Goal: Information Seeking & Learning: Learn about a topic

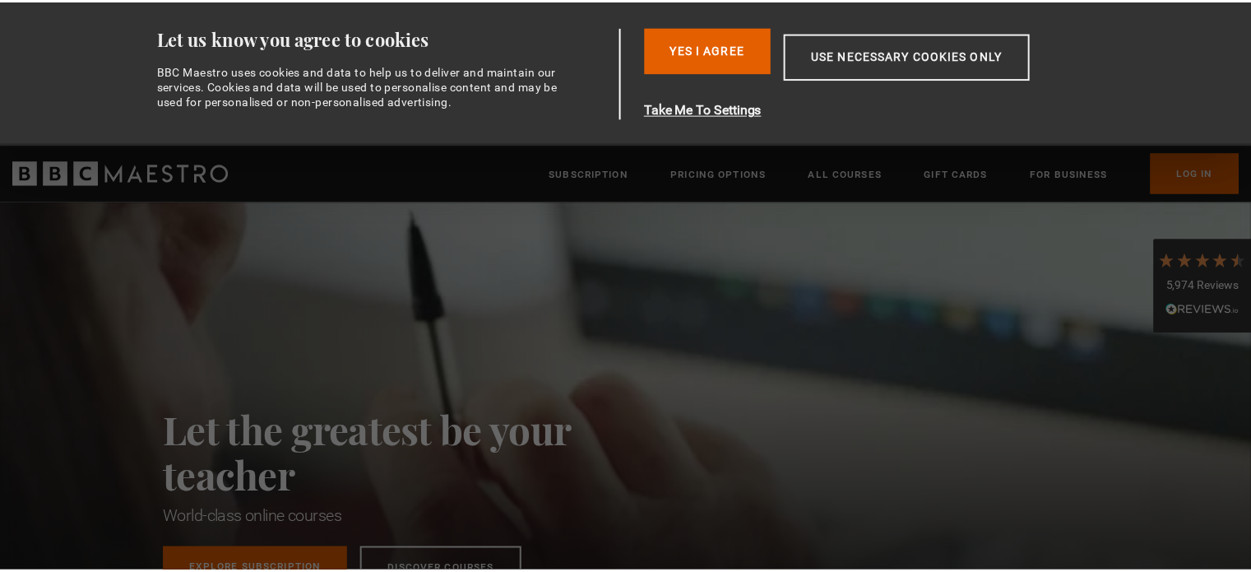
scroll to position [0, 1076]
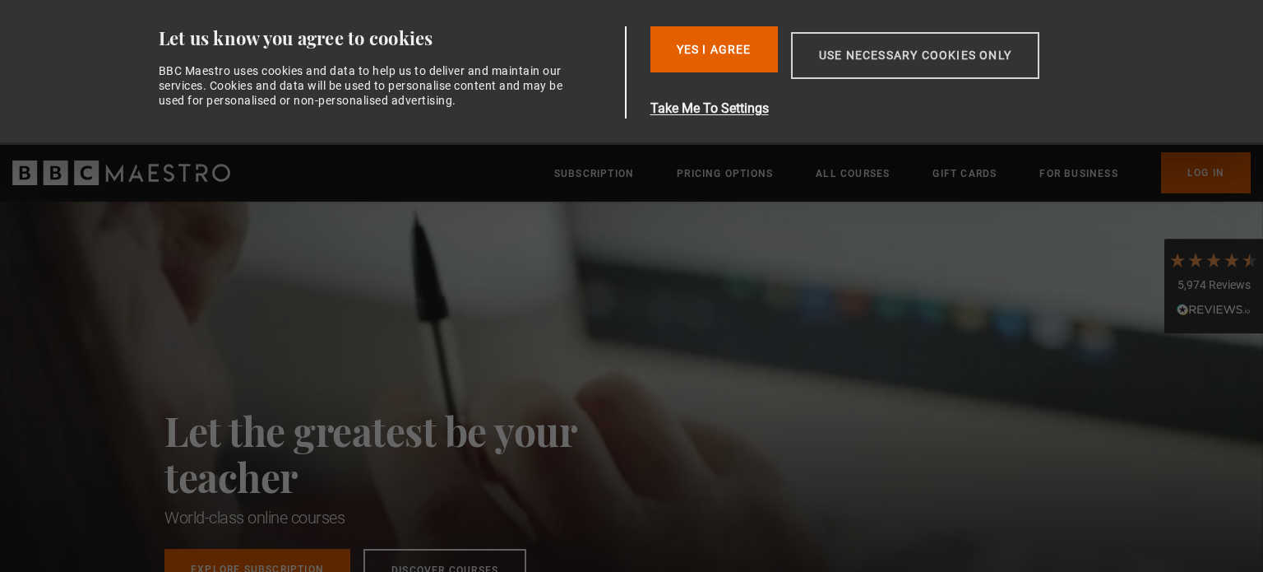
click at [875, 66] on button "Use necessary cookies only" at bounding box center [915, 55] width 248 height 47
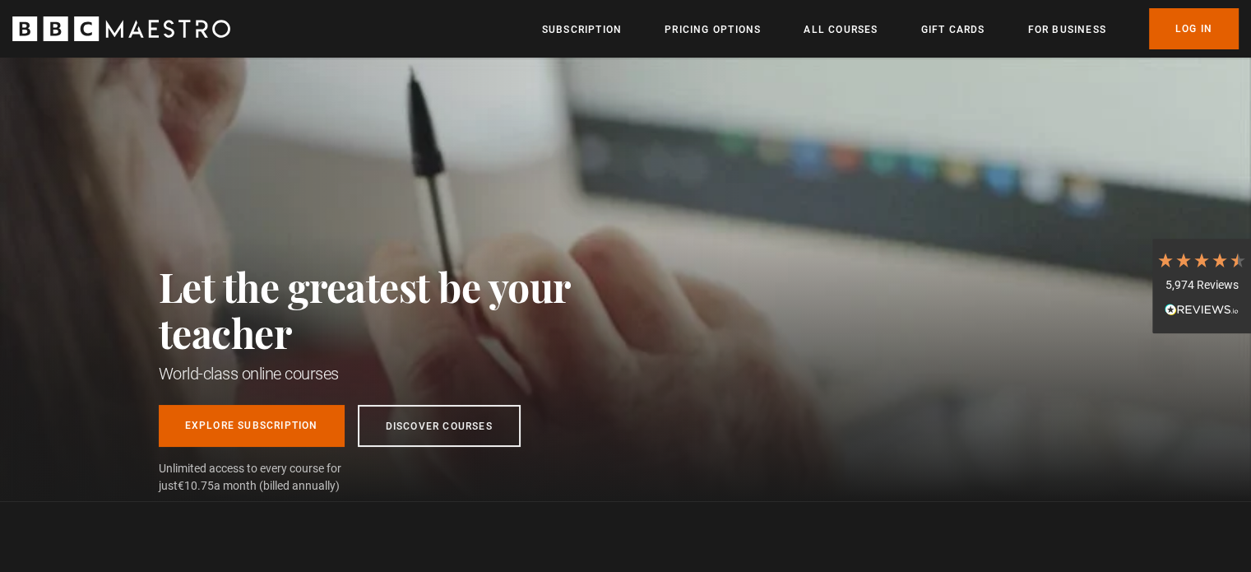
scroll to position [0, 1293]
click at [1176, 30] on link "Log In" at bounding box center [1194, 28] width 90 height 41
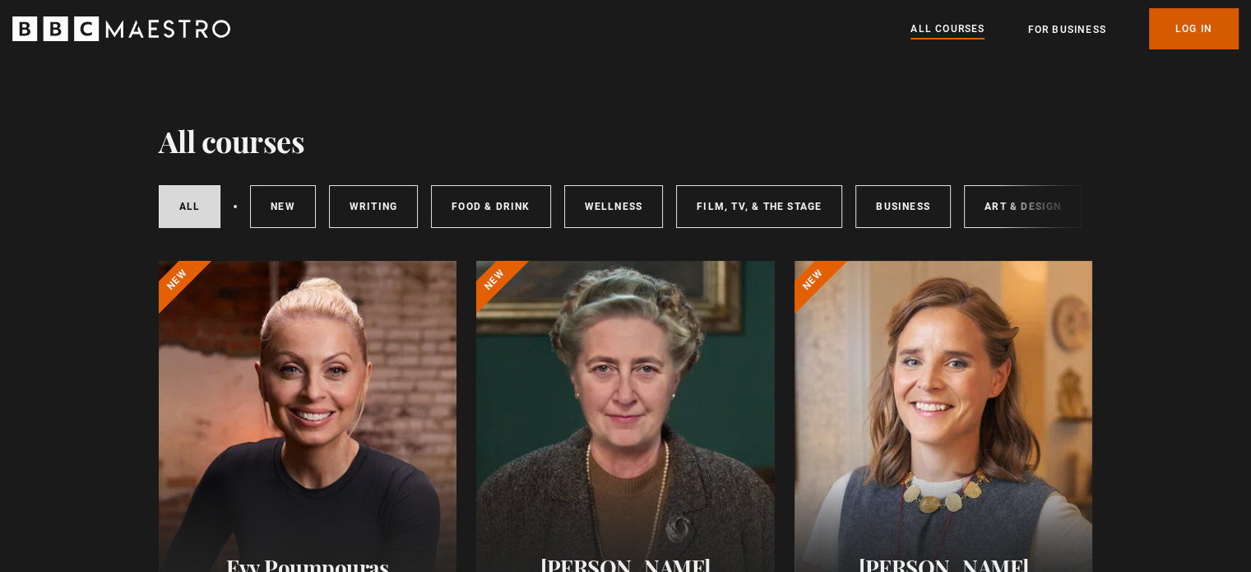
click at [1203, 35] on link "Log In" at bounding box center [1194, 28] width 90 height 41
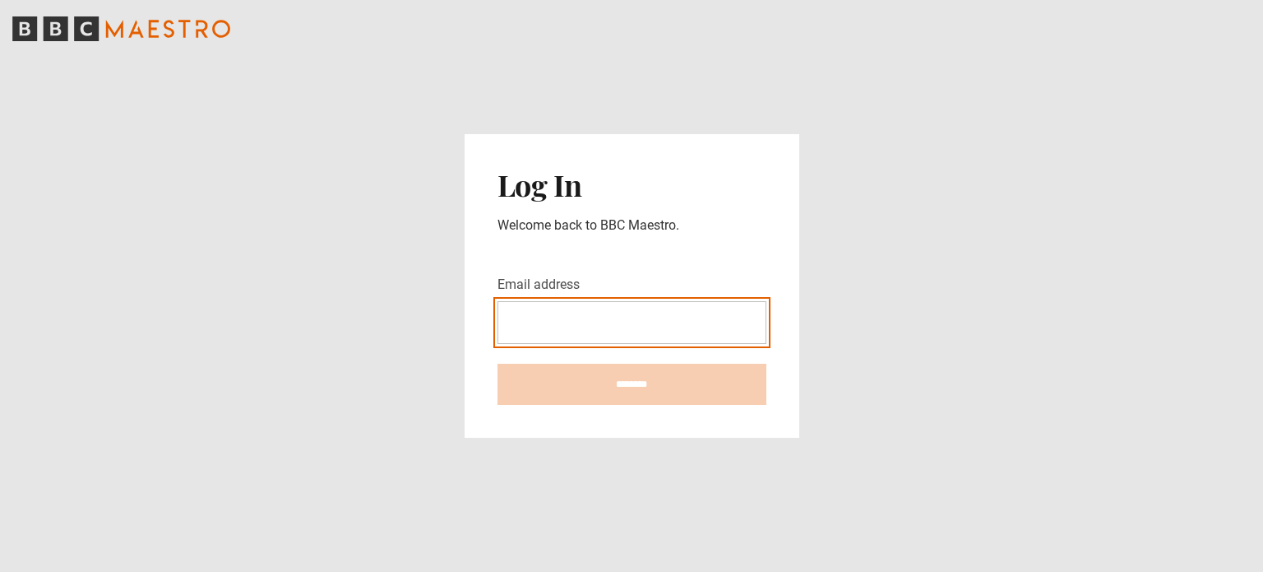
click at [583, 322] on input "Email address" at bounding box center [632, 322] width 269 height 43
paste input "**********"
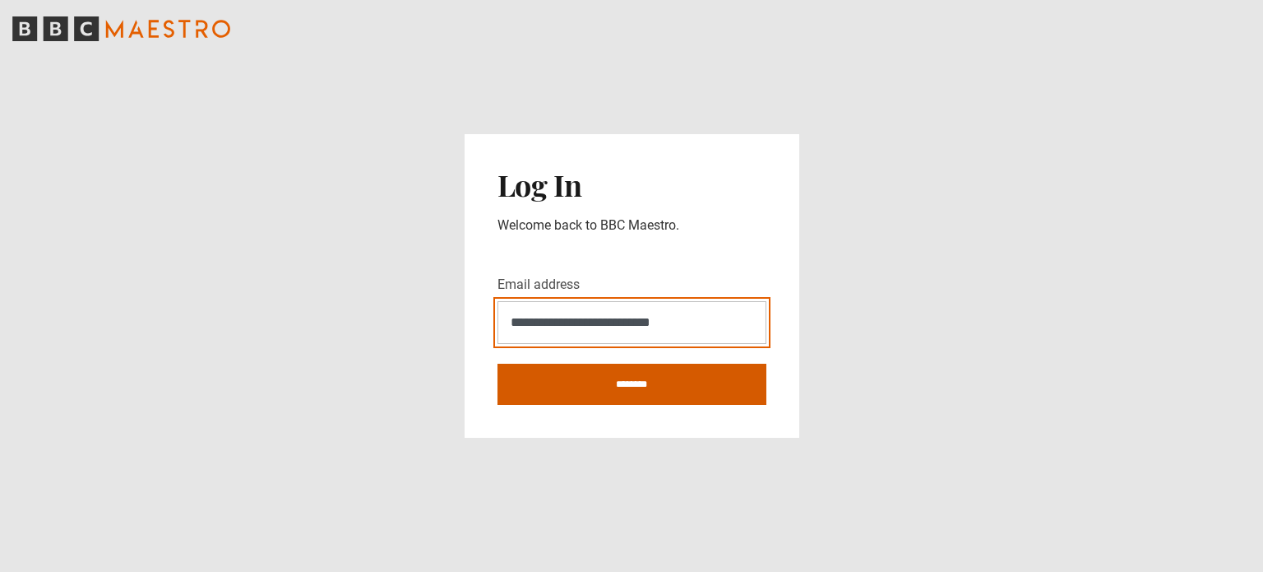
type input "**********"
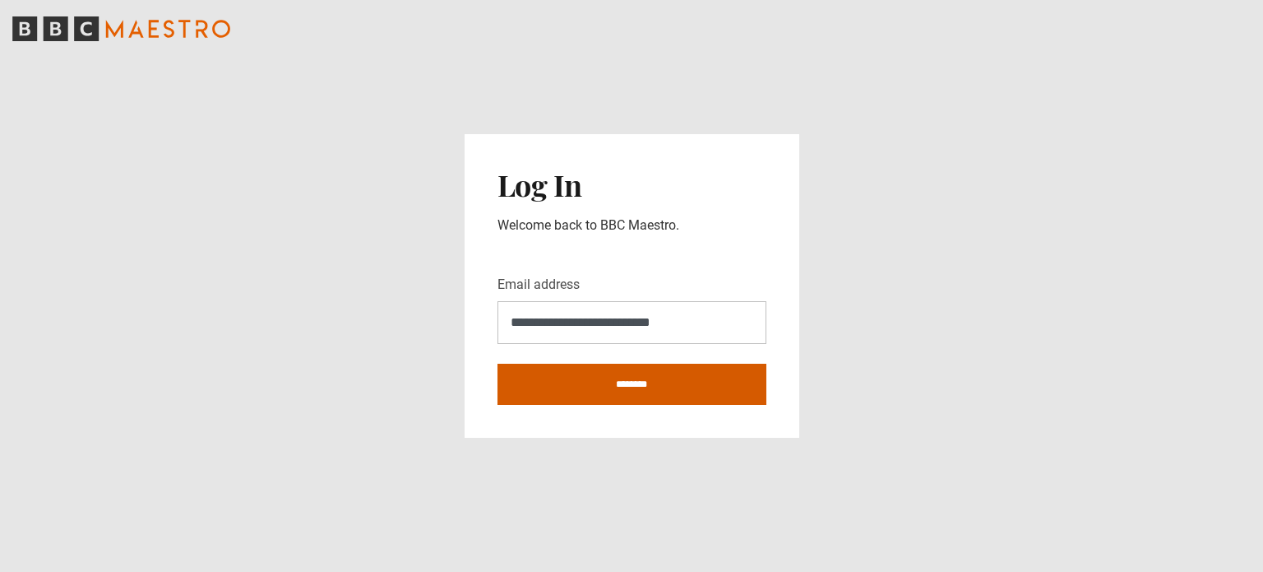
click at [602, 380] on input "********" at bounding box center [632, 383] width 269 height 41
type input "**********"
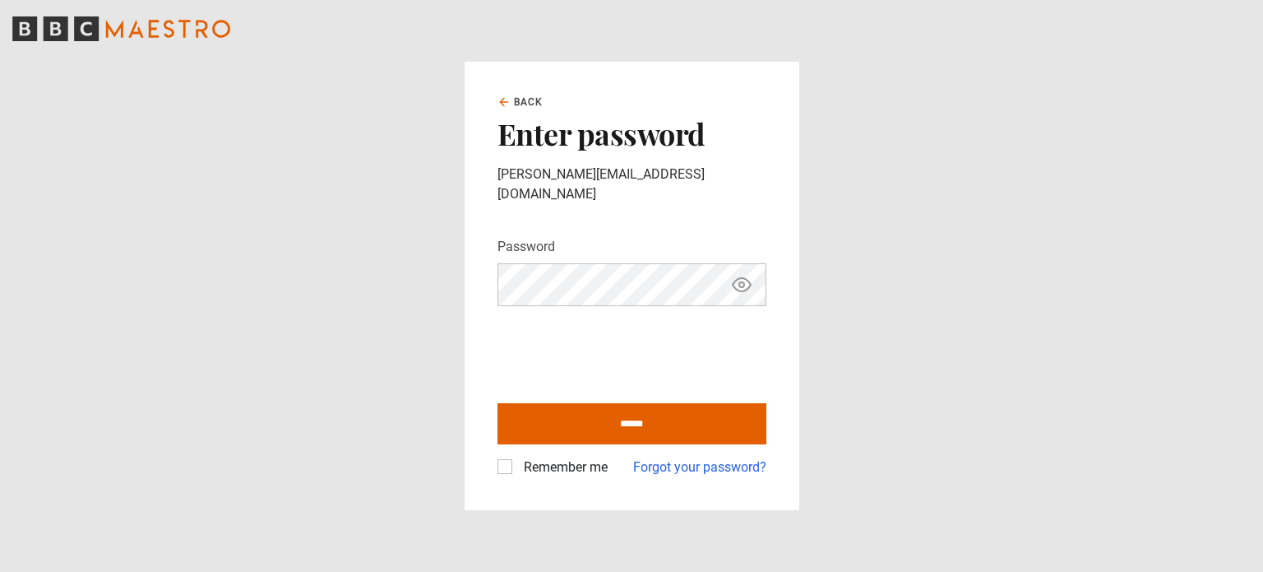
click at [748, 278] on icon "Show password" at bounding box center [742, 284] width 18 height 13
click at [748, 278] on icon "Hide password" at bounding box center [742, 284] width 18 height 13
click at [517, 457] on label "Remember me" at bounding box center [562, 467] width 90 height 20
click at [610, 412] on input "******" at bounding box center [632, 423] width 269 height 41
type input "**********"
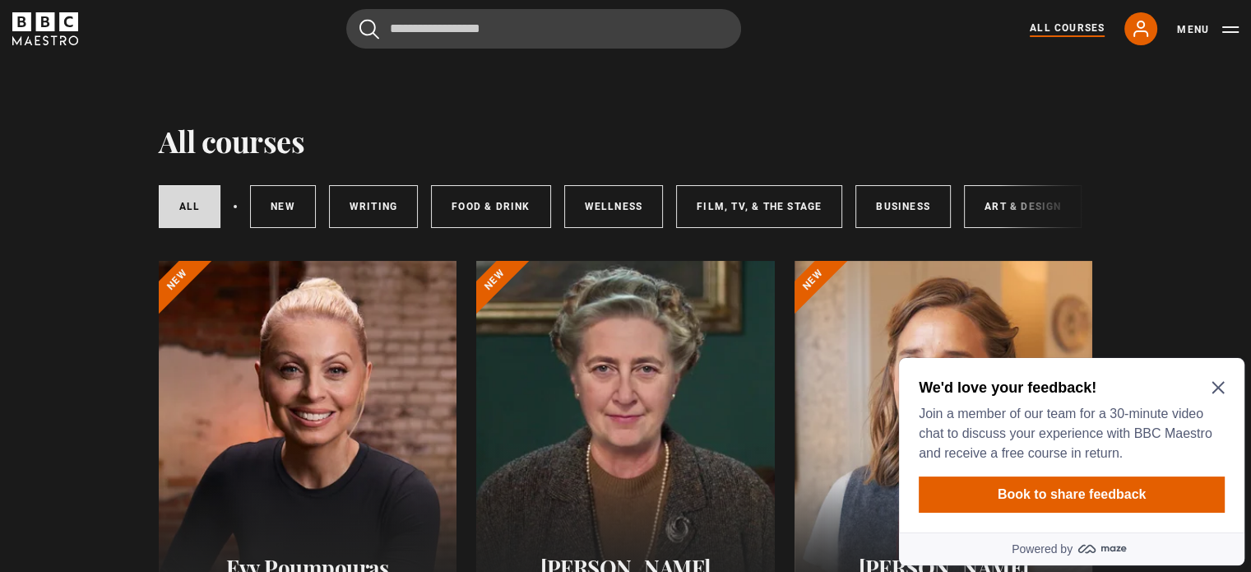
click at [1220, 386] on icon "Close Maze Prompt" at bounding box center [1217, 388] width 12 height 12
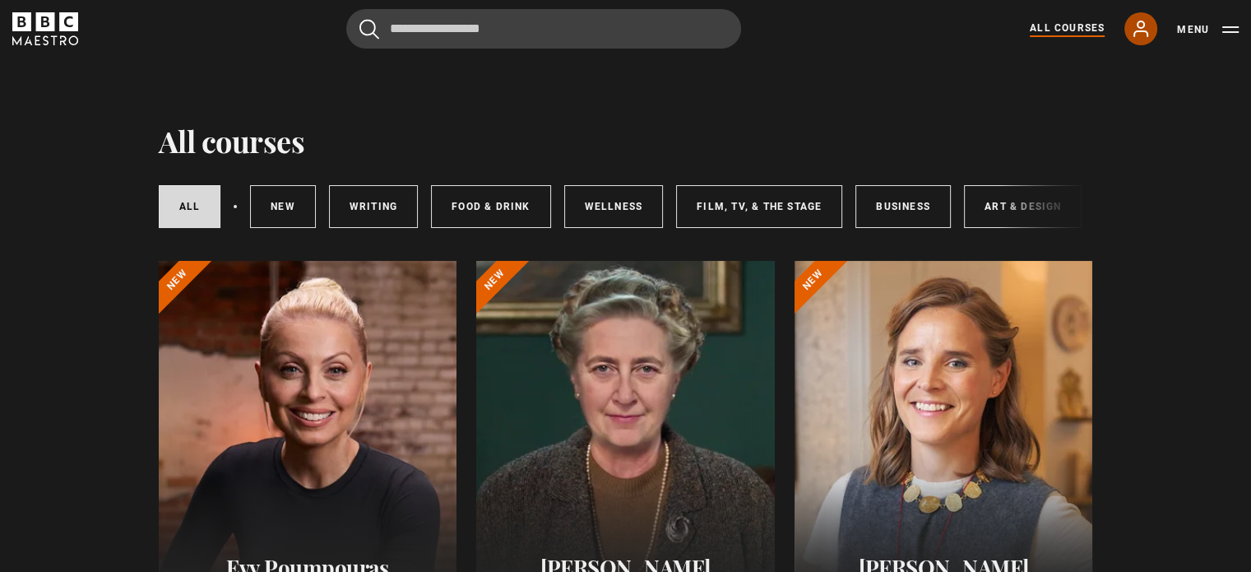
click at [1141, 29] on icon at bounding box center [1141, 29] width 20 height 20
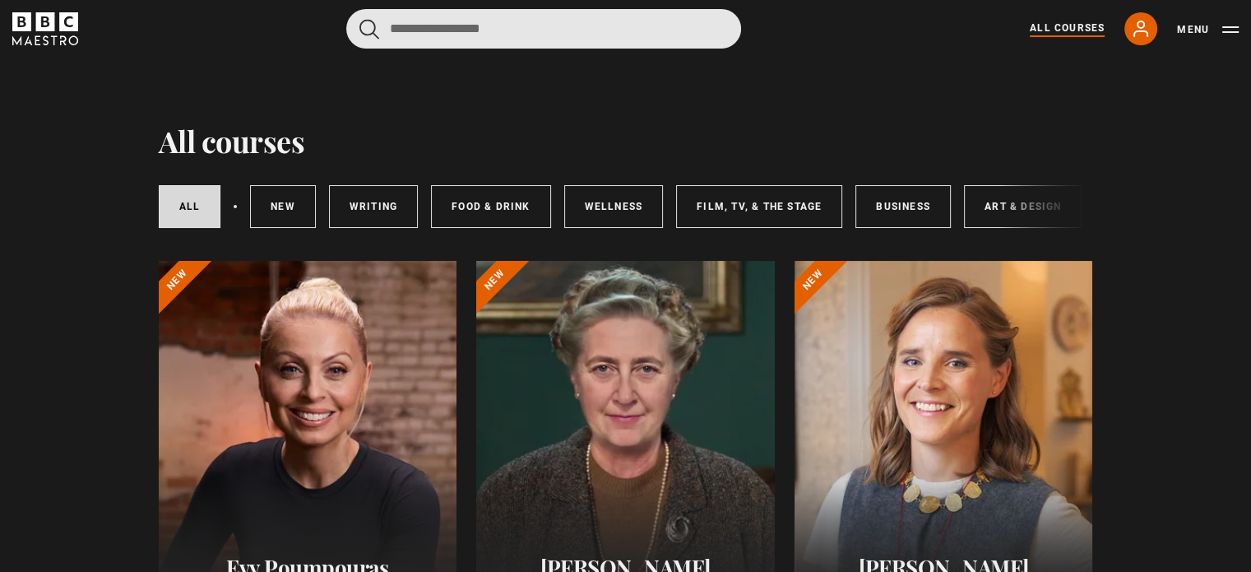
click at [523, 28] on input "Search" at bounding box center [543, 28] width 395 height 39
paste input "**********"
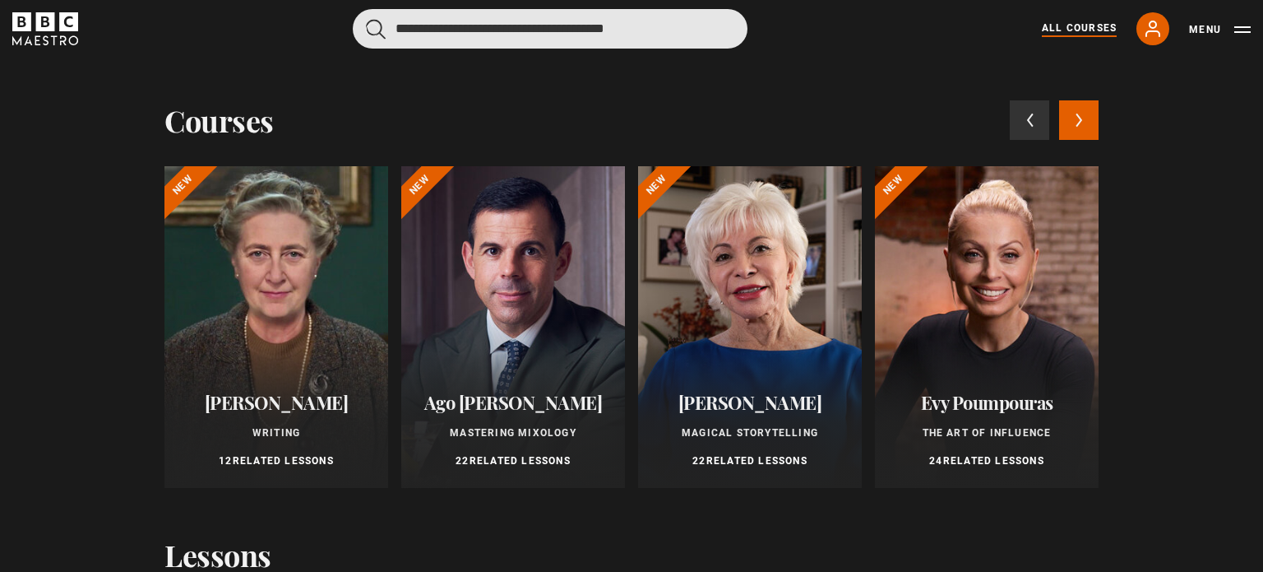
type input "**********"
click at [366, 19] on button "submit" at bounding box center [376, 29] width 20 height 21
click at [677, 21] on input "**********" at bounding box center [550, 28] width 395 height 39
click at [671, 35] on input "**********" at bounding box center [550, 28] width 395 height 39
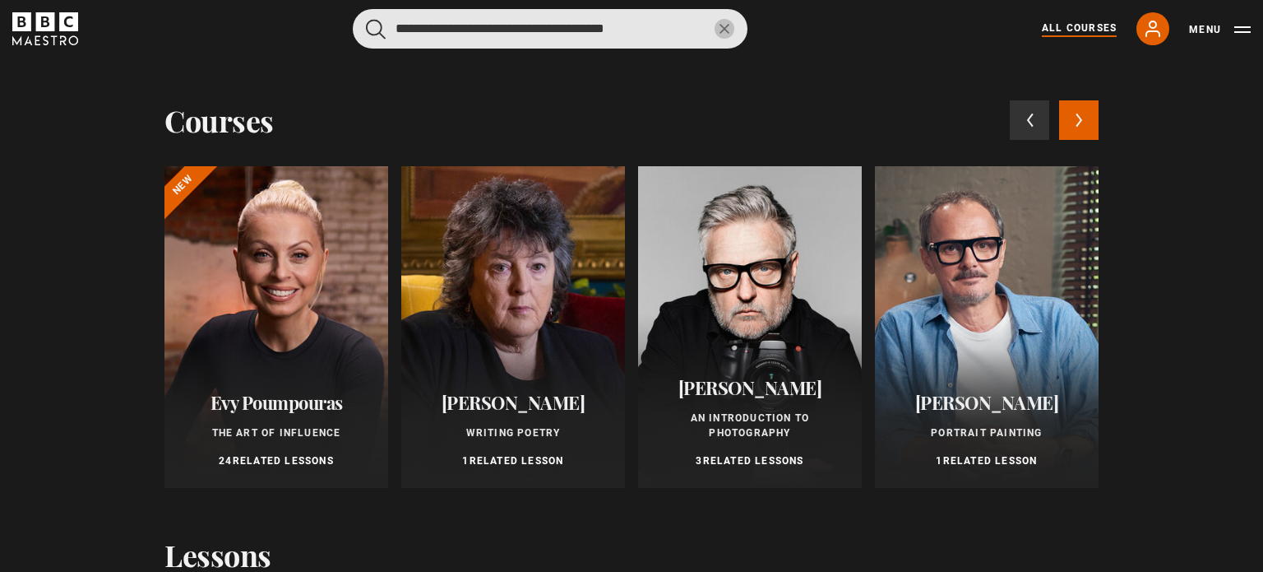
click at [614, 30] on input "**********" at bounding box center [550, 28] width 395 height 39
click at [683, 29] on input "**********" at bounding box center [550, 28] width 395 height 39
click at [366, 19] on button "submit" at bounding box center [376, 29] width 20 height 21
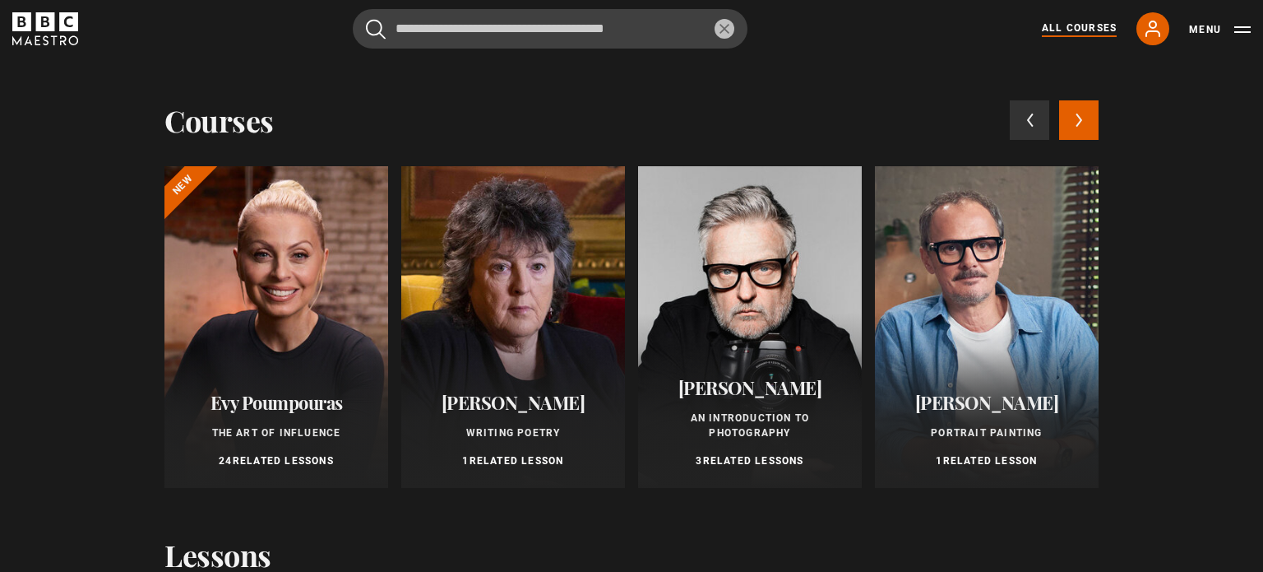
click at [299, 308] on div at bounding box center [276, 327] width 224 height 322
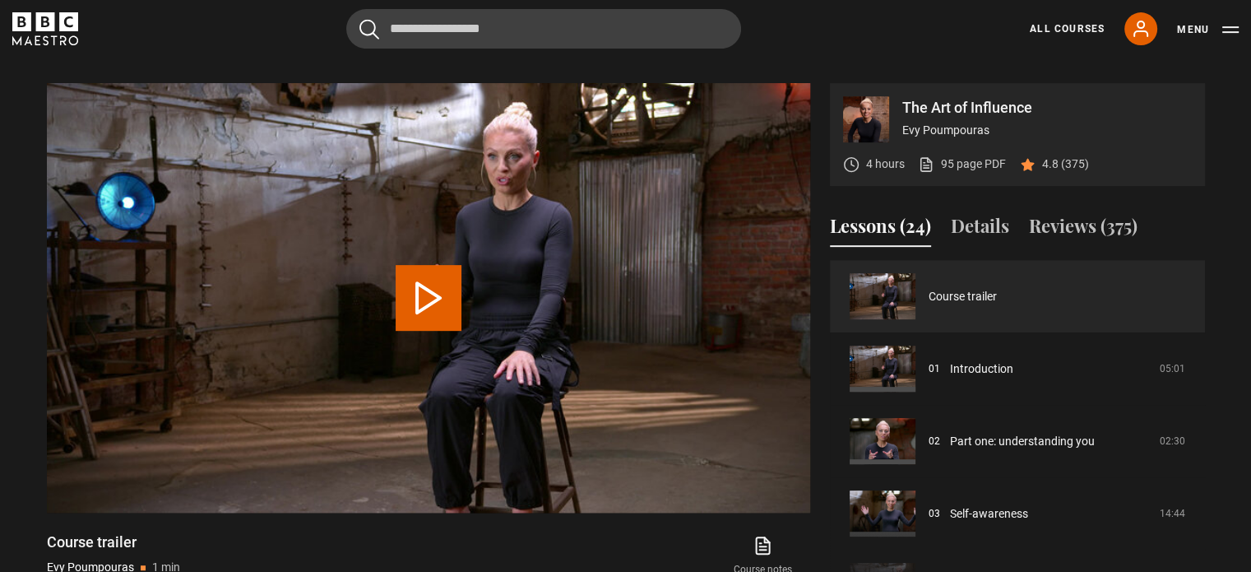
scroll to position [658, 0]
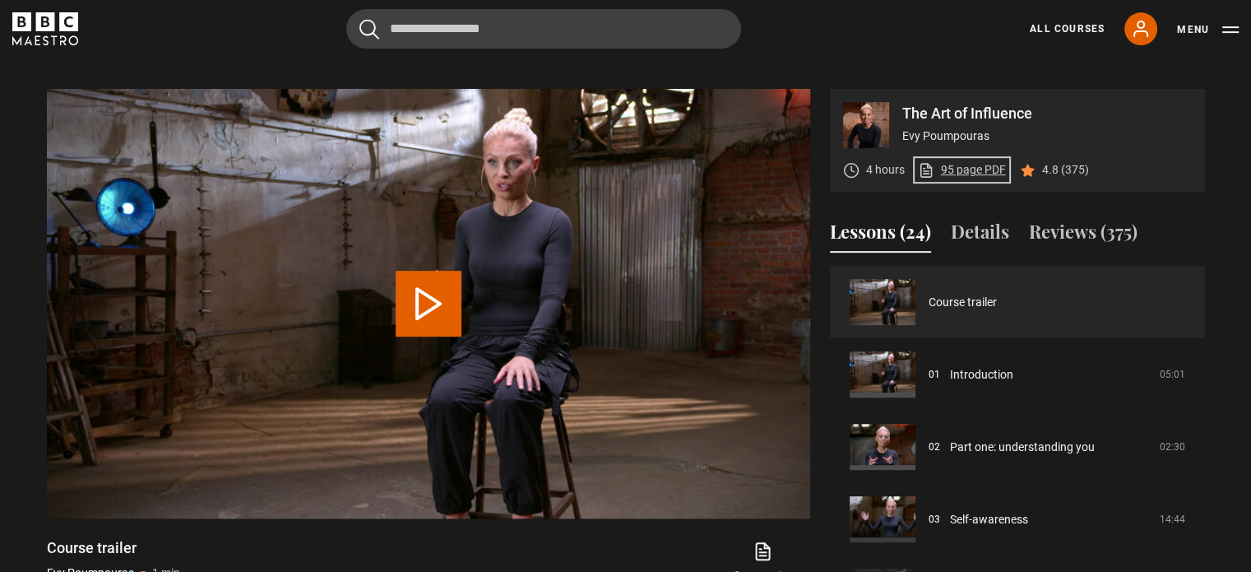
click at [973, 170] on link "95 page PDF (opens in new tab)" at bounding box center [962, 169] width 88 height 17
click at [496, 305] on video "Video Player" at bounding box center [428, 303] width 763 height 429
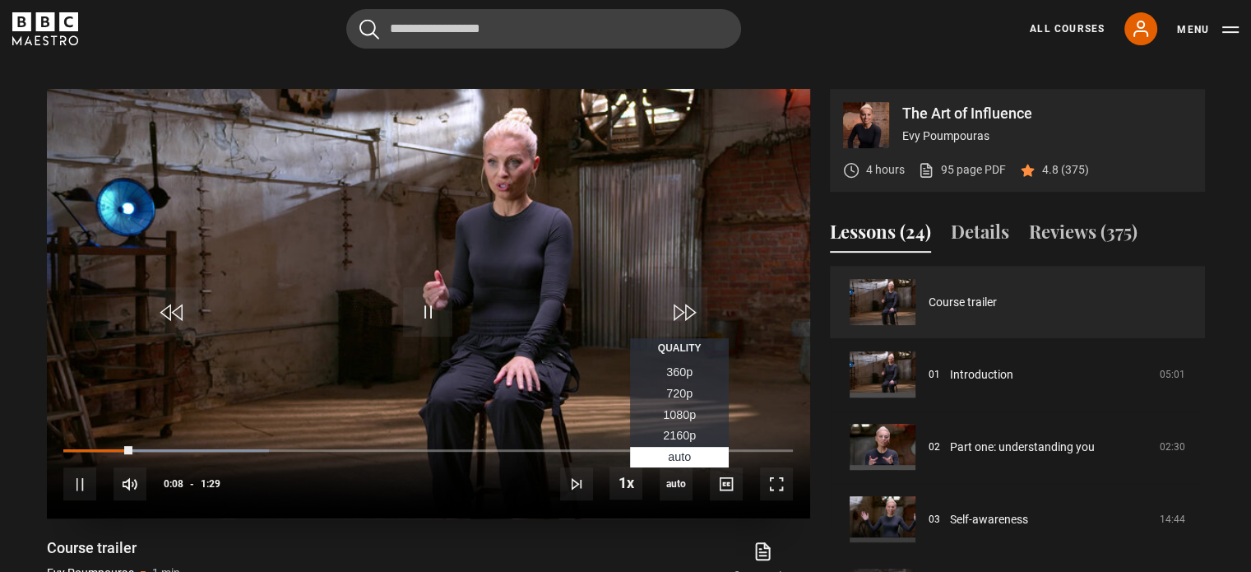
click at [686, 414] on span "1080p" at bounding box center [679, 414] width 33 height 13
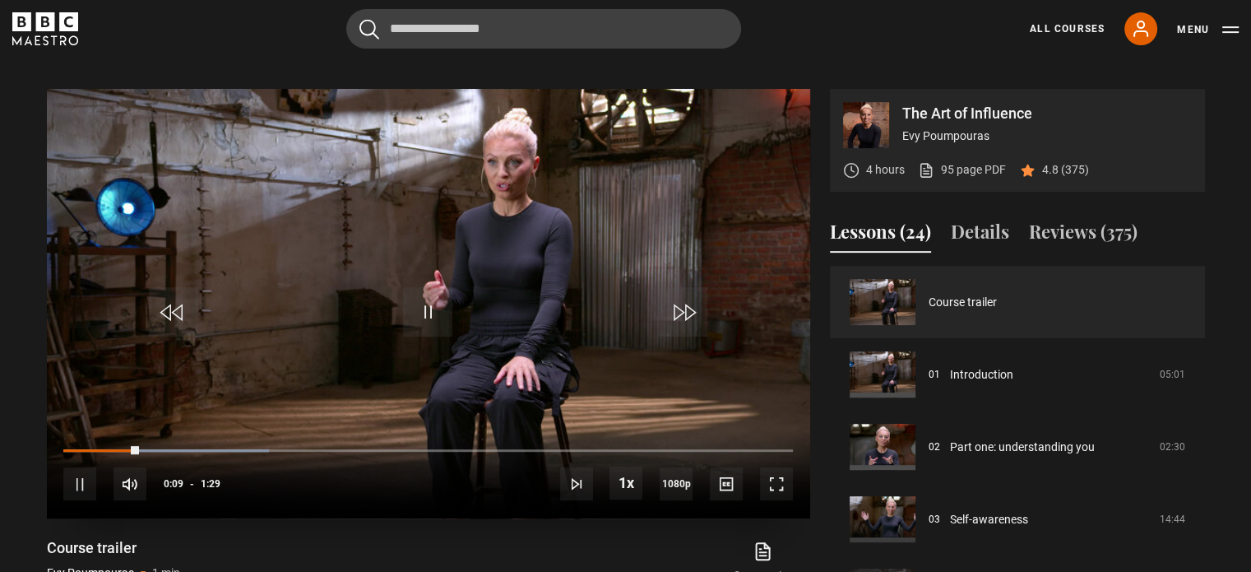
click at [479, 377] on video "Video Player" at bounding box center [428, 303] width 763 height 429
drag, startPoint x: 615, startPoint y: 203, endPoint x: 527, endPoint y: 533, distance: 341.3
click at [527, 533] on div "Video Player is loading. Play Video 10s Skip Back 10 seconds Play 10s Skip Forw…" at bounding box center [428, 355] width 763 height 532
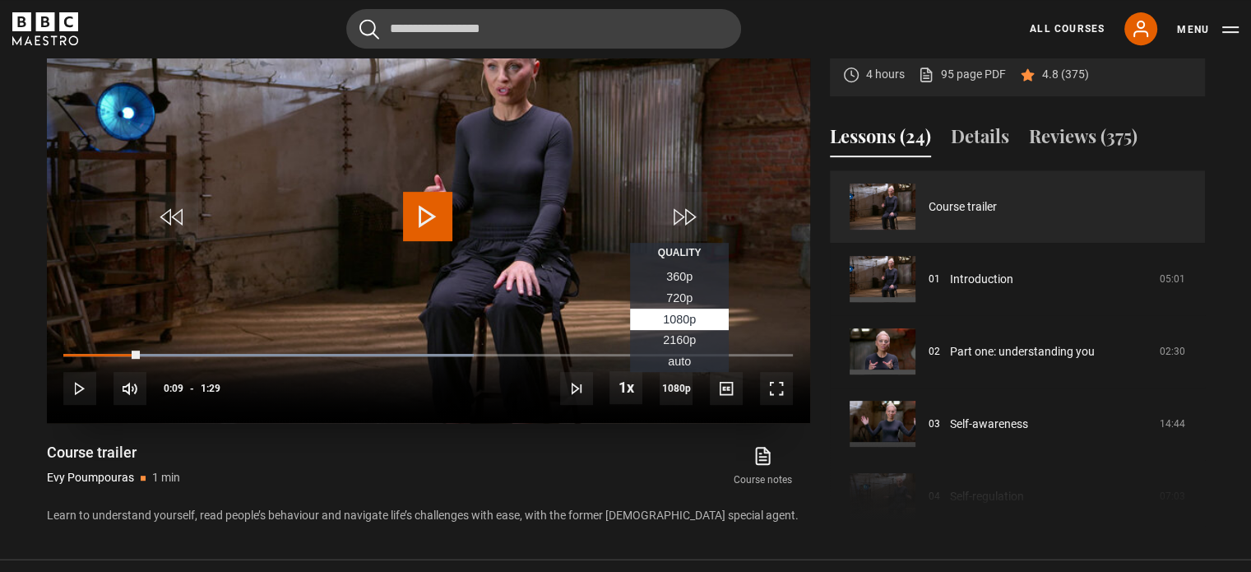
scroll to position [740, 0]
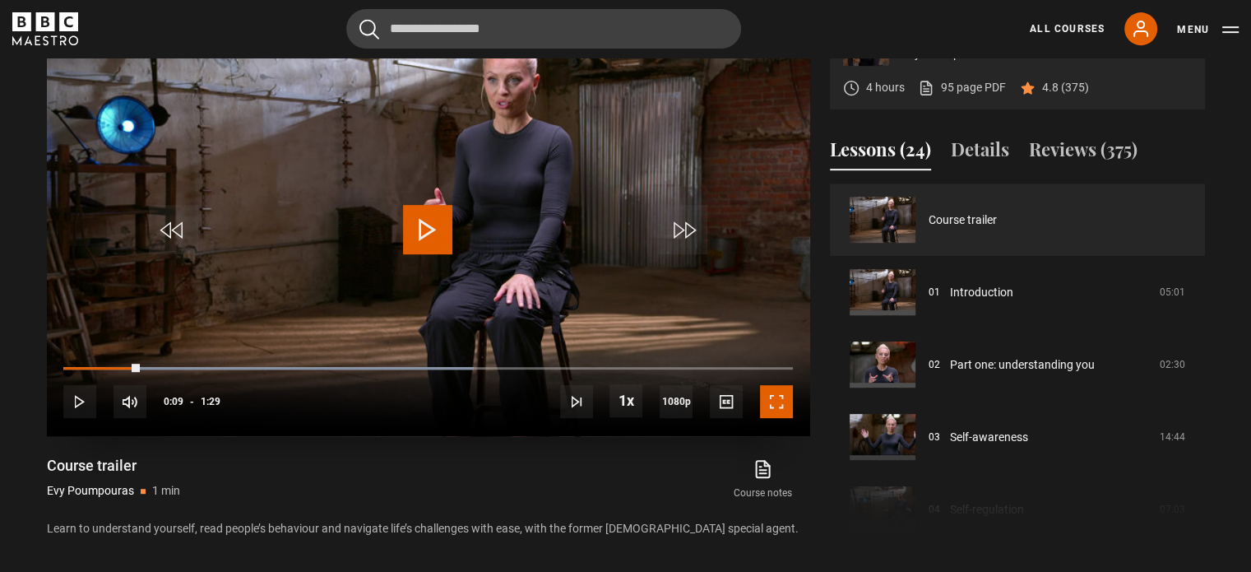
click at [775, 401] on span "Video Player" at bounding box center [776, 401] width 33 height 33
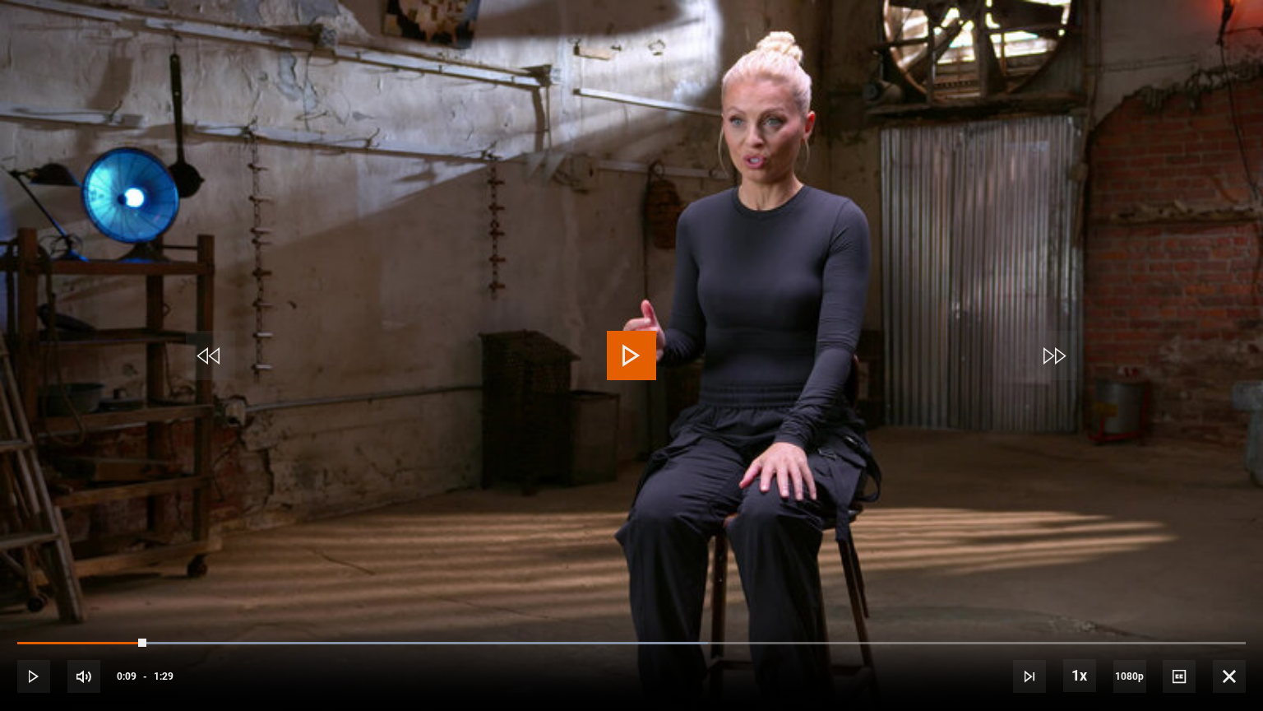
click at [642, 361] on span "Video Player" at bounding box center [631, 355] width 49 height 49
click at [1220, 571] on span "Video Player" at bounding box center [1229, 676] width 33 height 33
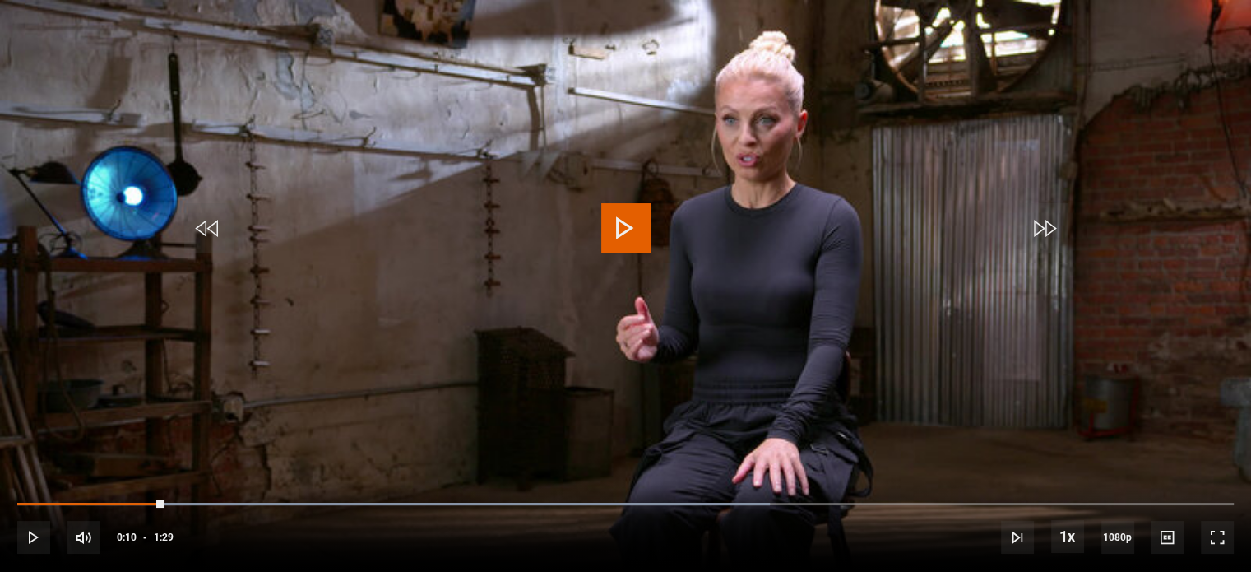
scroll to position [905, 0]
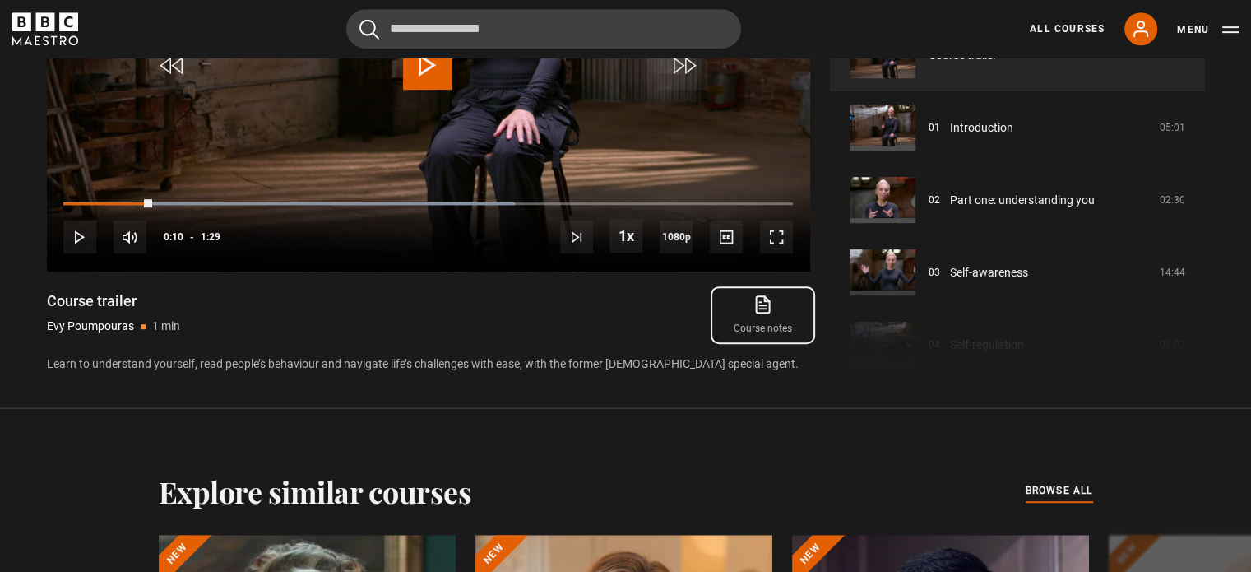
click at [754, 321] on link "Course notes opens in new tab" at bounding box center [762, 315] width 94 height 48
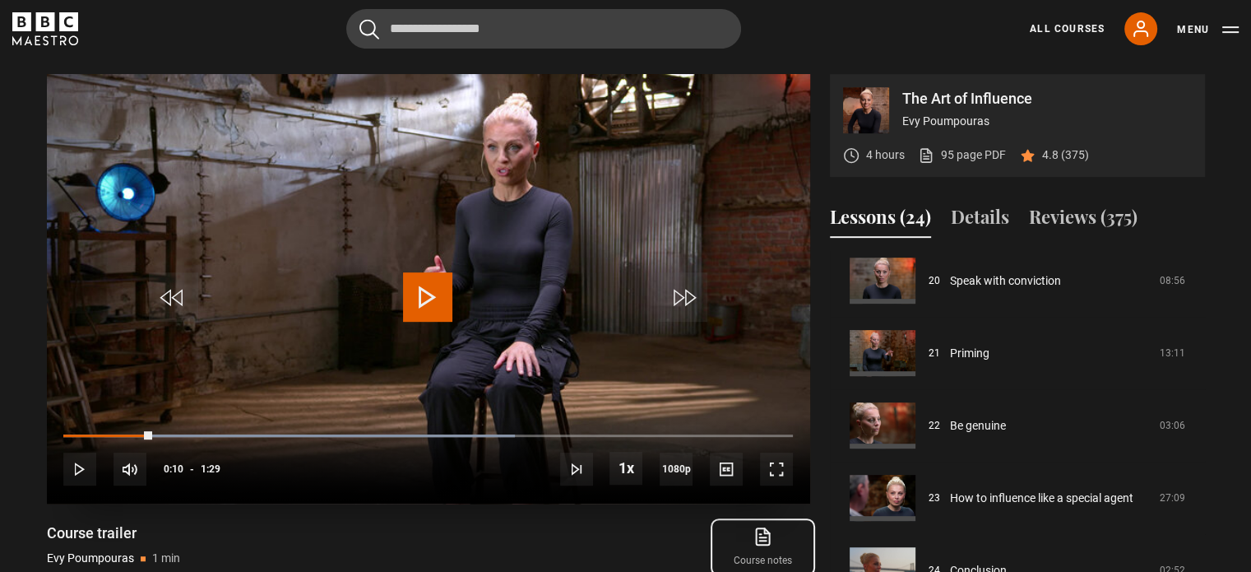
scroll to position [740, 0]
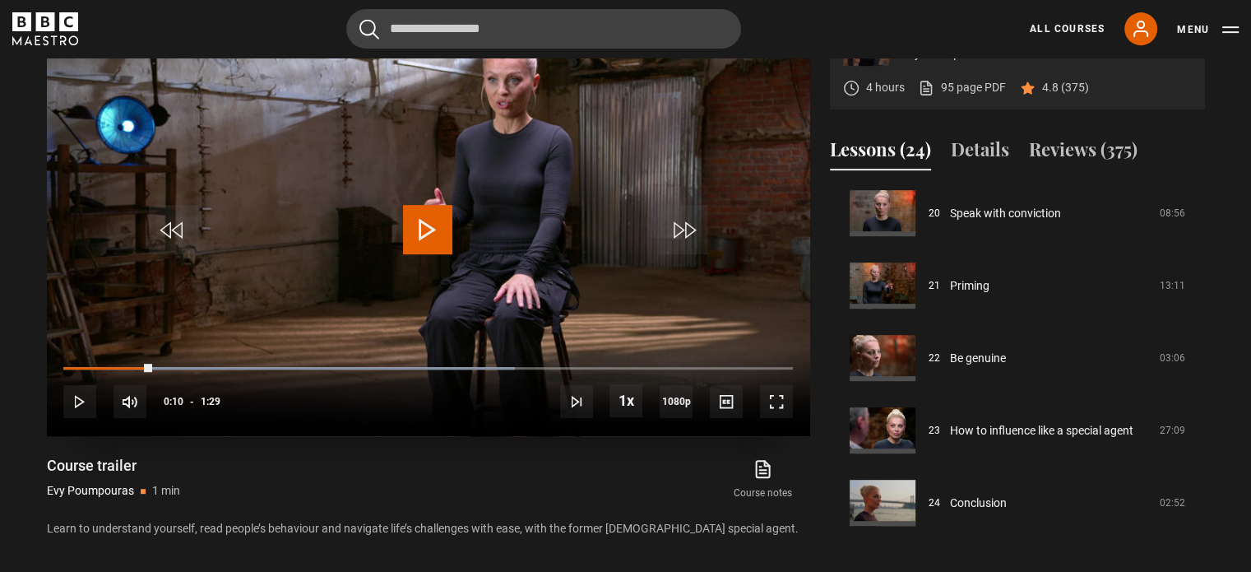
drag, startPoint x: 558, startPoint y: 181, endPoint x: 470, endPoint y: 101, distance: 118.2
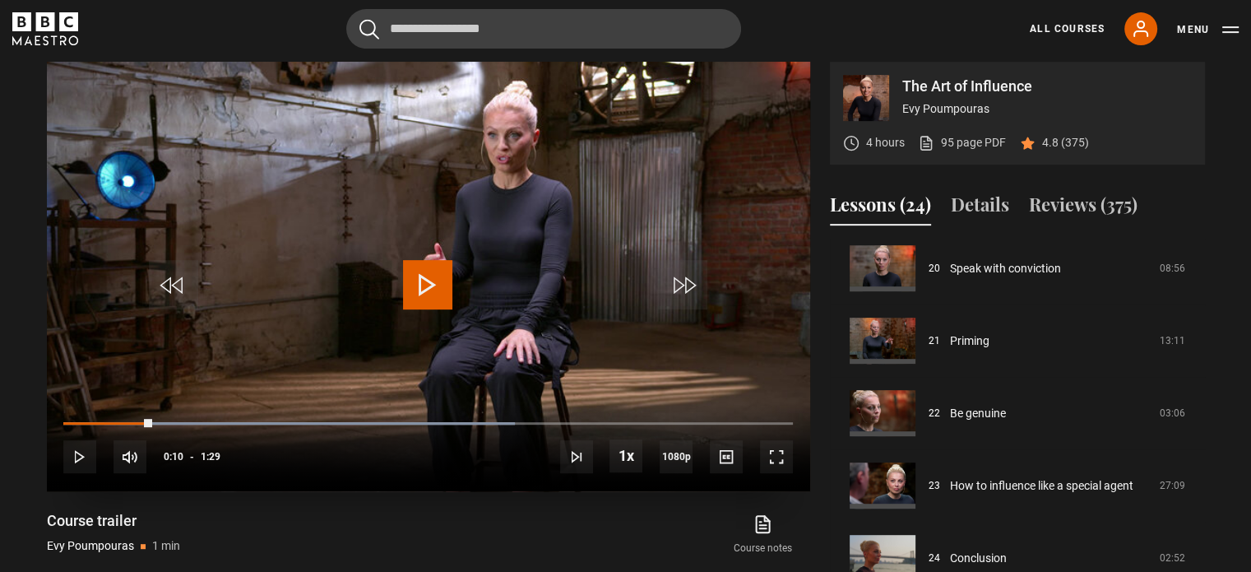
scroll to position [658, 0]
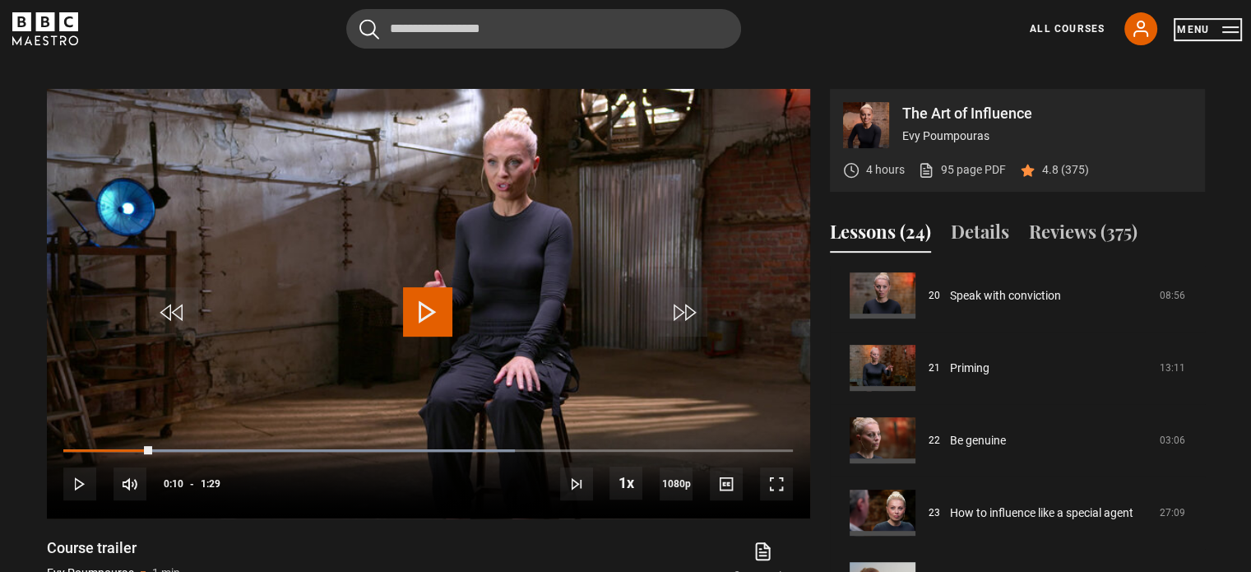
click at [1217, 30] on button "Menu" at bounding box center [1208, 29] width 62 height 16
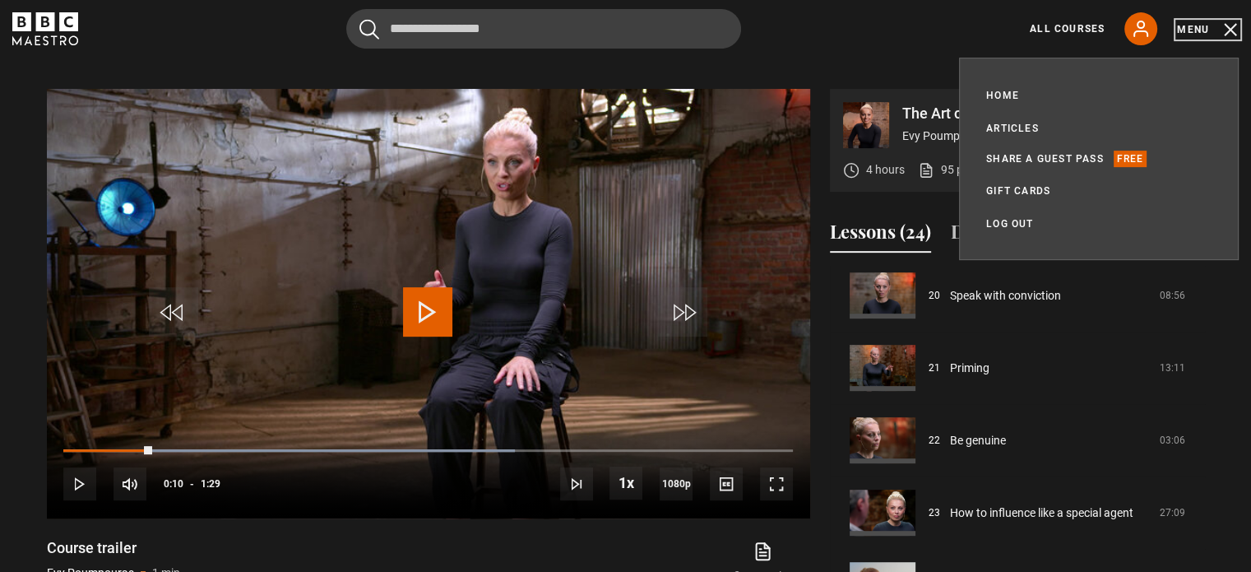
click at [1217, 30] on button "Menu" at bounding box center [1208, 29] width 62 height 16
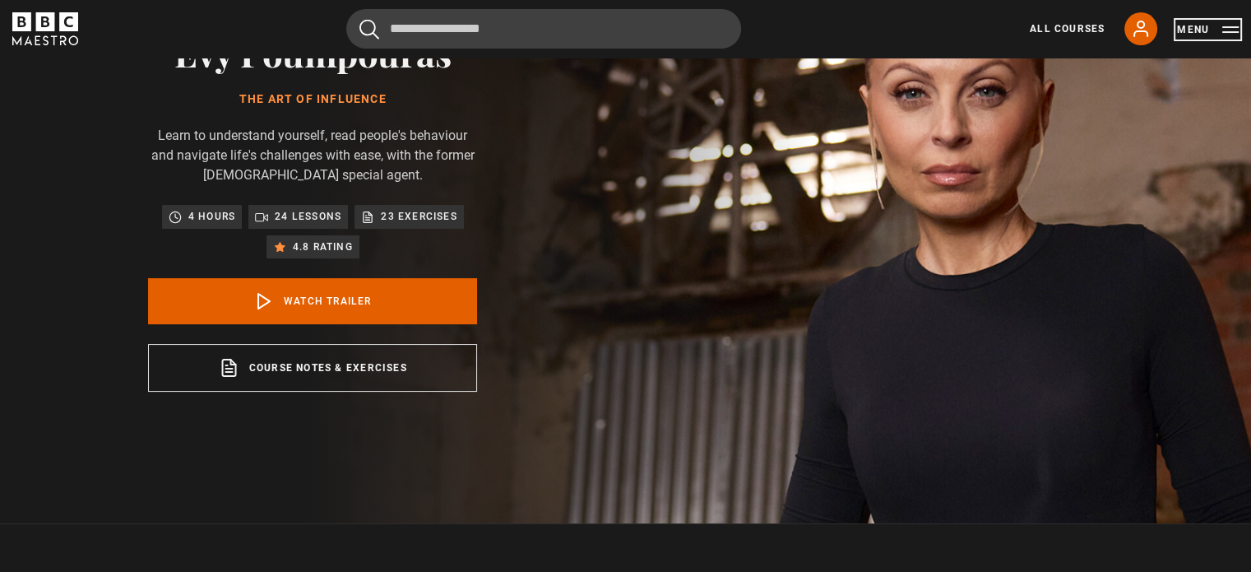
scroll to position [164, 0]
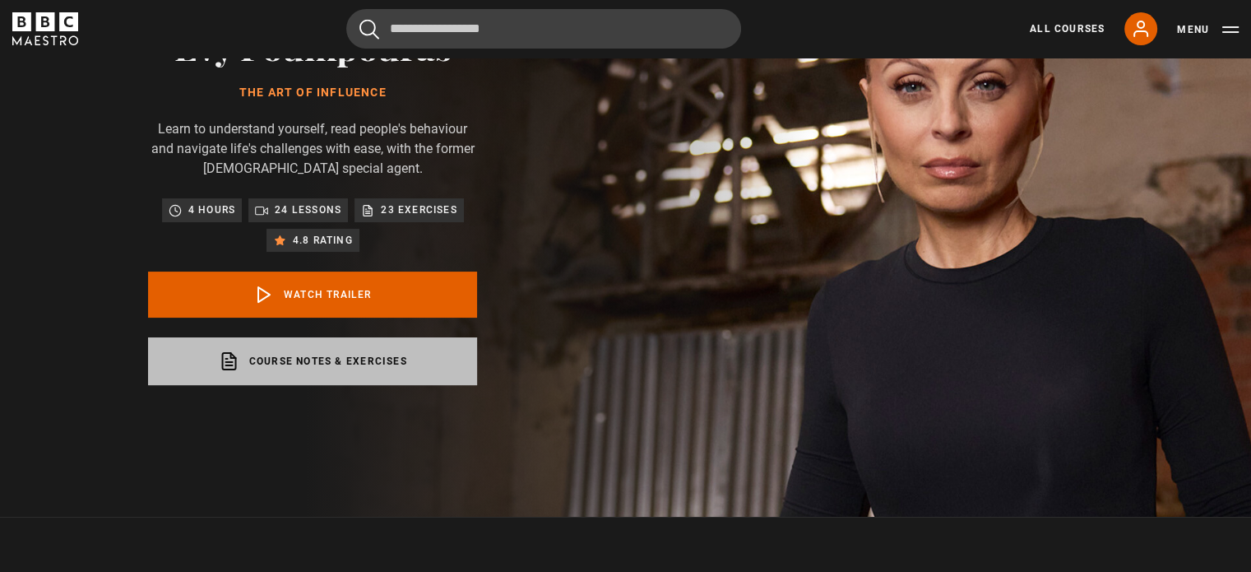
click at [313, 351] on link "Course notes & exercises opens in a new tab" at bounding box center [312, 361] width 329 height 48
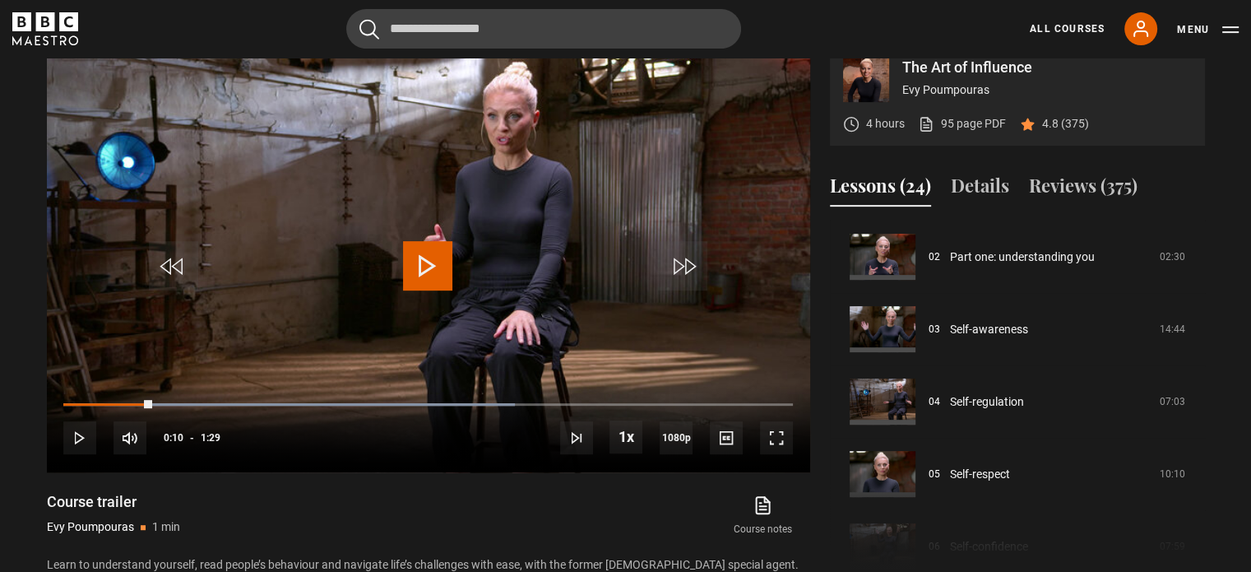
scroll to position [0, 0]
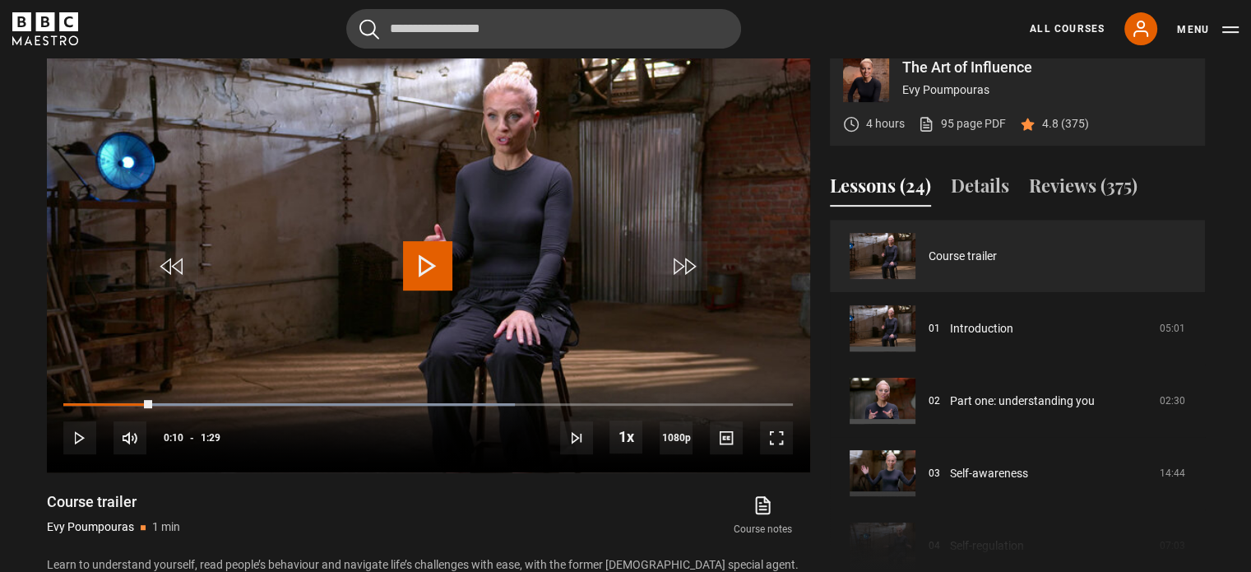
drag, startPoint x: 964, startPoint y: 259, endPoint x: 1236, endPoint y: 192, distance: 280.4
click at [1236, 192] on section "The Art of Influence Evy Poumpouras 4 hours 95 page PDF (opens in new tab) 4.8 …" at bounding box center [625, 293] width 1251 height 632
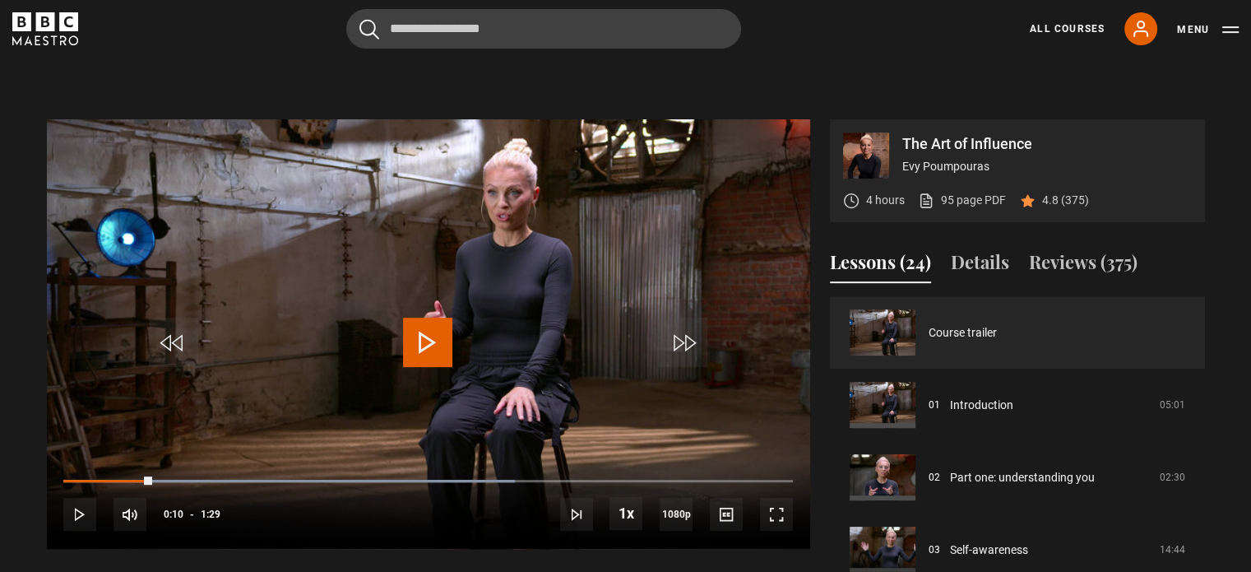
scroll to position [622, 0]
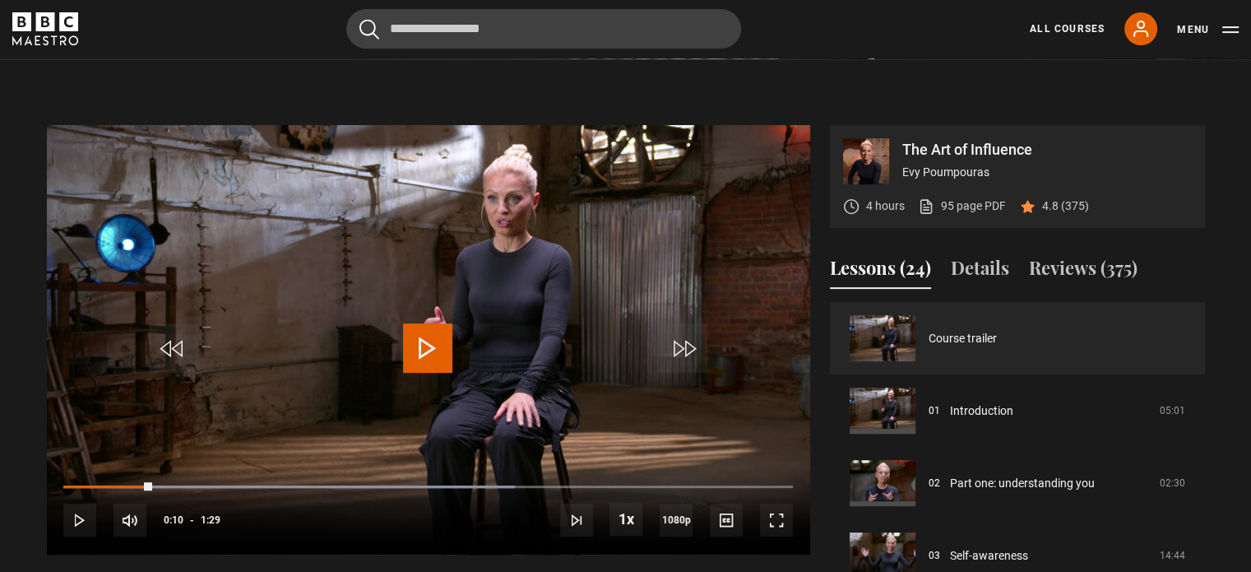
click at [329, 85] on section "The Art of Influence Evy Poumpouras 4 hours 95 page PDF (opens in new tab) 4.8 …" at bounding box center [625, 375] width 1251 height 632
click at [785, 519] on span "Video Player" at bounding box center [776, 519] width 33 height 33
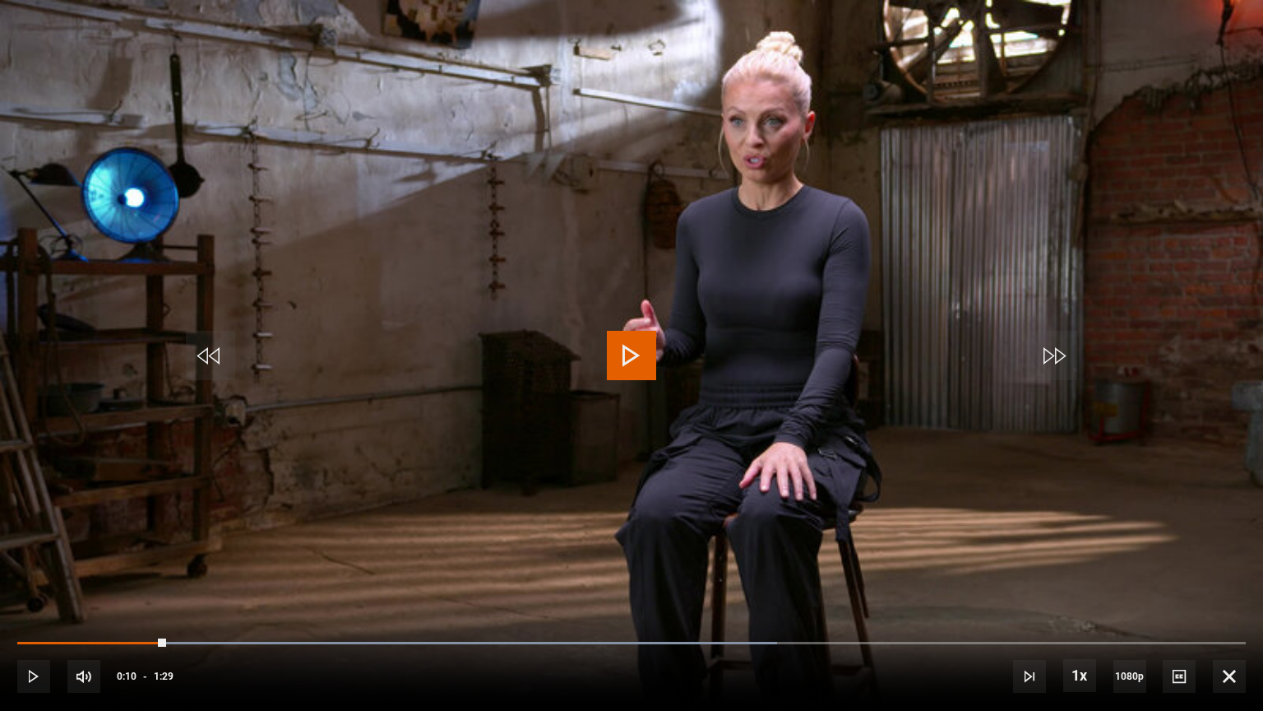
drag, startPoint x: 162, startPoint y: 635, endPoint x: 99, endPoint y: 632, distance: 63.4
click at [99, 571] on div "10s Skip Back 10 seconds Play 10s Skip Forward 10 seconds Loaded : 61.86% 1:22 …" at bounding box center [631, 664] width 1263 height 91
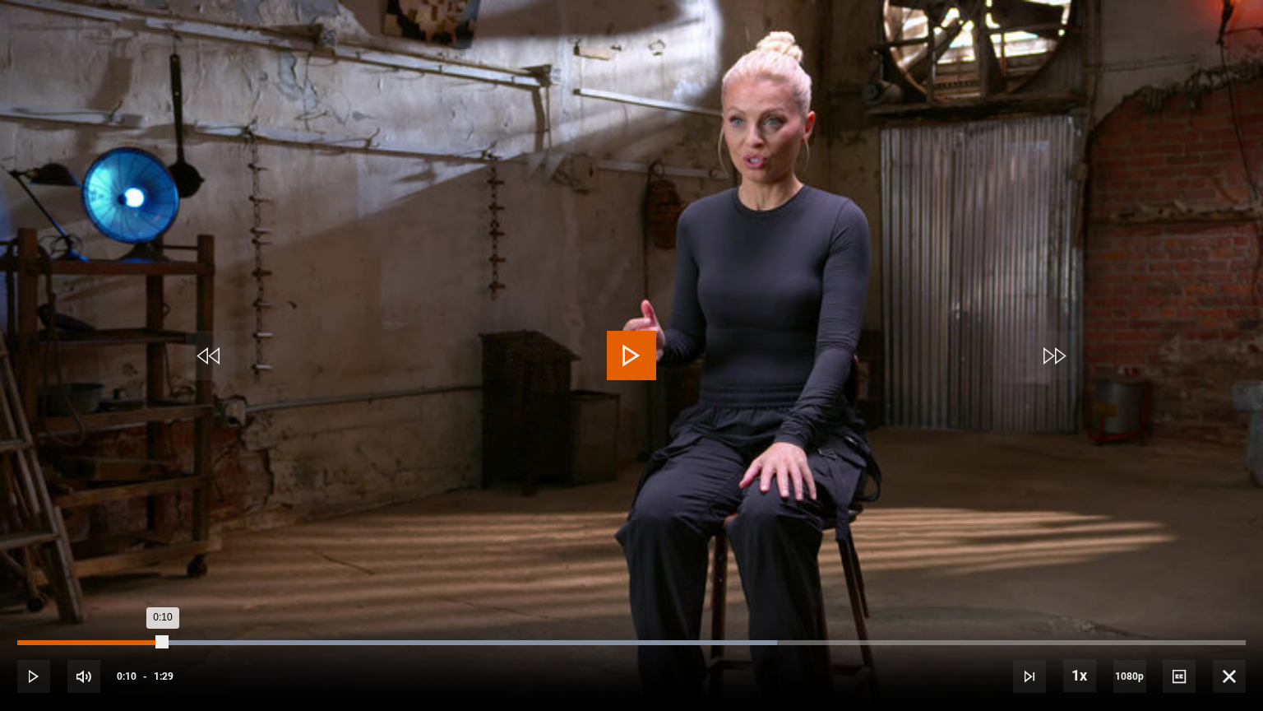
click at [78, 571] on div "0:04" at bounding box center [79, 642] width 2 height 5
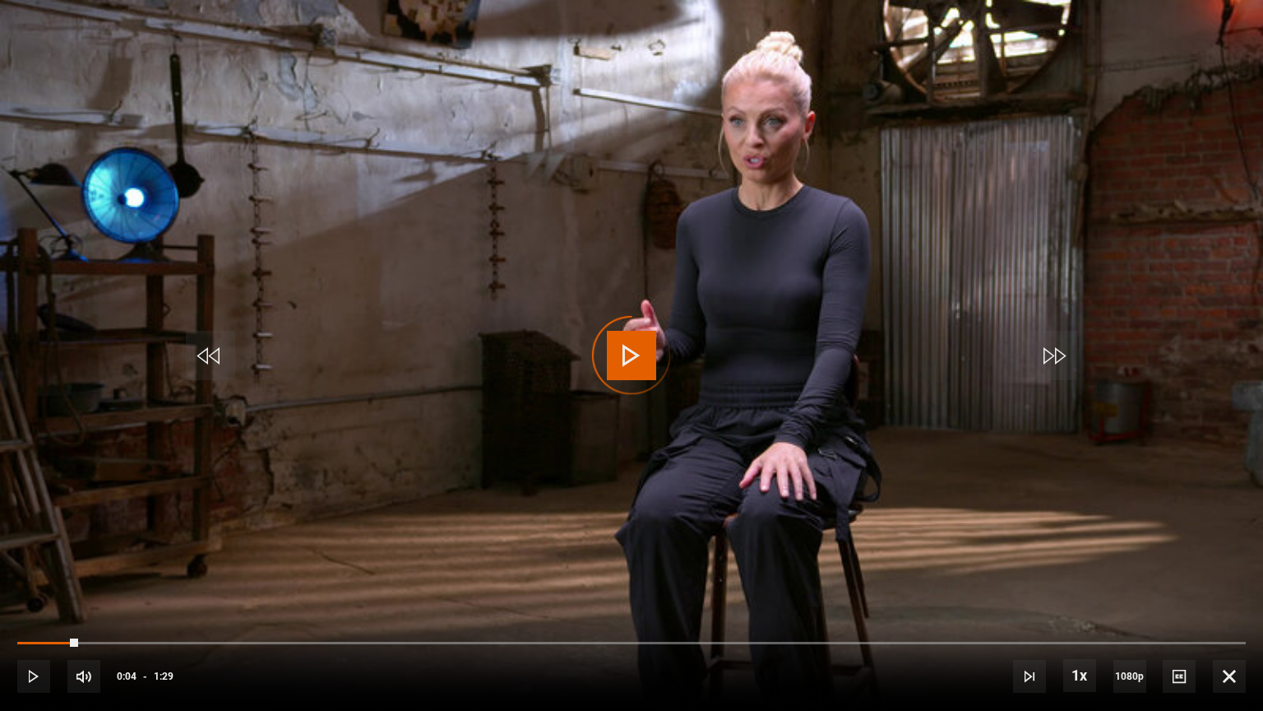
drag, startPoint x: 71, startPoint y: 641, endPoint x: 19, endPoint y: 644, distance: 51.9
click at [23, 571] on div "10s Skip Back 10 seconds Play 10s Skip Forward 10 seconds Loaded : 0.00% 0:01 0…" at bounding box center [631, 664] width 1263 height 91
click at [18, 571] on div "10s Skip Back 10 seconds Play 10s Skip Forward 10 seconds Loaded : 0.00% 0:01 0…" at bounding box center [631, 664] width 1263 height 91
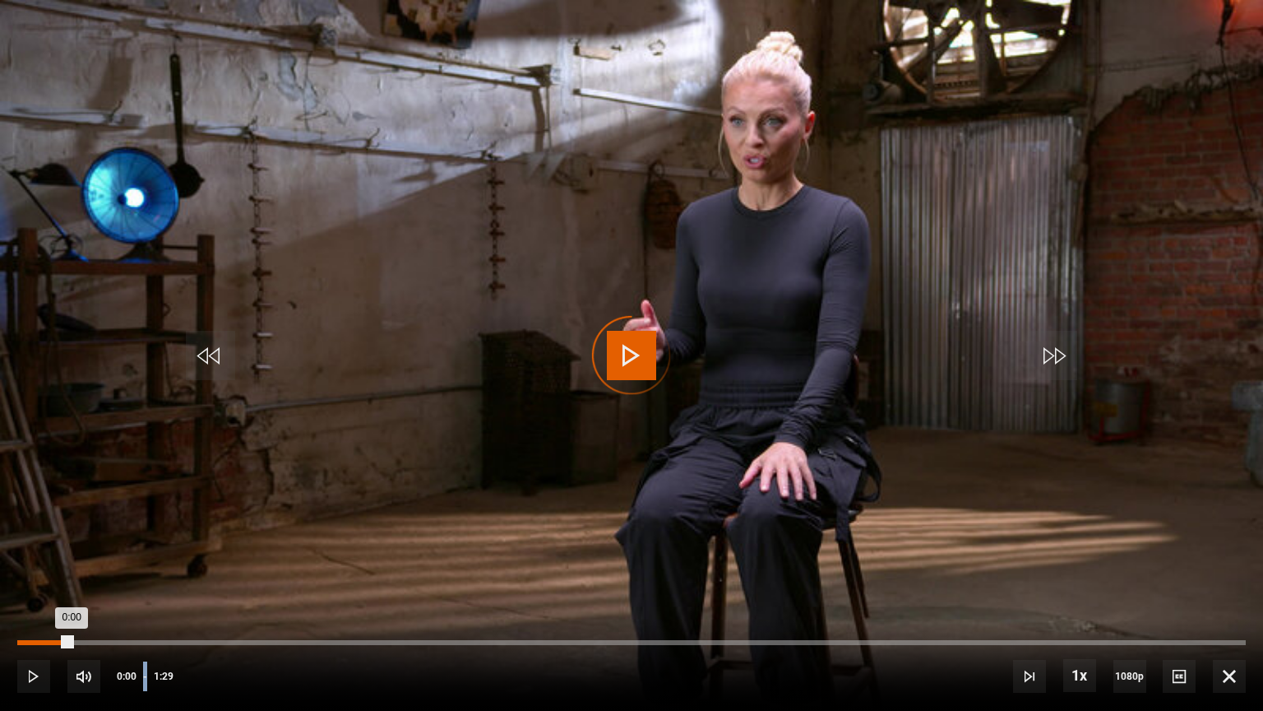
drag, startPoint x: 18, startPoint y: 644, endPoint x: 27, endPoint y: 643, distance: 9.1
click at [17, 571] on div "10s Skip Back 10 seconds Play 10s Skip Forward 10 seconds Loaded : 0.00% 0:01 0…" at bounding box center [631, 664] width 1263 height 91
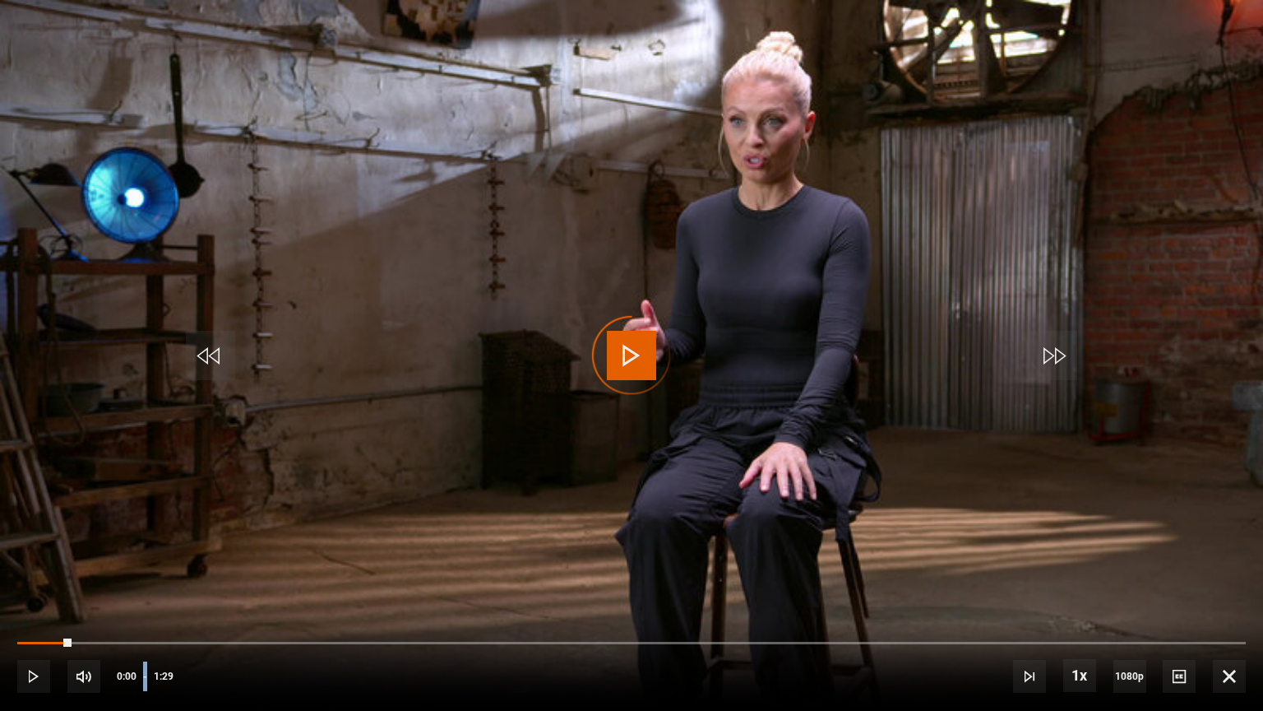
drag, startPoint x: 67, startPoint y: 637, endPoint x: 35, endPoint y: 631, distance: 31.8
click at [6, 571] on div "10s Skip Back 10 seconds Play 10s Skip Forward 10 seconds Loaded : 0.00% 0:03 0…" at bounding box center [631, 664] width 1263 height 91
drag, startPoint x: 57, startPoint y: 635, endPoint x: 15, endPoint y: 636, distance: 41.9
click at [15, 571] on div "10s Skip Back 10 seconds Play 10s Skip Forward 10 seconds Loaded : 0.00% 0:03 0…" at bounding box center [631, 664] width 1263 height 91
drag, startPoint x: 60, startPoint y: 639, endPoint x: 16, endPoint y: 638, distance: 44.4
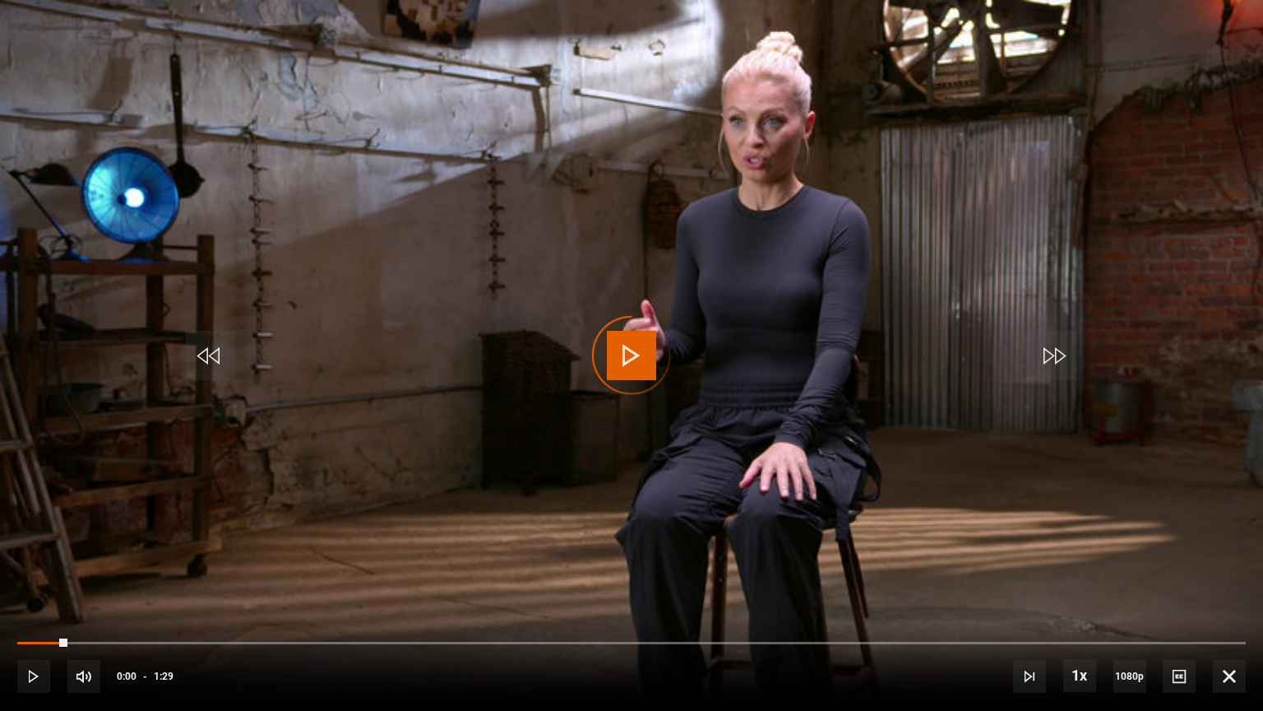
click at [9, 571] on div "10s Skip Back 10 seconds Play 10s Skip Forward 10 seconds Loaded : 0.00% 0:02 0…" at bounding box center [631, 664] width 1263 height 91
drag, startPoint x: 65, startPoint y: 637, endPoint x: 37, endPoint y: 637, distance: 28.0
click at [37, 571] on div "10s Skip Back 10 seconds Play 10s Skip Forward 10 seconds Loaded : 0.00% 0:03 0…" at bounding box center [631, 664] width 1263 height 91
click at [35, 571] on div "10s Skip Back 10 seconds Play 10s Skip Forward 10 seconds Loaded : 0.00% 0:03 0…" at bounding box center [631, 664] width 1263 height 91
click at [29, 571] on div "10s Skip Back 10 seconds Play 10s Skip Forward 10 seconds Loaded : 0.00% 0:03 0…" at bounding box center [631, 664] width 1263 height 91
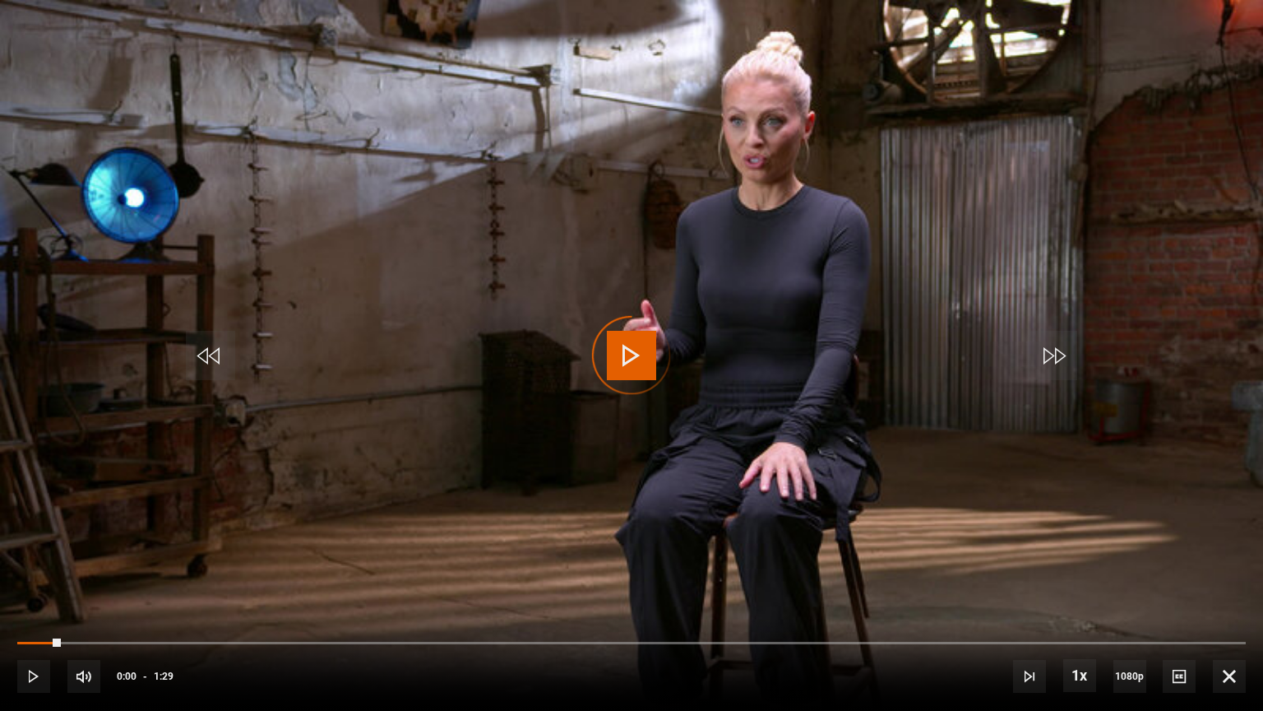
click at [22, 571] on div "10s Skip Back 10 seconds Play 10s Skip Forward 10 seconds Loaded : 0.00% 0:03 0…" at bounding box center [631, 664] width 1263 height 91
click at [20, 571] on div "10s Skip Back 10 seconds Play 10s Skip Forward 10 seconds Loaded : 0.00% 0:03 0…" at bounding box center [631, 664] width 1263 height 91
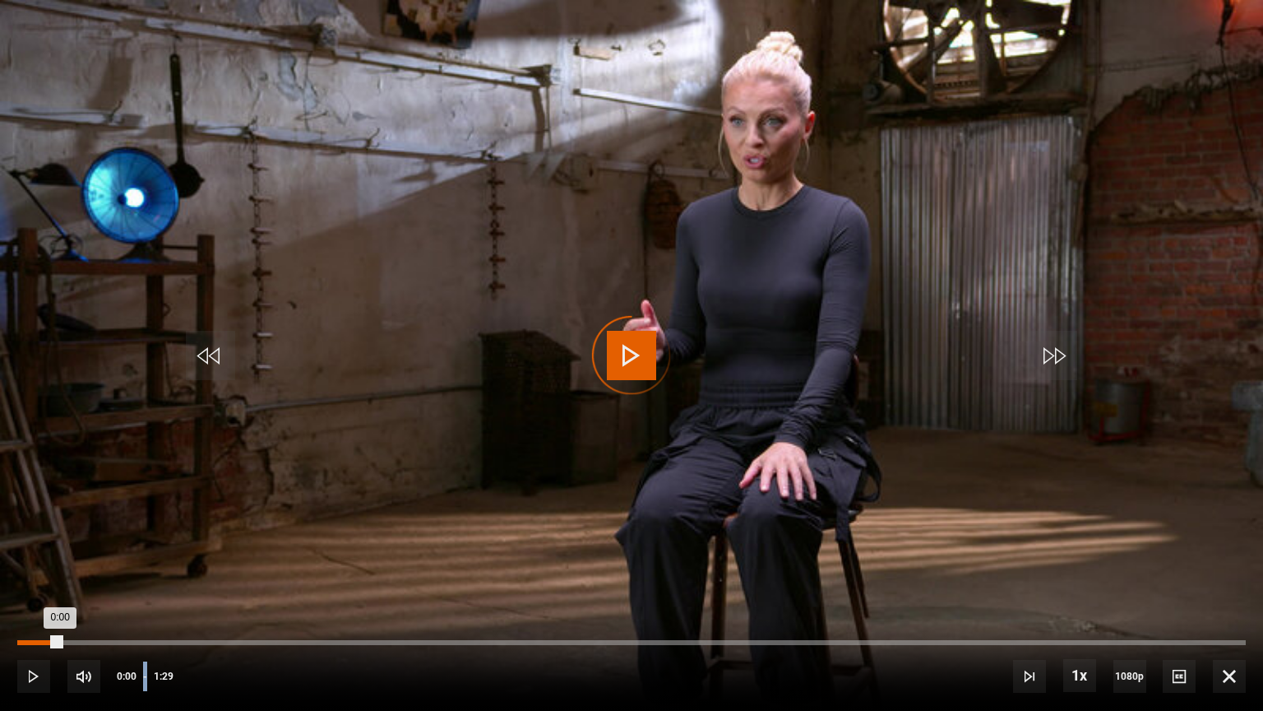
click at [36, 571] on div "0:01" at bounding box center [37, 642] width 2 height 5
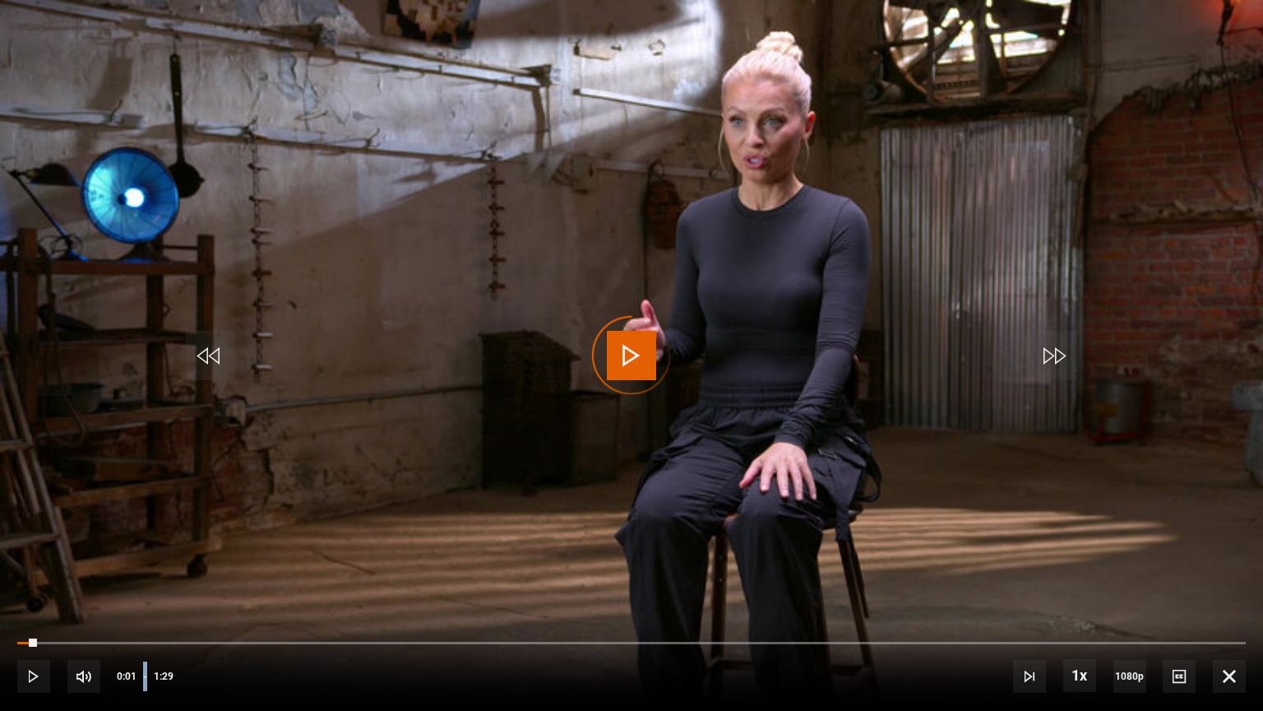
drag, startPoint x: 36, startPoint y: 641, endPoint x: 12, endPoint y: 638, distance: 24.9
click at [12, 571] on div "10s Skip Back 10 seconds Play 10s Skip Forward 10 seconds Loaded : 0.00% 0:00 0…" at bounding box center [631, 664] width 1263 height 91
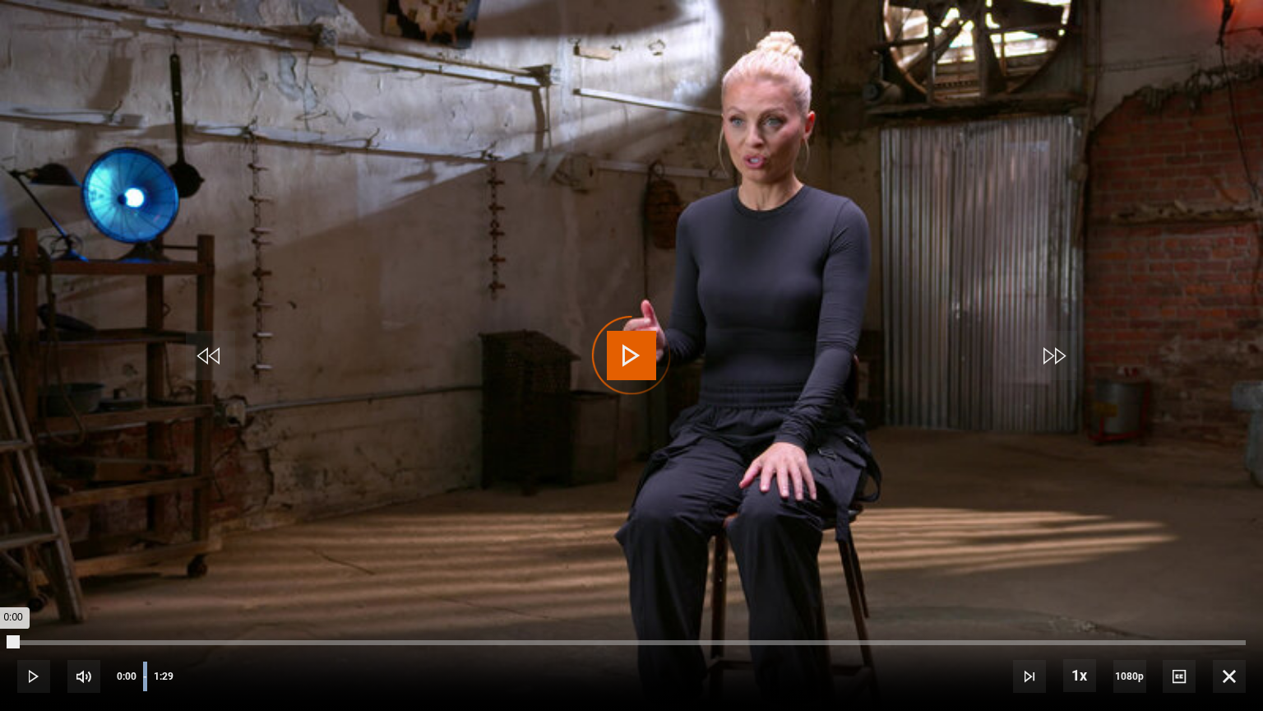
click at [17, 571] on div "0:00" at bounding box center [17, 642] width 0 height 5
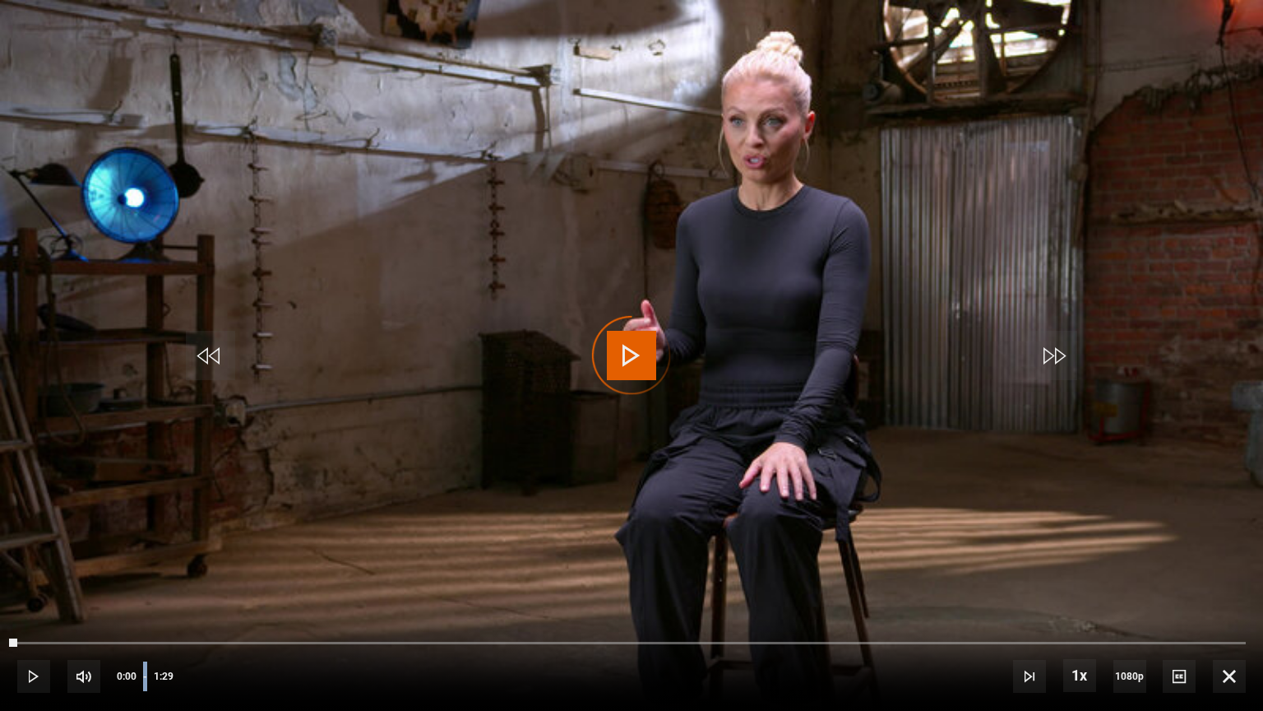
click at [1127, 311] on video "Video Player" at bounding box center [631, 355] width 1263 height 711
click at [637, 365] on span "Video Player" at bounding box center [631, 355] width 49 height 49
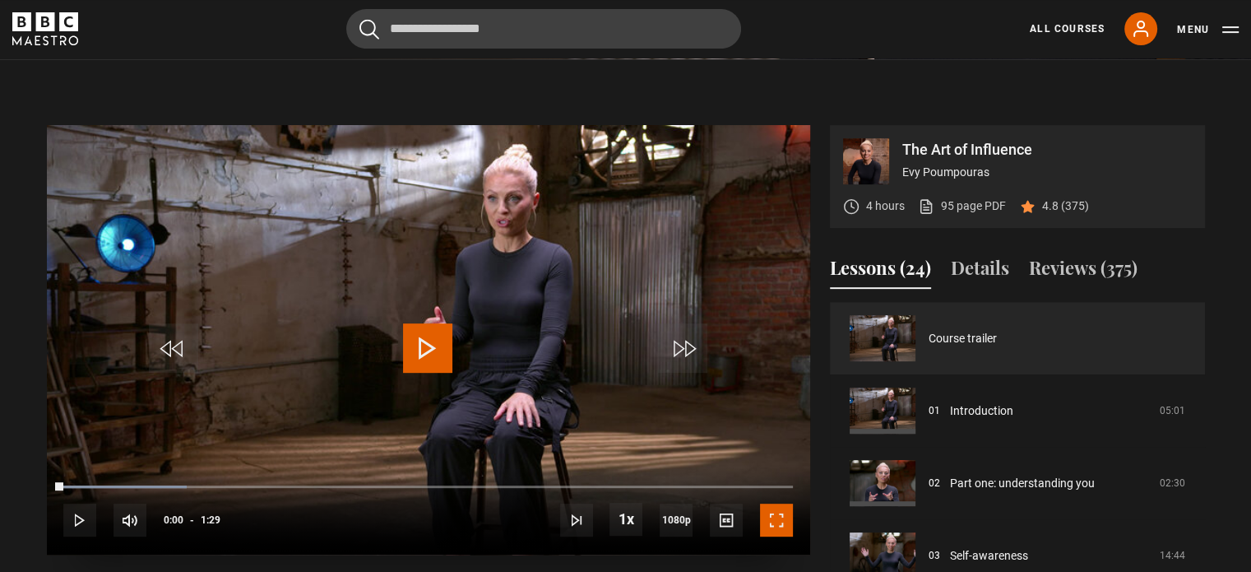
drag, startPoint x: 791, startPoint y: 519, endPoint x: 791, endPoint y: 618, distance: 99.5
click at [791, 519] on span "Video Player" at bounding box center [776, 519] width 33 height 33
click at [774, 521] on span "Video Player" at bounding box center [776, 519] width 33 height 33
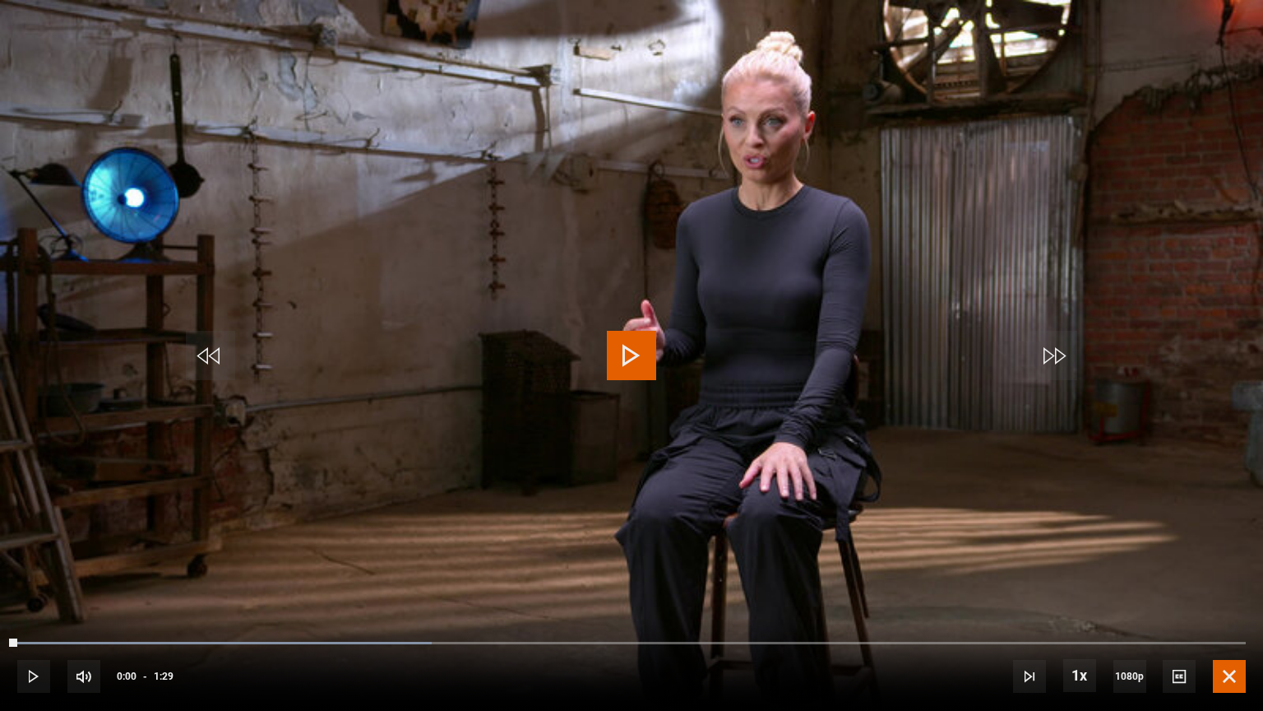
drag, startPoint x: 1236, startPoint y: 661, endPoint x: 1237, endPoint y: 558, distance: 102.8
click at [1236, 571] on span "Video Player" at bounding box center [1229, 676] width 33 height 33
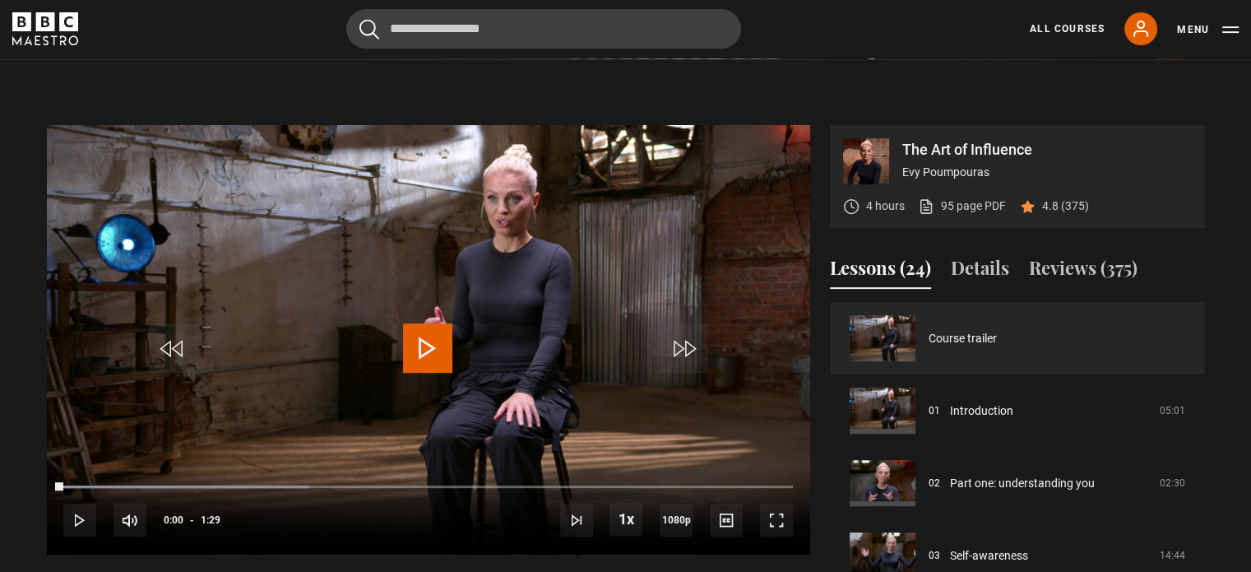
click at [278, 31] on div "Cancel Courses Previous courses Next courses Agatha Christie Writing 12 Related…" at bounding box center [625, 28] width 1226 height 39
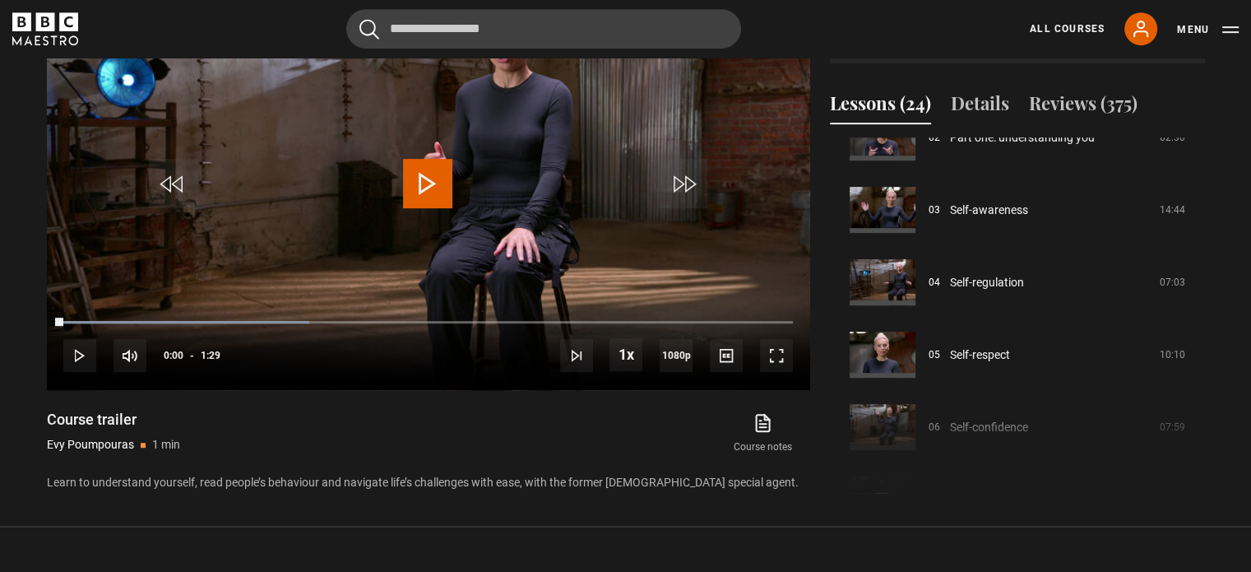
scroll to position [0, 0]
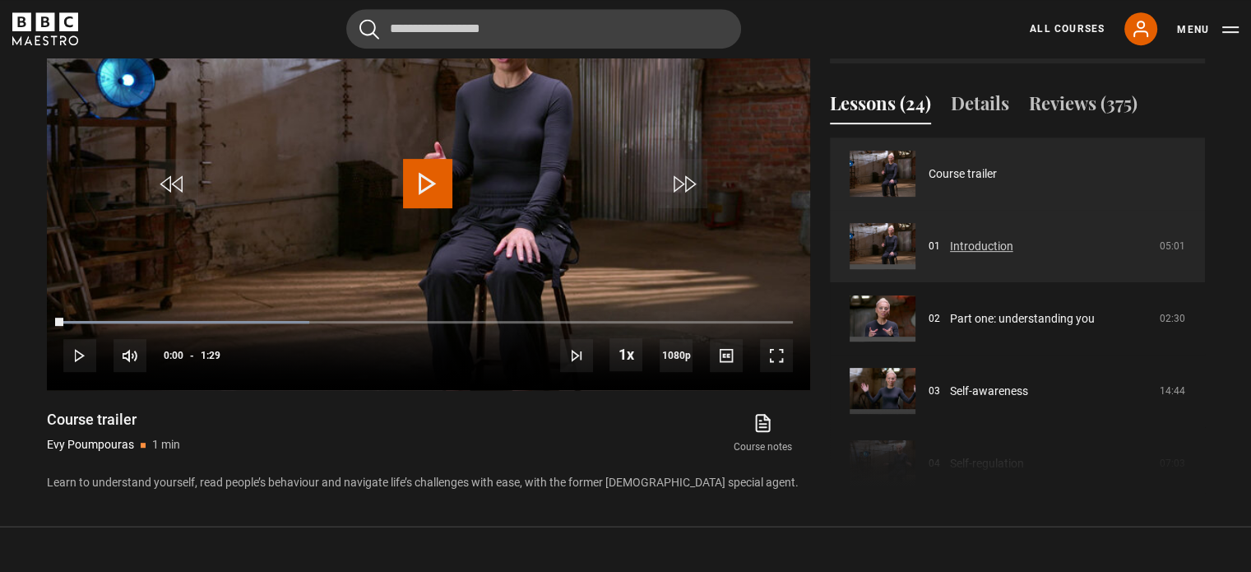
click at [1013, 248] on link "Introduction" at bounding box center [981, 246] width 63 height 17
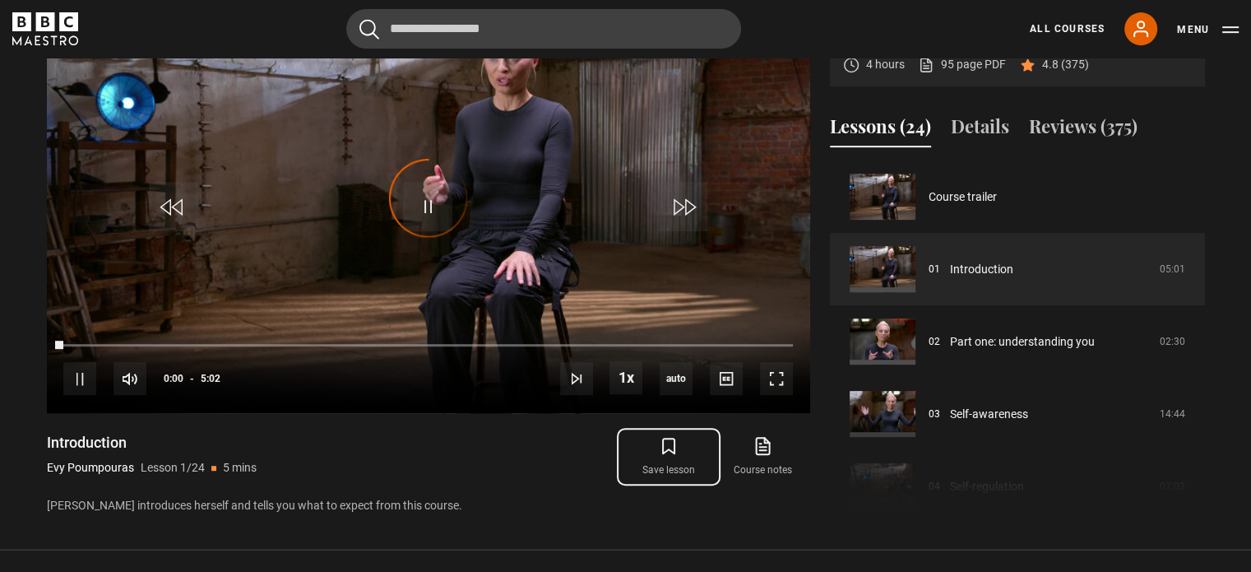
click at [664, 460] on button "Save lesson" at bounding box center [669, 457] width 94 height 48
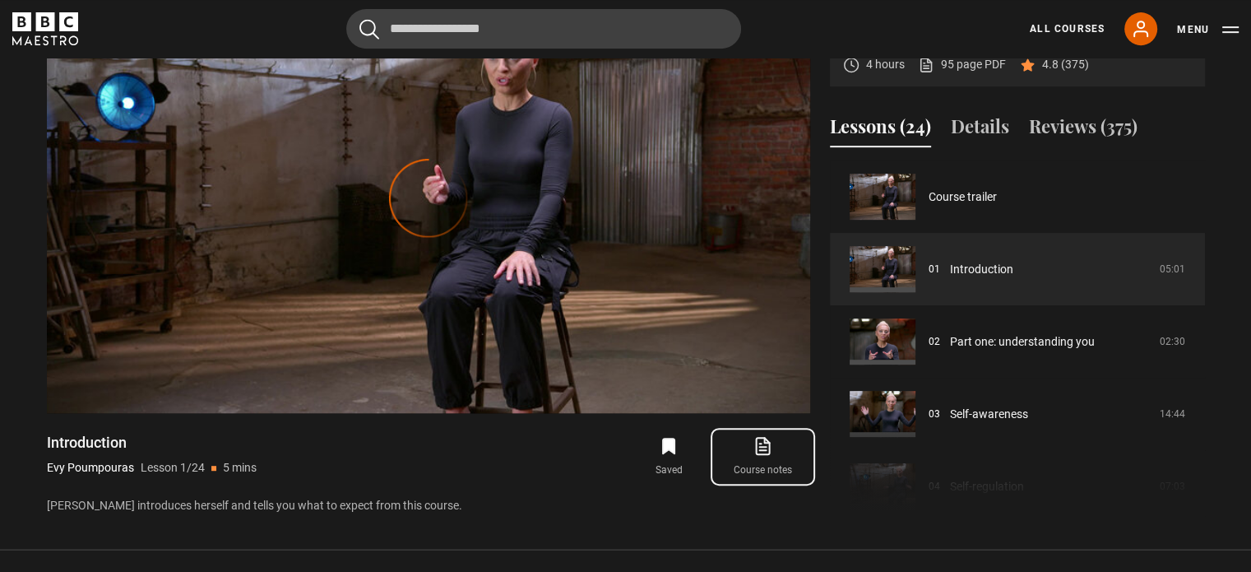
click at [739, 458] on link "Course notes opens in new tab" at bounding box center [762, 457] width 94 height 48
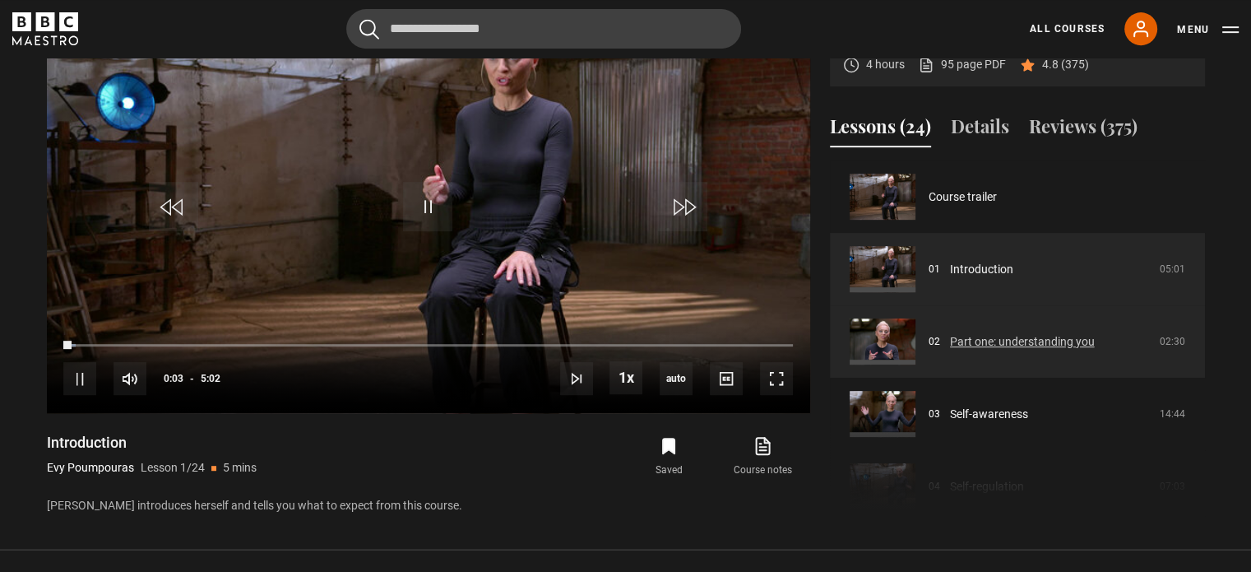
click at [967, 343] on link "Part one: understanding you" at bounding box center [1022, 341] width 145 height 17
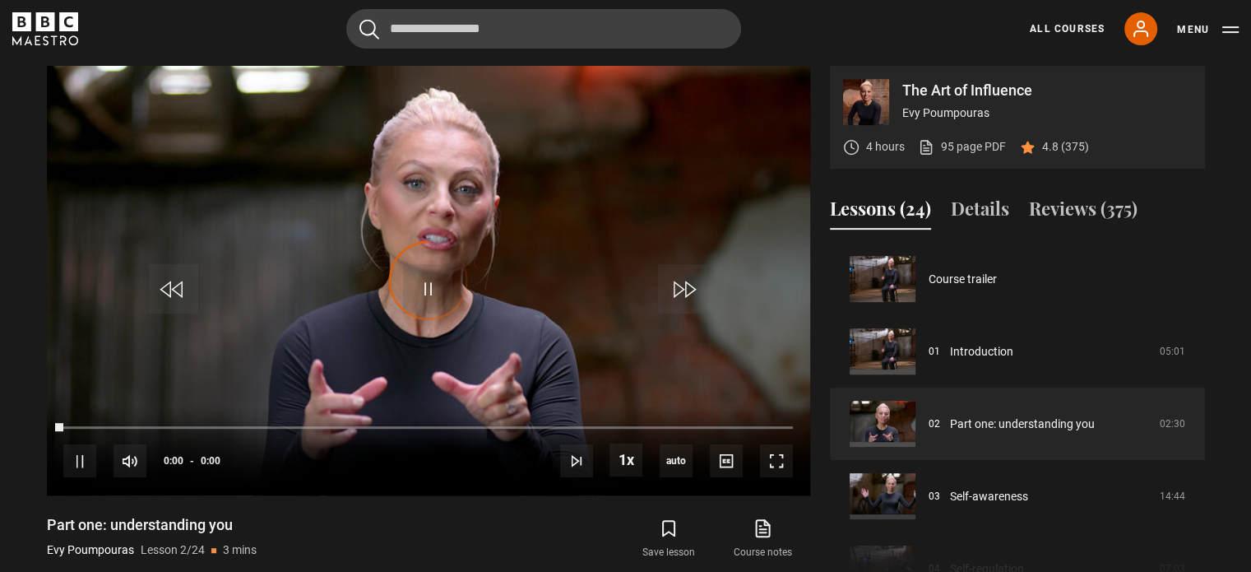
scroll to position [72, 0]
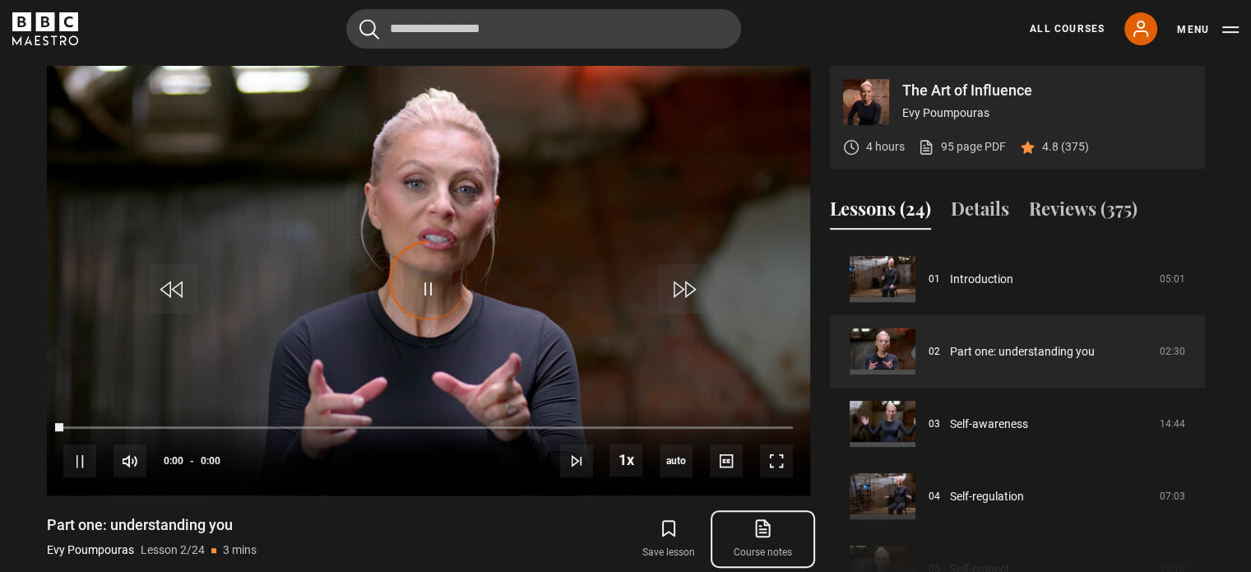
click at [772, 530] on icon at bounding box center [762, 528] width 21 height 20
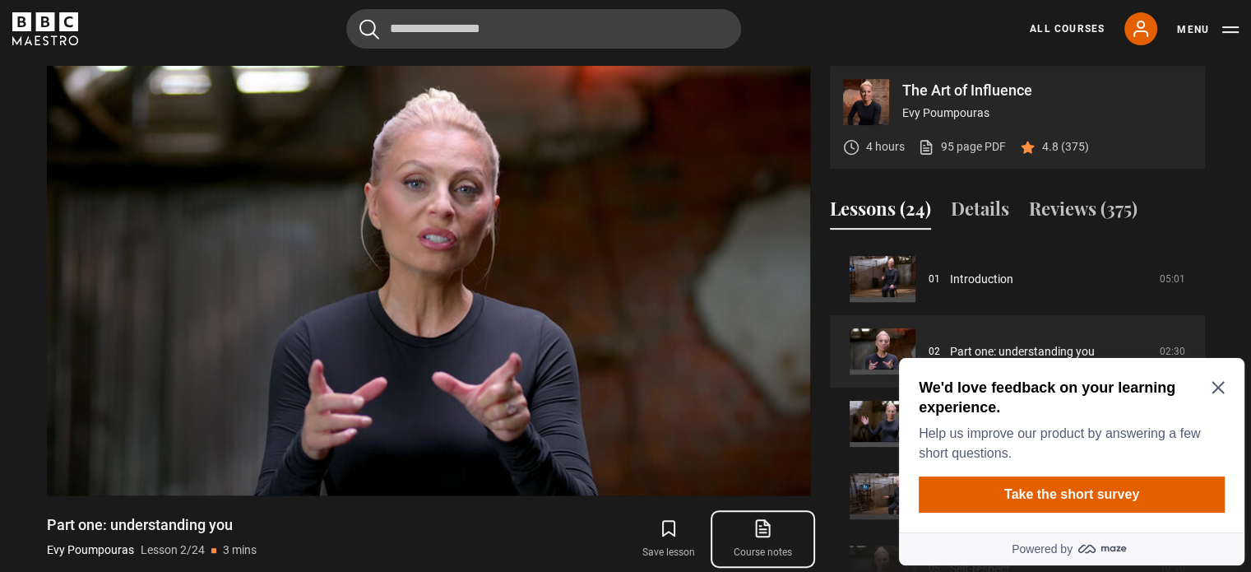
scroll to position [0, 0]
click at [1213, 381] on icon "Close Maze Prompt" at bounding box center [1217, 387] width 13 height 13
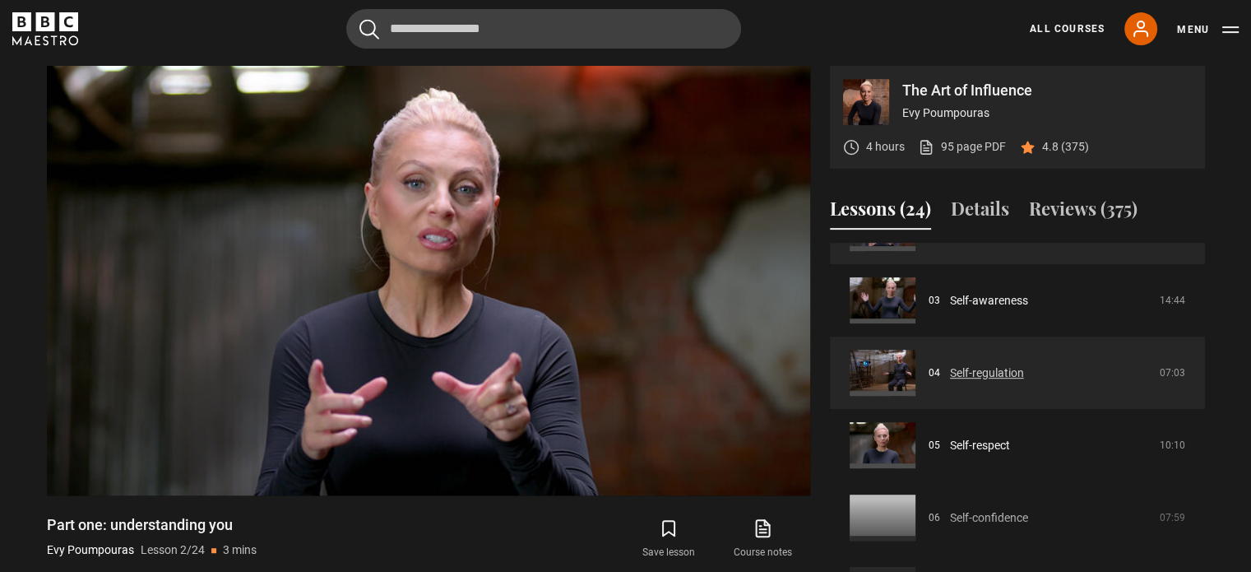
scroll to position [237, 0]
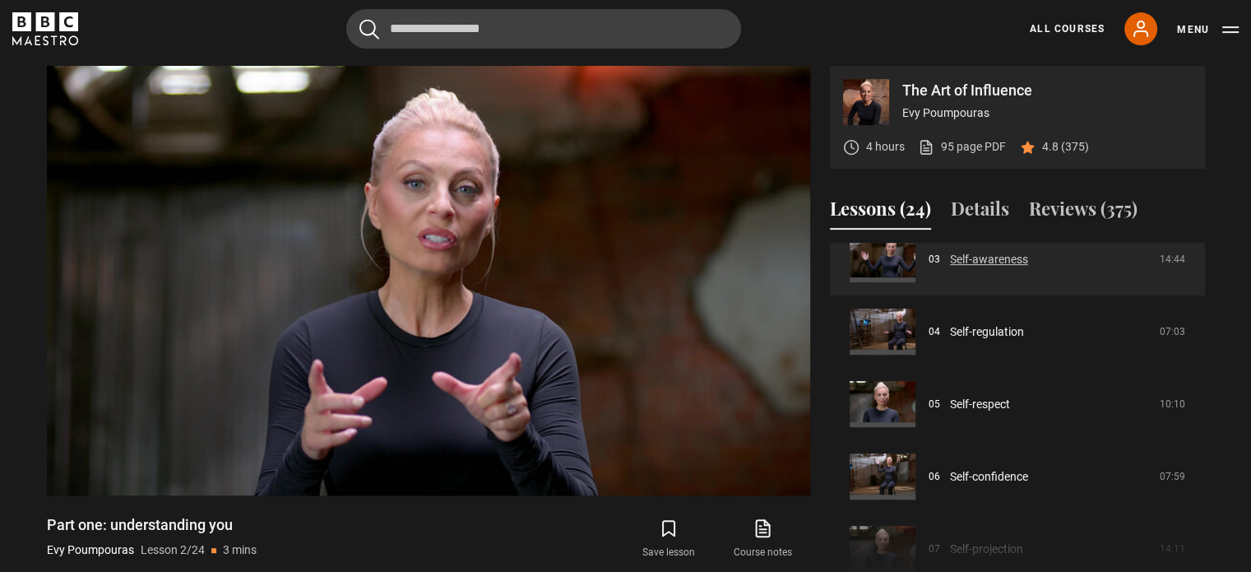
click at [1000, 268] on link "Self-awareness" at bounding box center [989, 259] width 78 height 17
click at [992, 260] on link "Self-awareness" at bounding box center [989, 259] width 78 height 17
click at [950, 257] on link "Self-awareness" at bounding box center [989, 259] width 78 height 17
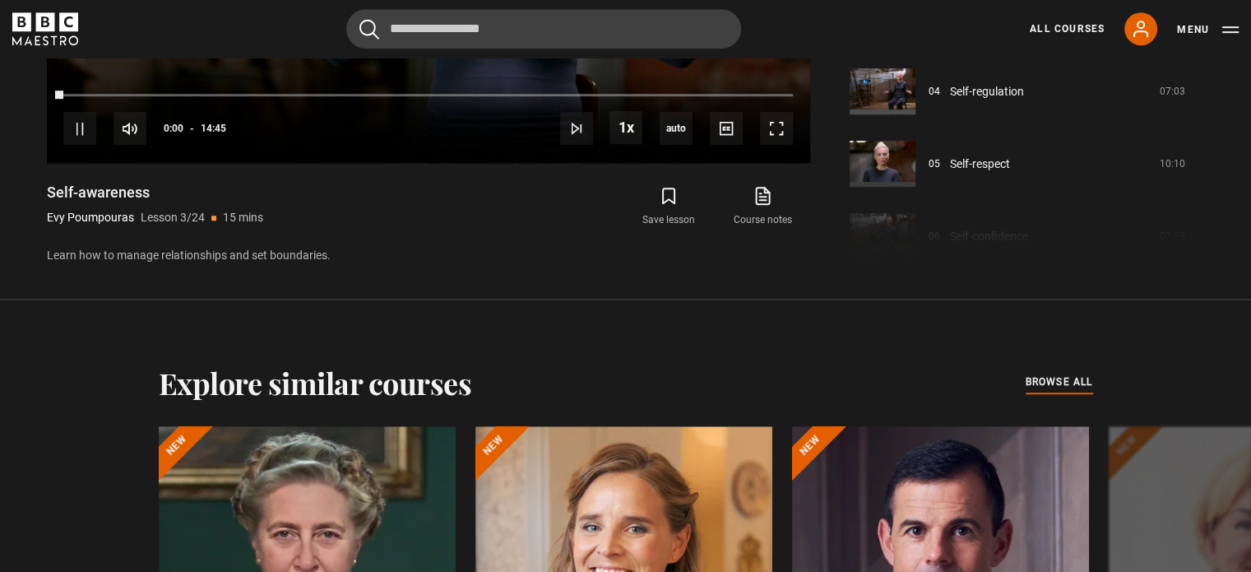
scroll to position [1010, 0]
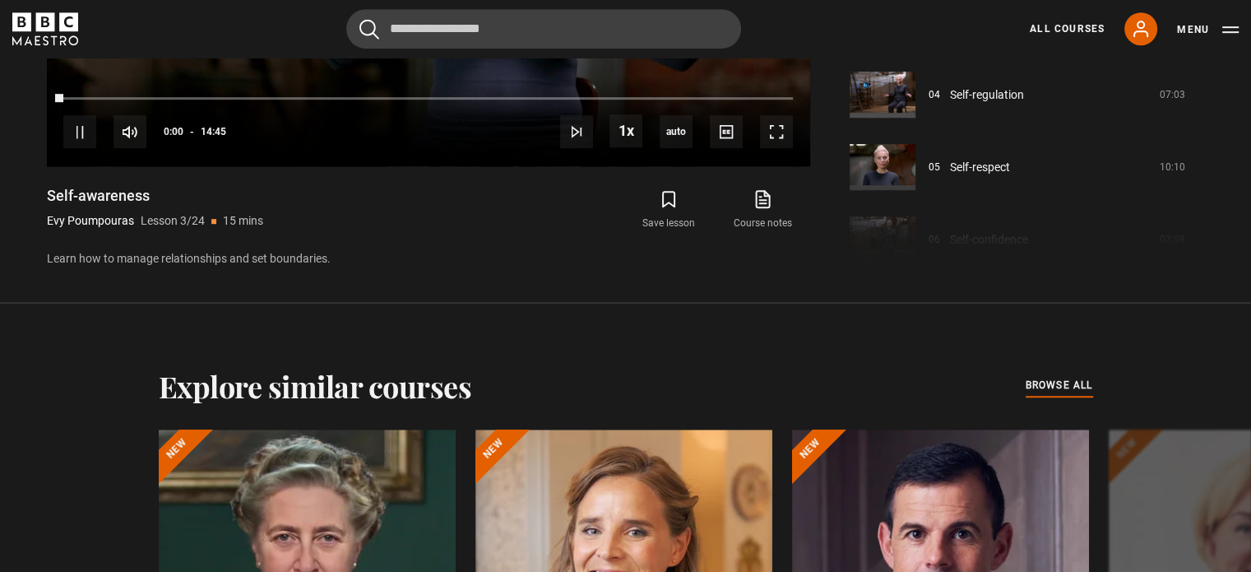
click at [754, 201] on icon at bounding box center [762, 199] width 21 height 20
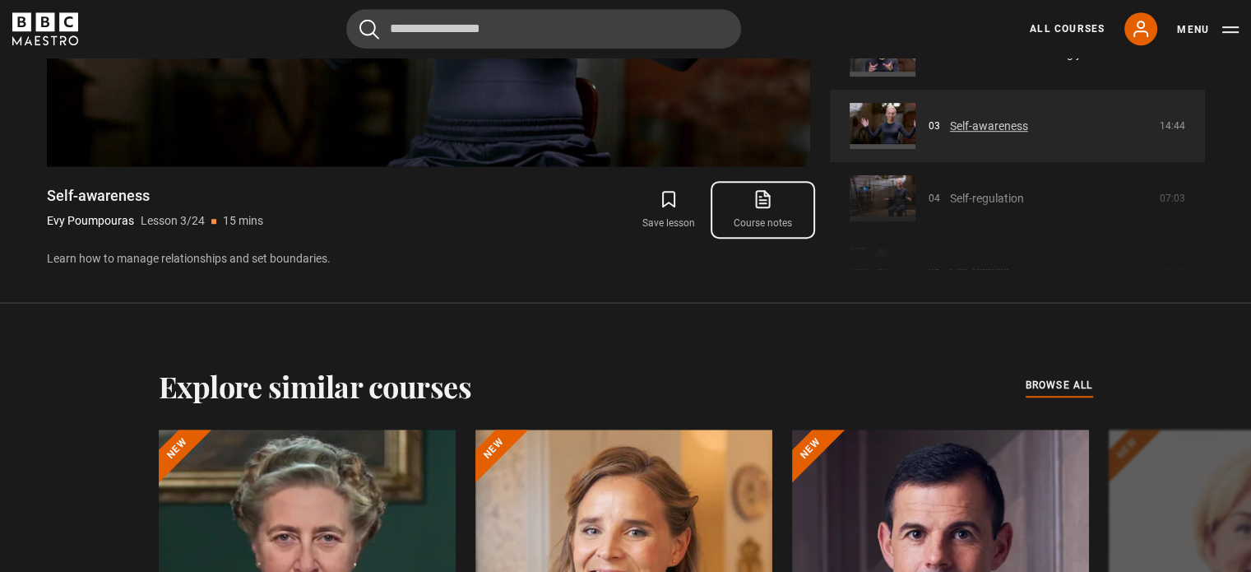
scroll to position [164, 0]
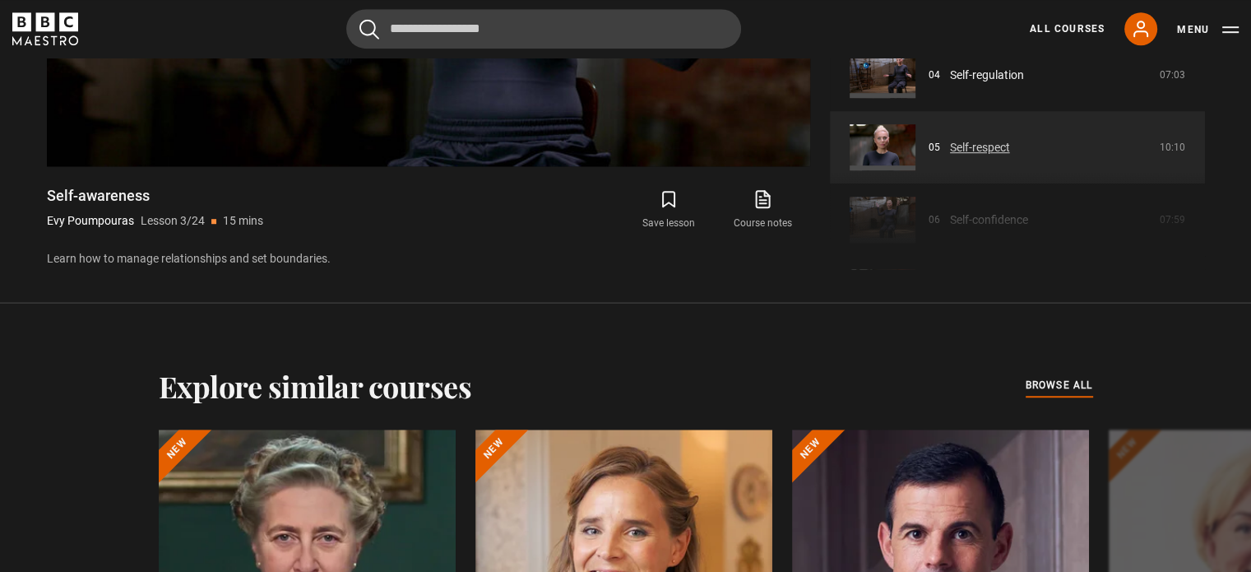
click at [1002, 139] on link "Self-respect" at bounding box center [980, 147] width 60 height 17
click at [967, 143] on link "Self-respect" at bounding box center [980, 147] width 60 height 17
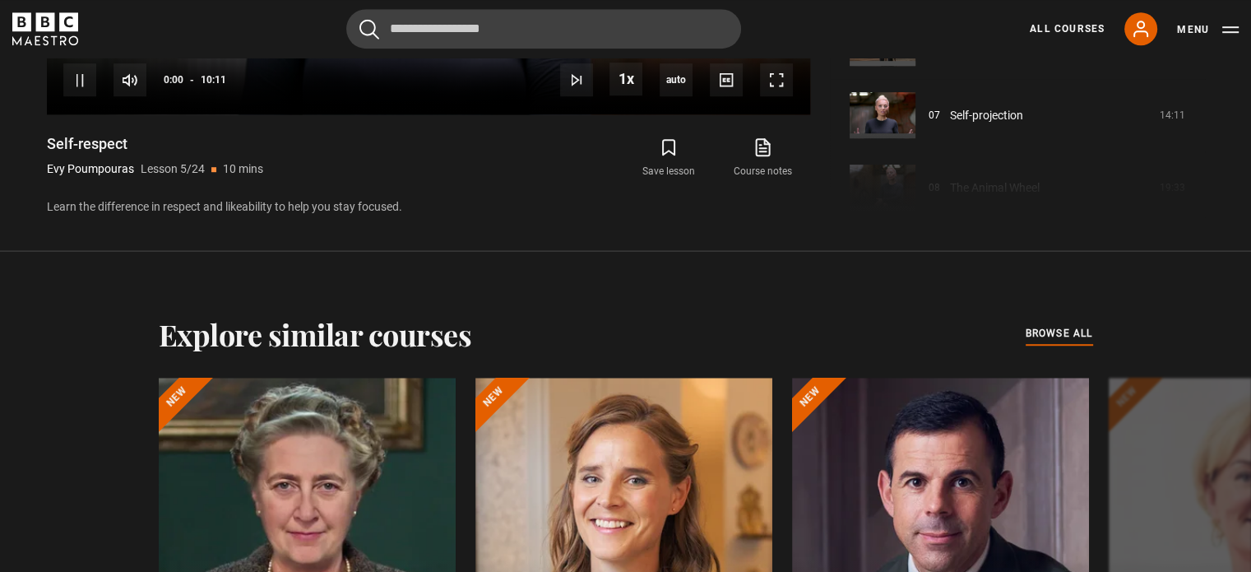
scroll to position [1010, 0]
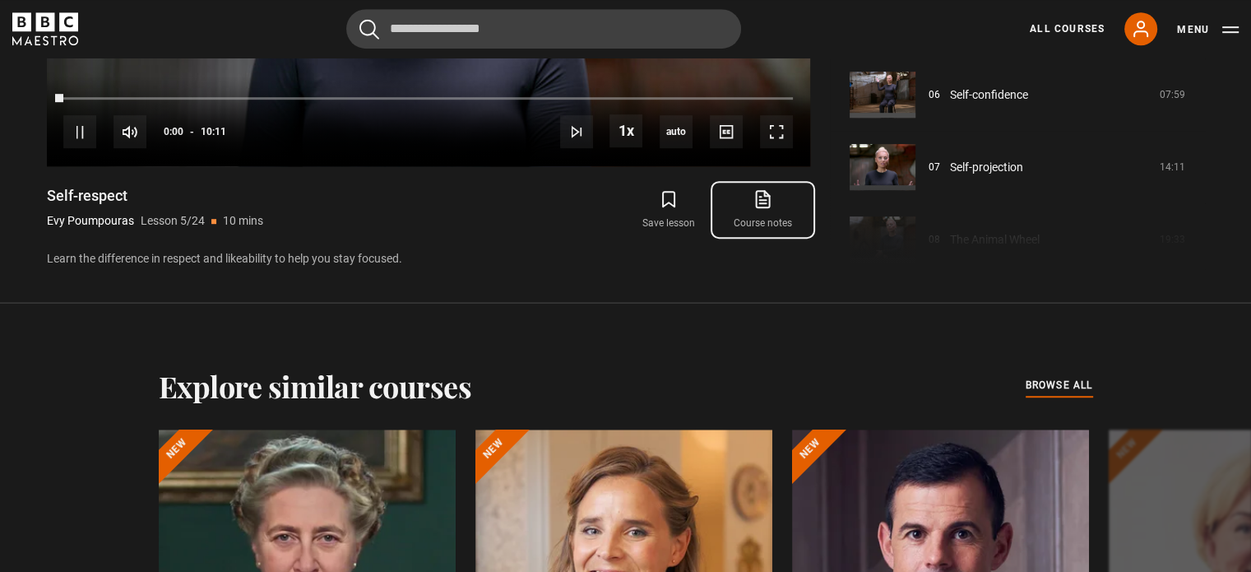
click at [773, 215] on link "Course notes opens in new tab" at bounding box center [762, 210] width 94 height 48
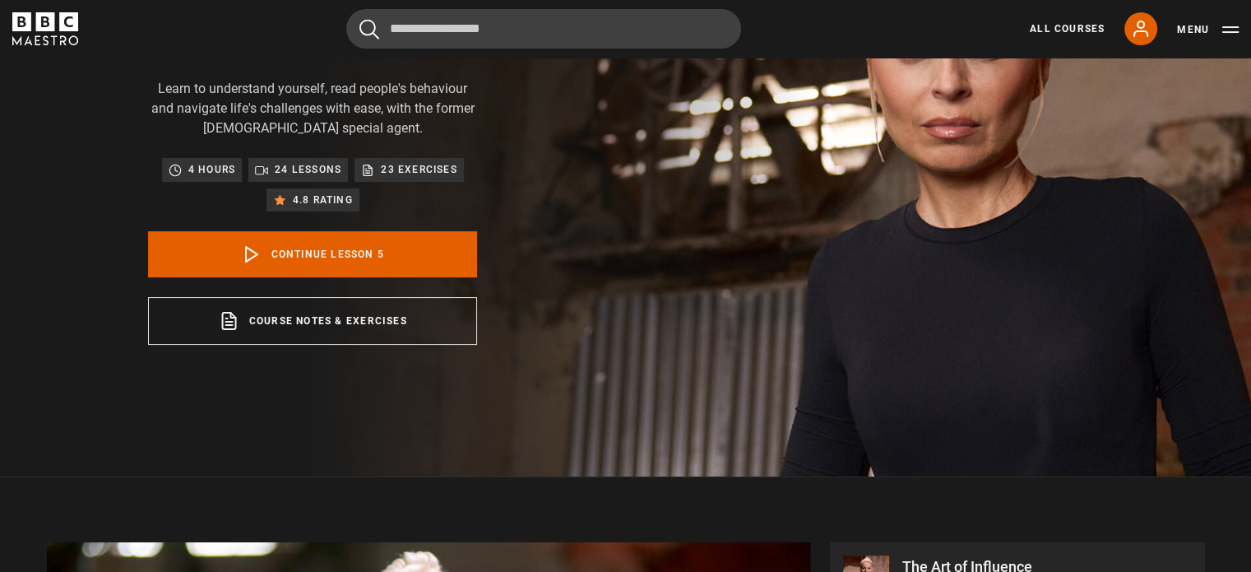
scroll to position [105, 0]
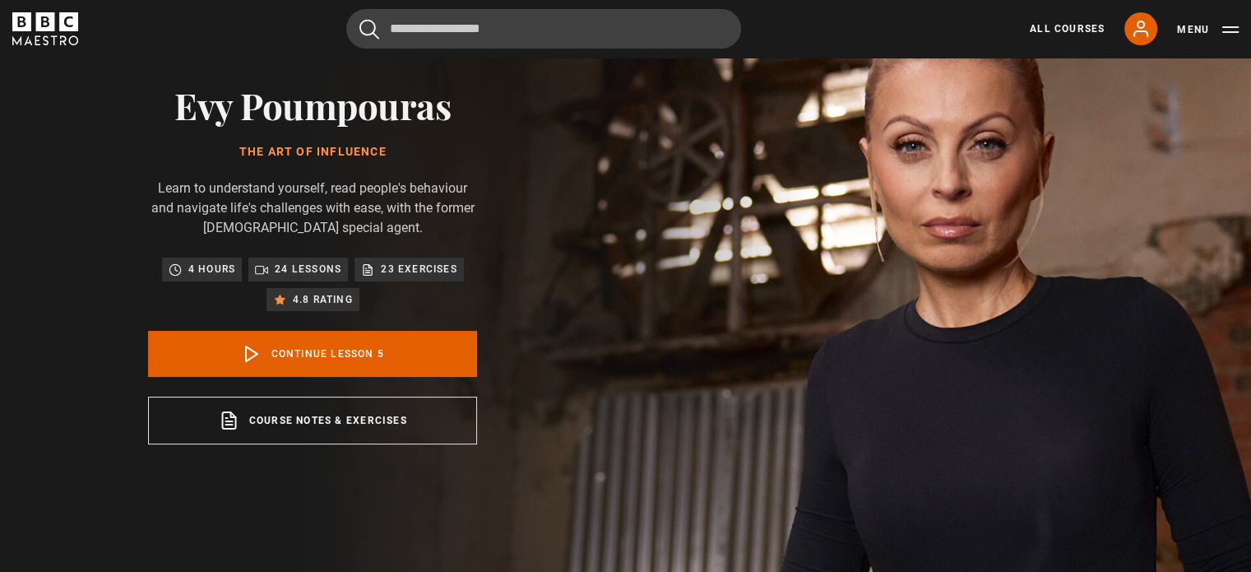
click at [382, 271] on p "23 exercises" at bounding box center [419, 269] width 76 height 16
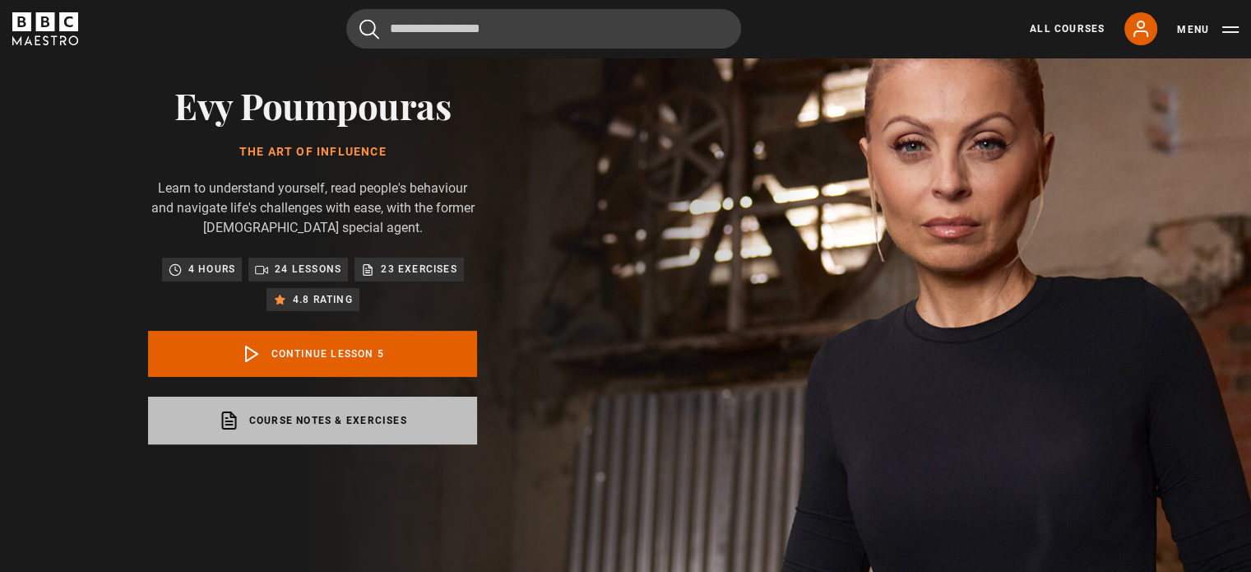
click at [370, 433] on link "Course notes & exercises opens in a new tab" at bounding box center [312, 420] width 329 height 48
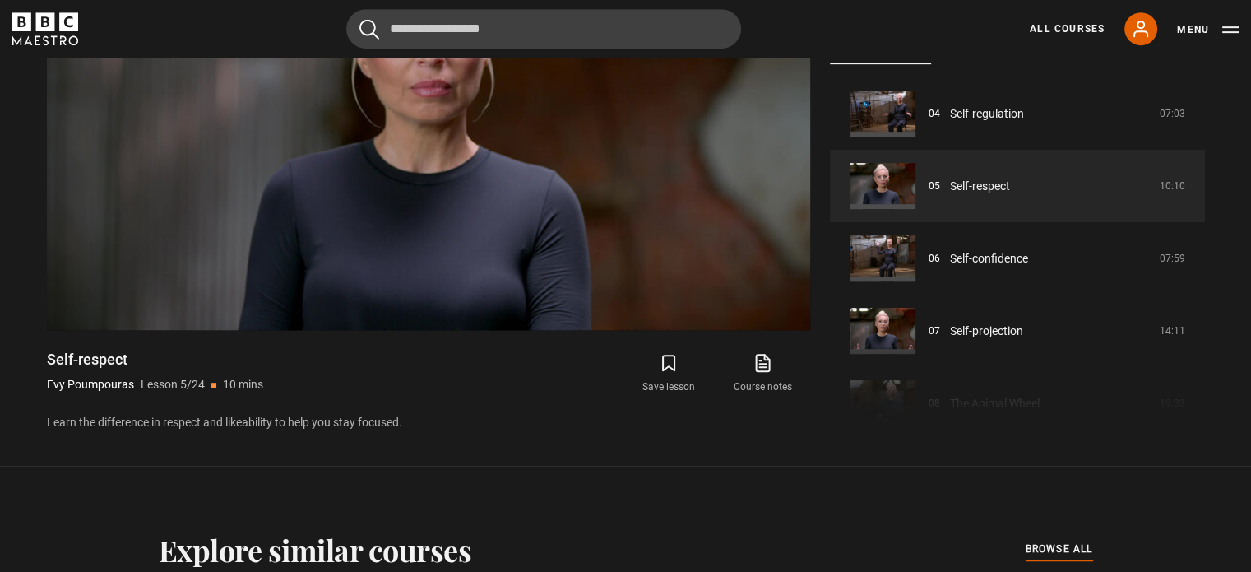
scroll to position [845, 0]
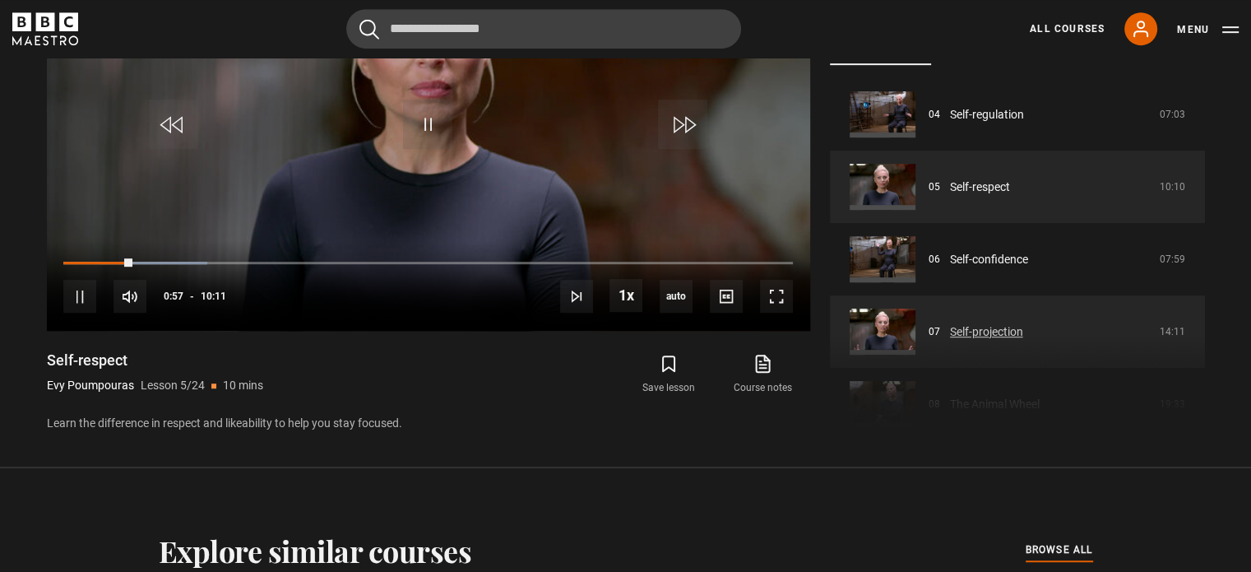
click at [1023, 323] on link "Self-projection" at bounding box center [986, 331] width 73 height 17
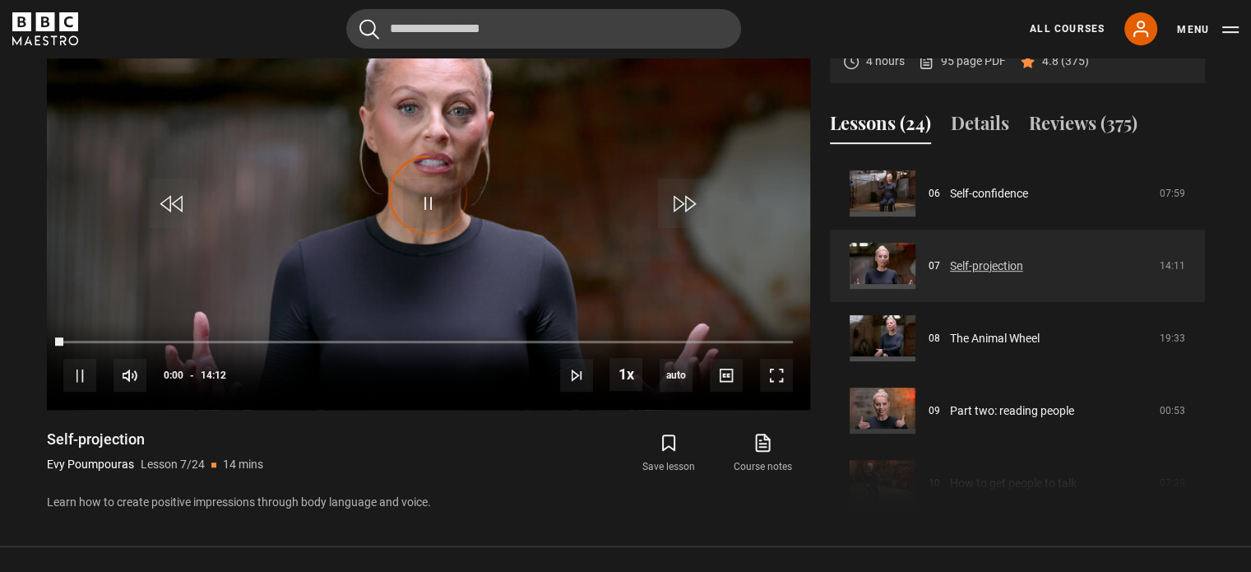
scroll to position [763, 0]
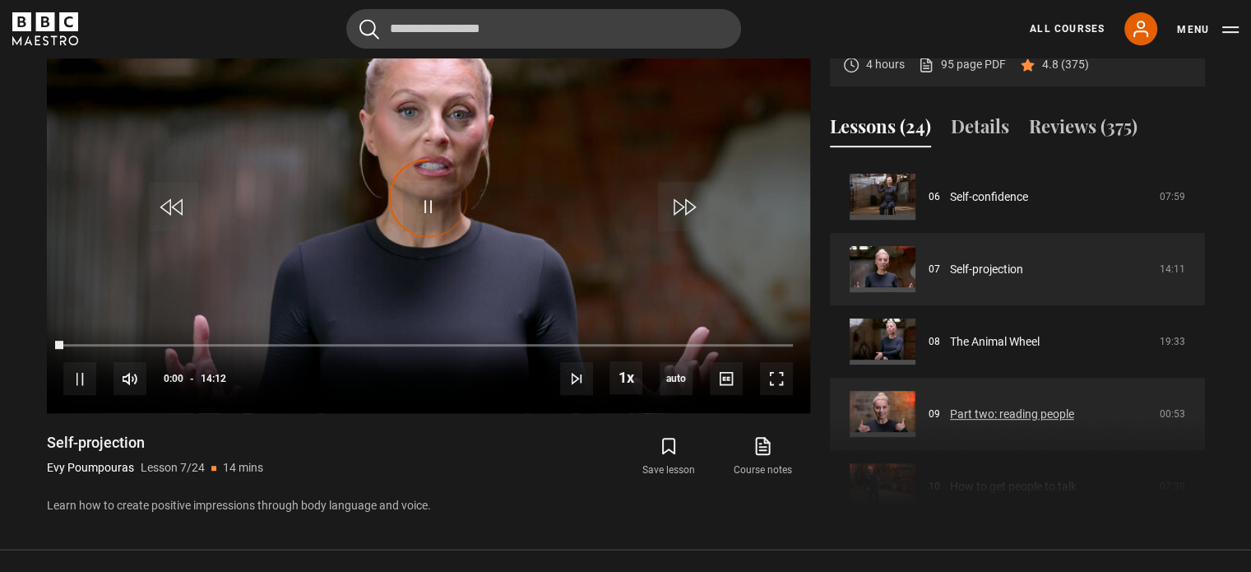
click at [1030, 413] on link "Part two: reading people" at bounding box center [1012, 413] width 124 height 17
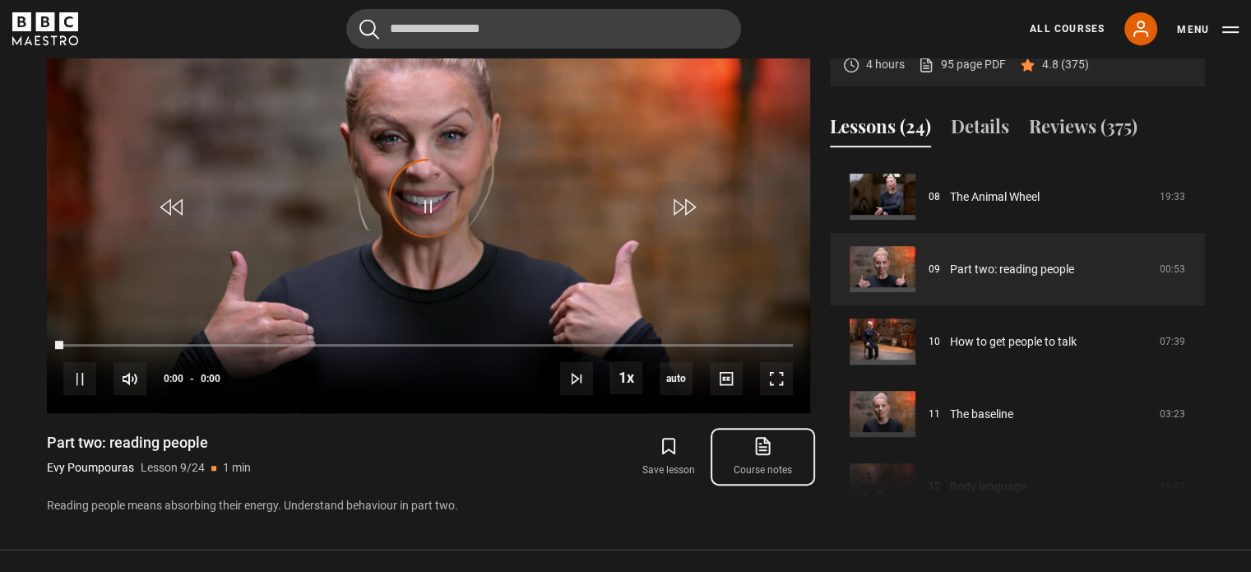
click at [768, 465] on link "Course notes opens in new tab" at bounding box center [762, 457] width 94 height 48
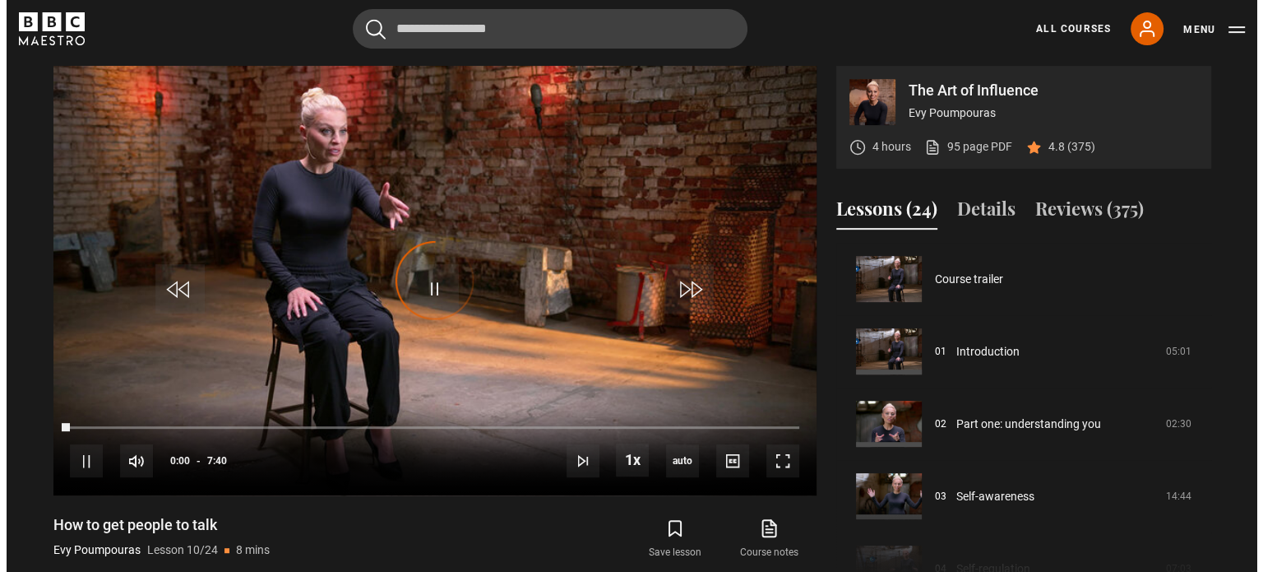
scroll to position [651, 0]
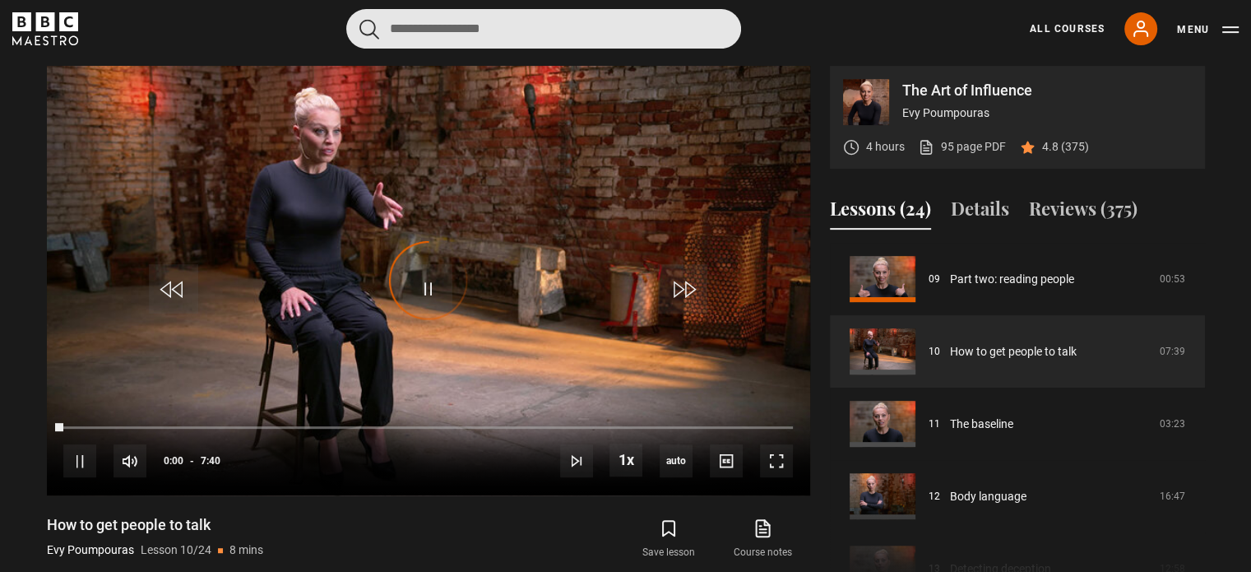
drag, startPoint x: 525, startPoint y: 30, endPoint x: 359, endPoint y: 22, distance: 165.5
click at [359, 22] on form at bounding box center [543, 28] width 395 height 39
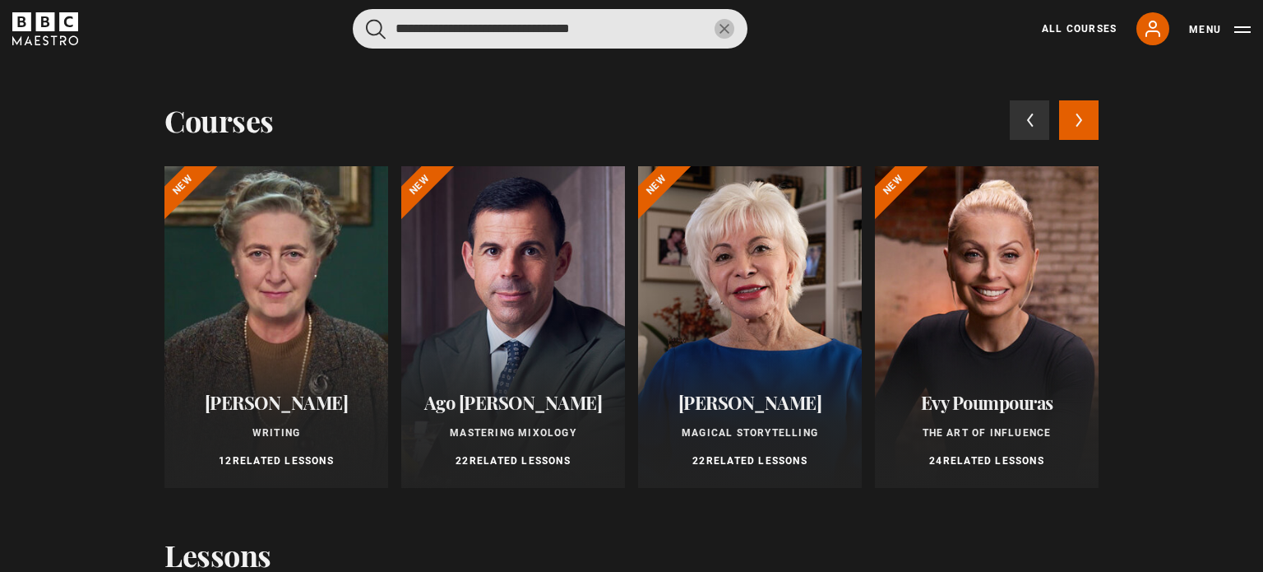
click at [366, 19] on button "submit" at bounding box center [376, 29] width 20 height 21
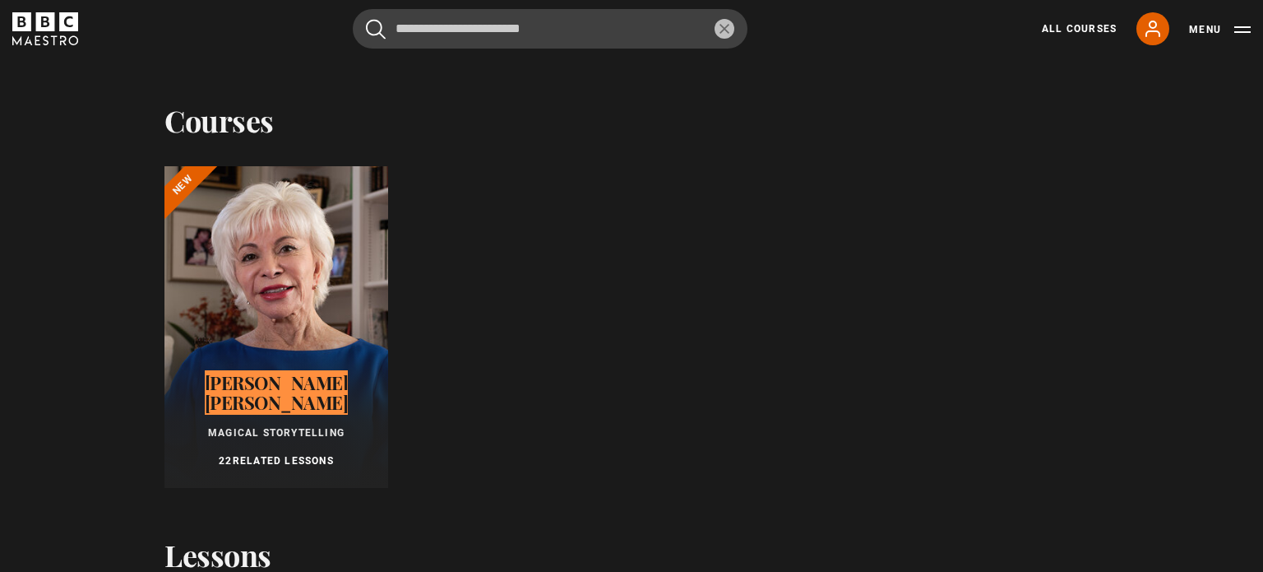
type input "**********"
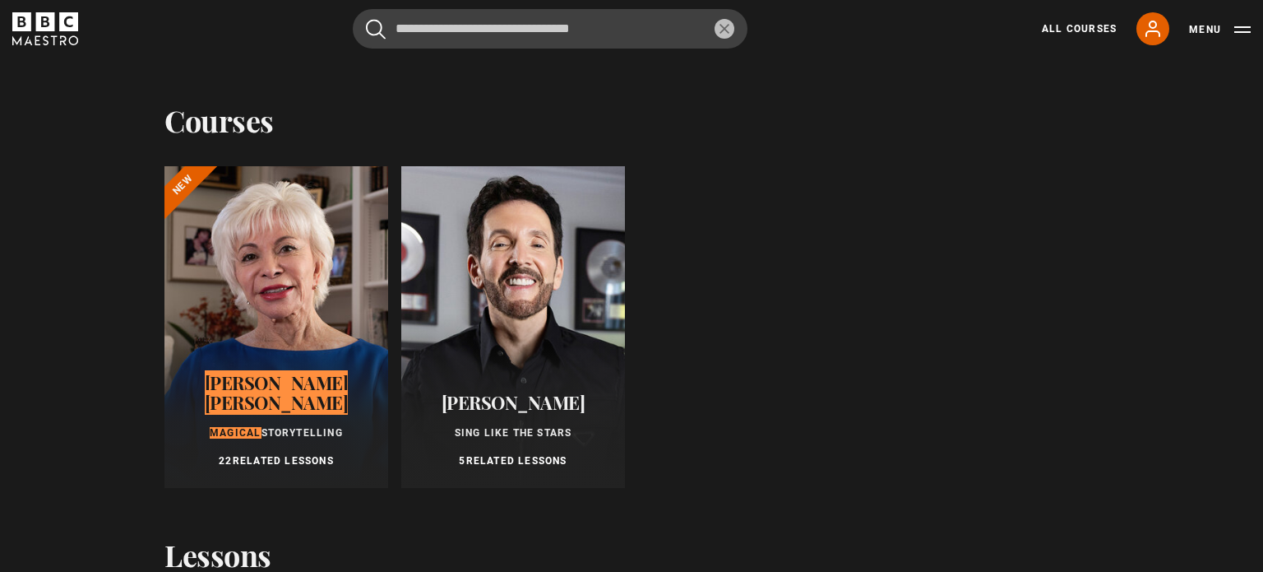
click at [302, 370] on div at bounding box center [276, 327] width 224 height 322
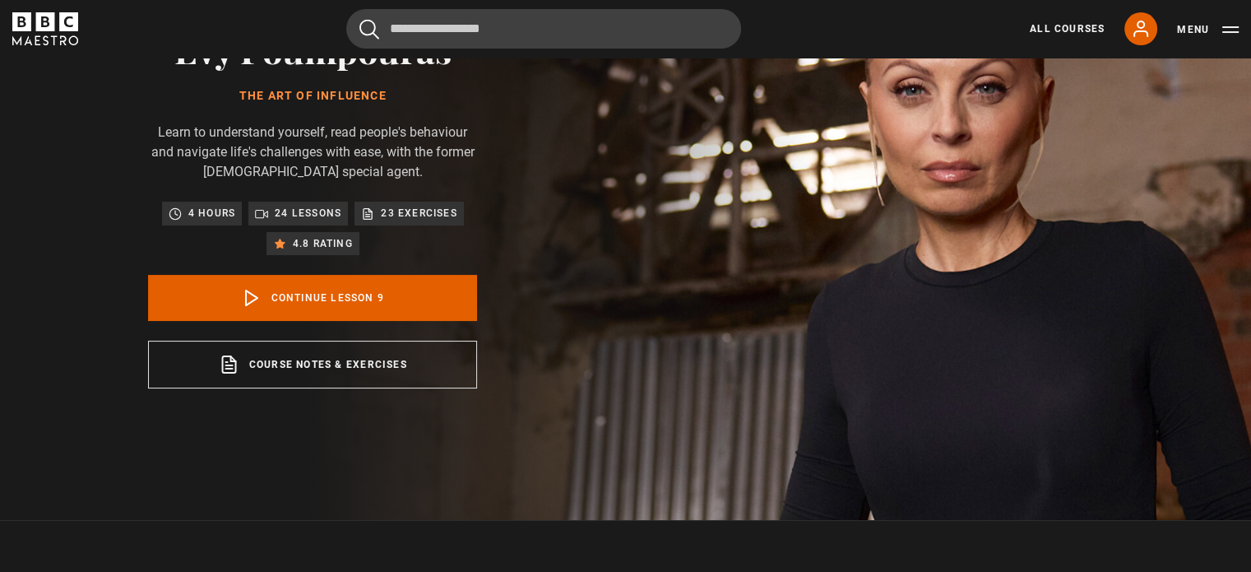
scroll to position [164, 0]
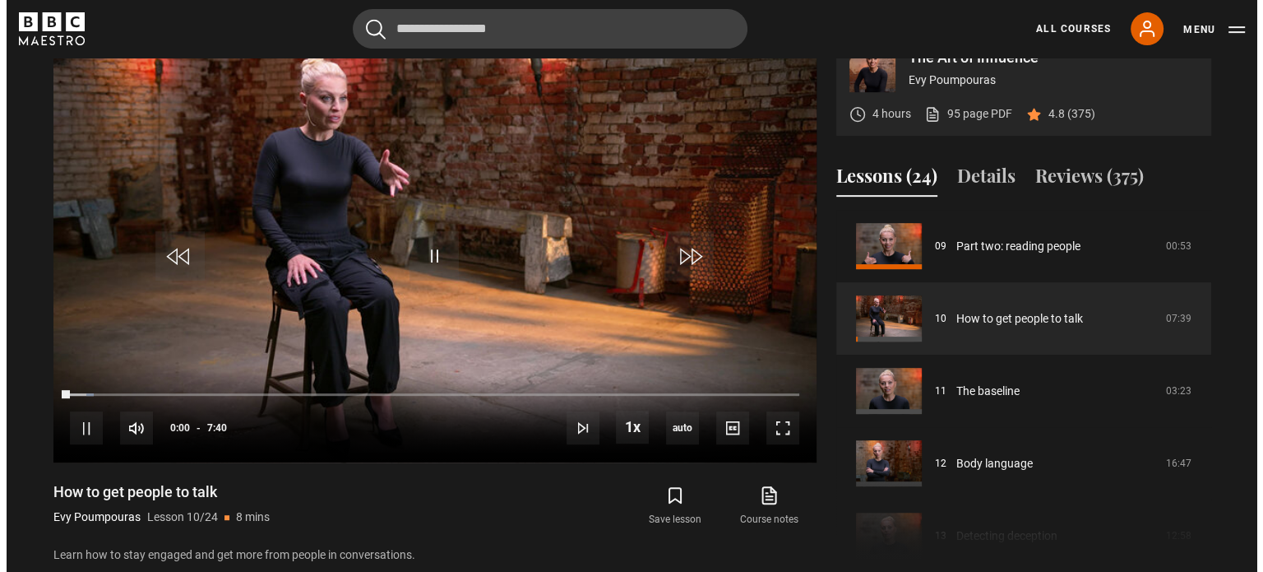
scroll to position [681, 0]
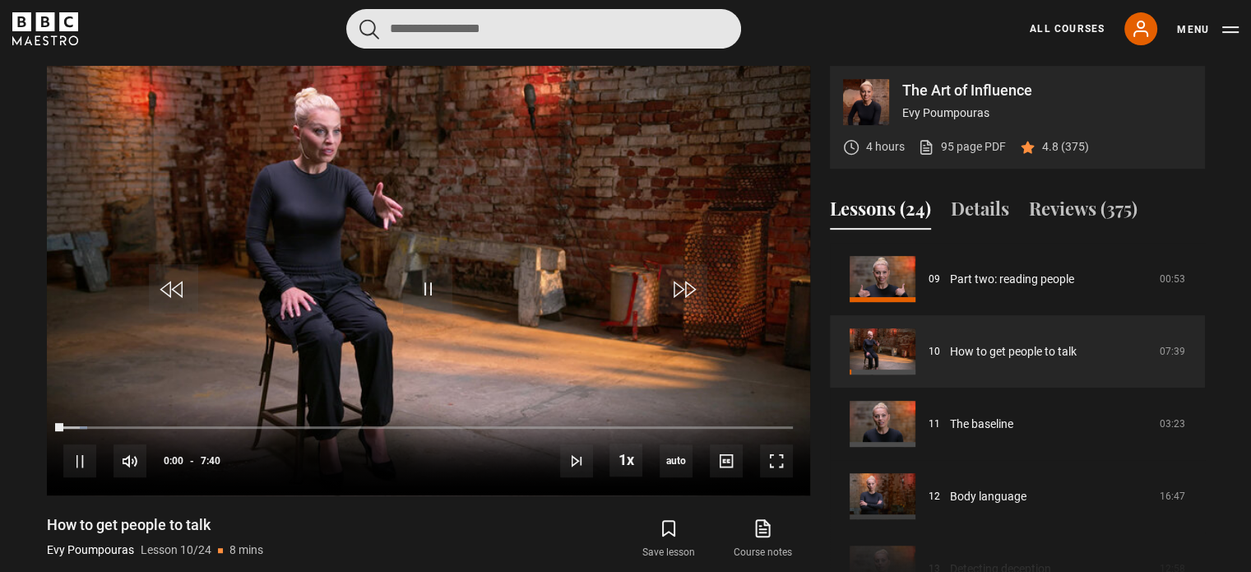
click at [527, 30] on input "Search" at bounding box center [543, 28] width 395 height 39
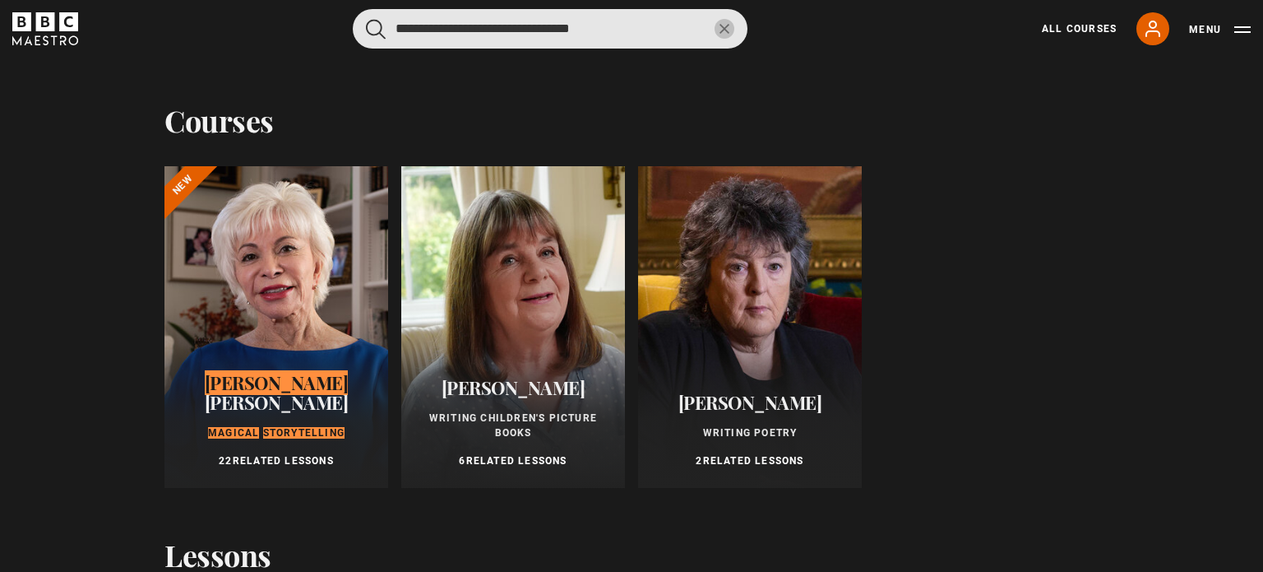
type input "**********"
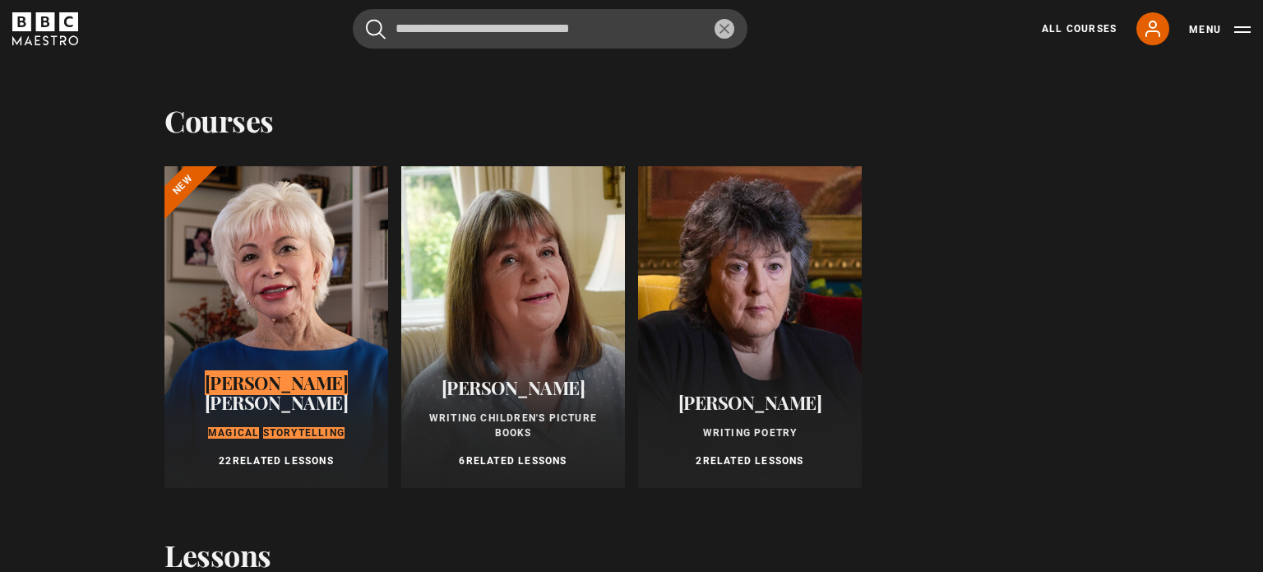
click at [330, 369] on div at bounding box center [276, 327] width 224 height 322
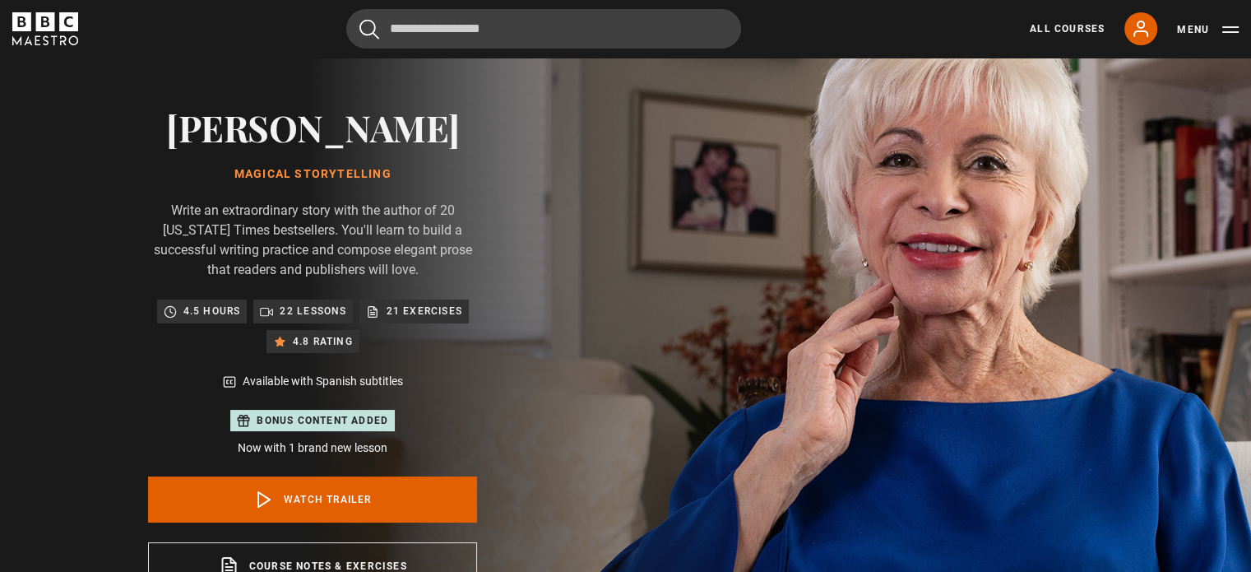
scroll to position [82, 0]
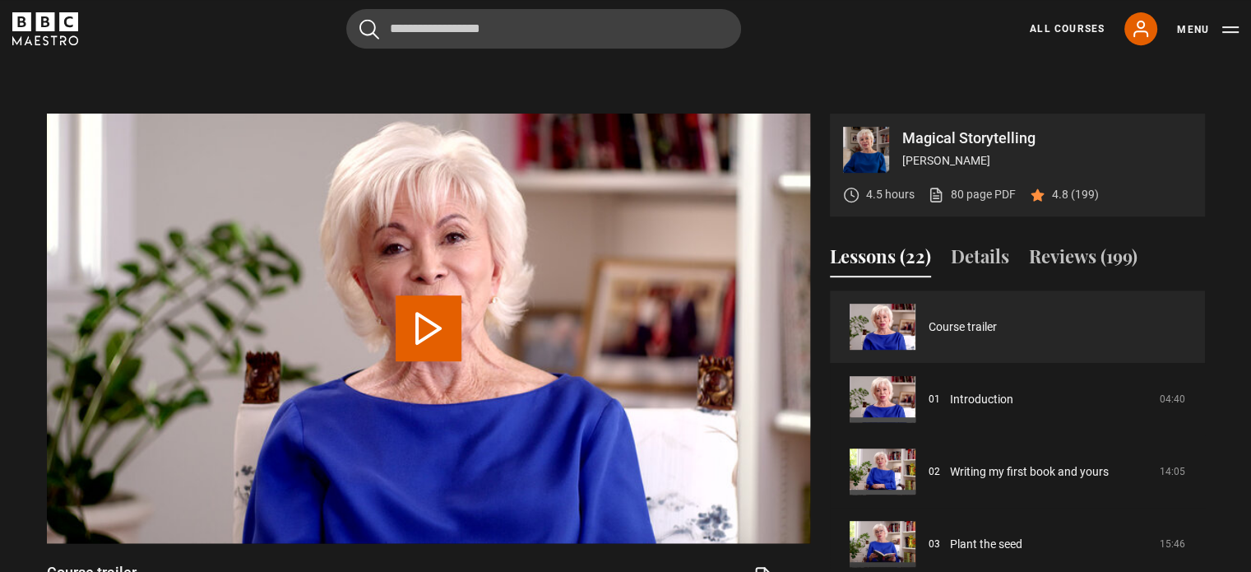
scroll to position [740, 0]
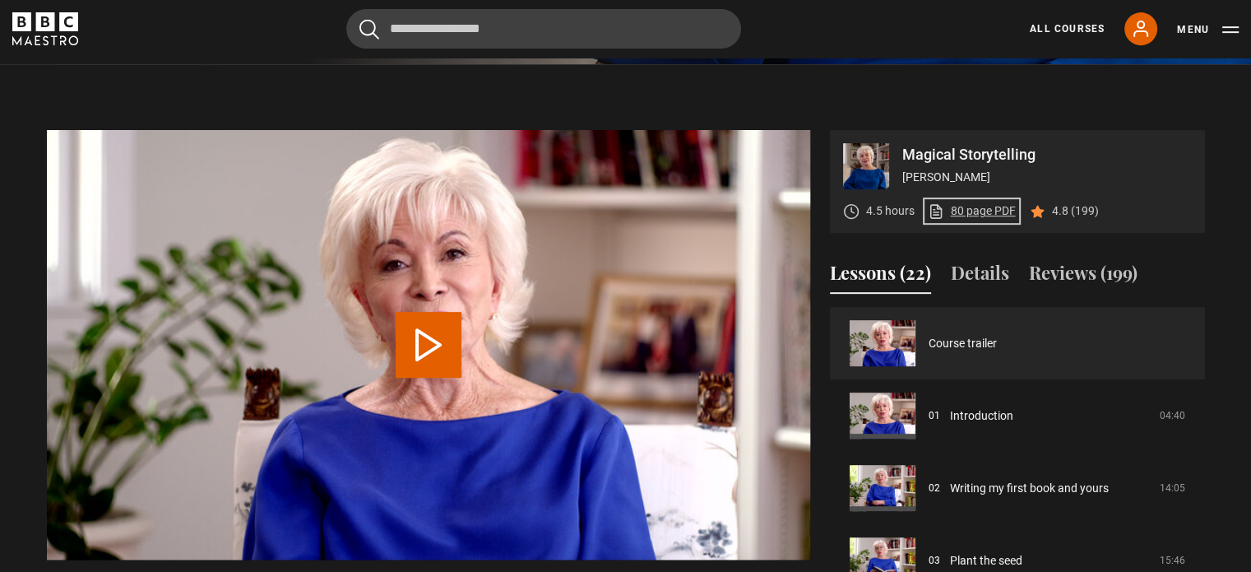
click at [942, 210] on icon at bounding box center [936, 211] width 16 height 16
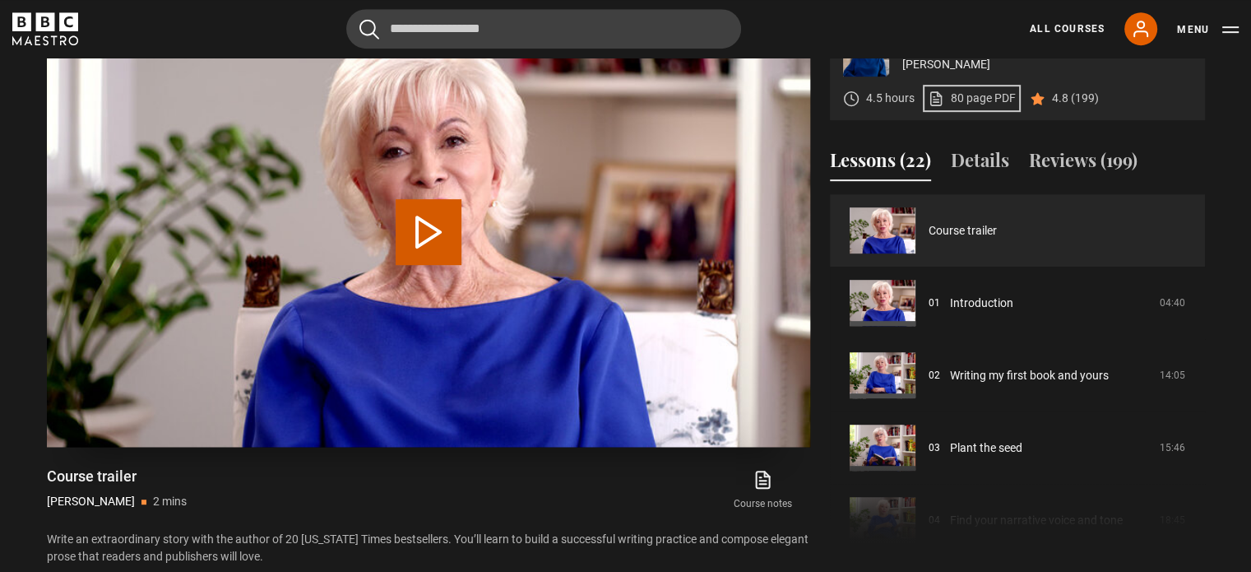
scroll to position [905, 0]
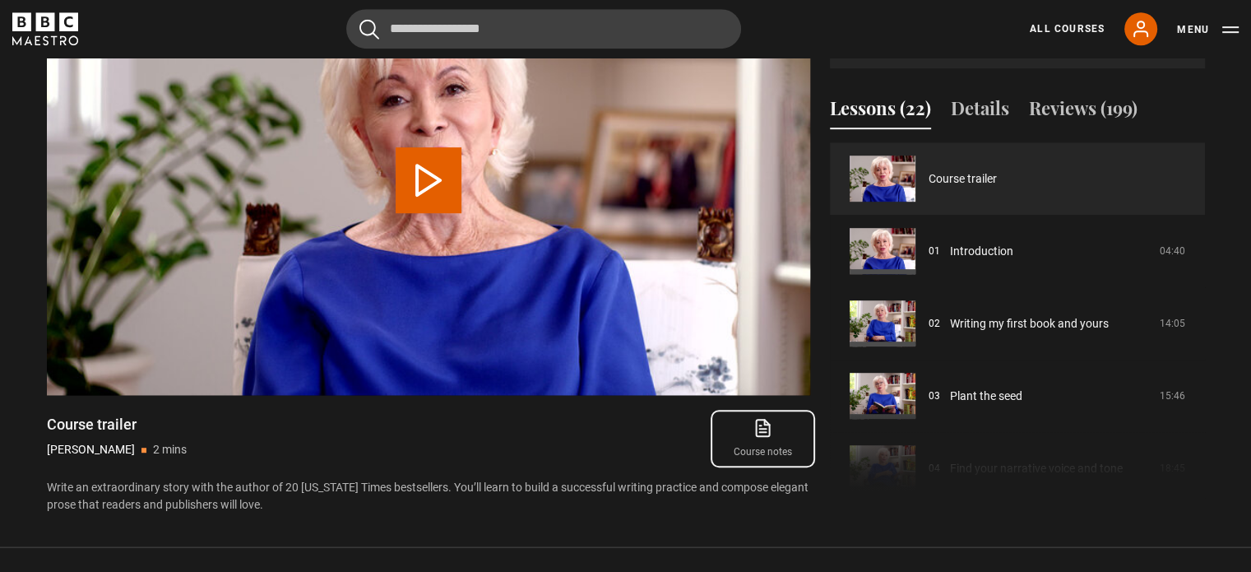
click at [766, 420] on icon at bounding box center [762, 427] width 13 height 16
click at [743, 442] on link "Course notes opens in new tab" at bounding box center [762, 438] width 94 height 48
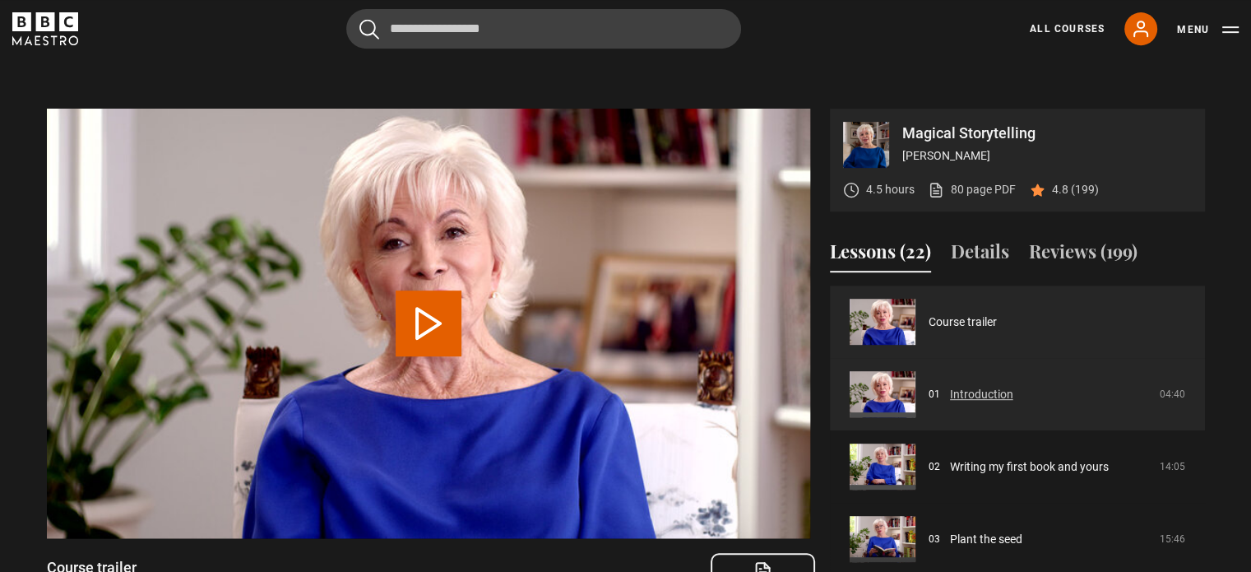
scroll to position [740, 0]
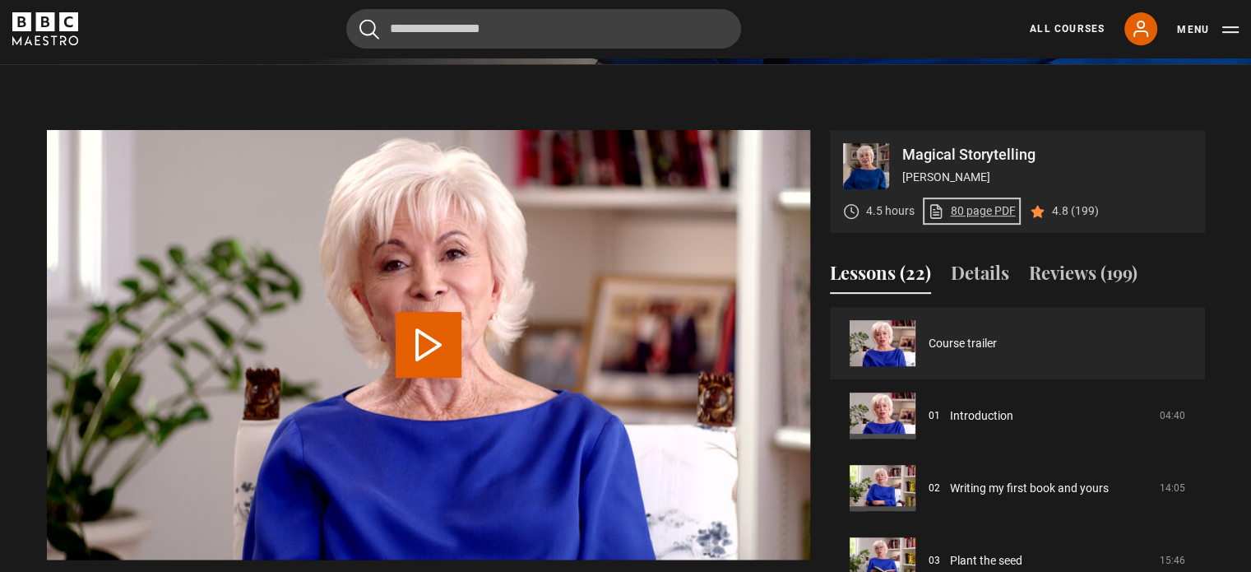
click at [987, 214] on link "80 page PDF (opens in new tab)" at bounding box center [972, 210] width 88 height 17
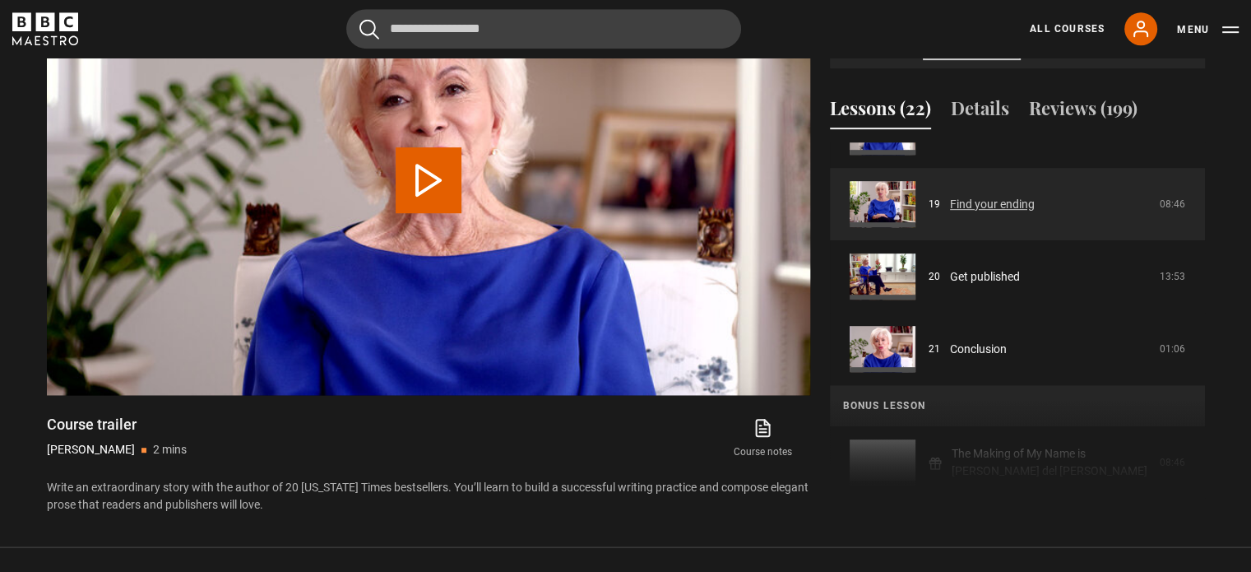
scroll to position [1350, 0]
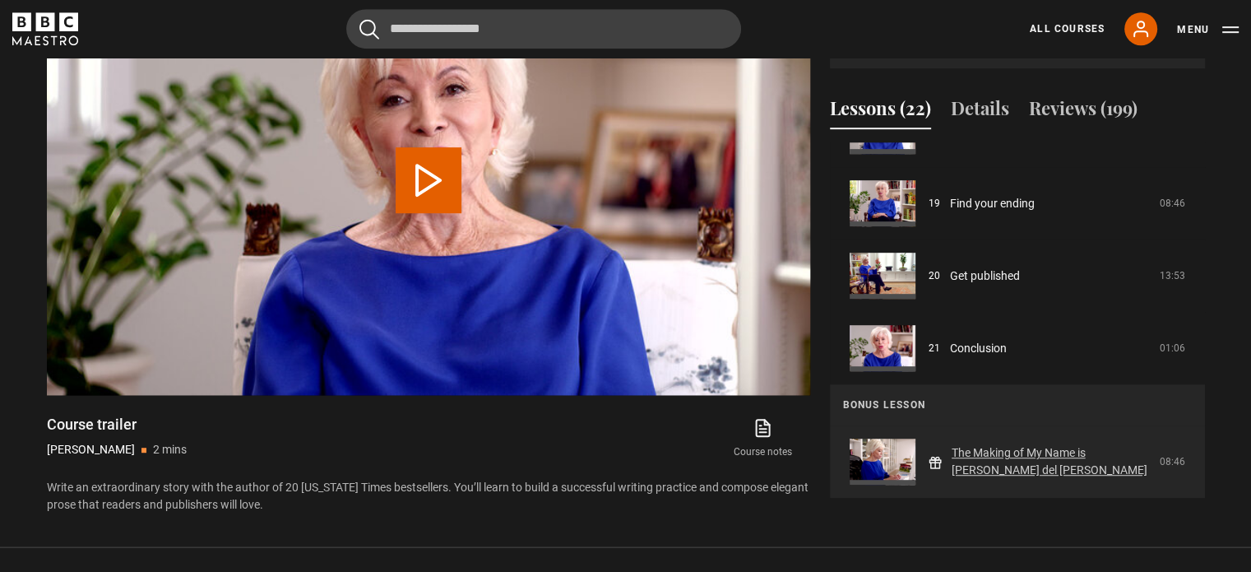
click at [1021, 461] on link "The Making of My Name is [PERSON_NAME] del [PERSON_NAME]" at bounding box center [1050, 461] width 198 height 35
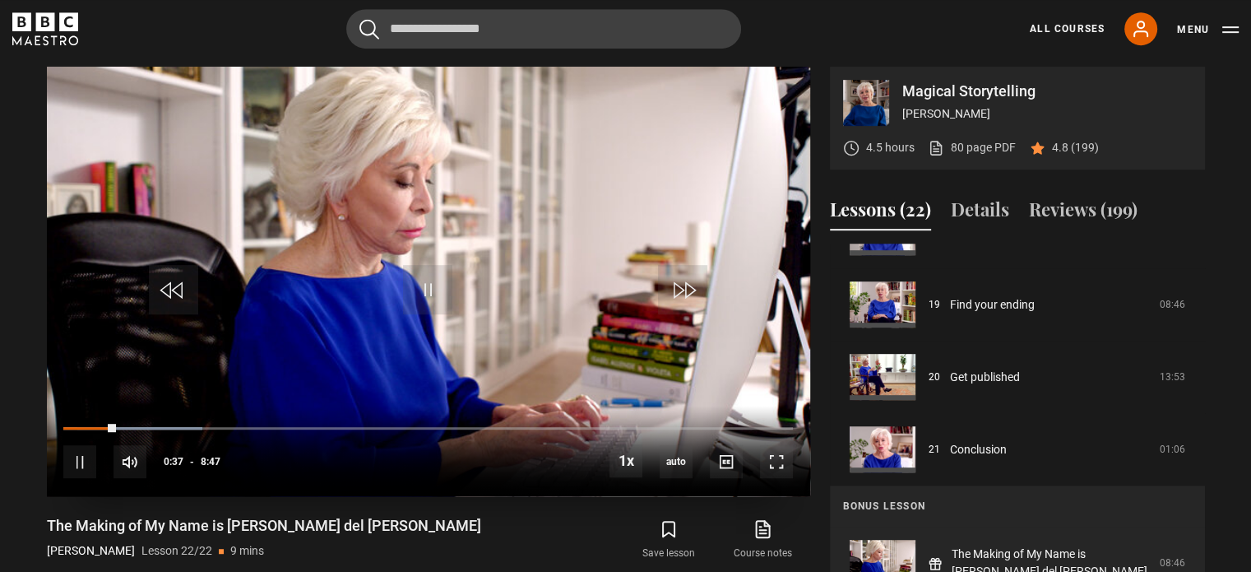
click at [529, 276] on video "Video Player" at bounding box center [428, 281] width 763 height 429
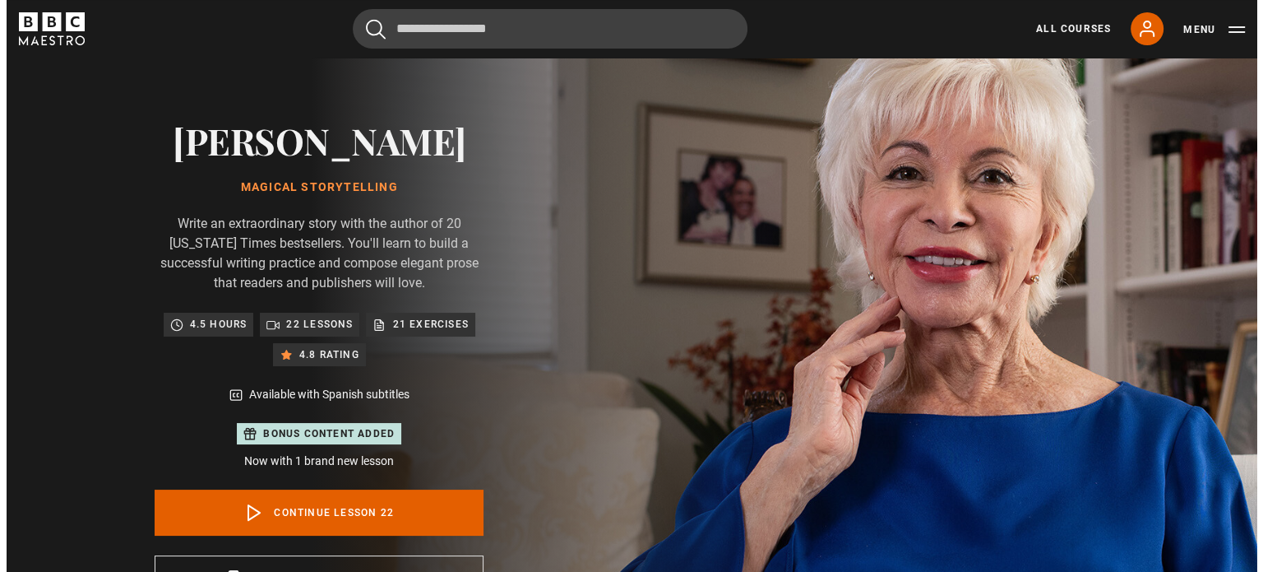
scroll to position [63, 0]
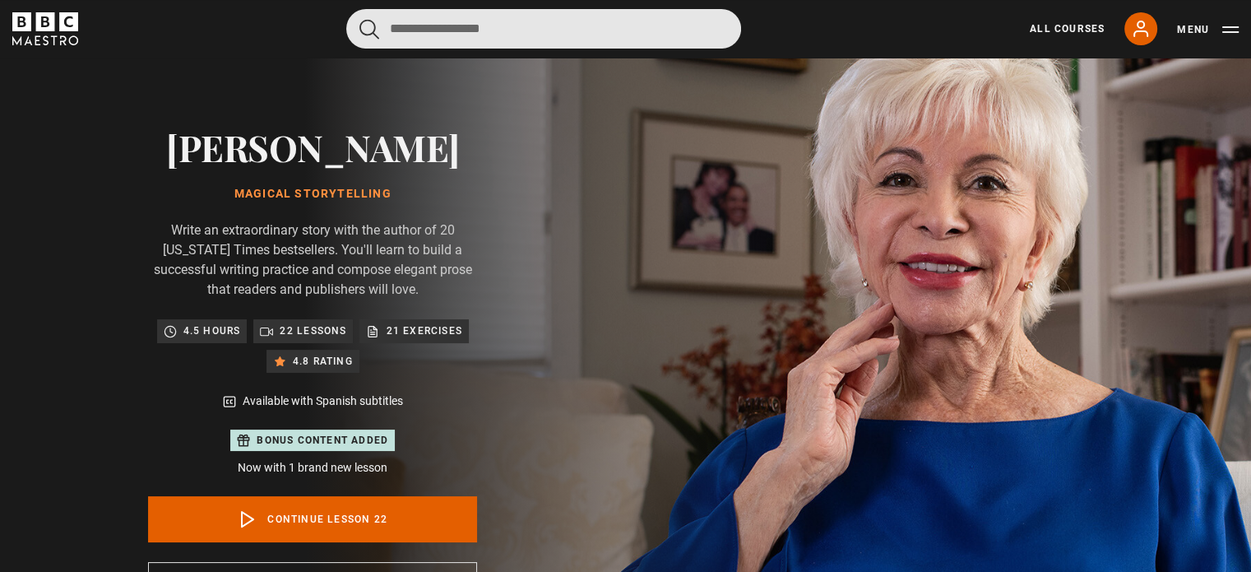
drag, startPoint x: 521, startPoint y: 33, endPoint x: 387, endPoint y: 9, distance: 136.2
click at [387, 9] on input "Search" at bounding box center [543, 28] width 395 height 39
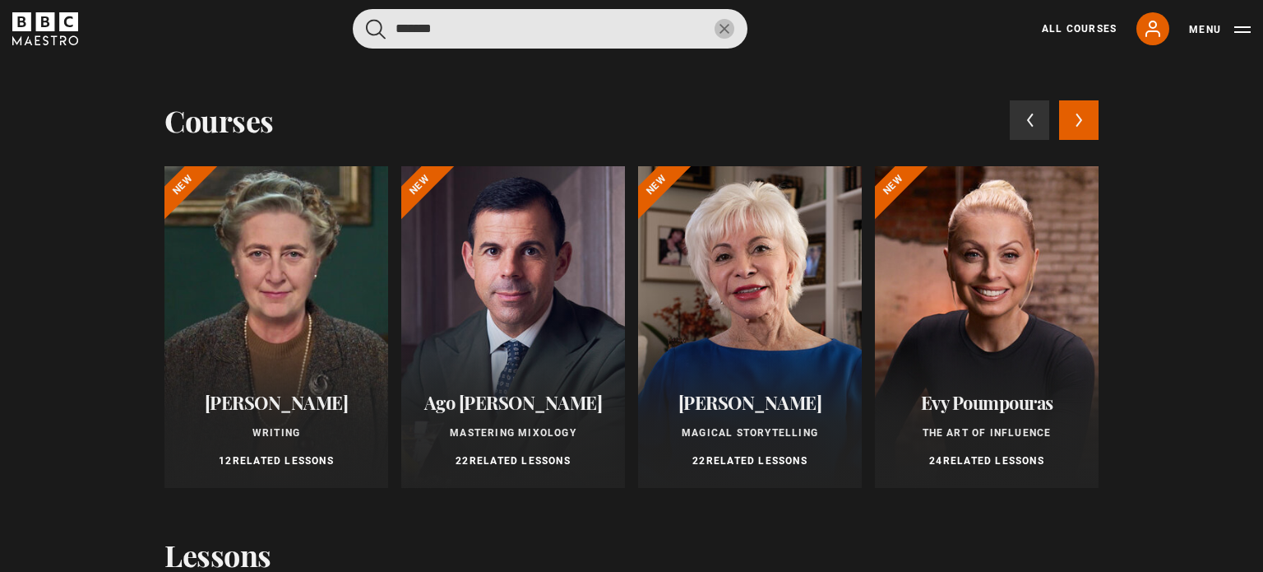
type input "*******"
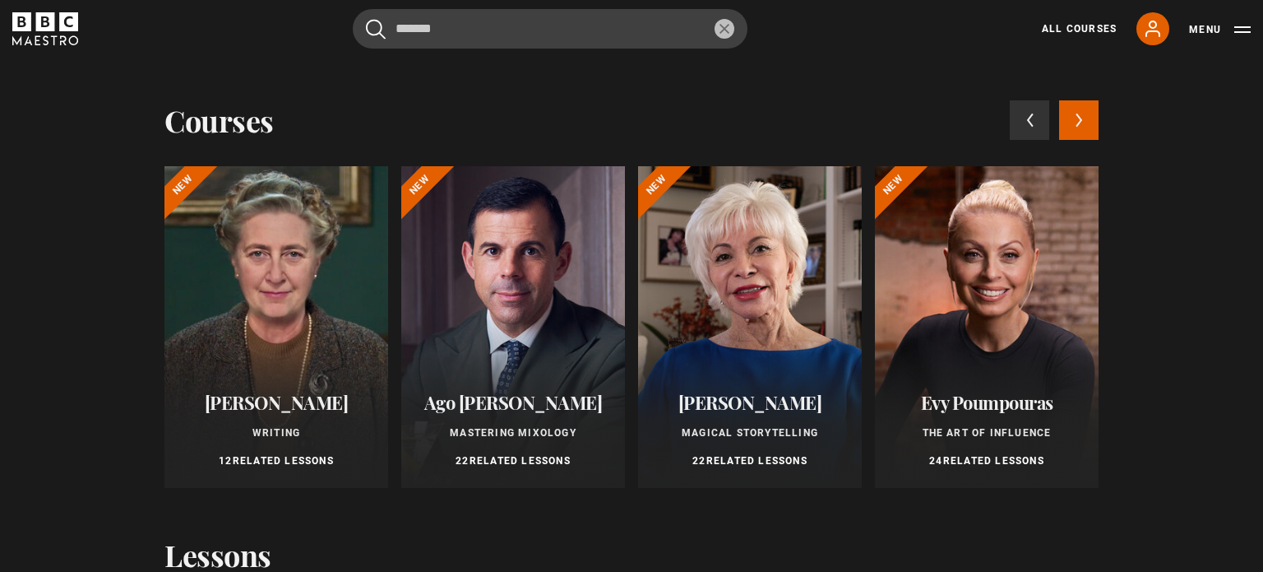
click at [921, 274] on div at bounding box center [987, 327] width 224 height 322
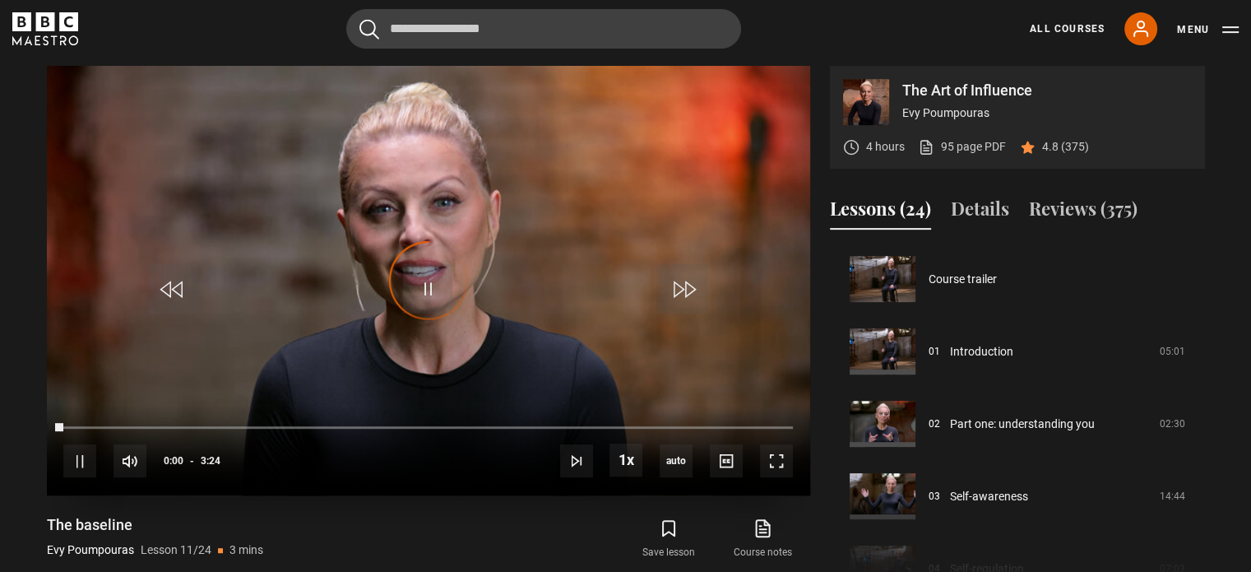
scroll to position [724, 0]
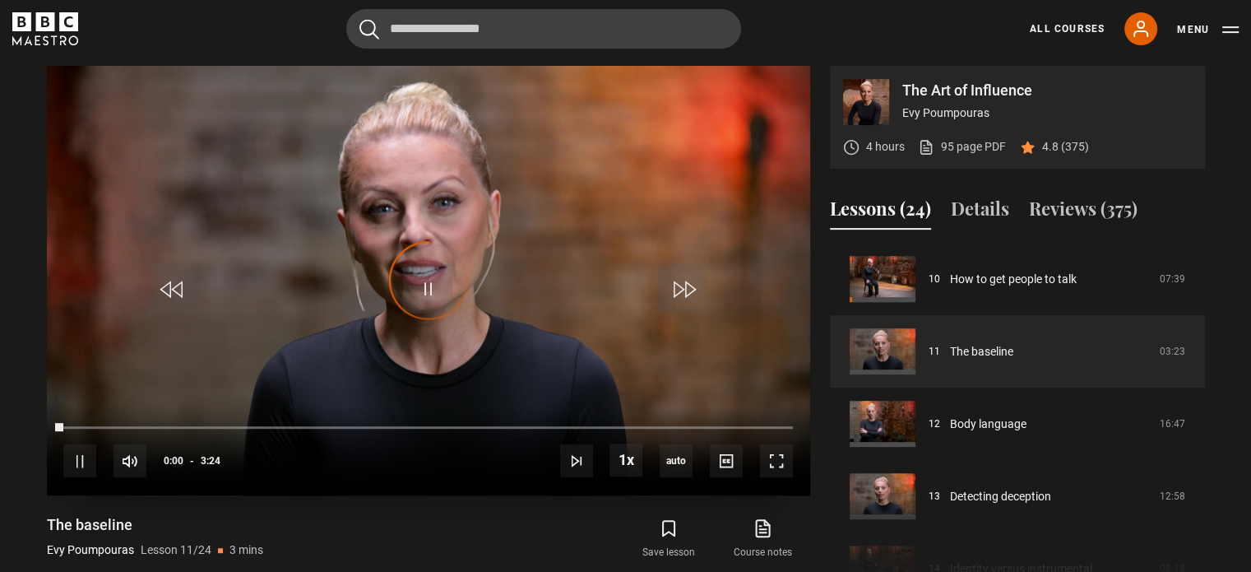
click at [433, 279] on div "Video Player is loading." at bounding box center [428, 280] width 82 height 82
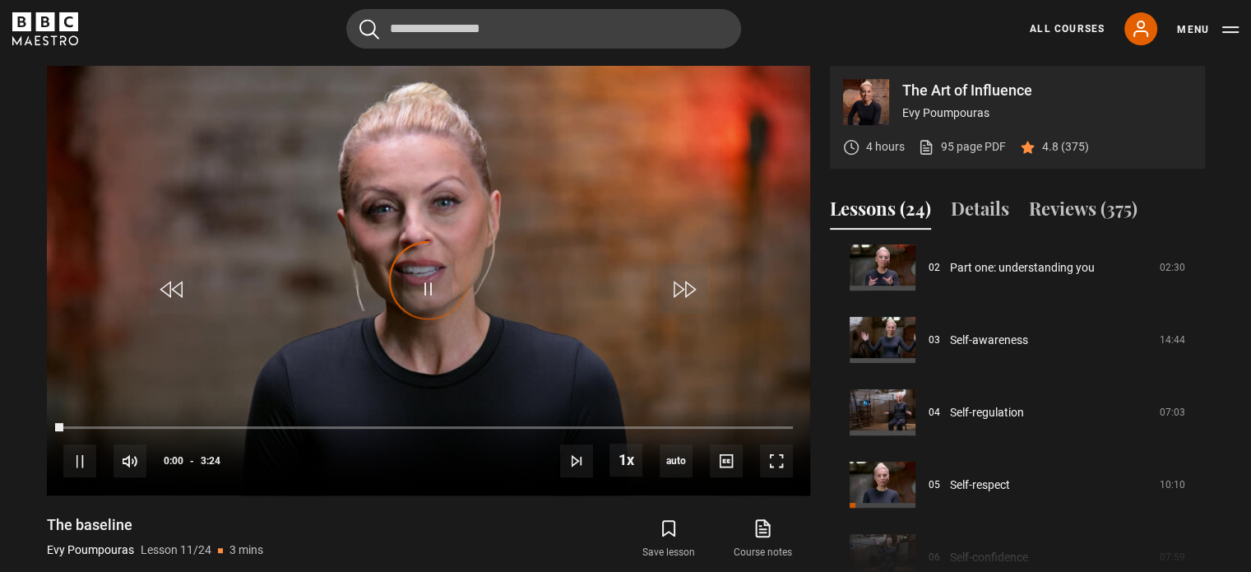
scroll to position [0, 0]
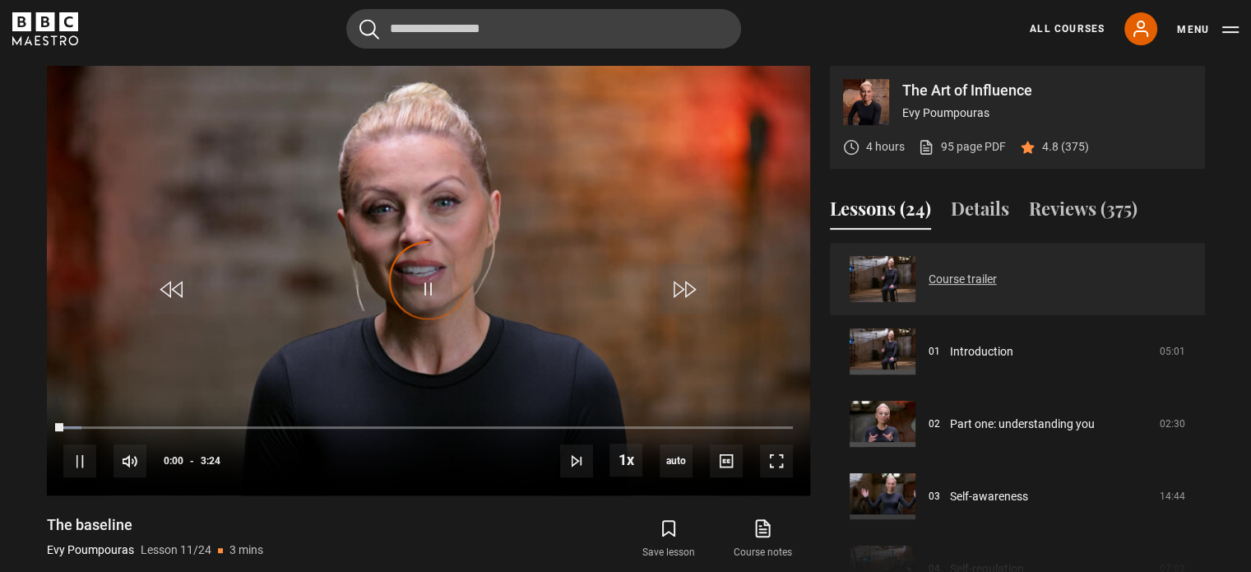
click at [961, 282] on link "Course trailer" at bounding box center [962, 279] width 68 height 17
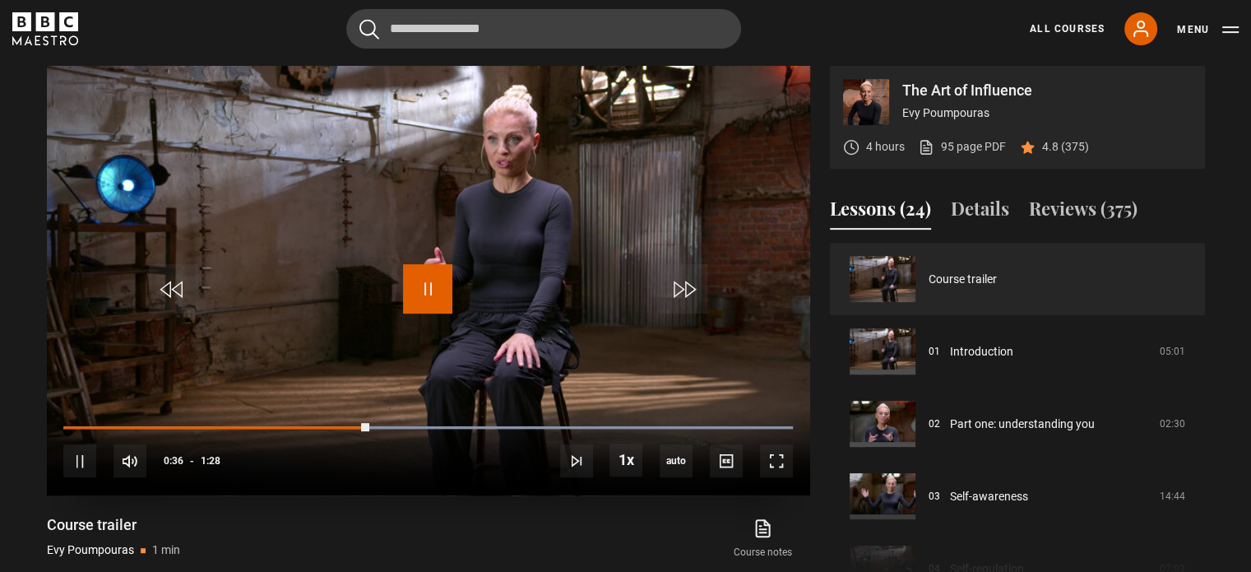
click at [427, 292] on span "Video Player" at bounding box center [427, 288] width 49 height 49
drag, startPoint x: 367, startPoint y: 426, endPoint x: 90, endPoint y: 430, distance: 276.4
click at [90, 430] on div "10s Skip Back 10 seconds Play 10s Skip Forward 10 seconds Loaded : 100.00% 0:17…" at bounding box center [428, 450] width 763 height 91
click at [90, 428] on div "10s Skip Back 10 seconds Play 10s Skip Forward 10 seconds Loaded : 100.00% 0:03…" at bounding box center [428, 450] width 763 height 91
click at [424, 287] on span "Video Player" at bounding box center [427, 288] width 49 height 49
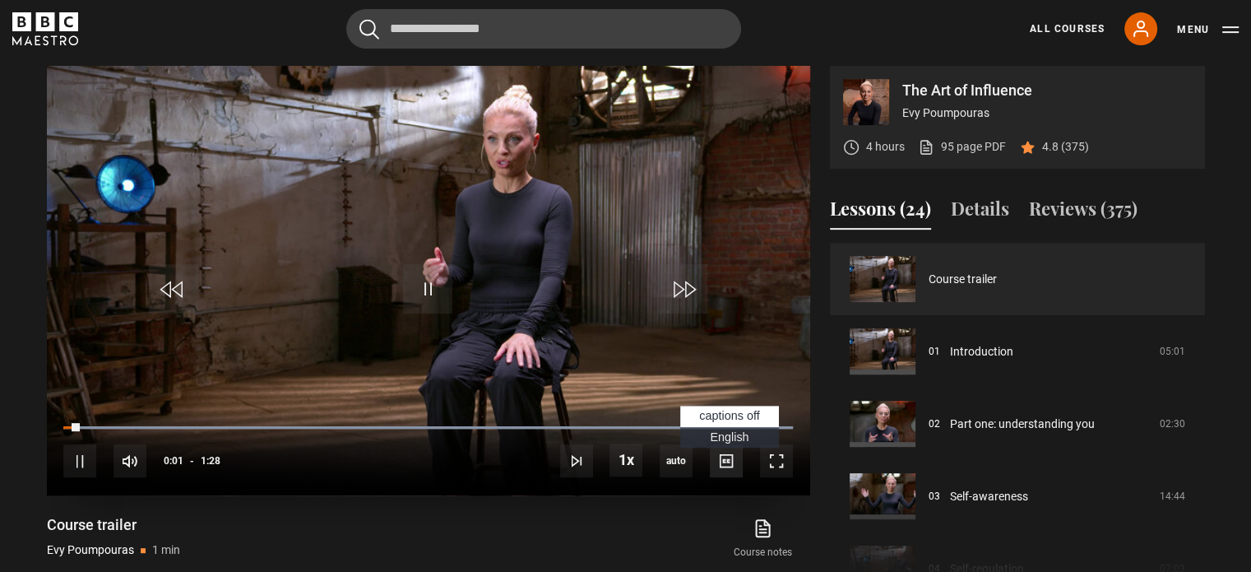
click at [711, 457] on span "Video Player" at bounding box center [726, 460] width 33 height 33
click at [737, 430] on span "English Captions" at bounding box center [729, 436] width 39 height 13
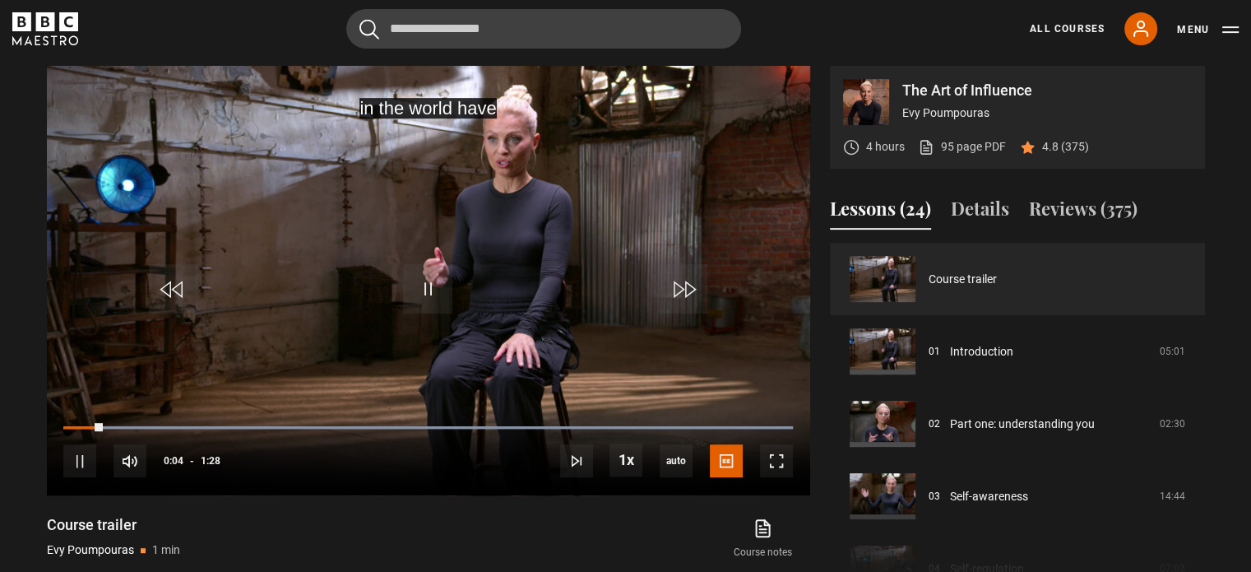
click at [520, 519] on div "Course notes opens in new tab" at bounding box center [633, 539] width 354 height 48
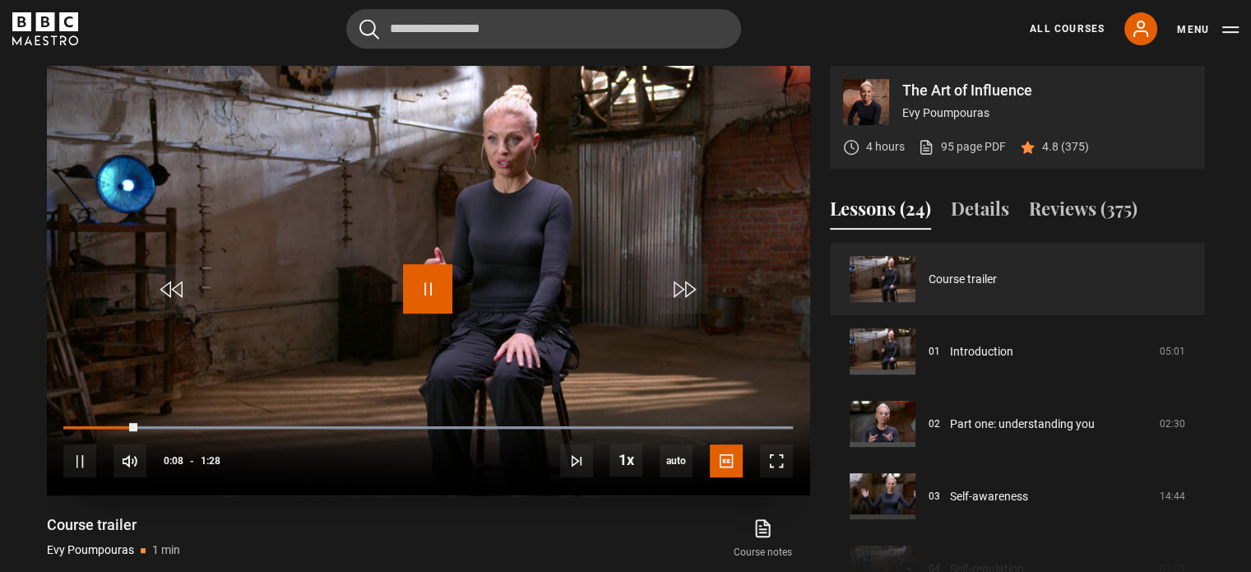
click at [451, 291] on span "Video Player" at bounding box center [427, 288] width 49 height 49
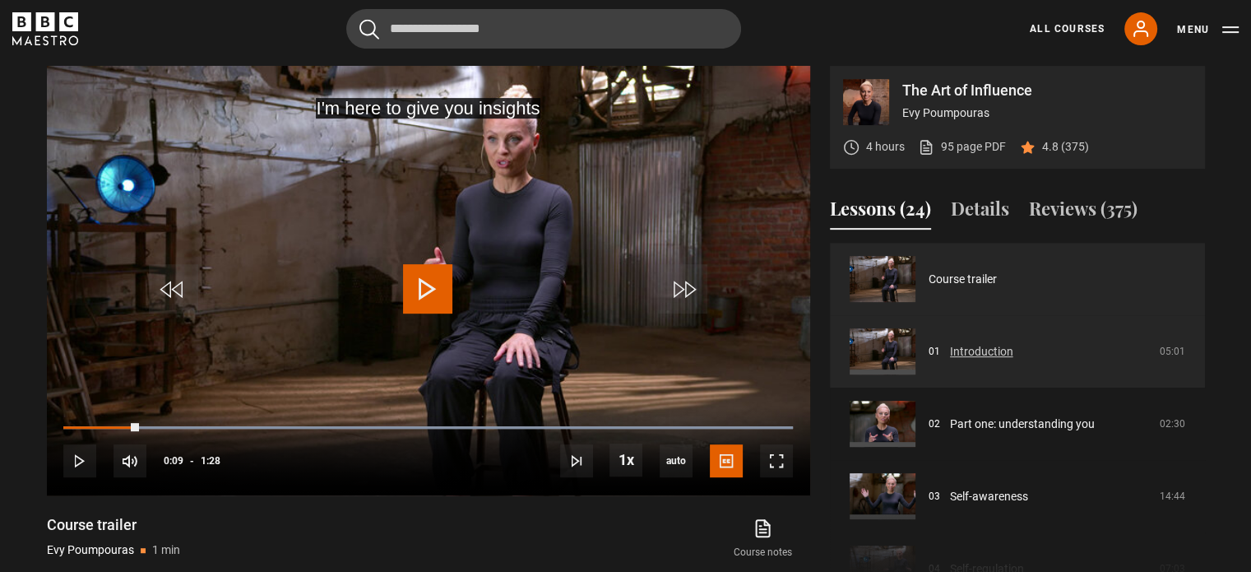
click at [997, 348] on link "Introduction" at bounding box center [981, 351] width 63 height 17
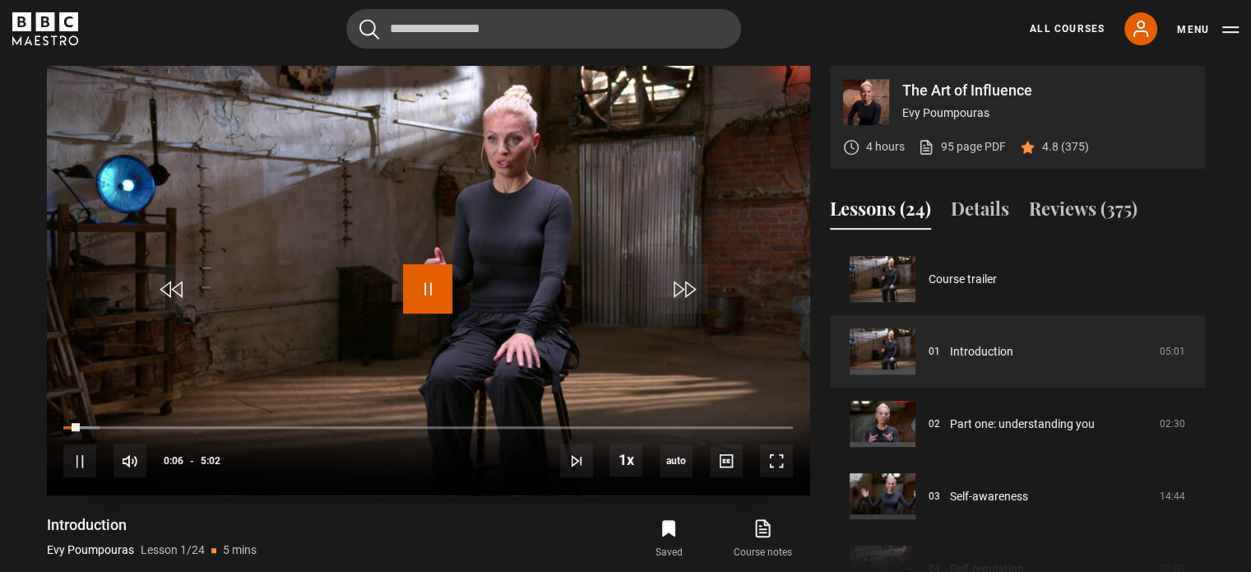
click at [438, 291] on span "Video Player" at bounding box center [427, 288] width 49 height 49
click at [439, 283] on span "Video Player" at bounding box center [427, 288] width 49 height 49
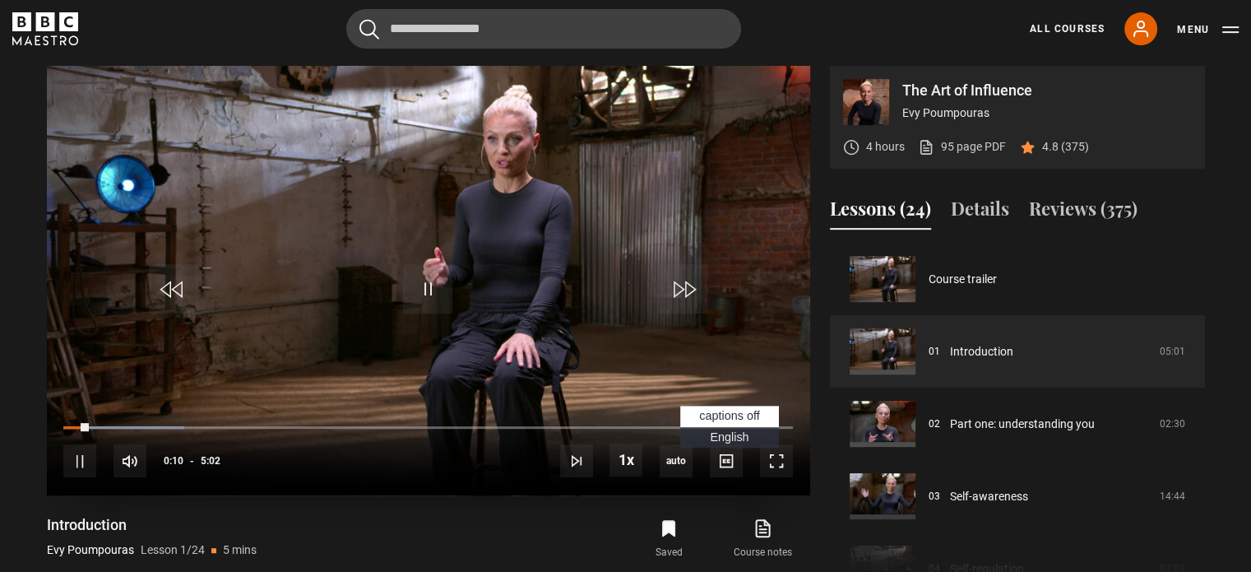
click at [734, 433] on span "English Captions" at bounding box center [729, 436] width 39 height 13
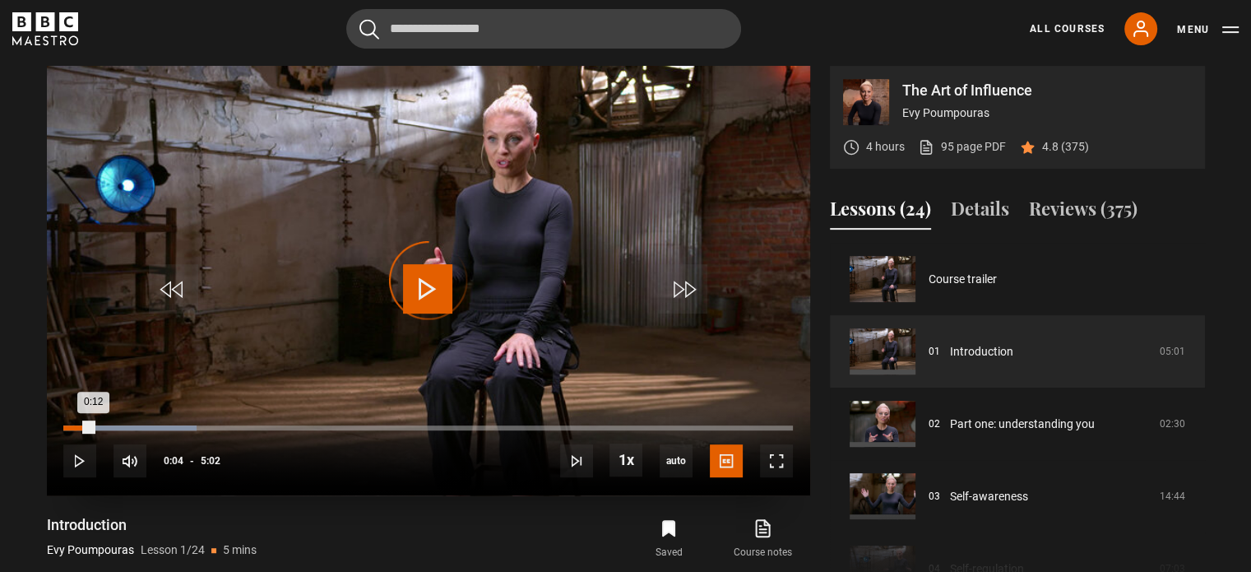
click at [74, 425] on div "Loaded : 18.23% 0:04 0:12" at bounding box center [427, 427] width 729 height 5
click at [73, 425] on div "0:04" at bounding box center [68, 427] width 11 height 5
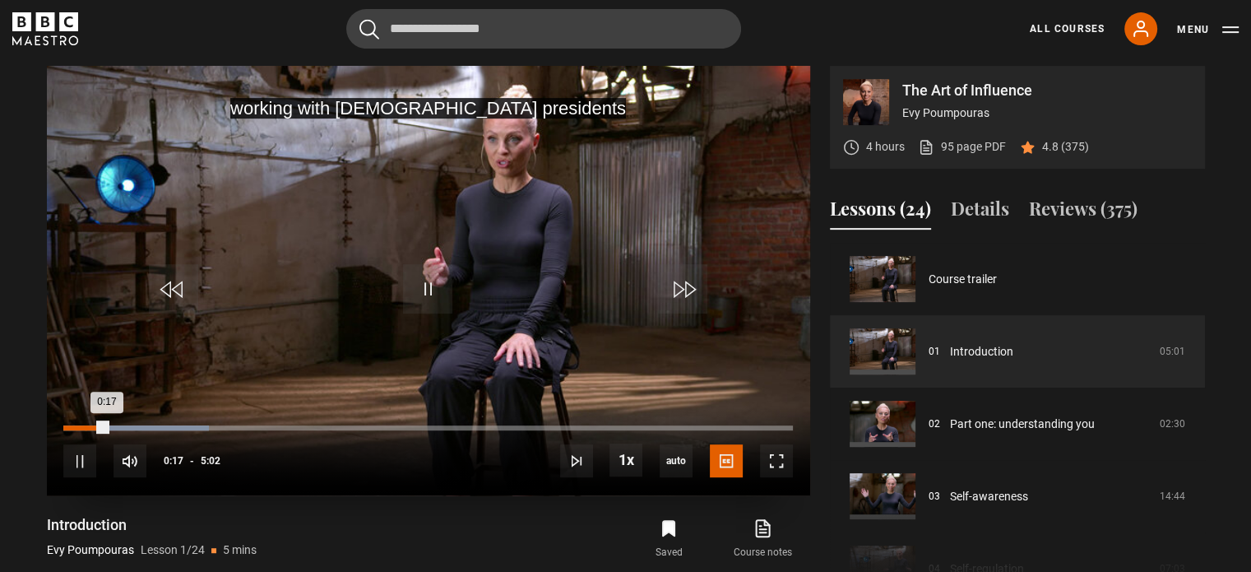
click at [85, 425] on div "Loaded : 19.89% 0:08 0:17" at bounding box center [427, 427] width 729 height 5
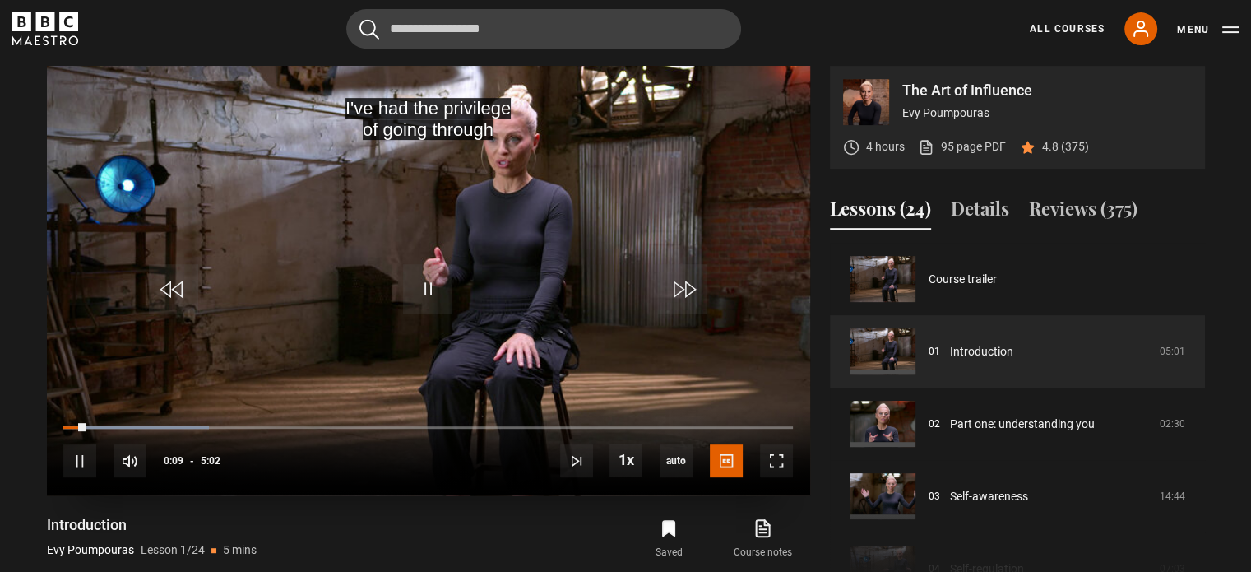
click at [74, 423] on div "10s Skip Back 10 seconds Pause 10s Skip Forward 10 seconds Loaded : 19.89% 0:05…" at bounding box center [428, 450] width 763 height 91
click at [69, 419] on div "10s Skip Back 10 seconds Pause 10s Skip Forward 10 seconds Loaded : 21.54% 0:05…" at bounding box center [428, 450] width 763 height 91
click at [74, 429] on div "10s Skip Back 10 seconds Pause 10s Skip Forward 10 seconds Loaded : 21.54% 0:03…" at bounding box center [428, 450] width 763 height 91
click at [69, 428] on div "10s Skip Back 10 seconds Pause 10s Skip Forward 10 seconds Loaded : 21.54% 0:03…" at bounding box center [428, 450] width 763 height 91
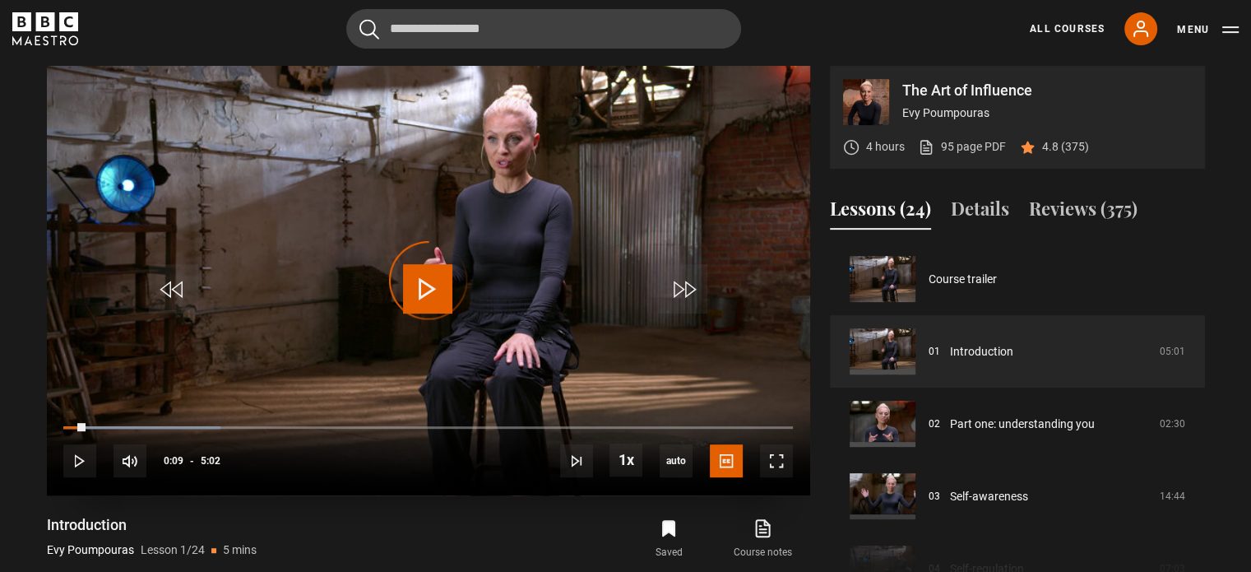
drag, startPoint x: 86, startPoint y: 422, endPoint x: 68, endPoint y: 419, distance: 17.4
click at [68, 419] on div "10s Skip Back 10 seconds Play 10s Skip Forward 10 seconds Loaded : 21.54% 0:05 …" at bounding box center [428, 450] width 763 height 91
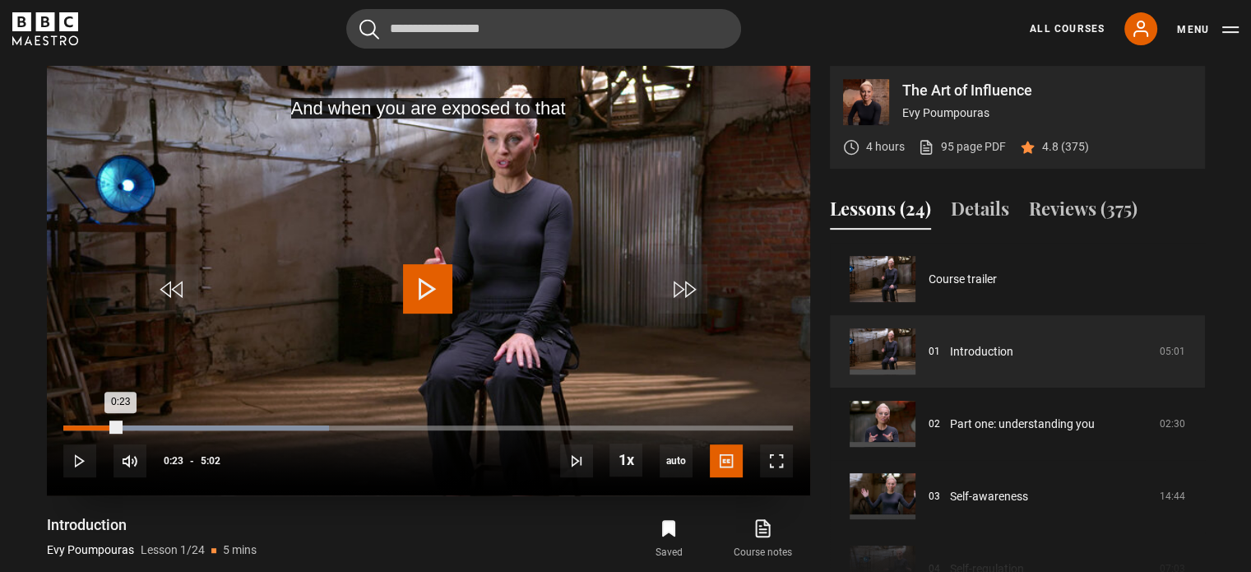
click at [120, 426] on div "Loaded : 36.46% 0:23 0:23" at bounding box center [427, 427] width 729 height 5
click at [72, 426] on div "Loaded : 36.46% 0:06 0:23" at bounding box center [427, 427] width 729 height 5
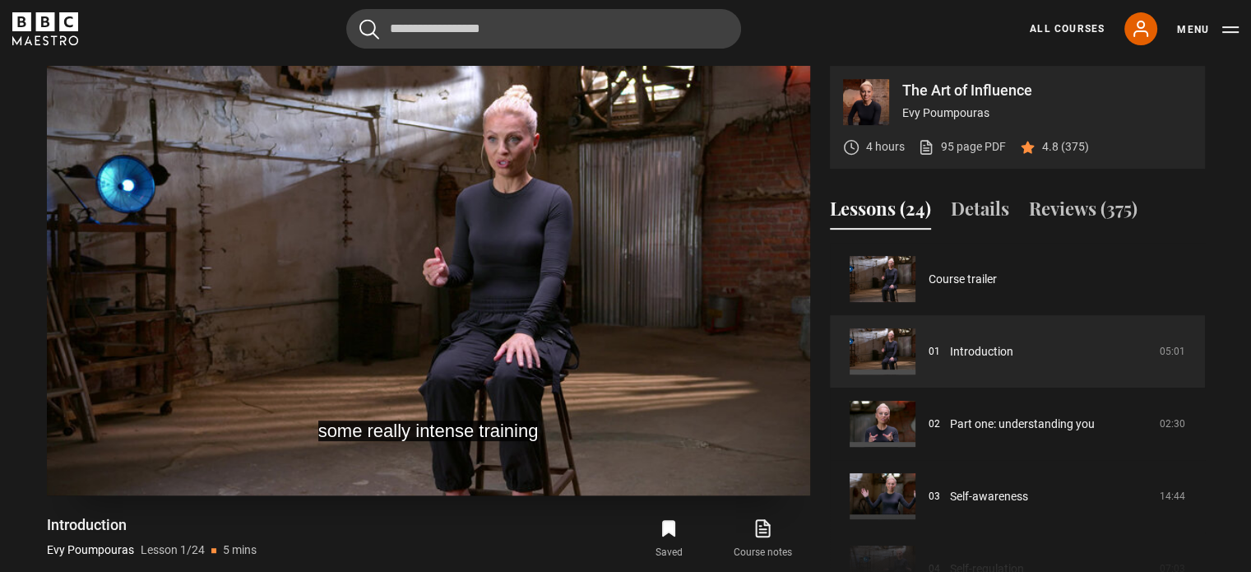
click at [490, 311] on video "Video Player" at bounding box center [428, 280] width 763 height 429
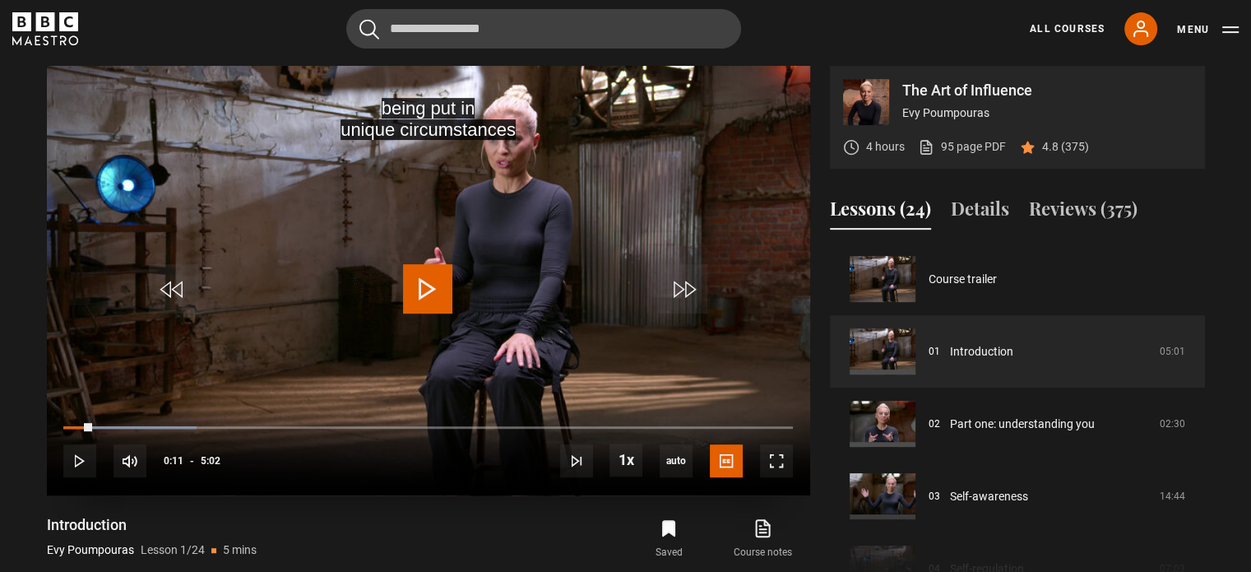
click at [441, 277] on span "Video Player" at bounding box center [427, 288] width 49 height 49
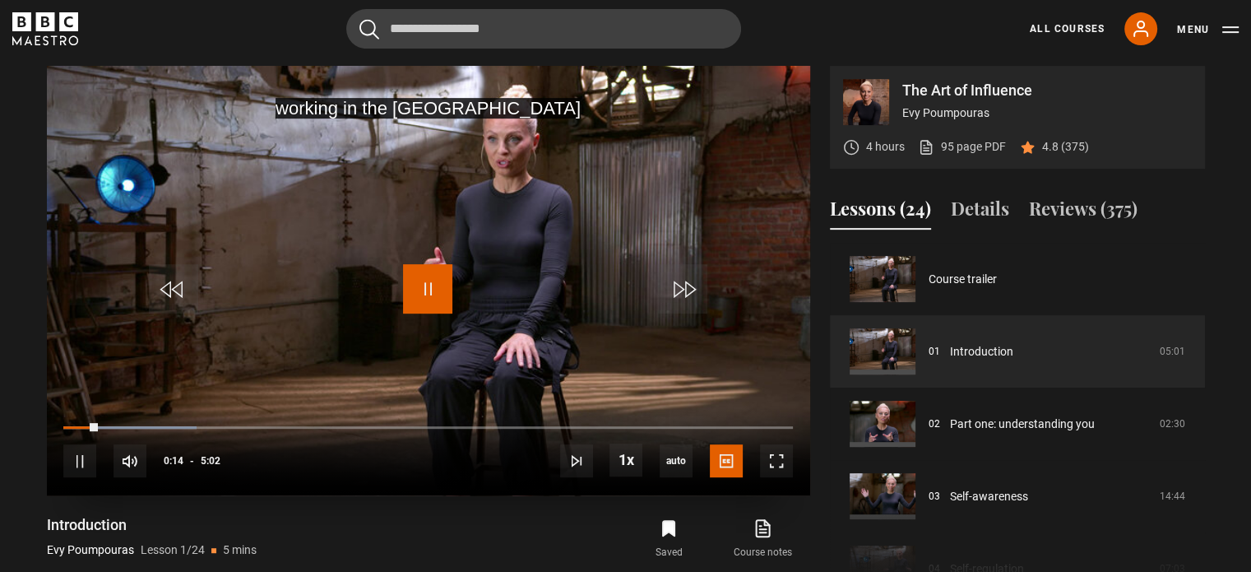
click at [434, 275] on span "Video Player" at bounding box center [427, 288] width 49 height 49
click at [419, 288] on span "Video Player" at bounding box center [427, 288] width 49 height 49
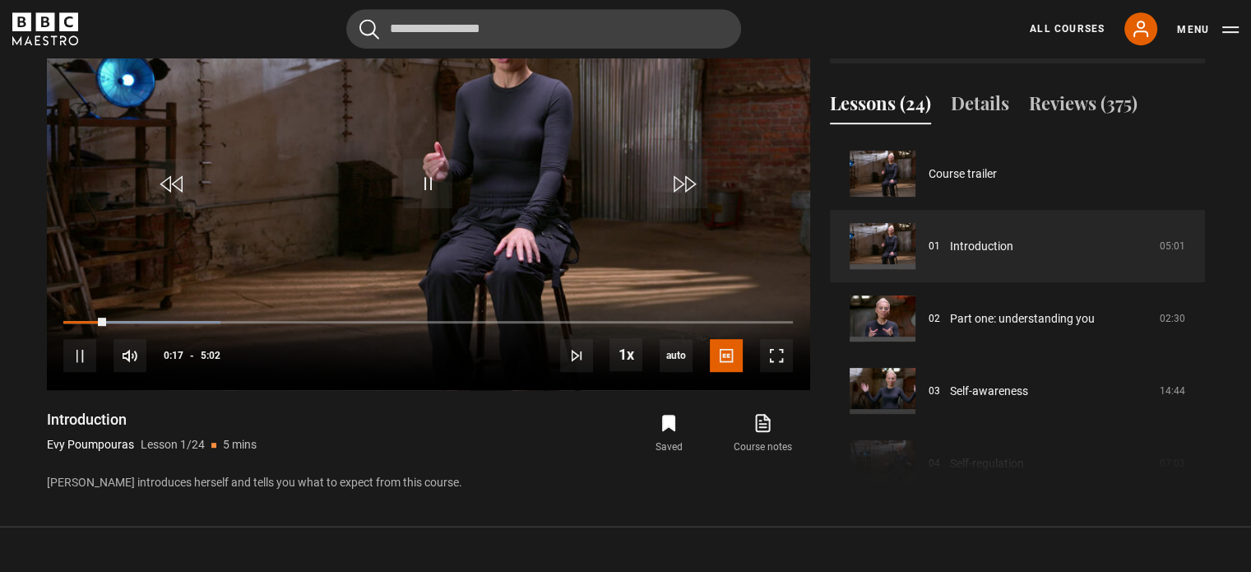
scroll to position [845, 0]
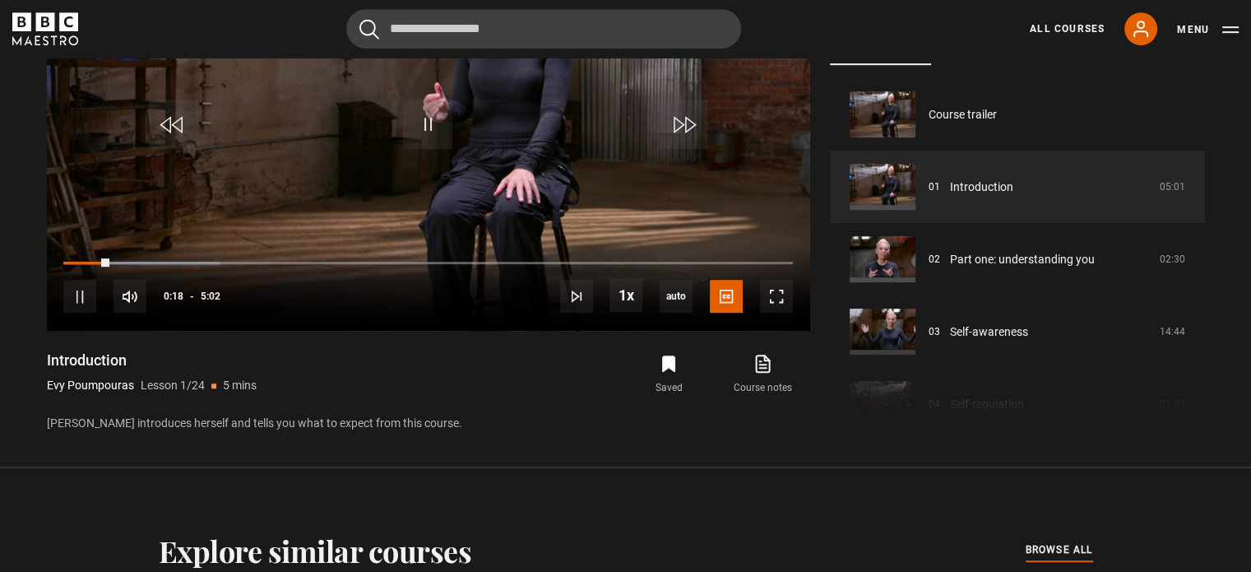
click at [304, 426] on p "Evy introduces herself and tells you what to expect from this course." at bounding box center [428, 422] width 763 height 17
click at [545, 220] on video "Video Player" at bounding box center [428, 115] width 763 height 429
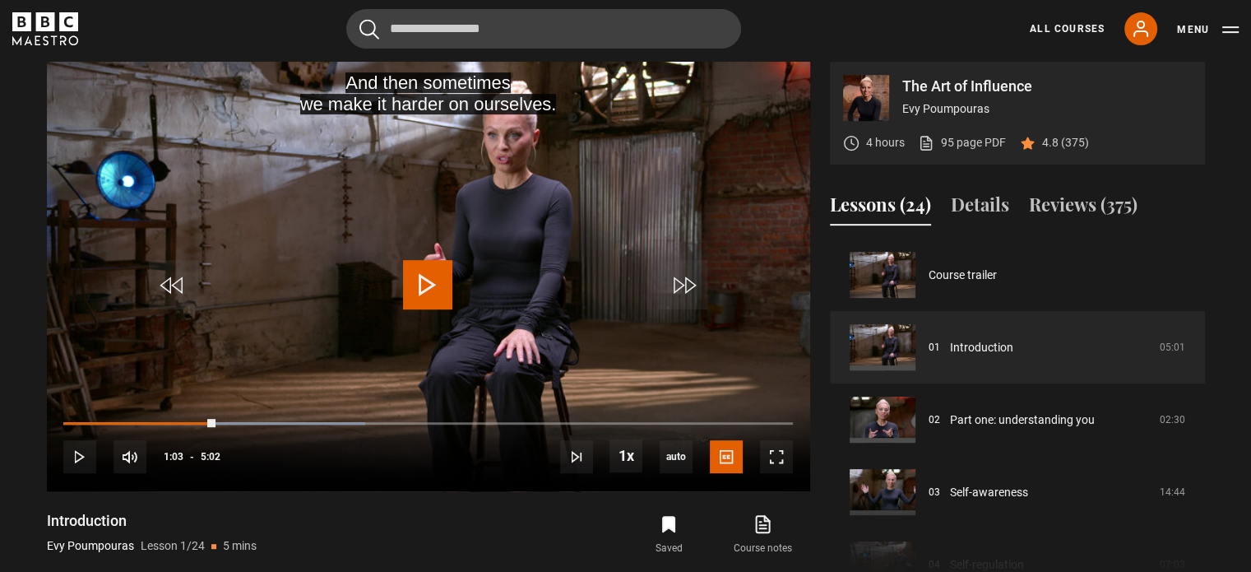
scroll to position [681, 0]
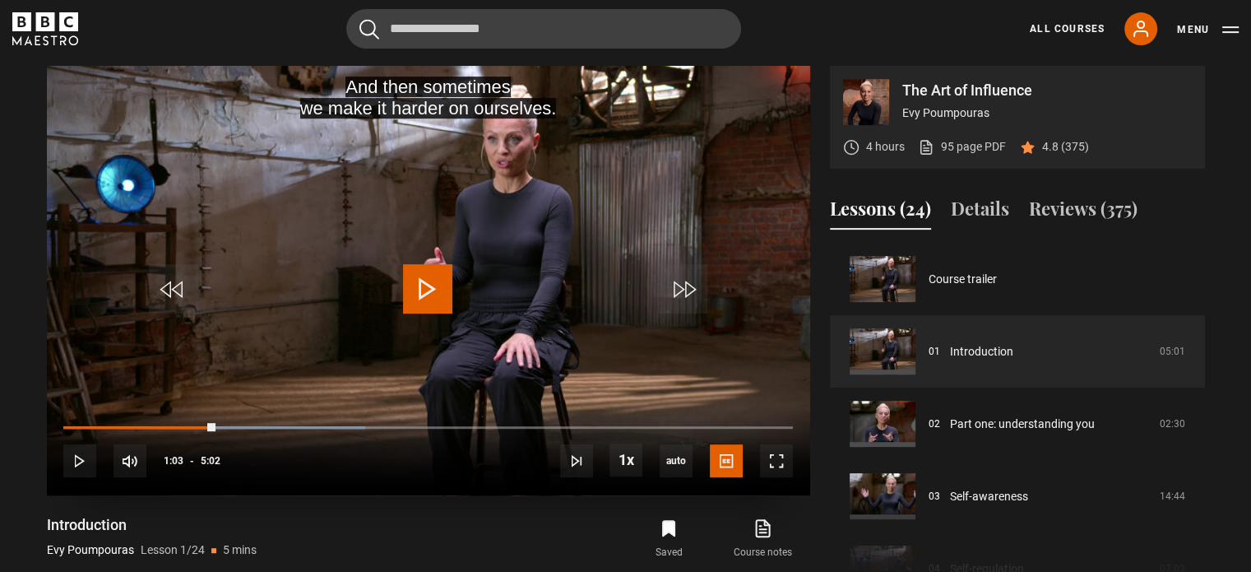
click at [422, 289] on span "Video Player" at bounding box center [427, 288] width 49 height 49
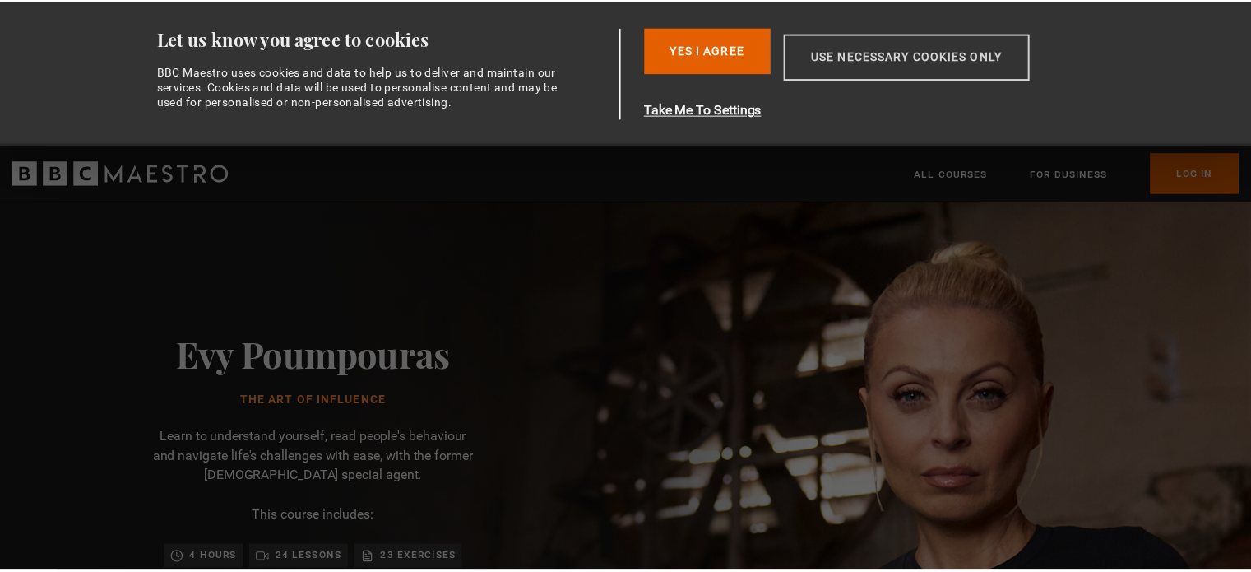
scroll to position [0, 215]
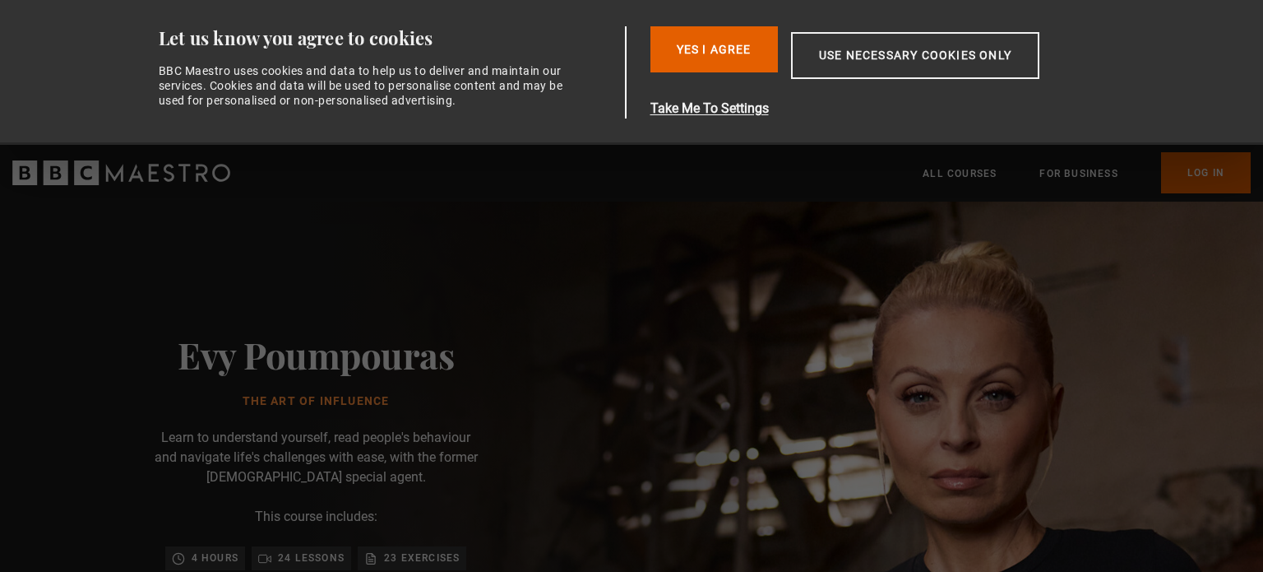
click at [531, 238] on div "Evy Poumpouras The Art of Influence Learn to understand yourself, read people's…" at bounding box center [316, 521] width 526 height 640
click at [757, 52] on button "Yes I Agree" at bounding box center [714, 49] width 127 height 46
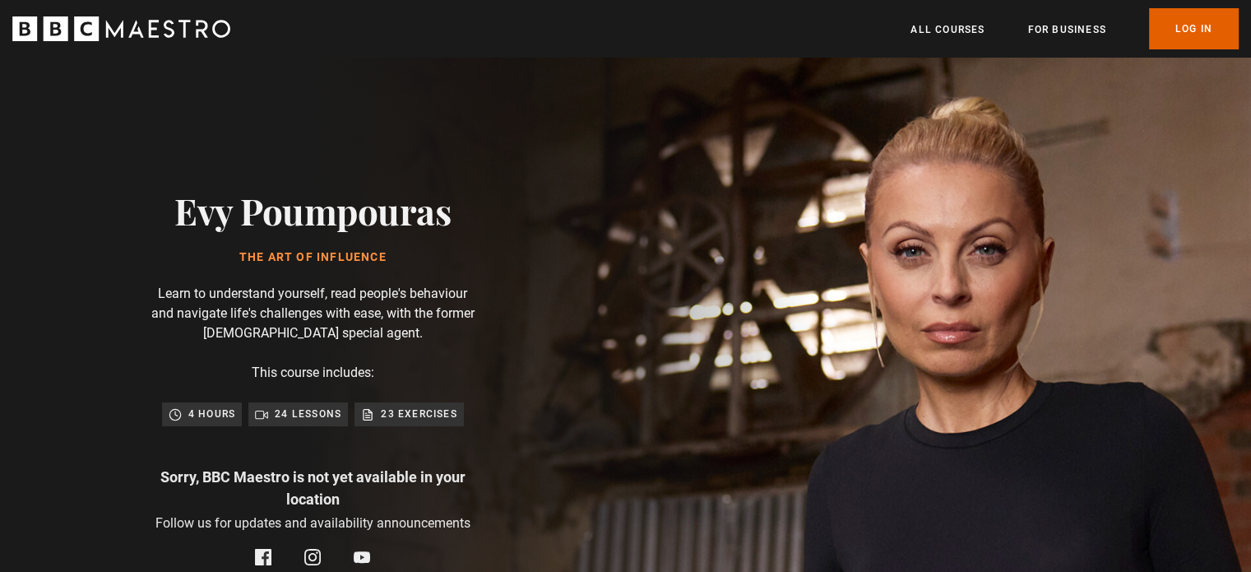
scroll to position [0, 1507]
click at [626, 121] on div "Evy Poumpouras The Art of Influence Learn to understand yourself, read people's…" at bounding box center [313, 378] width 626 height 640
click at [1184, 33] on link "Log In" at bounding box center [1194, 28] width 90 height 41
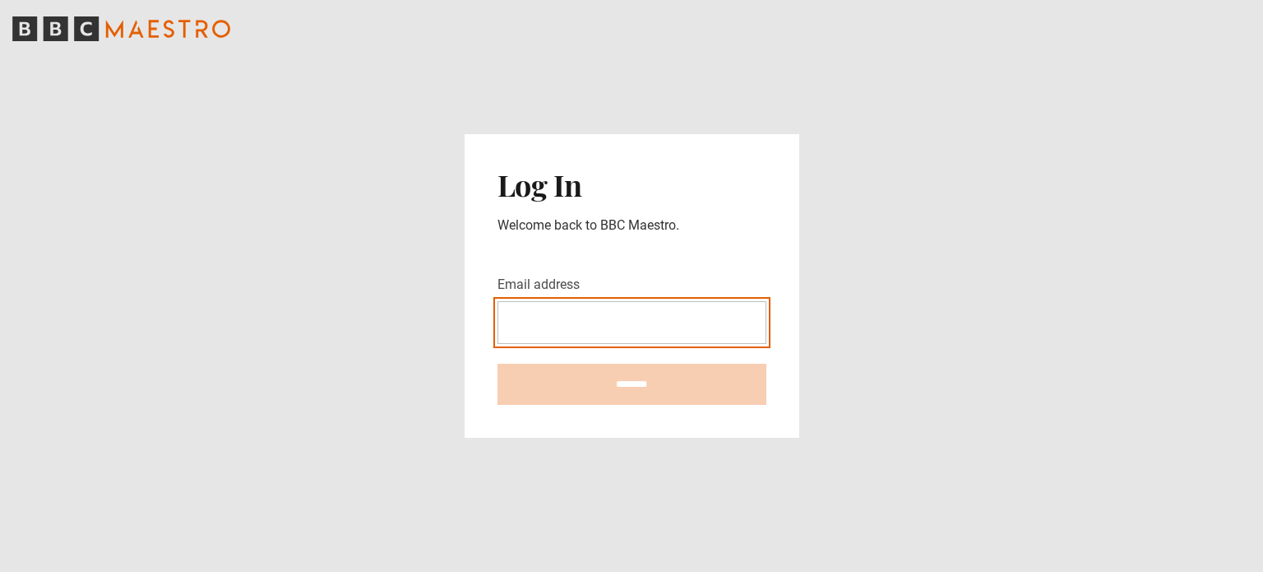
type input "**********"
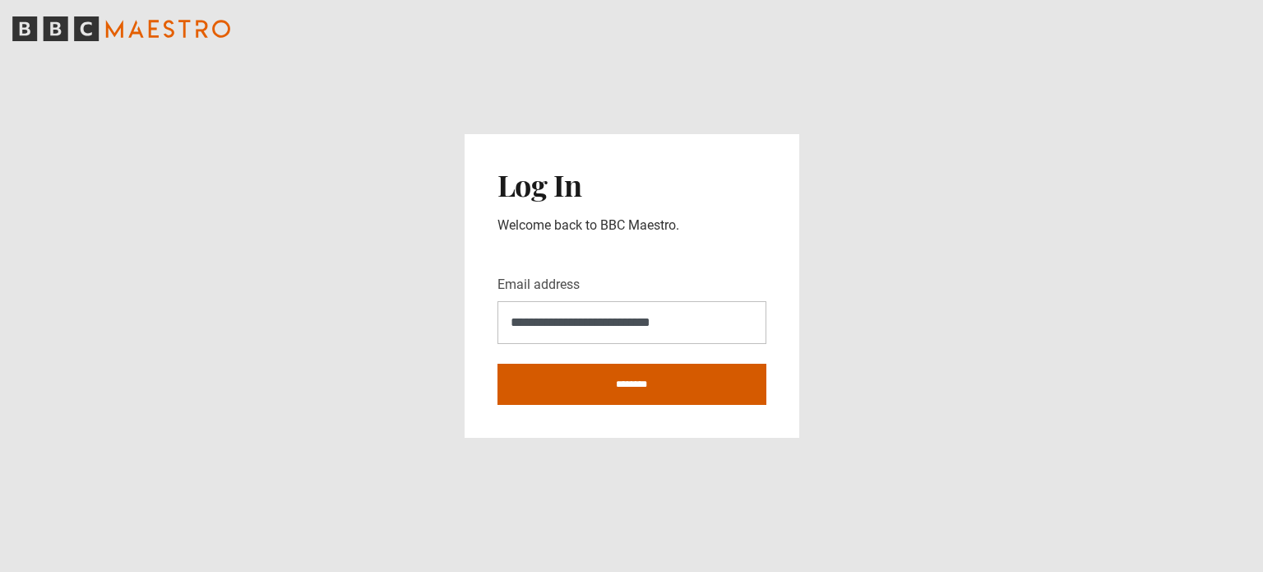
click at [661, 387] on input "********" at bounding box center [632, 383] width 269 height 41
type input "**********"
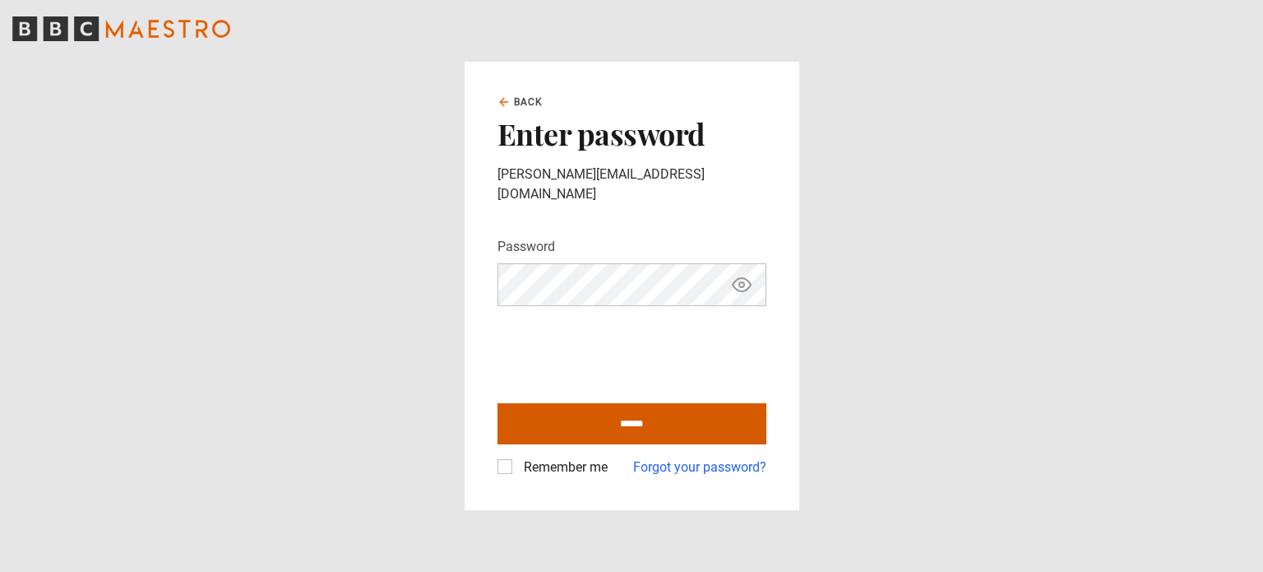
click at [577, 416] on input "******" at bounding box center [632, 423] width 269 height 41
type input "**********"
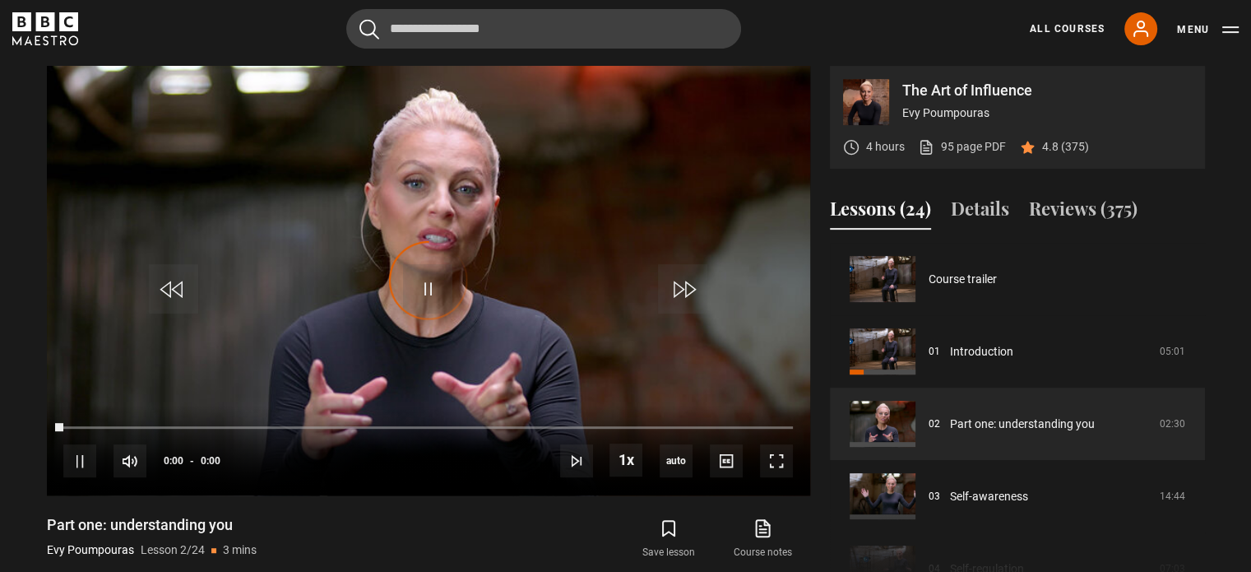
scroll to position [72, 0]
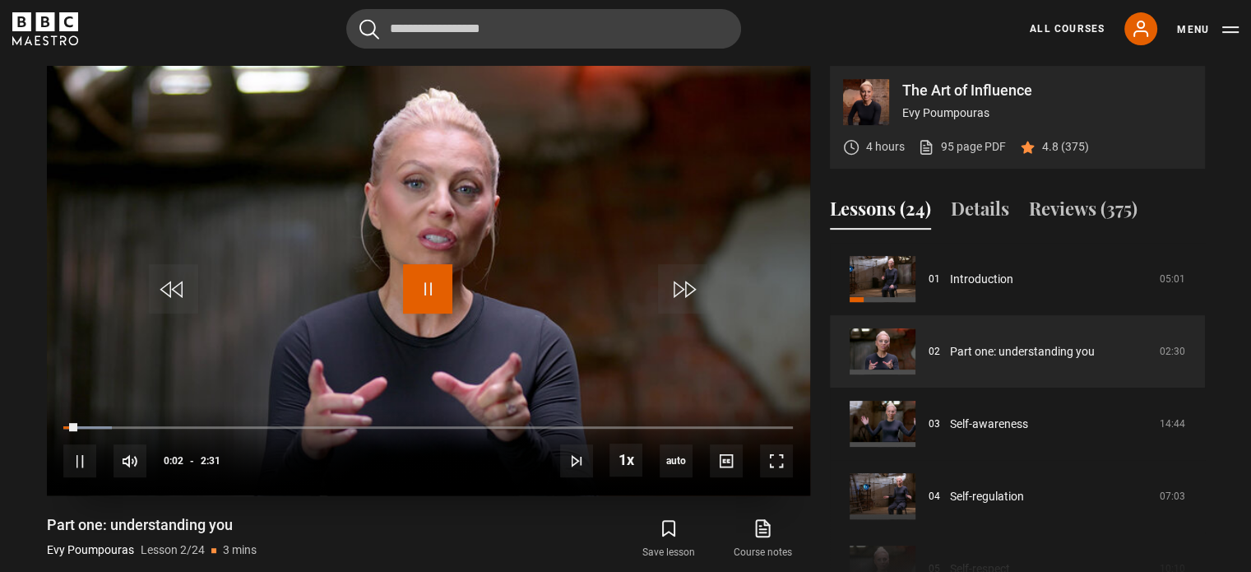
click at [427, 296] on span "Video Player" at bounding box center [427, 288] width 49 height 49
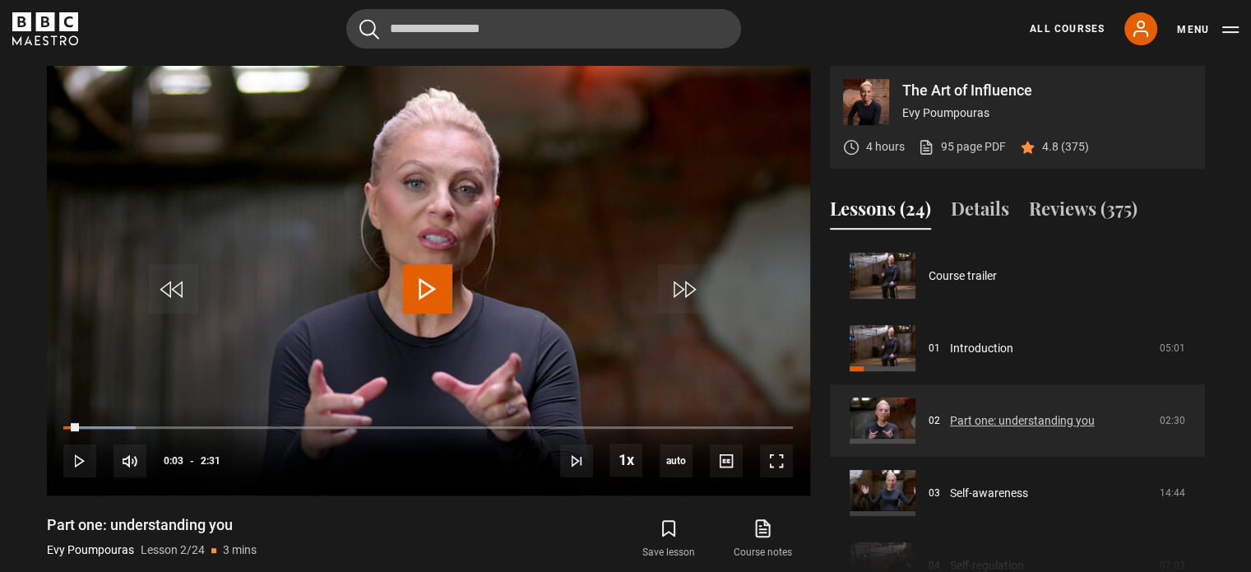
scroll to position [0, 0]
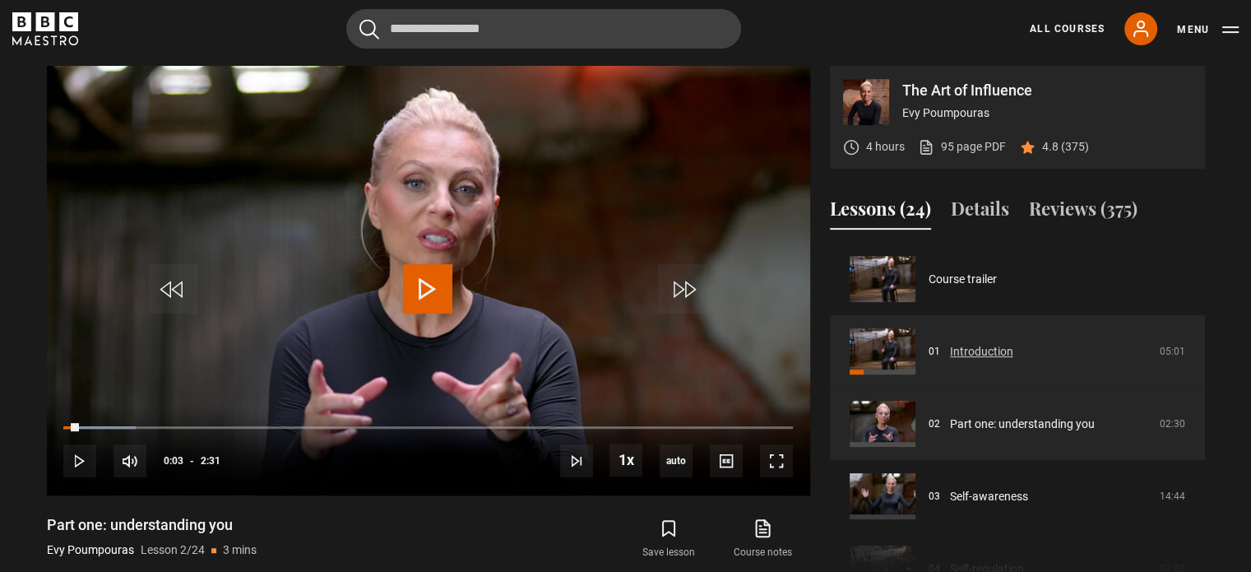
click at [985, 357] on link "Introduction" at bounding box center [981, 351] width 63 height 17
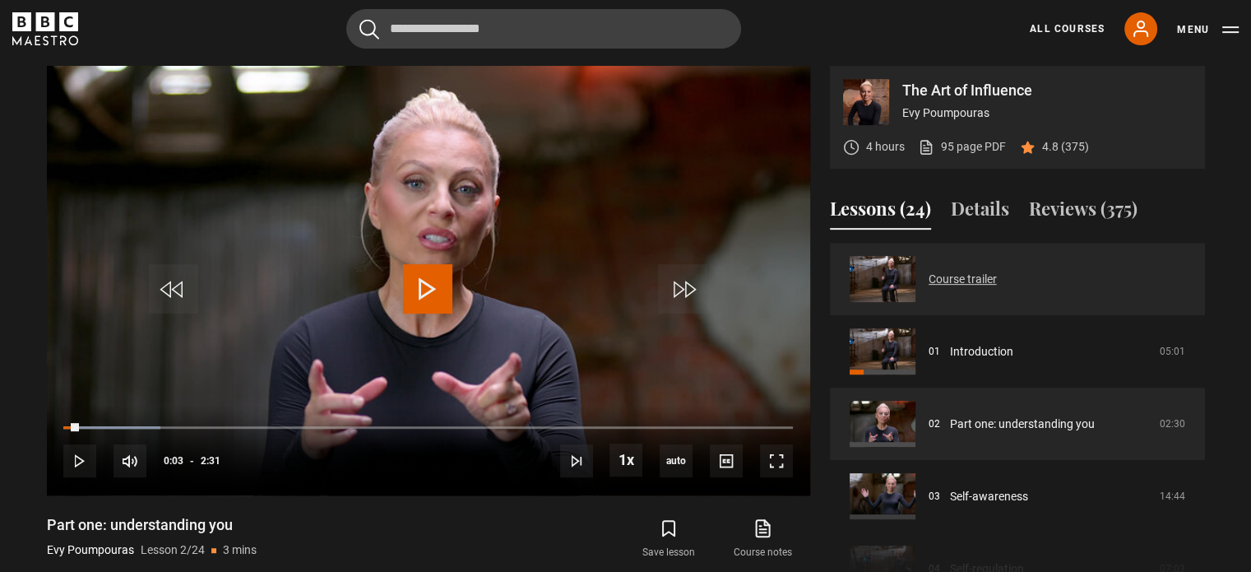
click at [985, 287] on link "Course trailer" at bounding box center [962, 279] width 68 height 17
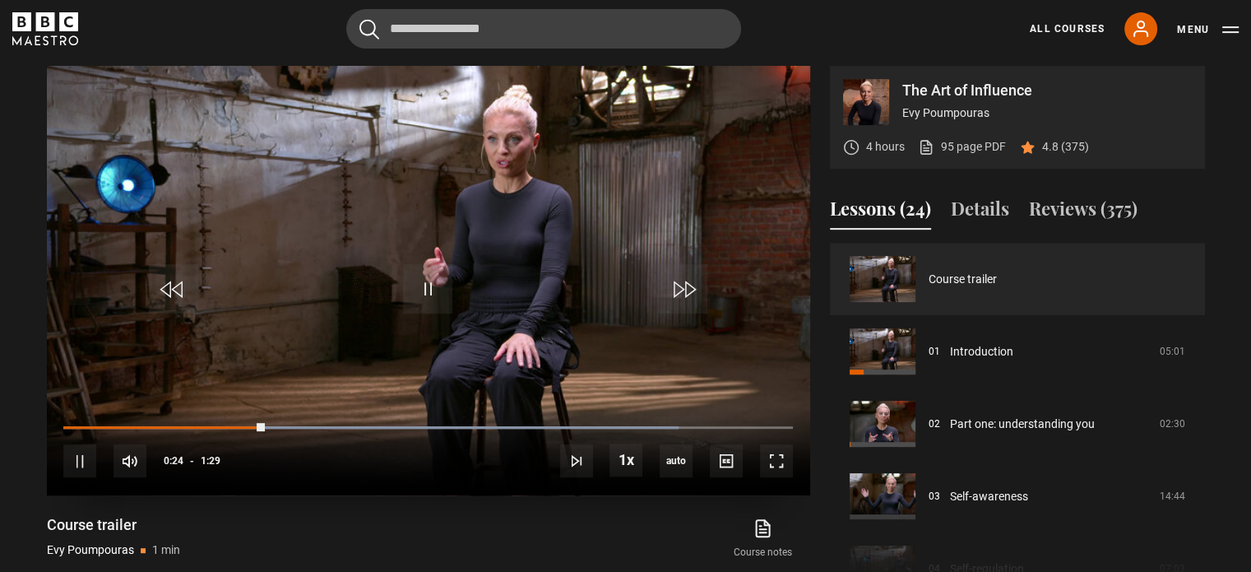
click at [664, 229] on video "Video Player" at bounding box center [428, 280] width 763 height 429
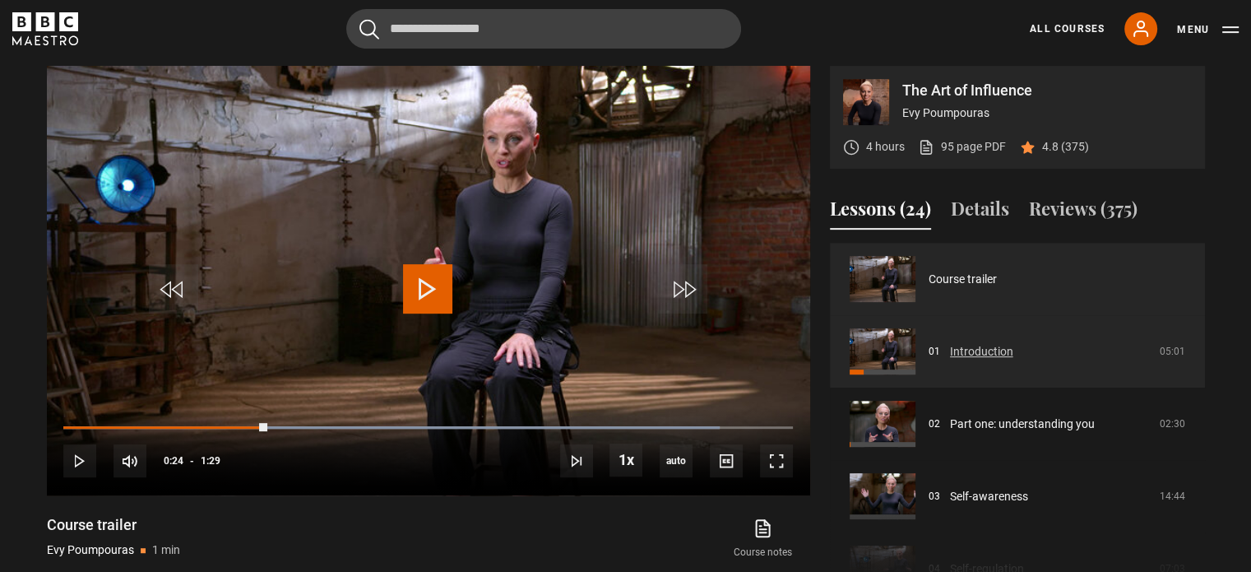
click at [965, 349] on link "Introduction" at bounding box center [981, 351] width 63 height 17
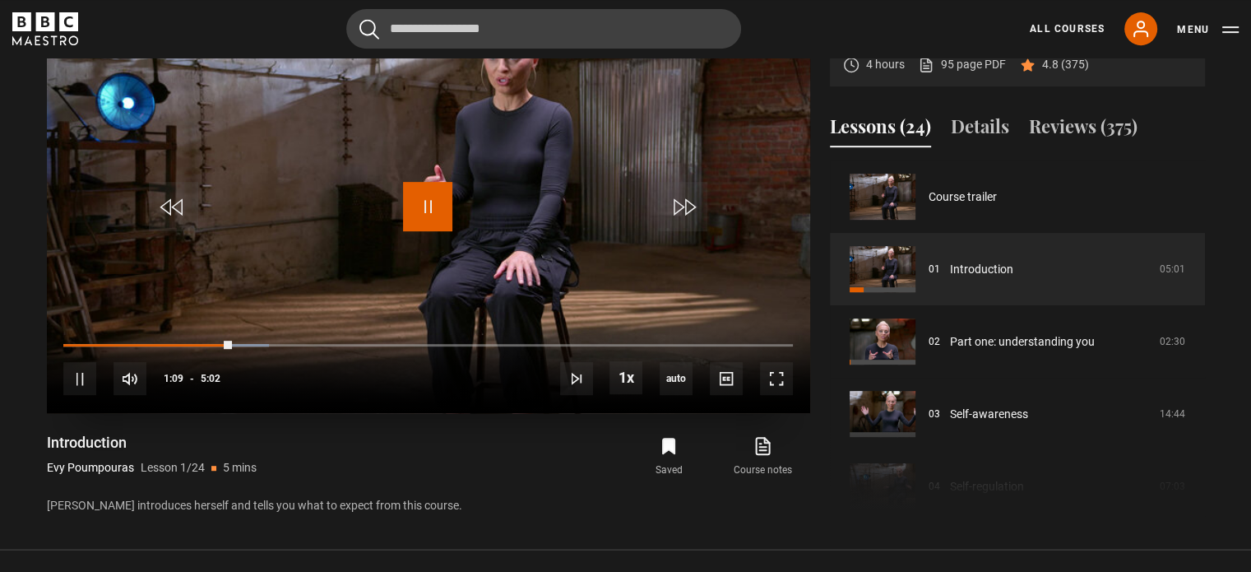
click at [430, 215] on span "Video Player" at bounding box center [427, 206] width 49 height 49
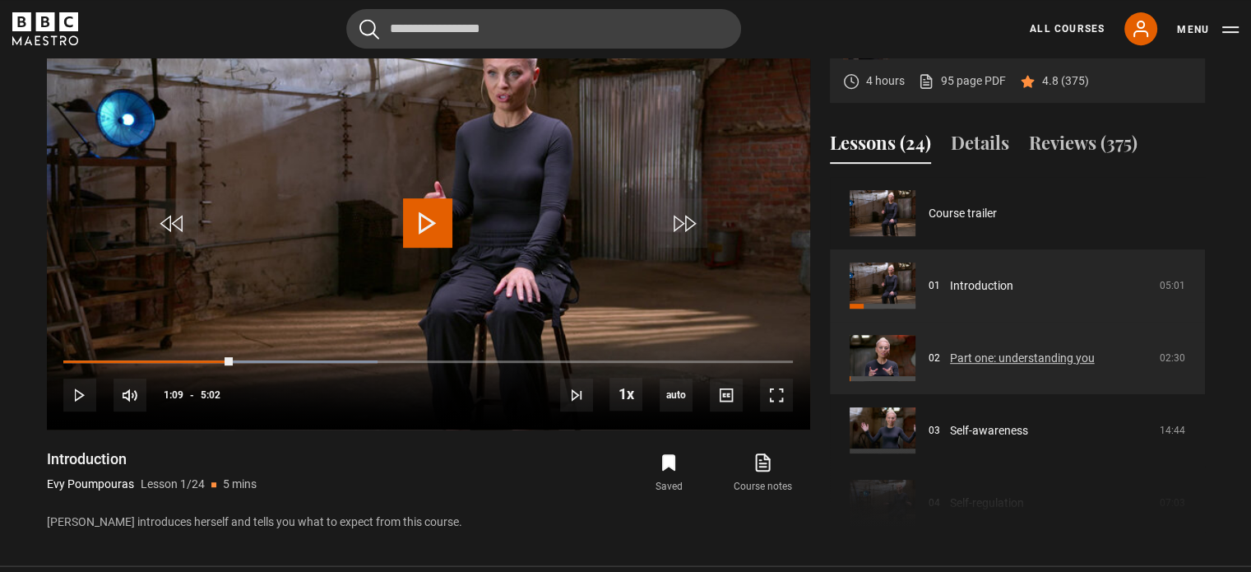
click at [1026, 355] on link "Part one: understanding you" at bounding box center [1022, 358] width 145 height 17
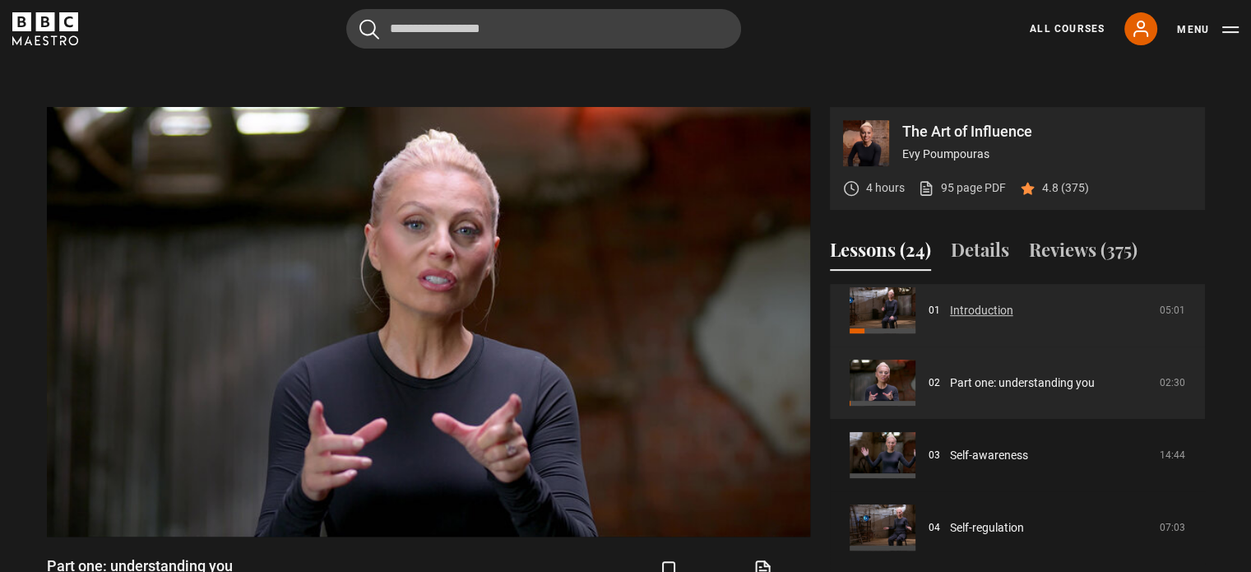
scroll to position [763, 0]
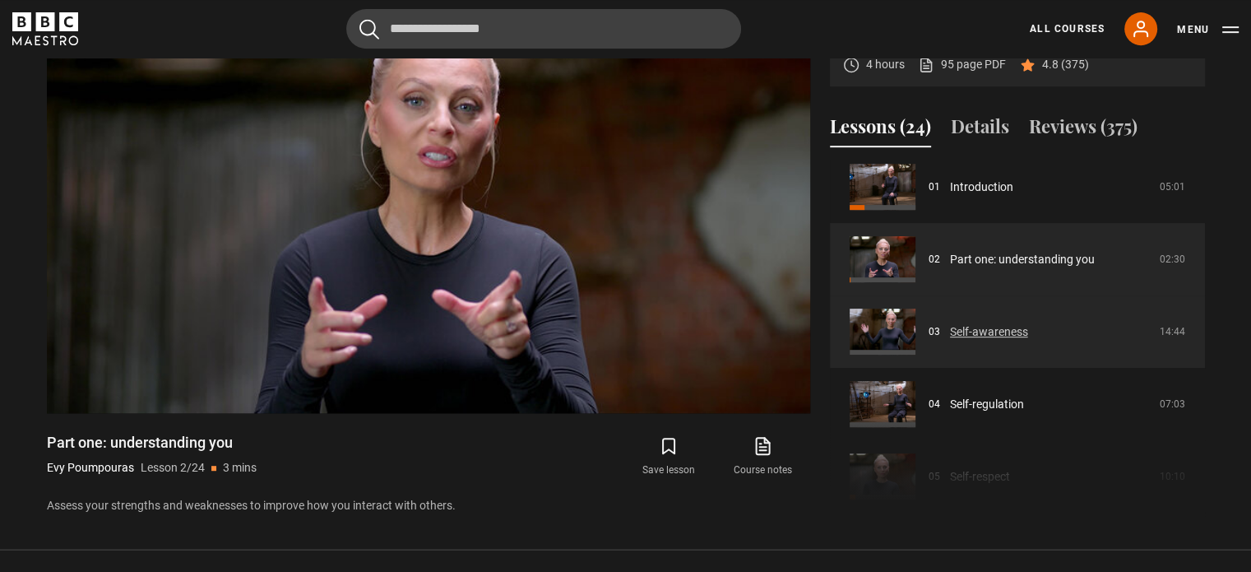
click at [1004, 331] on link "Self-awareness" at bounding box center [989, 331] width 78 height 17
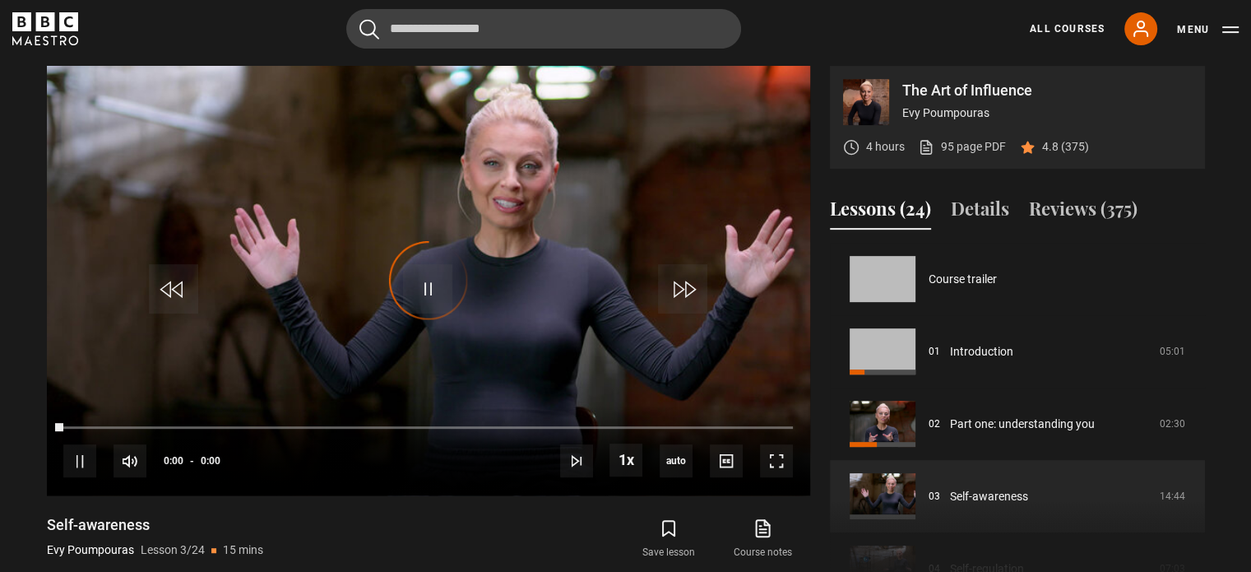
scroll to position [145, 0]
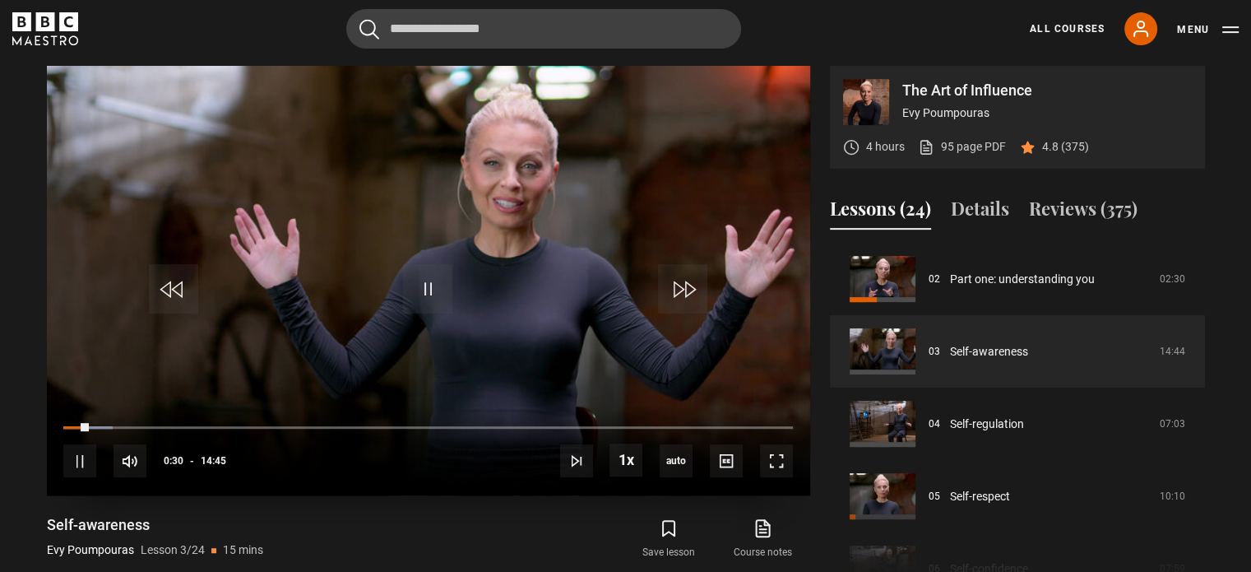
click at [349, 176] on video "Video Player" at bounding box center [428, 280] width 763 height 429
click at [377, 290] on video "Video Player" at bounding box center [428, 280] width 763 height 429
click at [377, 289] on video "Video Player" at bounding box center [428, 280] width 763 height 429
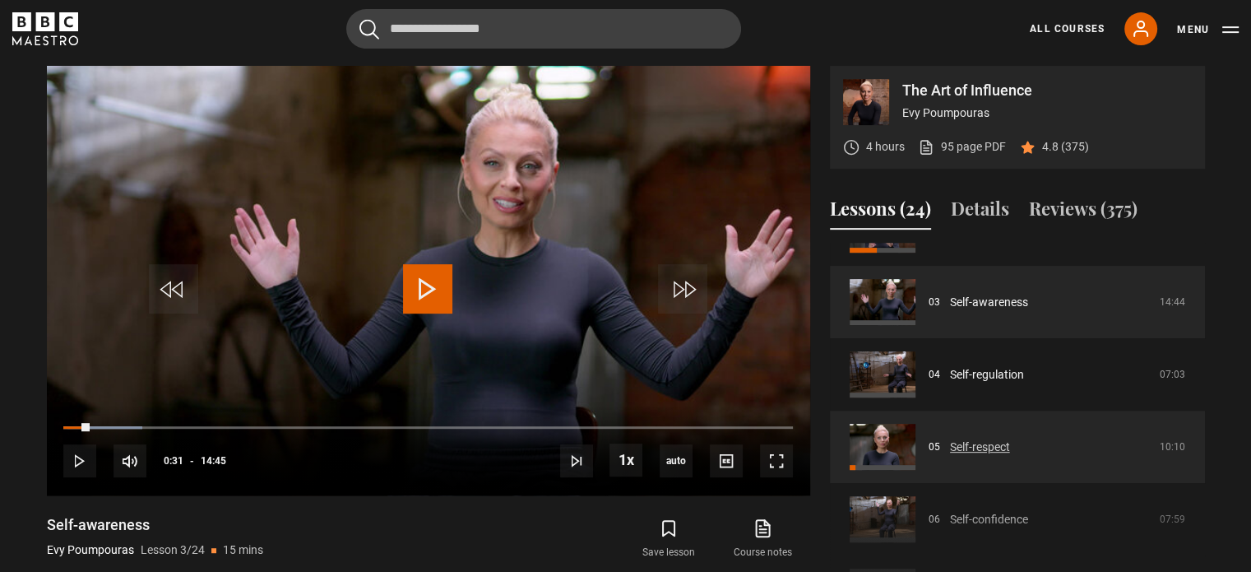
scroll to position [247, 0]
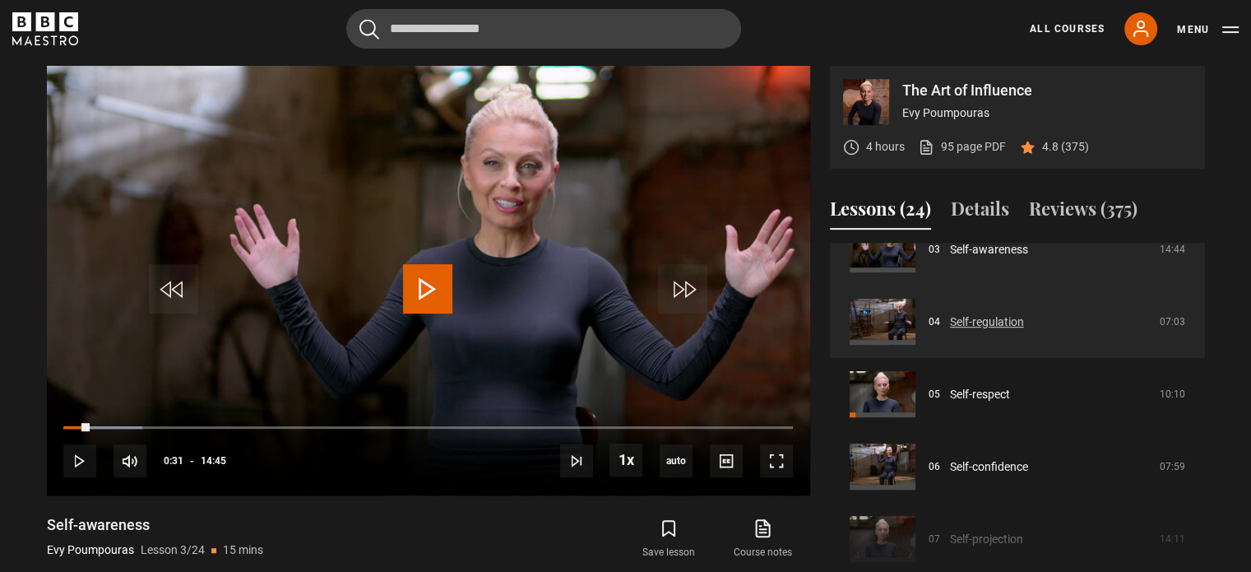
click at [982, 322] on link "Self-regulation" at bounding box center [987, 321] width 74 height 17
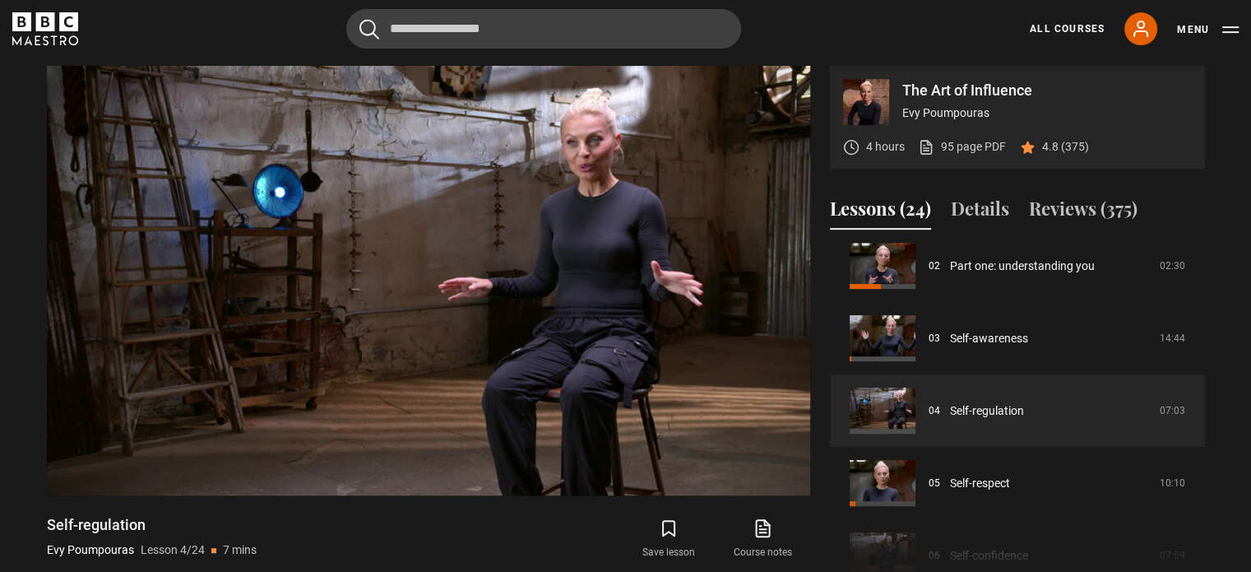
scroll to position [247, 0]
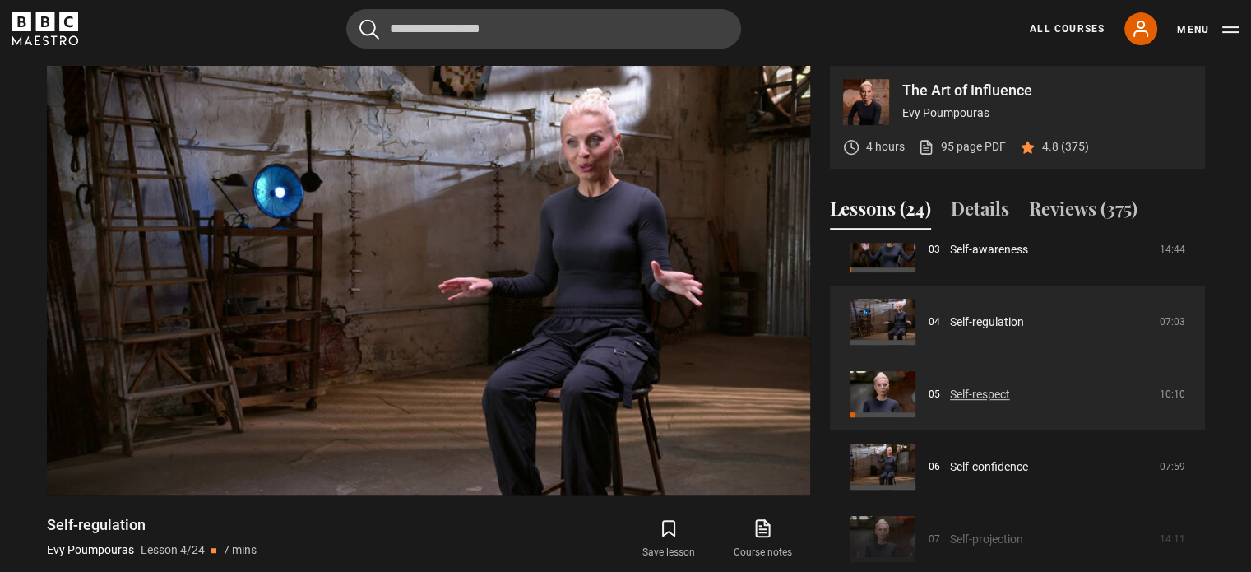
click at [956, 394] on link "Self-respect" at bounding box center [980, 394] width 60 height 17
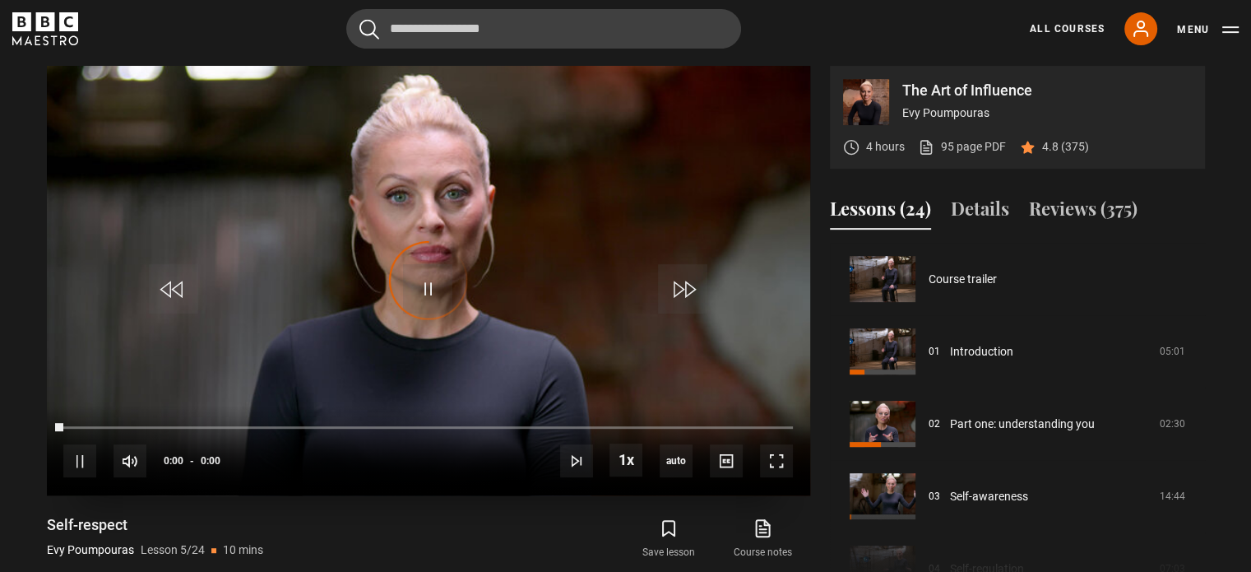
scroll to position [289, 0]
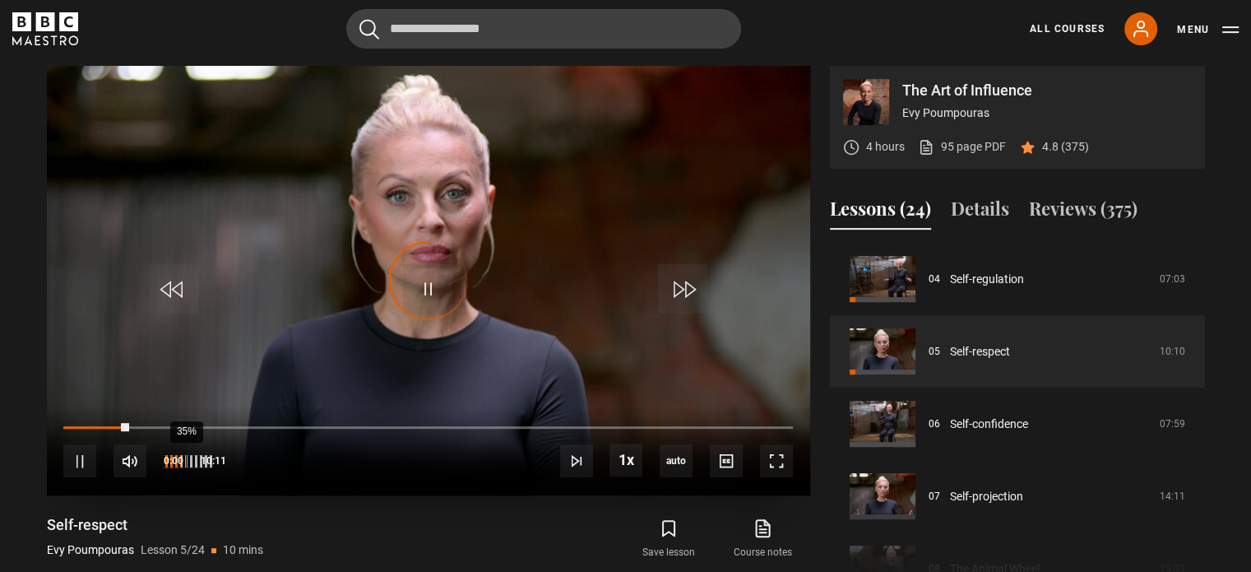
drag, startPoint x: 169, startPoint y: 460, endPoint x: 182, endPoint y: 465, distance: 13.6
click at [186, 465] on div "35%" at bounding box center [186, 461] width 1 height 12
click at [319, 499] on div "Video Player is loading. Play Lesson Self-respect 10s Skip Back 10 seconds Paus…" at bounding box center [428, 332] width 763 height 532
click at [339, 505] on div "Video Player is loading. Play Lesson Self-respect 10s Skip Back 10 seconds Paus…" at bounding box center [428, 332] width 763 height 532
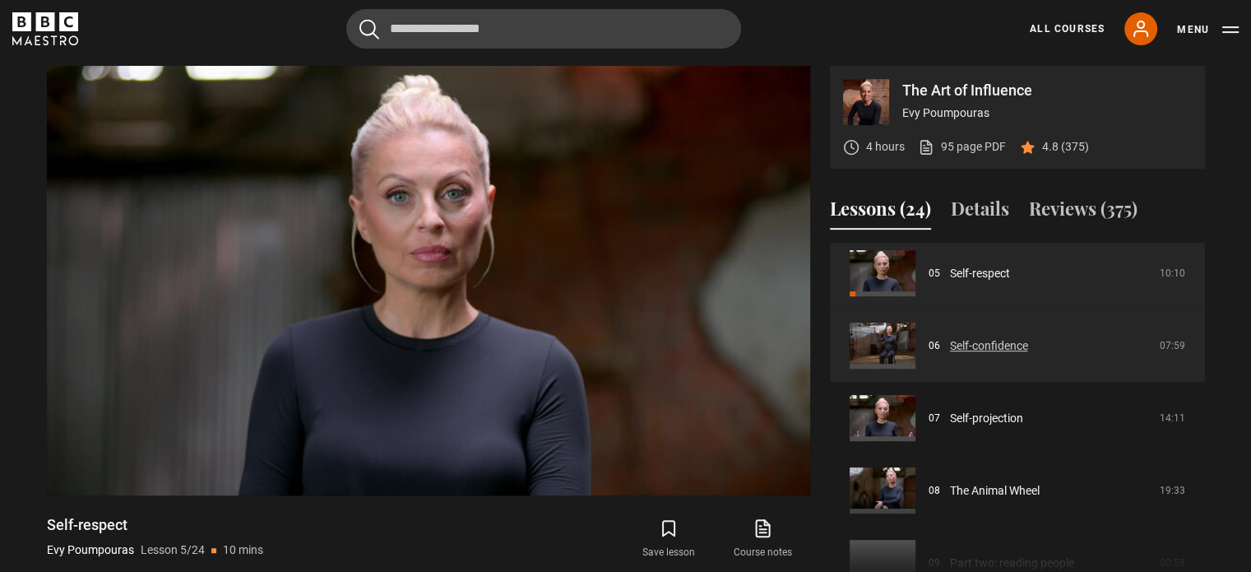
scroll to position [372, 0]
click at [997, 338] on link "Self-confidence" at bounding box center [989, 341] width 78 height 17
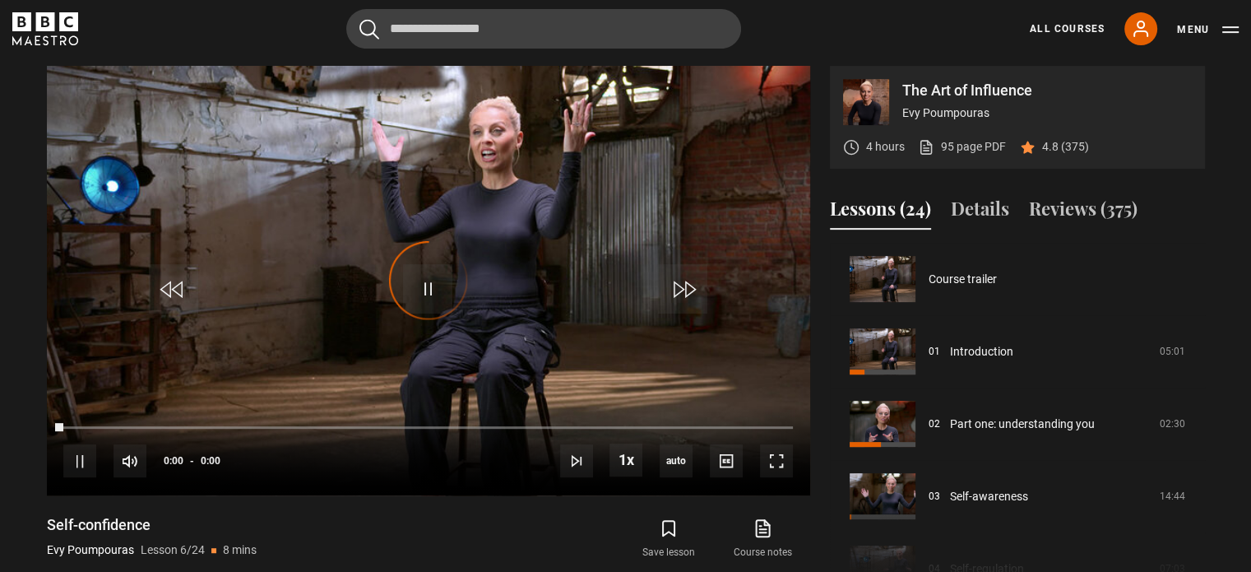
scroll to position [362, 0]
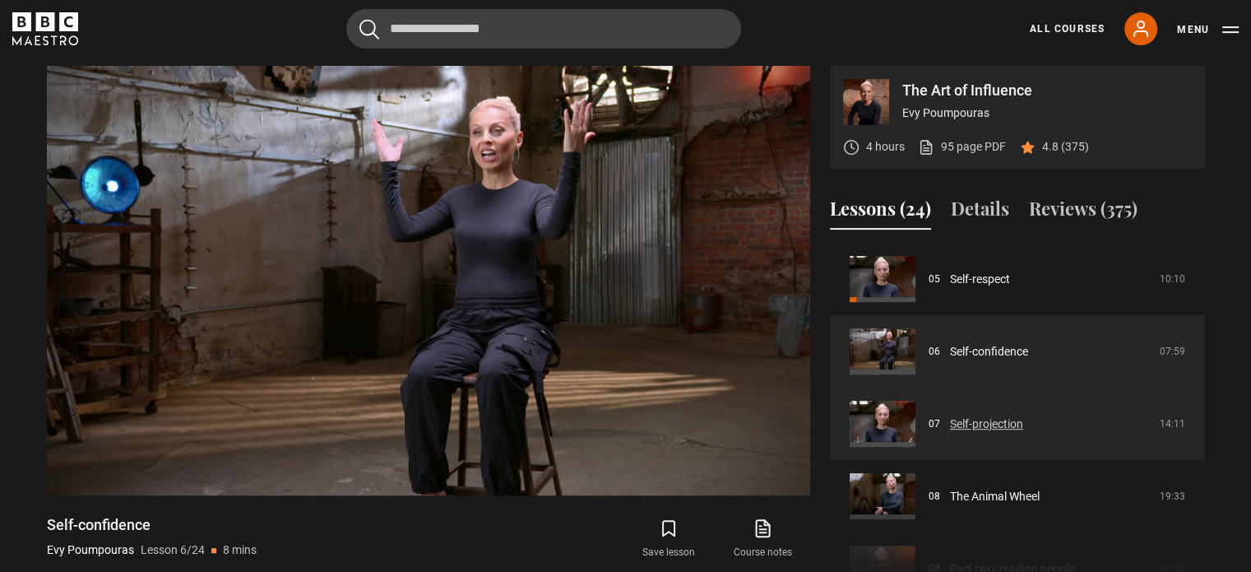
click at [979, 430] on link "Self-projection" at bounding box center [986, 423] width 73 height 17
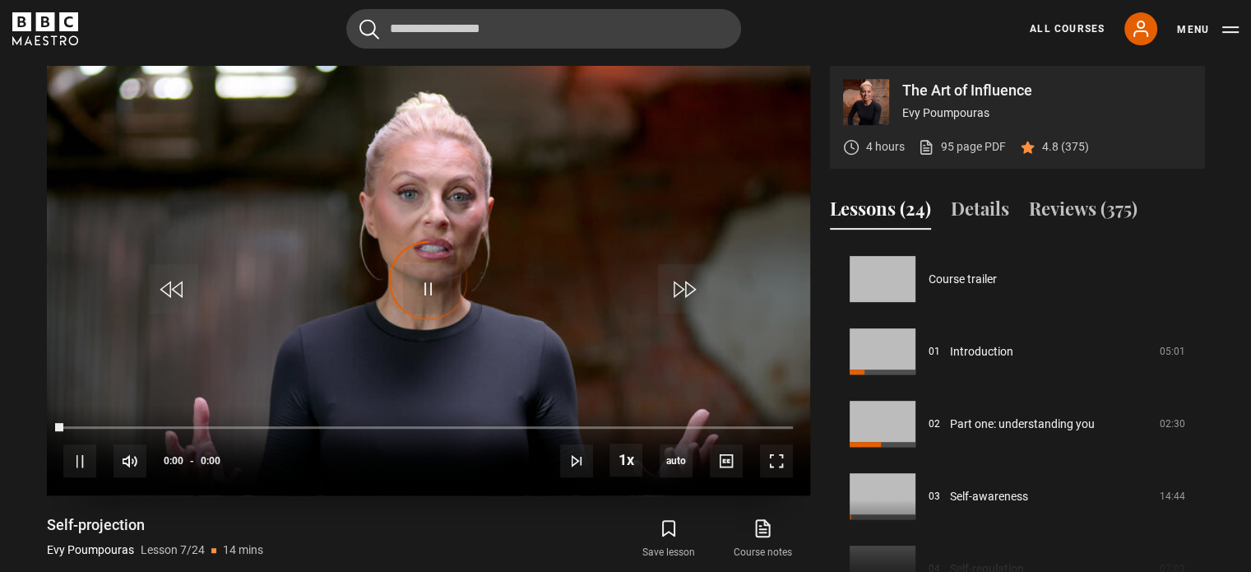
scroll to position [434, 0]
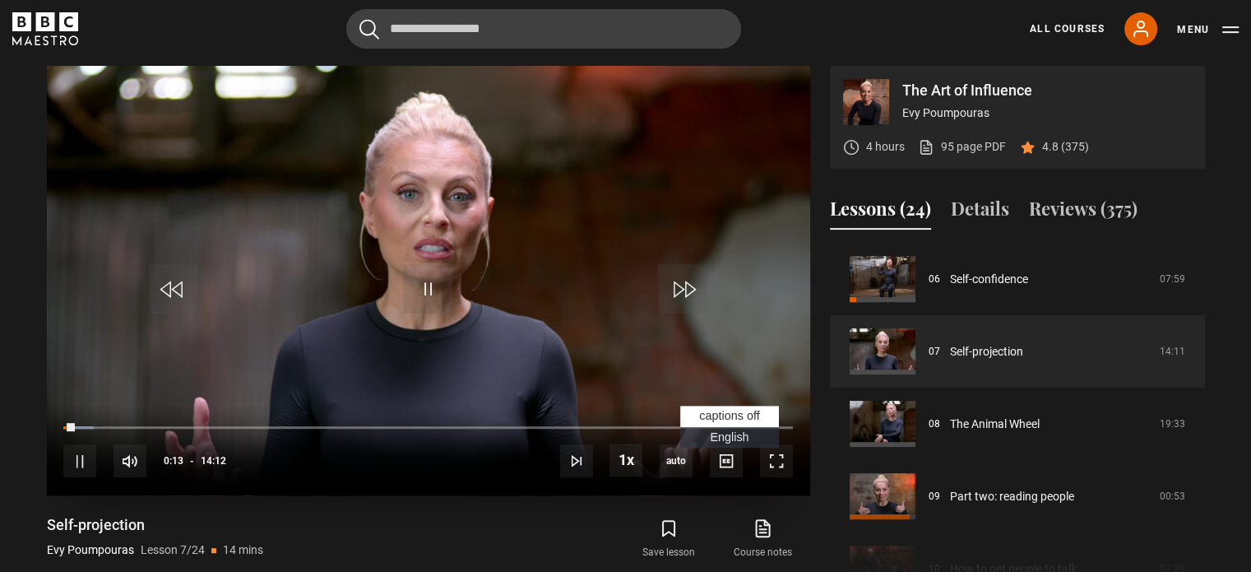
click at [730, 440] on span "English Captions" at bounding box center [729, 436] width 39 height 13
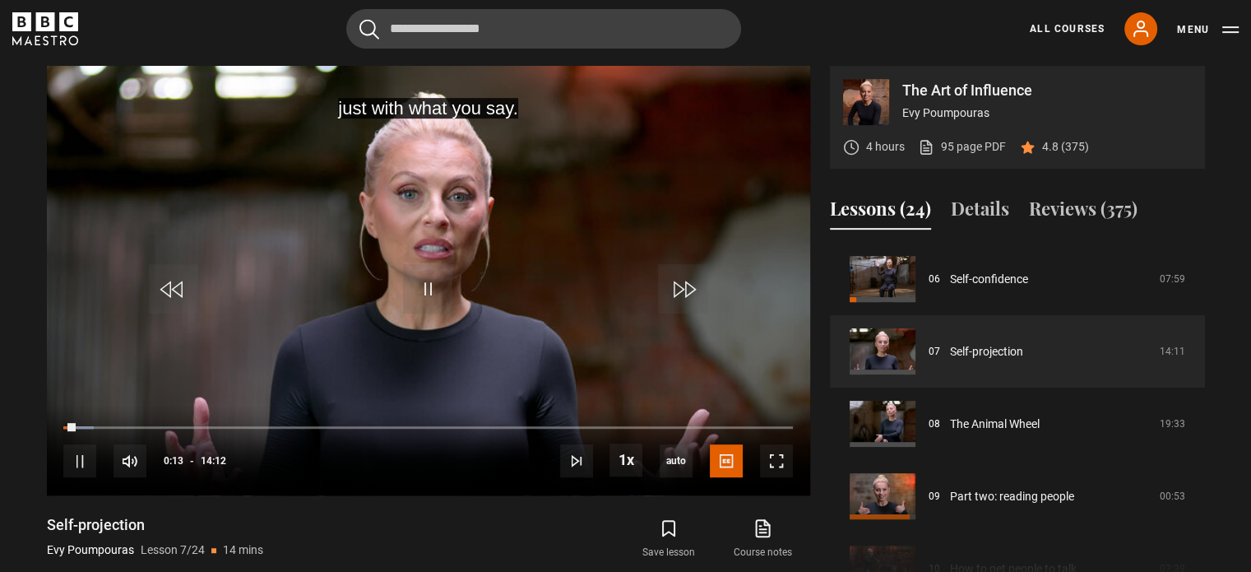
click at [536, 520] on div "Save lesson Course notes opens in new tab" at bounding box center [630, 539] width 359 height 48
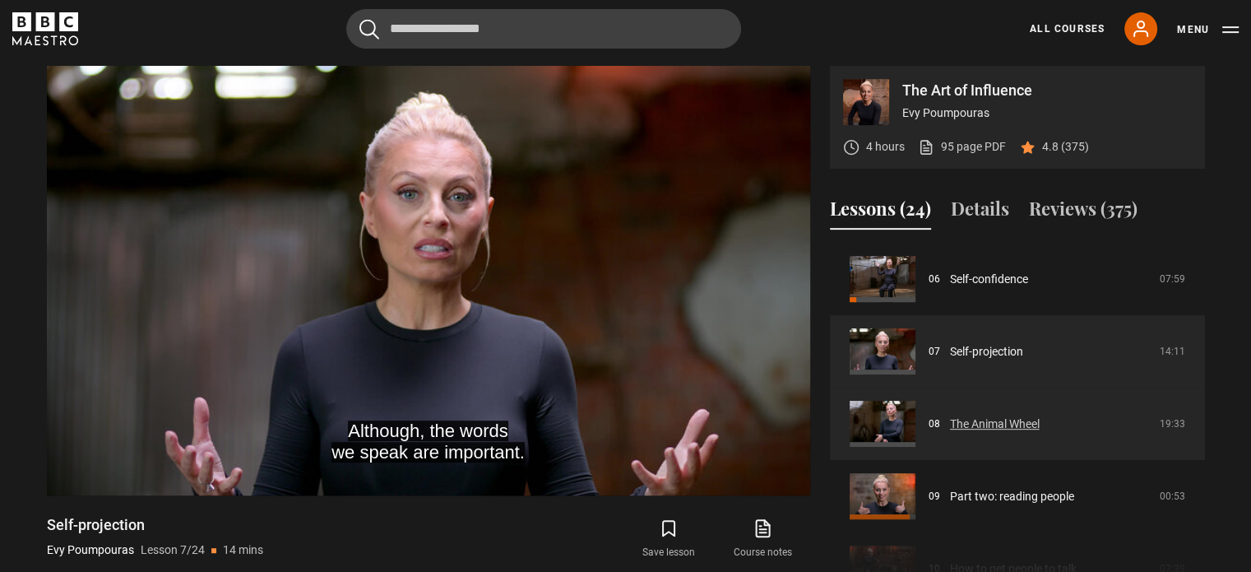
click at [957, 424] on link "The Animal Wheel" at bounding box center [995, 423] width 90 height 17
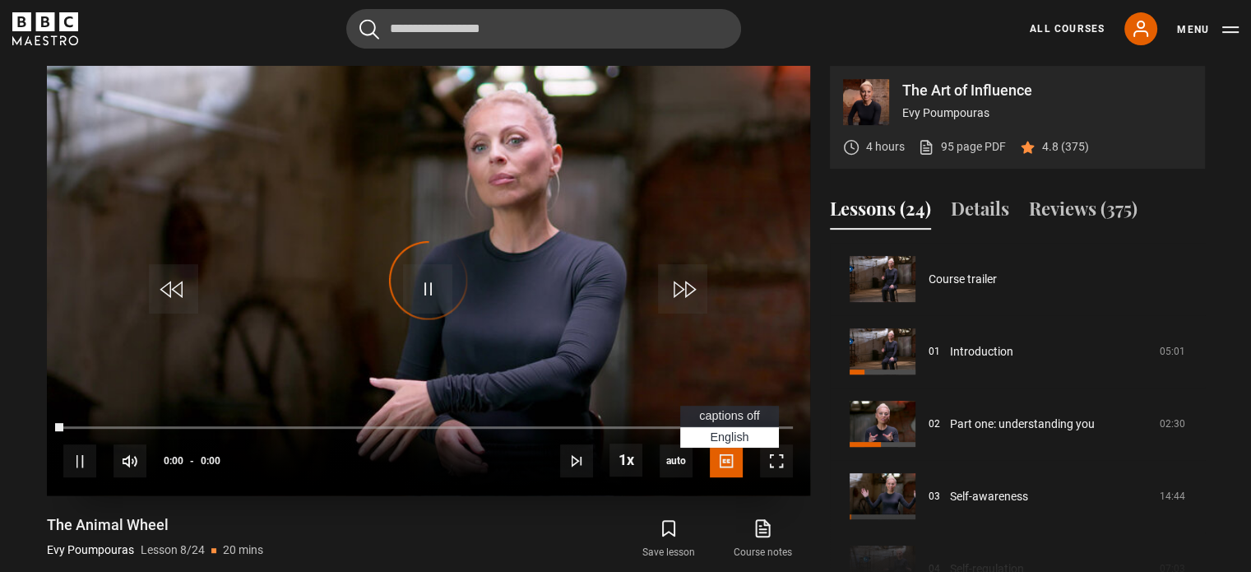
scroll to position [507, 0]
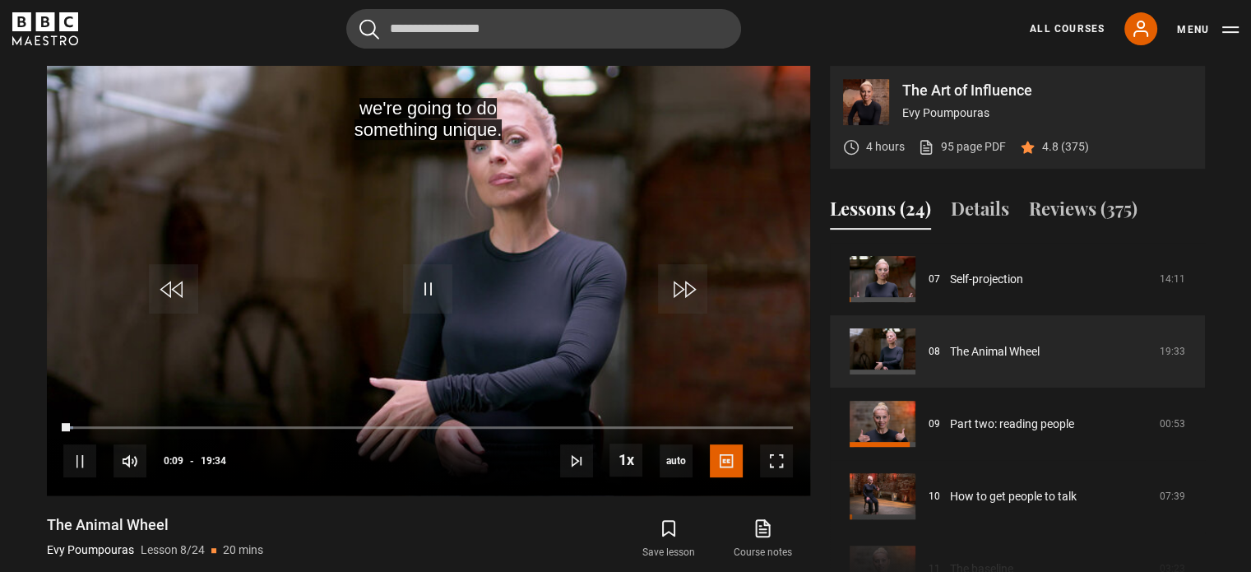
click at [592, 512] on div "we're going to do something unique. Video Player is loading. Play Lesson The An…" at bounding box center [428, 332] width 763 height 532
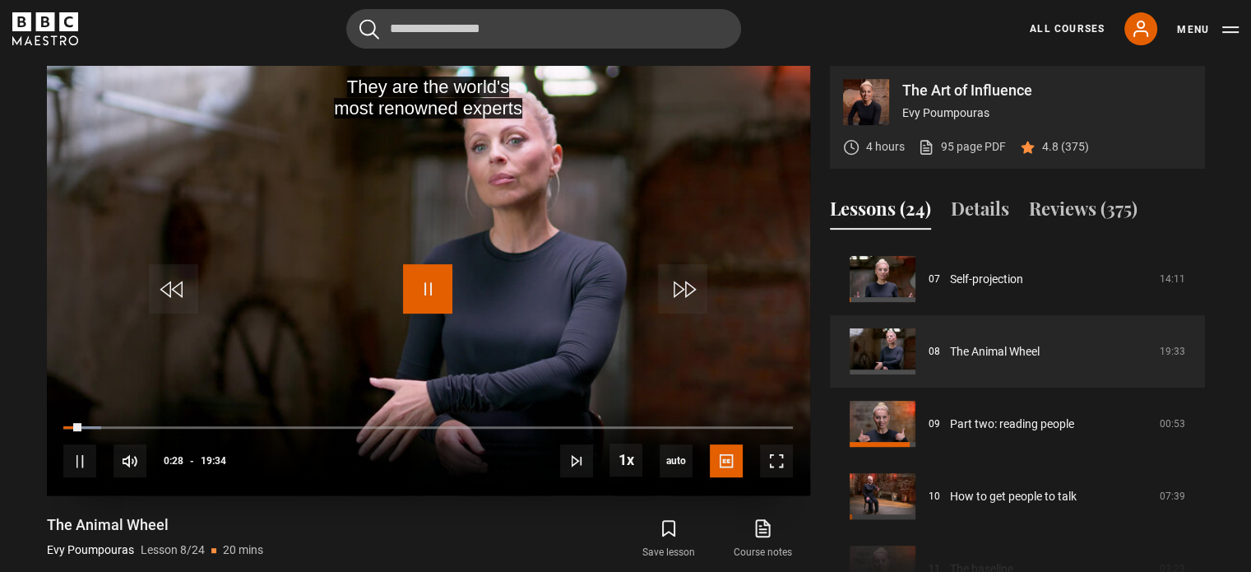
click at [441, 276] on span "Video Player" at bounding box center [427, 288] width 49 height 49
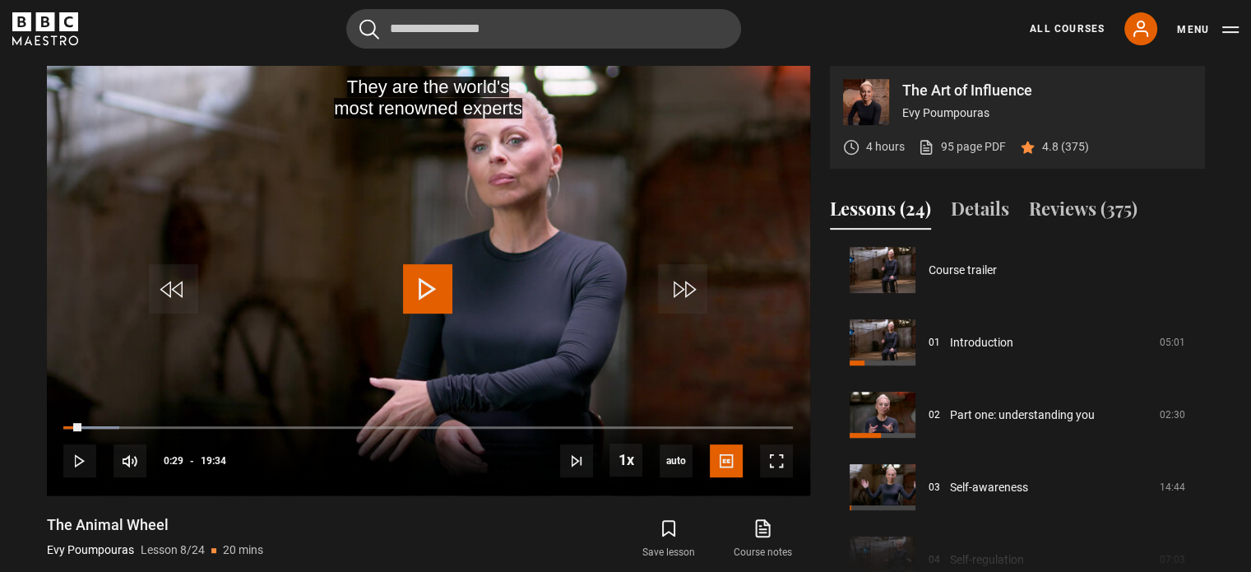
scroll to position [0, 0]
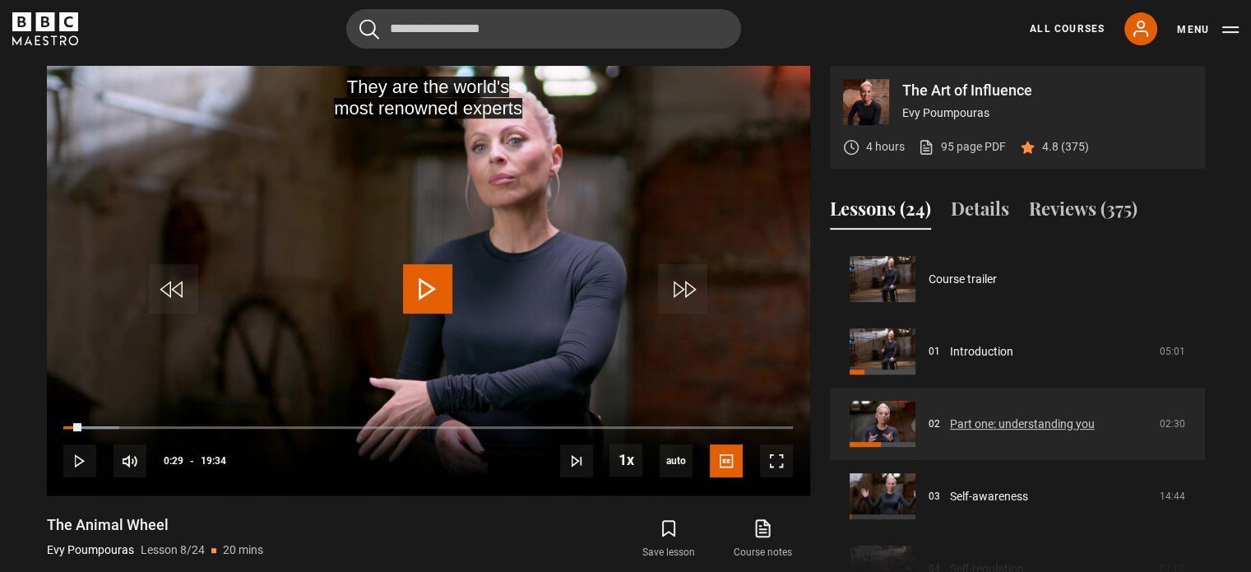
click at [1023, 422] on link "Part one: understanding you" at bounding box center [1022, 423] width 145 height 17
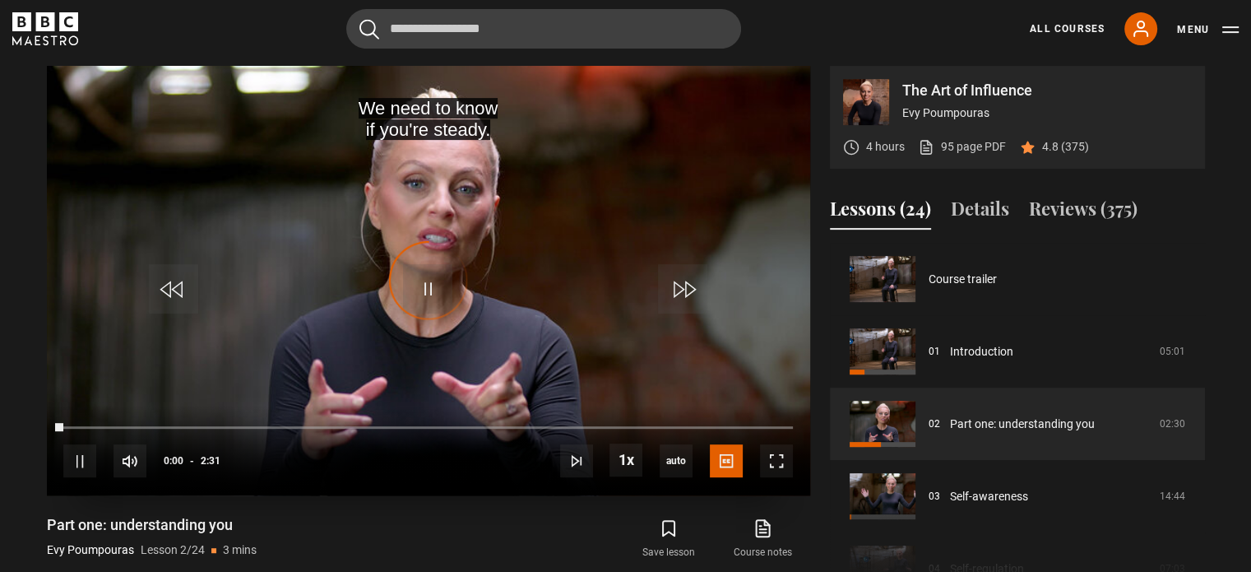
scroll to position [72, 0]
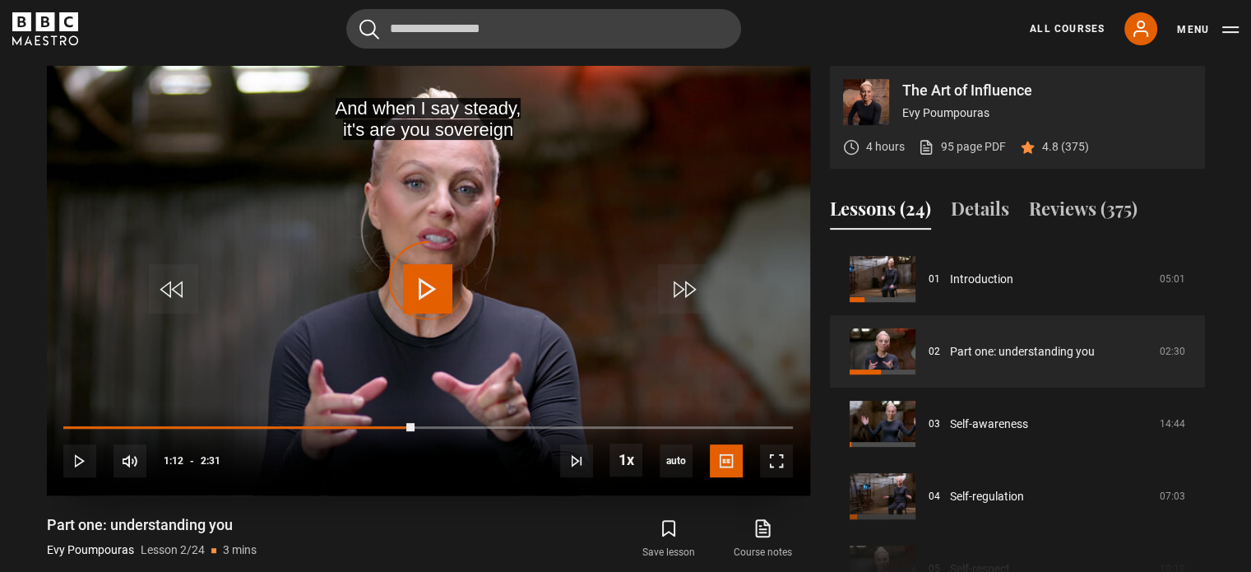
drag, startPoint x: 435, startPoint y: 424, endPoint x: 773, endPoint y: 424, distance: 338.0
click at [784, 419] on div "10s Skip Back 10 seconds Play 10s Skip Forward 10 seconds Loaded : 0.00% 1:15 1…" at bounding box center [428, 450] width 763 height 91
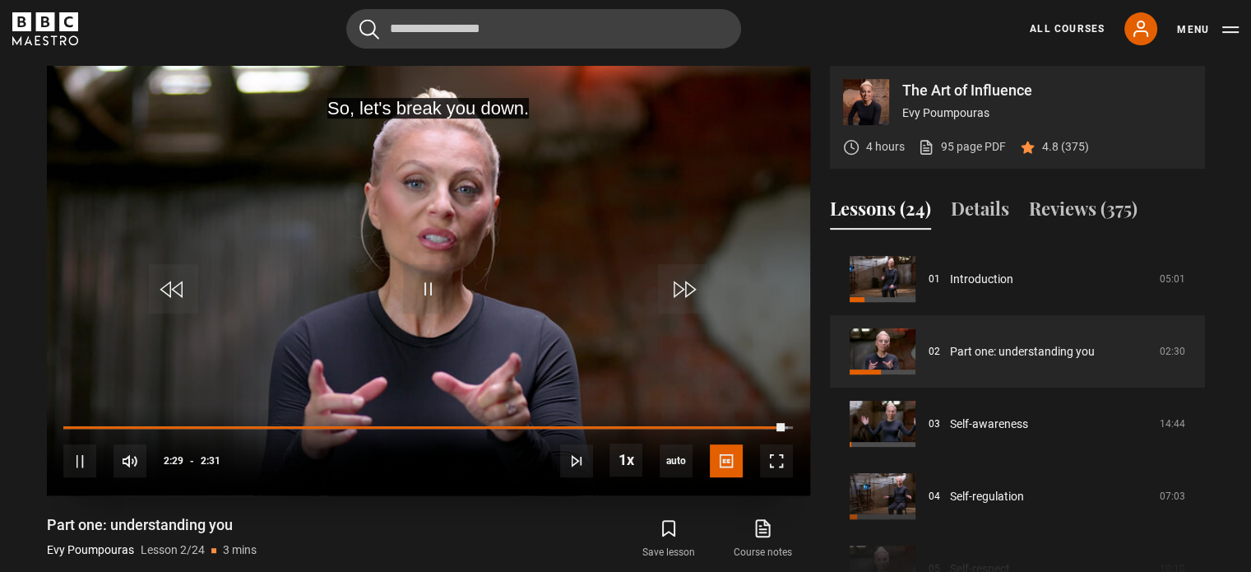
click at [766, 424] on div "10s Skip Back 10 seconds Pause 10s Skip Forward 10 seconds Loaded : 99.39% 1:51…" at bounding box center [428, 450] width 763 height 91
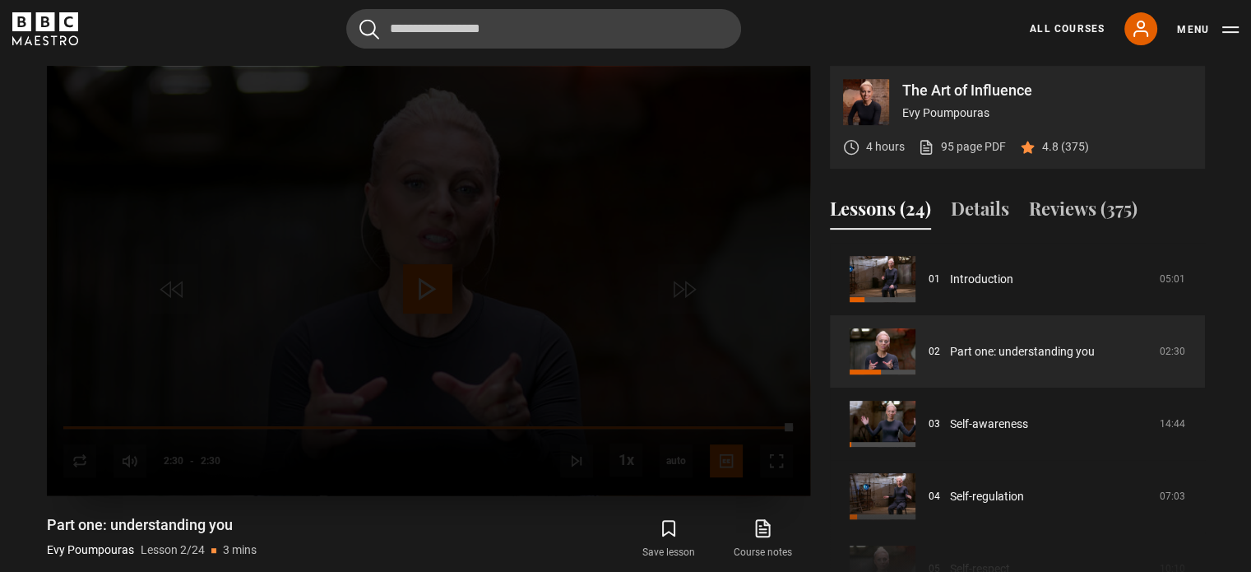
click at [753, 418] on video-js "Video Player is loading. Play Lesson Part one: understanding you 10s Skip Back …" at bounding box center [428, 280] width 763 height 429
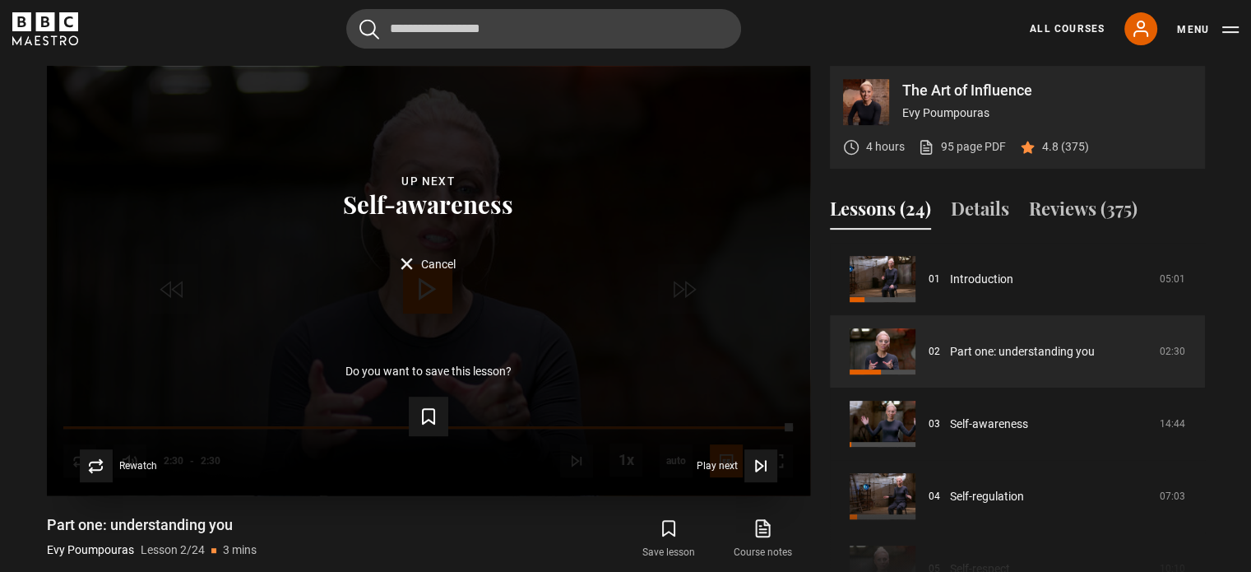
click at [748, 427] on form "Save lesson" at bounding box center [428, 413] width 711 height 46
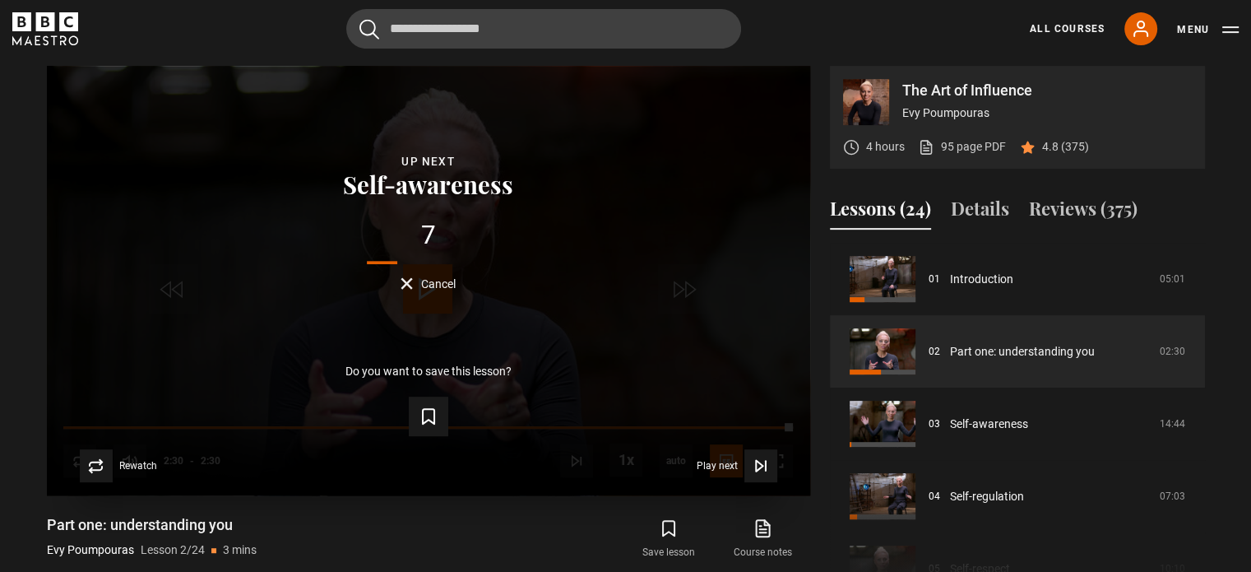
click at [431, 285] on span "Cancel" at bounding box center [438, 284] width 35 height 12
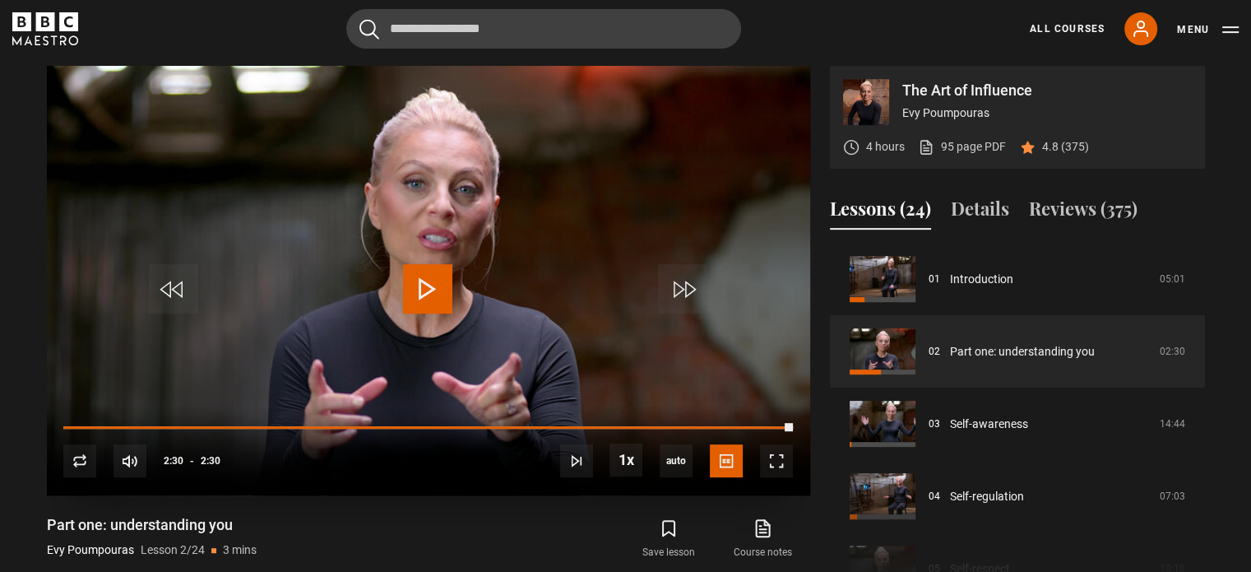
click at [445, 292] on span "Video Player" at bounding box center [427, 288] width 49 height 49
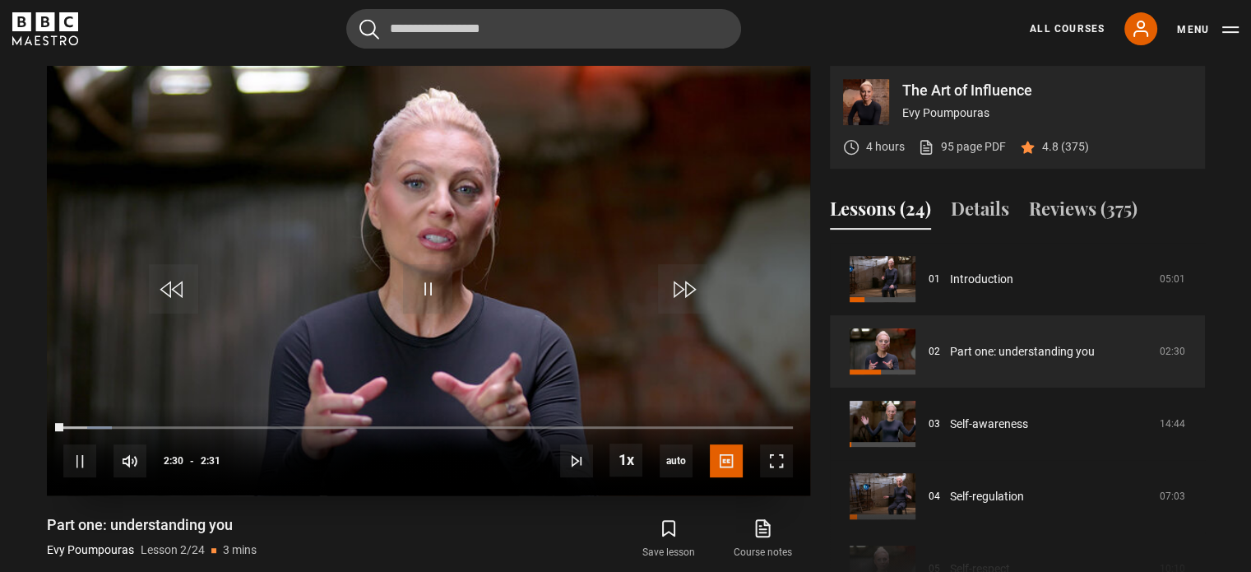
click at [762, 418] on div "10s Skip Back 10 seconds Pause 10s Skip Forward 10 seconds Loaded : 6.58% 2:29 …" at bounding box center [428, 450] width 763 height 91
click at [759, 425] on div "Loaded : 6.58% 2:24 0:00" at bounding box center [427, 427] width 729 height 5
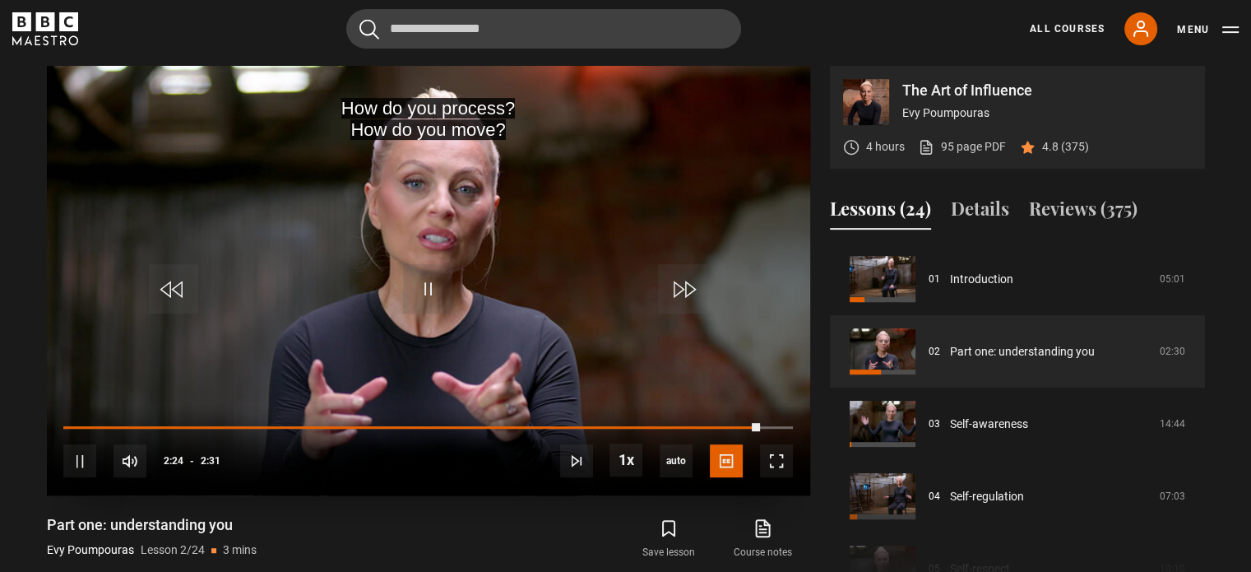
click at [401, 283] on video "Video Player" at bounding box center [428, 280] width 763 height 429
click at [427, 297] on div "Video Player is loading." at bounding box center [428, 280] width 82 height 82
click at [428, 296] on span "Video Player" at bounding box center [427, 288] width 49 height 49
drag, startPoint x: 199, startPoint y: 458, endPoint x: 224, endPoint y: 462, distance: 25.0
click at [212, 462] on div "100%" at bounding box center [187, 460] width 49 height 33
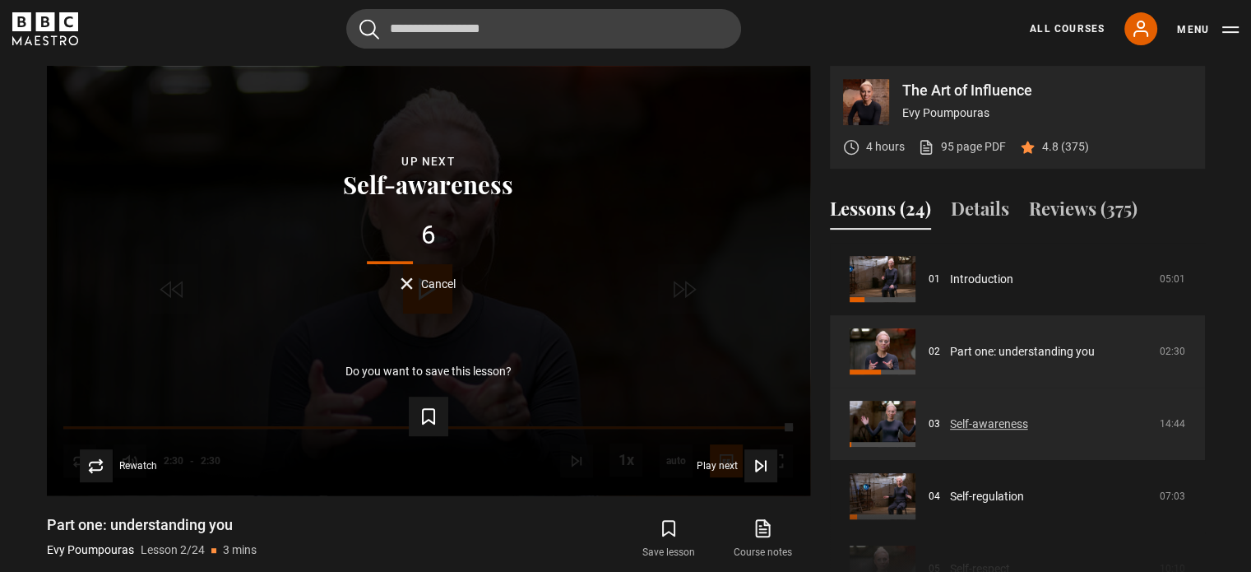
click at [994, 420] on link "Self-awareness" at bounding box center [989, 423] width 78 height 17
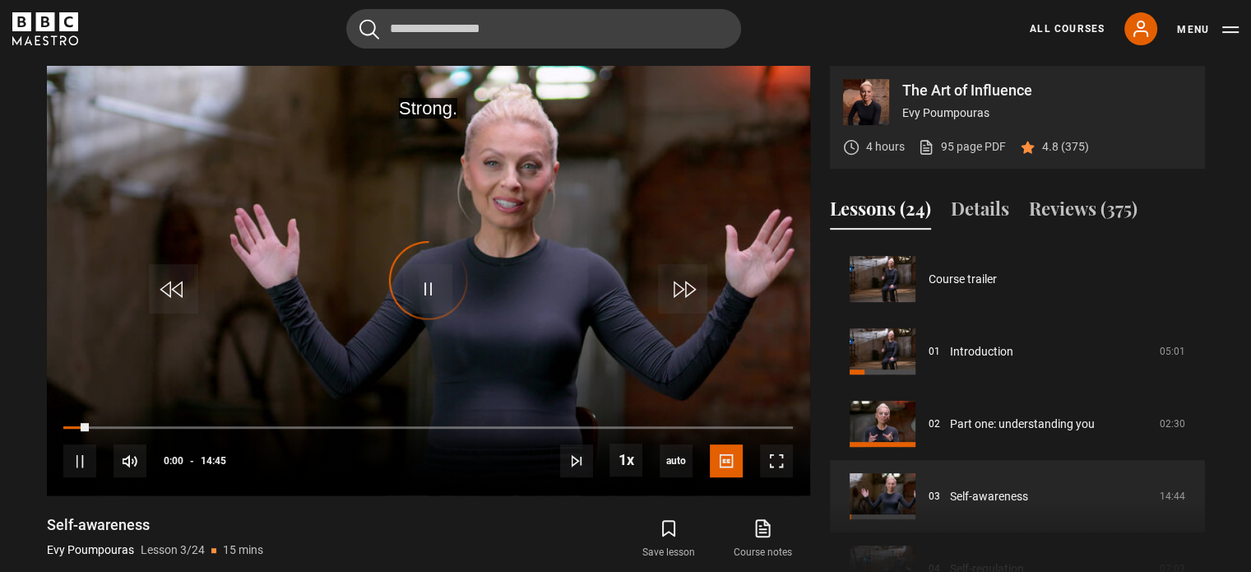
scroll to position [145, 0]
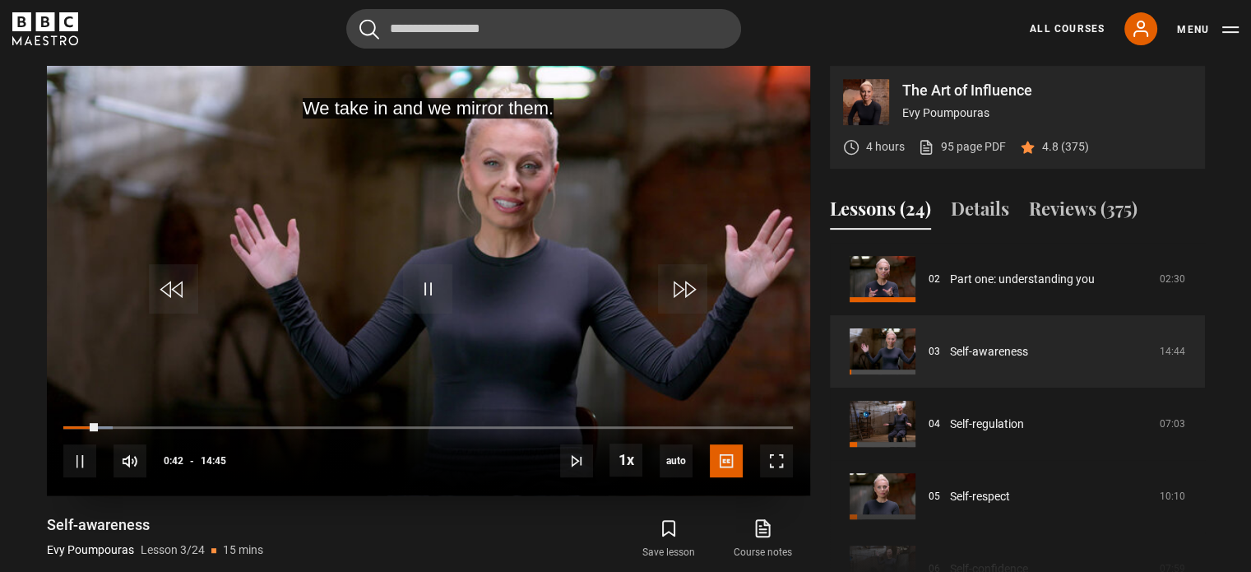
drag, startPoint x: 93, startPoint y: 420, endPoint x: 558, endPoint y: 421, distance: 465.5
click at [556, 422] on div "10s Skip Back 10 seconds Pause 10s Skip Forward 10 seconds Loaded : 6.78% 07:27…" at bounding box center [428, 450] width 763 height 91
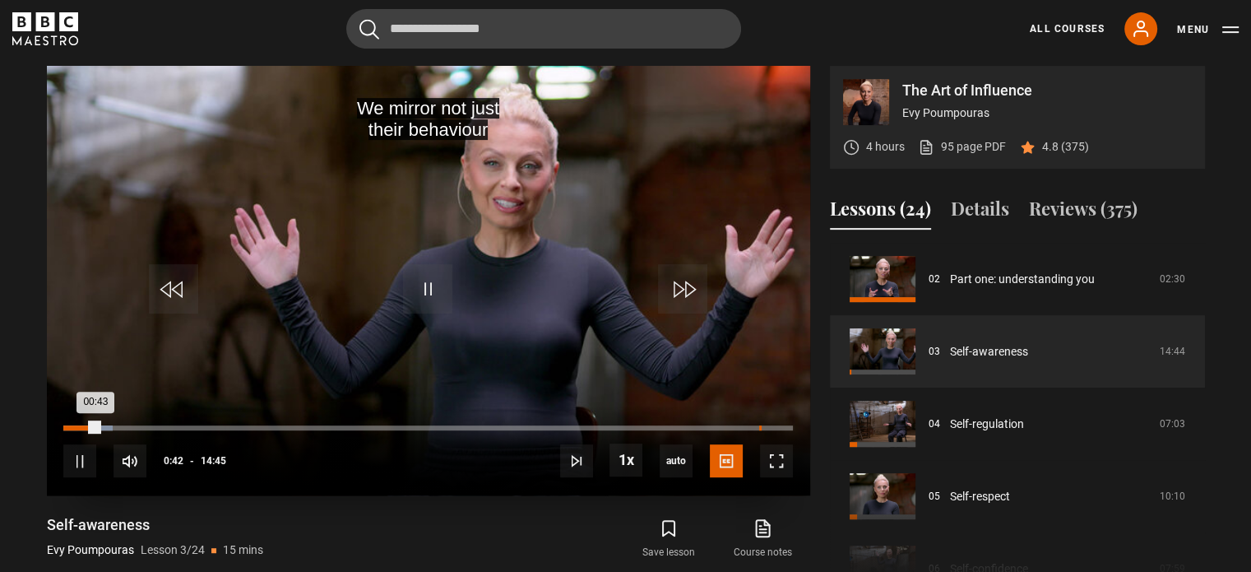
click at [759, 425] on div "14:05" at bounding box center [760, 427] width 2 height 5
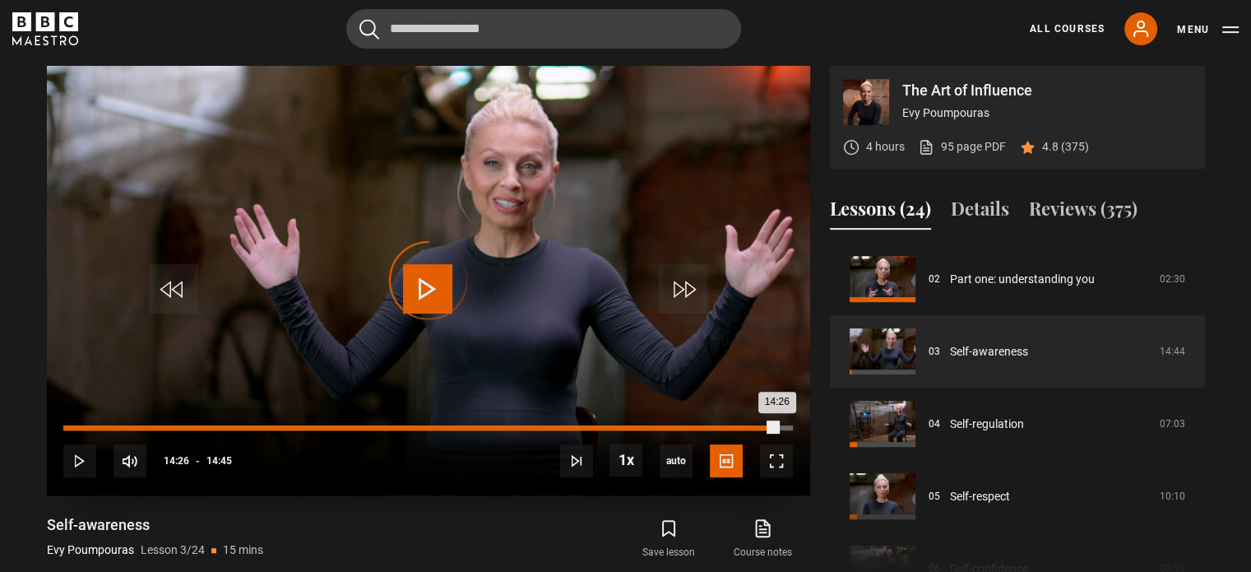
click at [776, 427] on div "Loaded : 96.14% 14:26 14:26" at bounding box center [427, 427] width 729 height 5
click at [783, 427] on div "Loaded : 0.00% 14:34 14:27" at bounding box center [427, 427] width 729 height 5
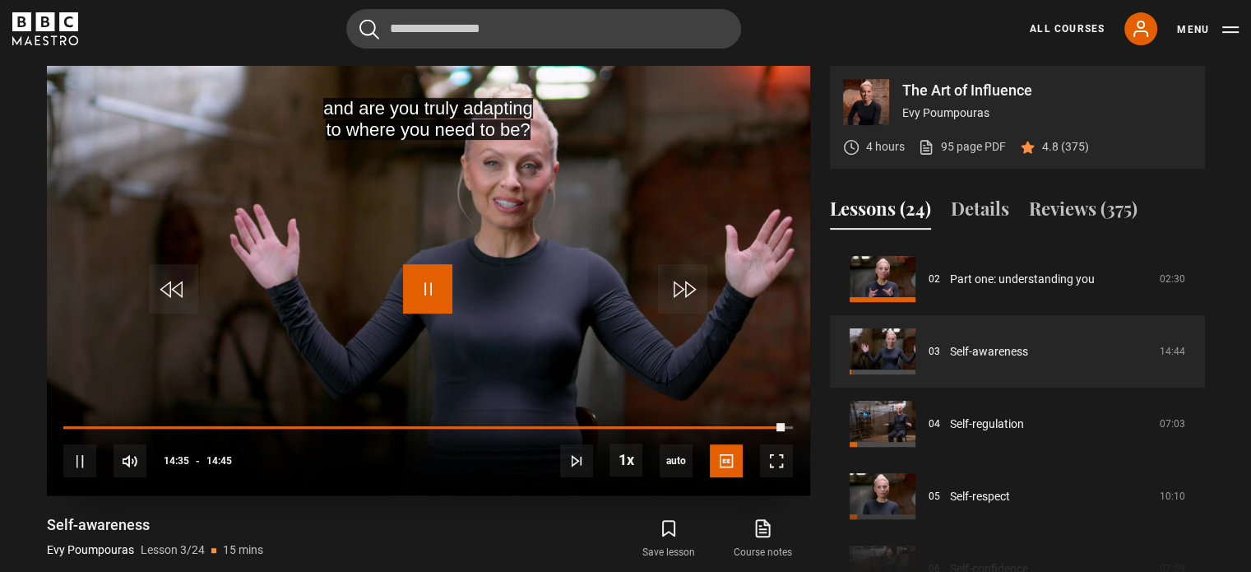
click at [428, 299] on span "Video Player" at bounding box center [427, 288] width 49 height 49
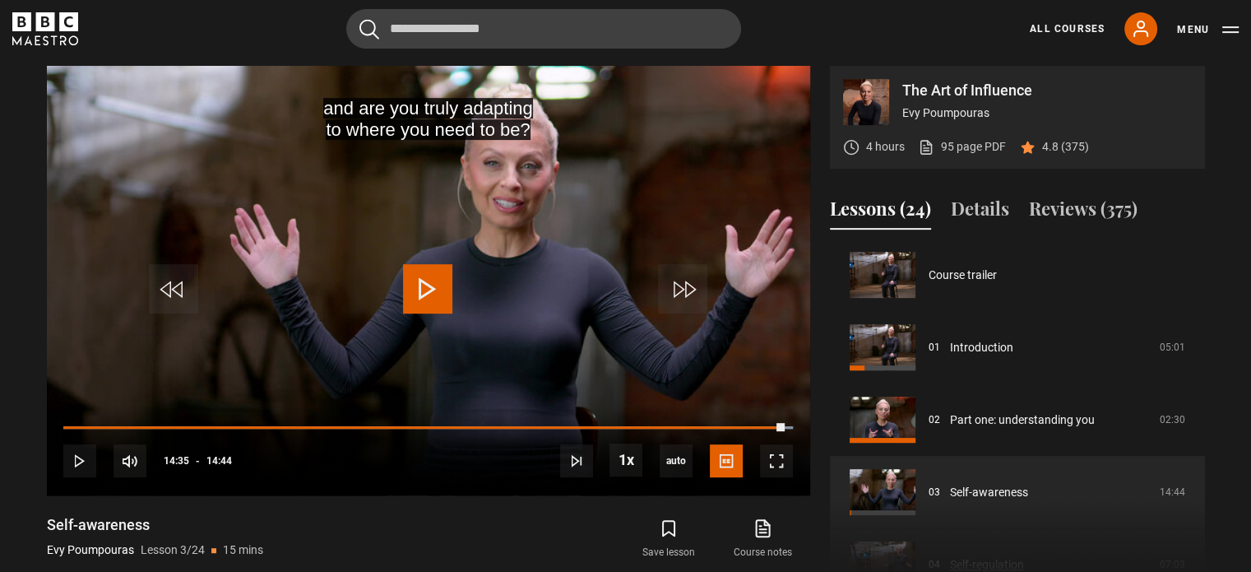
scroll to position [0, 0]
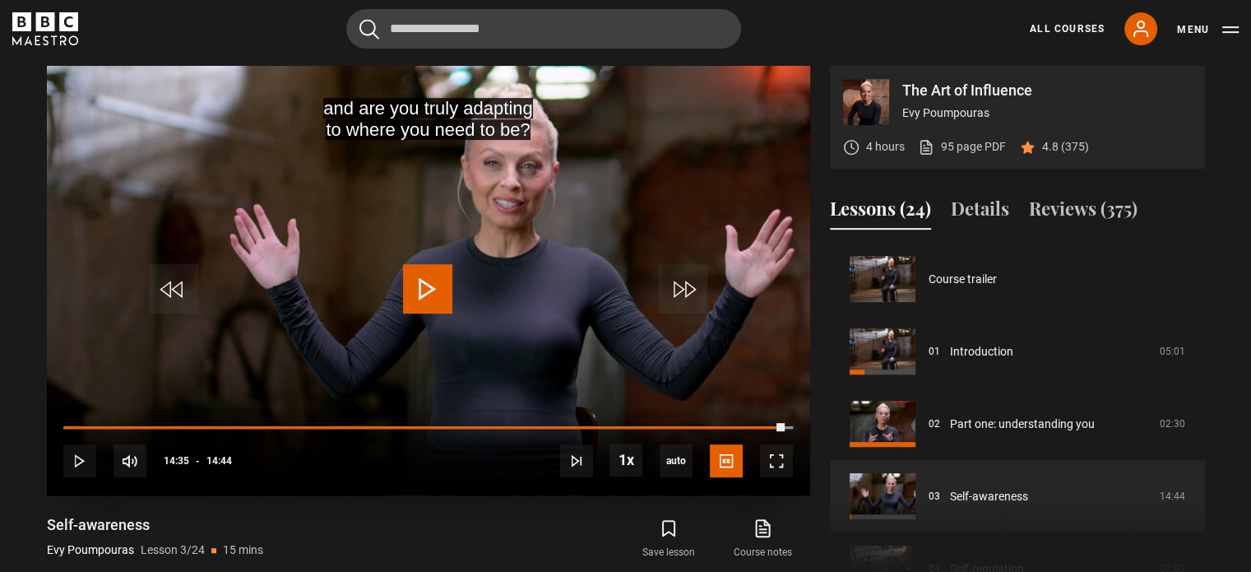
click at [461, 293] on video "Video Player" at bounding box center [428, 280] width 763 height 429
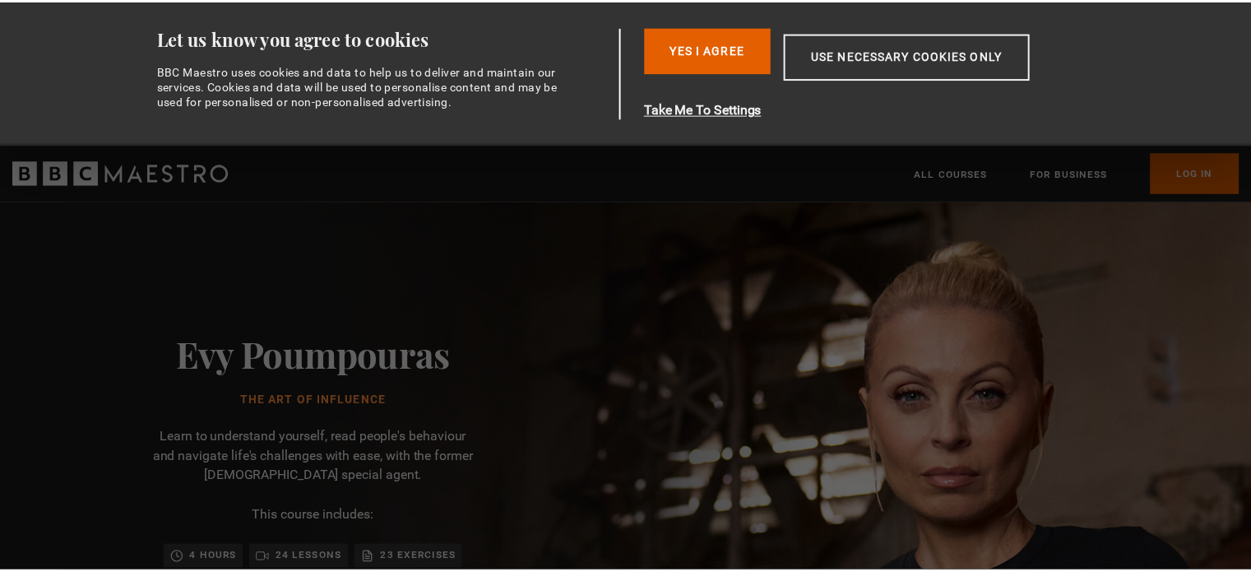
scroll to position [0, 215]
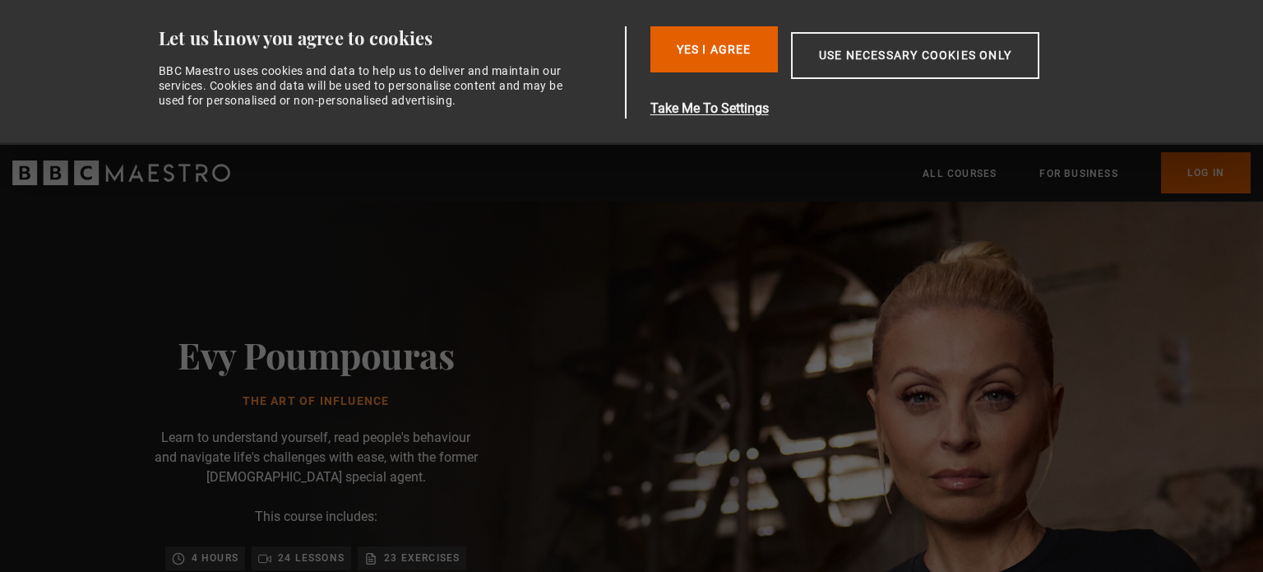
click at [1150, 124] on div "Consent Details [#IABV2SETTINGS#] About Let us know you agree to cookies BBC Ma…" at bounding box center [631, 72] width 1036 height 145
click at [1150, 44] on div "Consent Details [#IABV2SETTINGS#] About Let us know you agree to cookies BBC Ma…" at bounding box center [631, 72] width 1036 height 145
click at [845, 60] on button "Use necessary cookies only" at bounding box center [915, 55] width 248 height 47
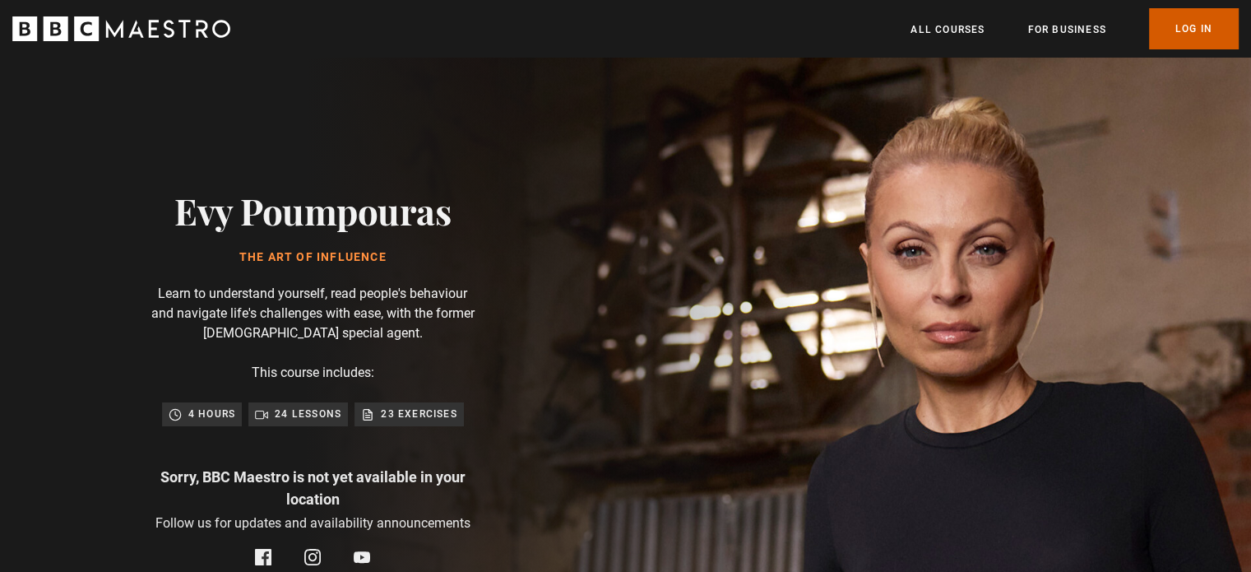
click at [1179, 32] on link "Log In" at bounding box center [1194, 28] width 90 height 41
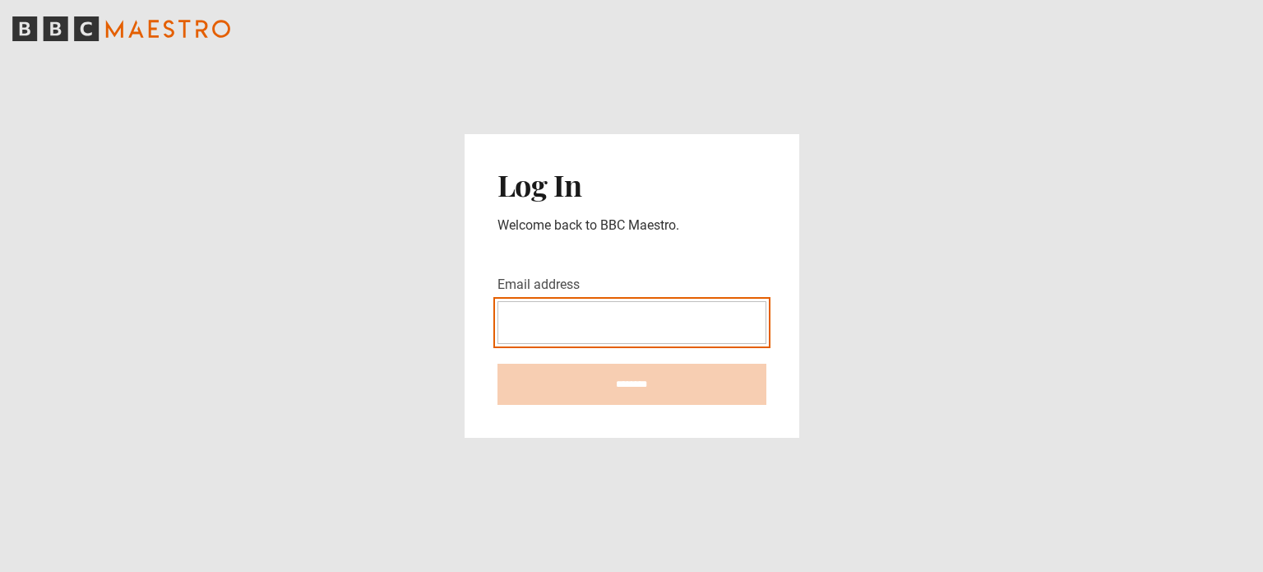
type input "**********"
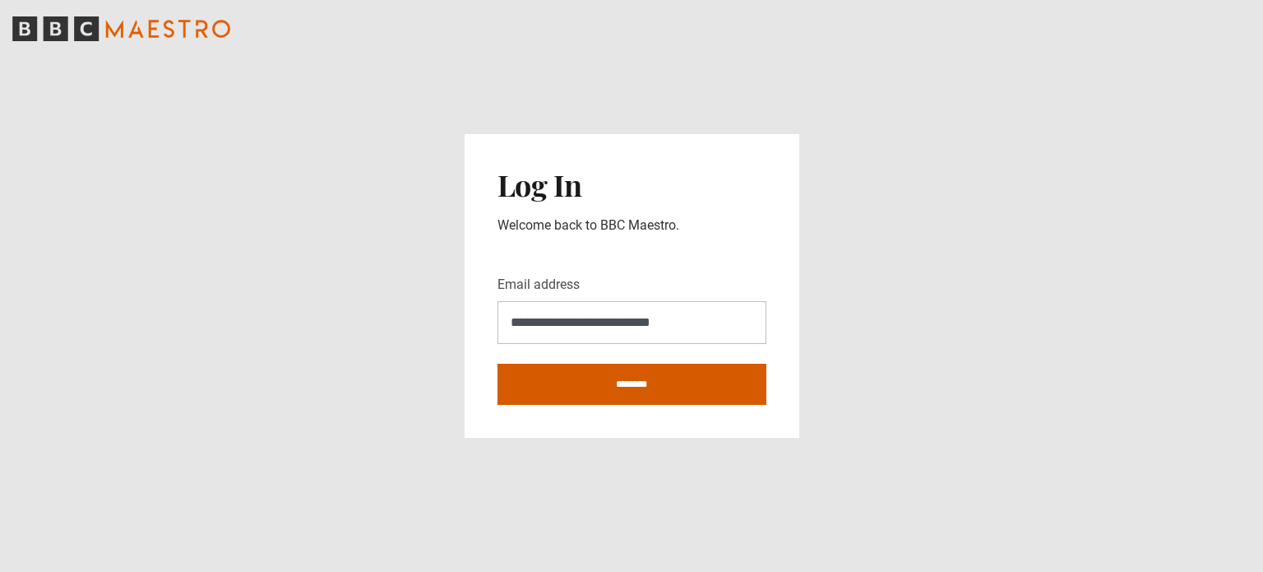
click at [678, 387] on input "********" at bounding box center [632, 383] width 269 height 41
type input "**********"
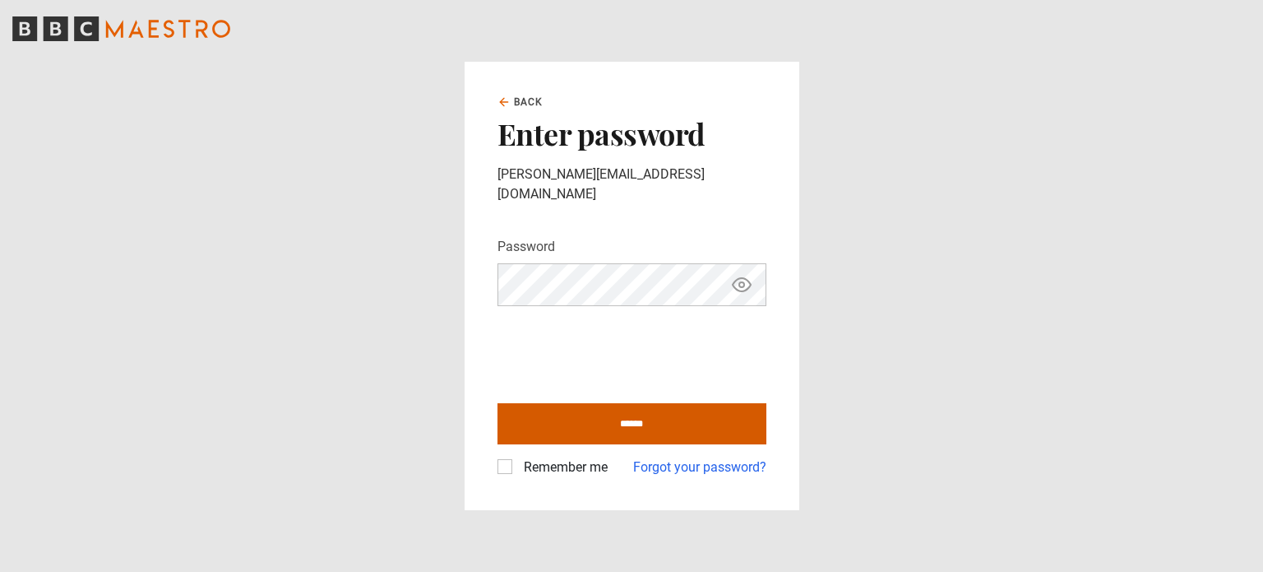
click at [569, 405] on input "******" at bounding box center [632, 423] width 269 height 41
type input "**********"
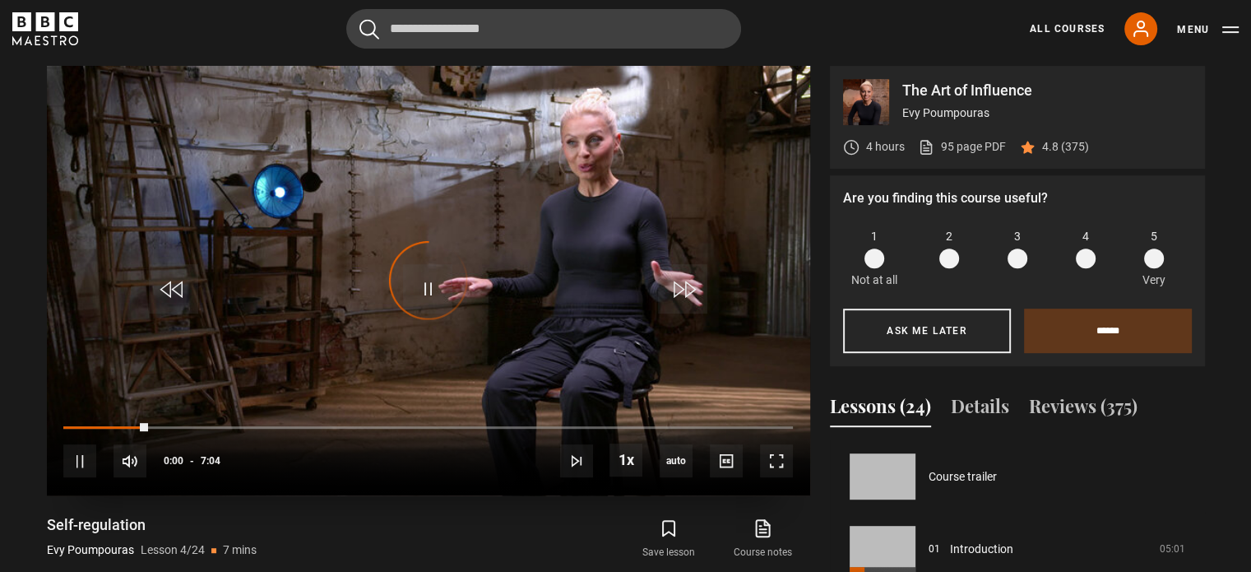
scroll to position [217, 0]
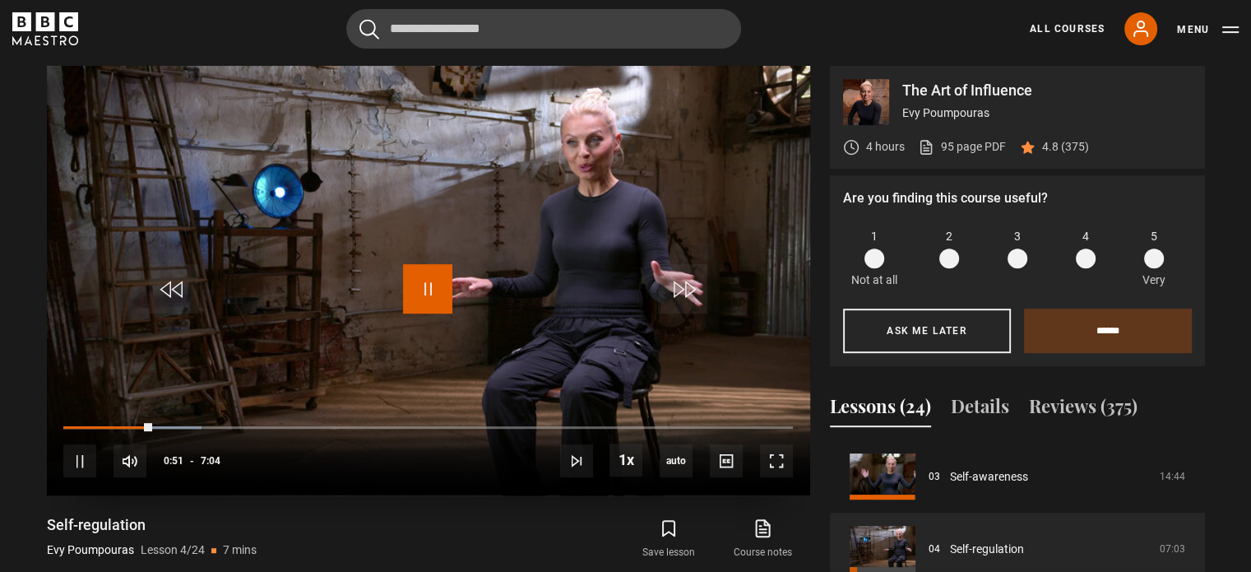
click at [427, 274] on span "Video Player" at bounding box center [427, 288] width 49 height 49
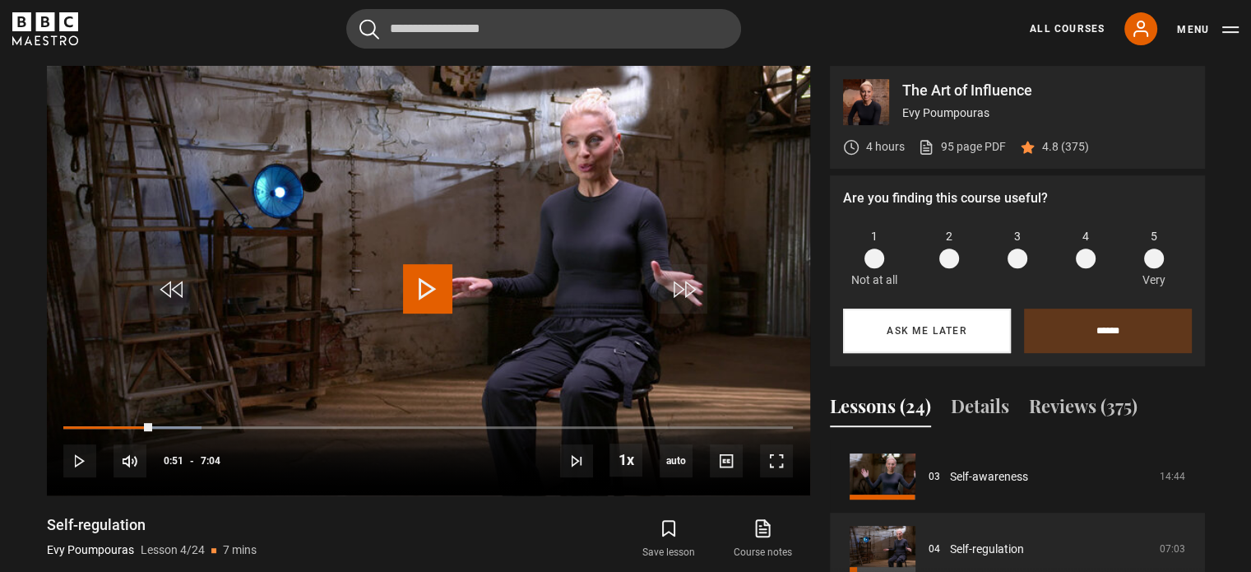
click at [915, 323] on button "Ask me later" at bounding box center [927, 330] width 168 height 44
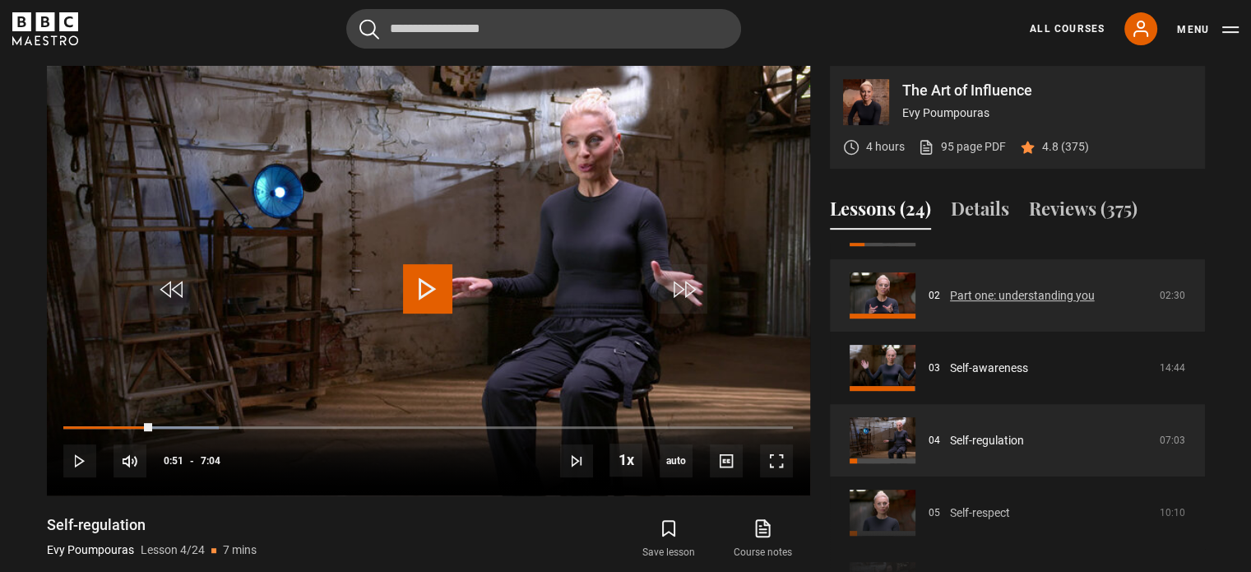
scroll to position [135, 0]
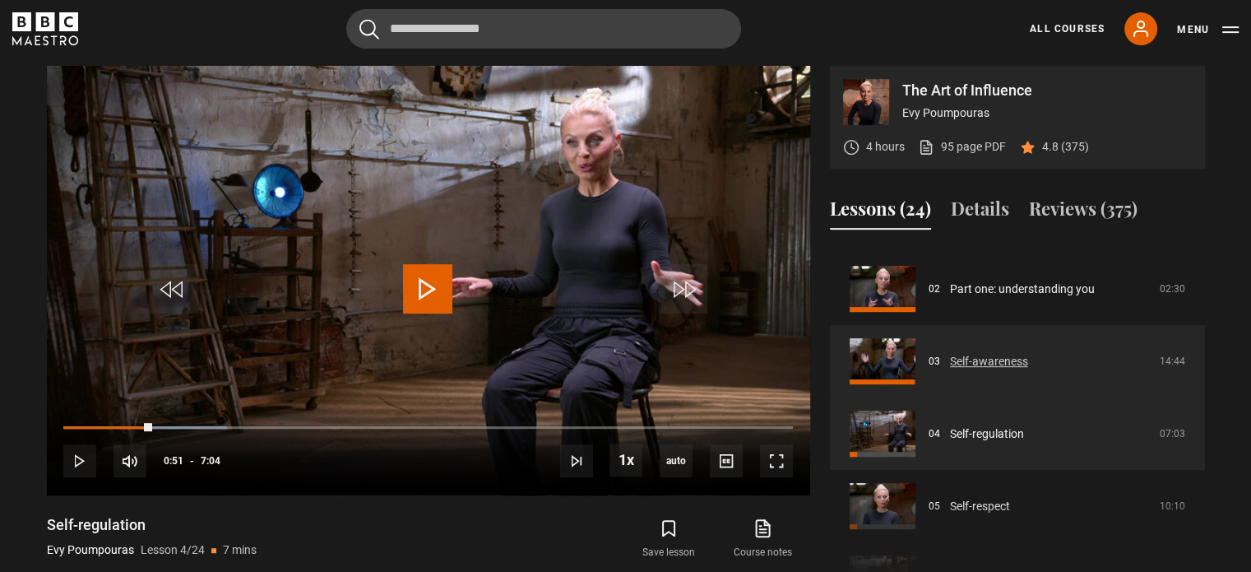
click at [1028, 370] on link "Self-awareness" at bounding box center [989, 361] width 78 height 17
click at [1003, 368] on link "Self-awareness" at bounding box center [989, 361] width 78 height 17
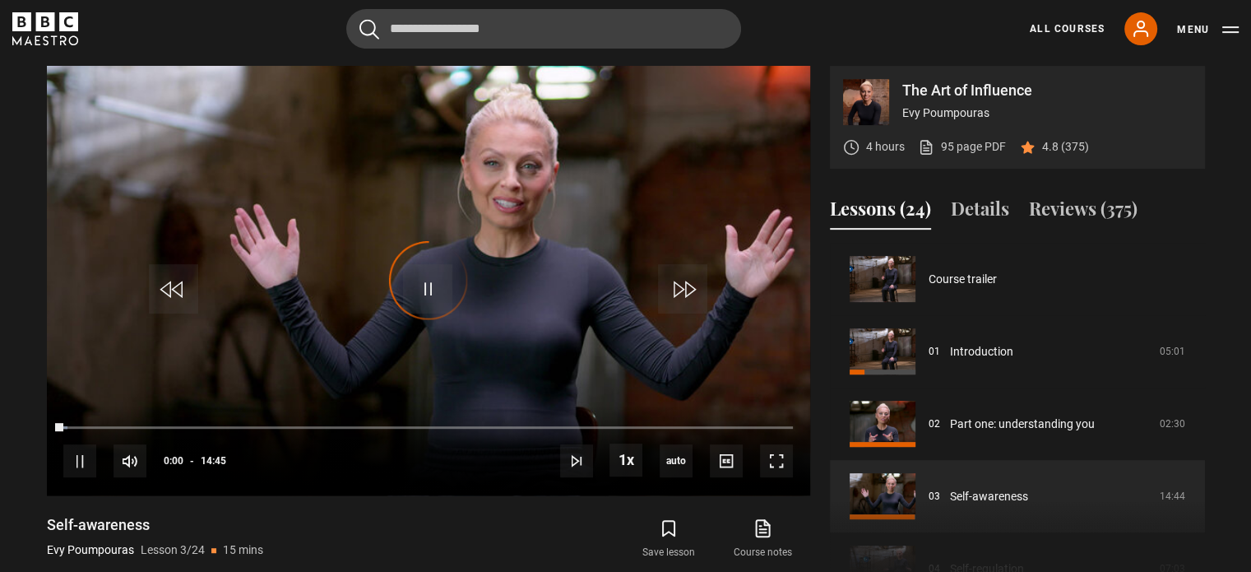
scroll to position [145, 0]
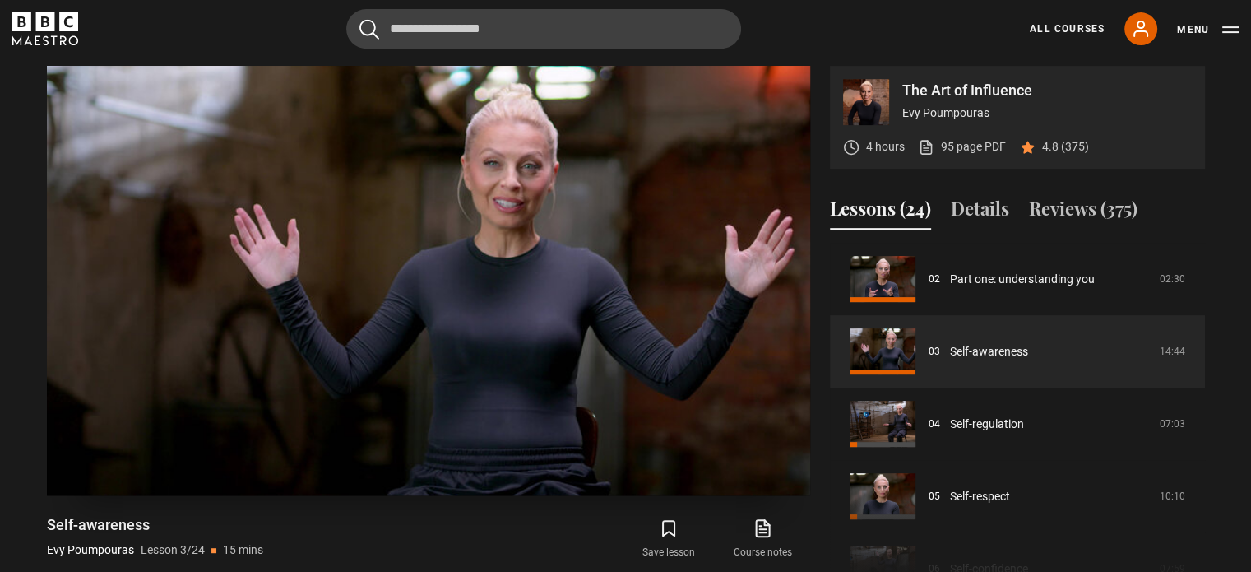
click at [553, 299] on video "Video Player" at bounding box center [428, 280] width 763 height 429
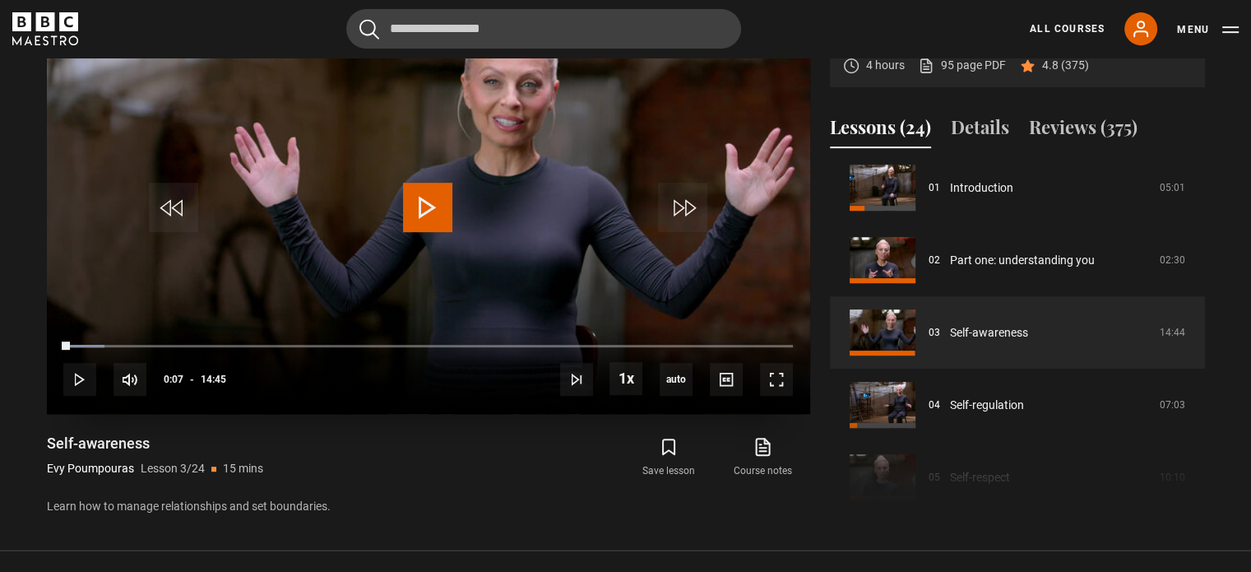
scroll to position [763, 0]
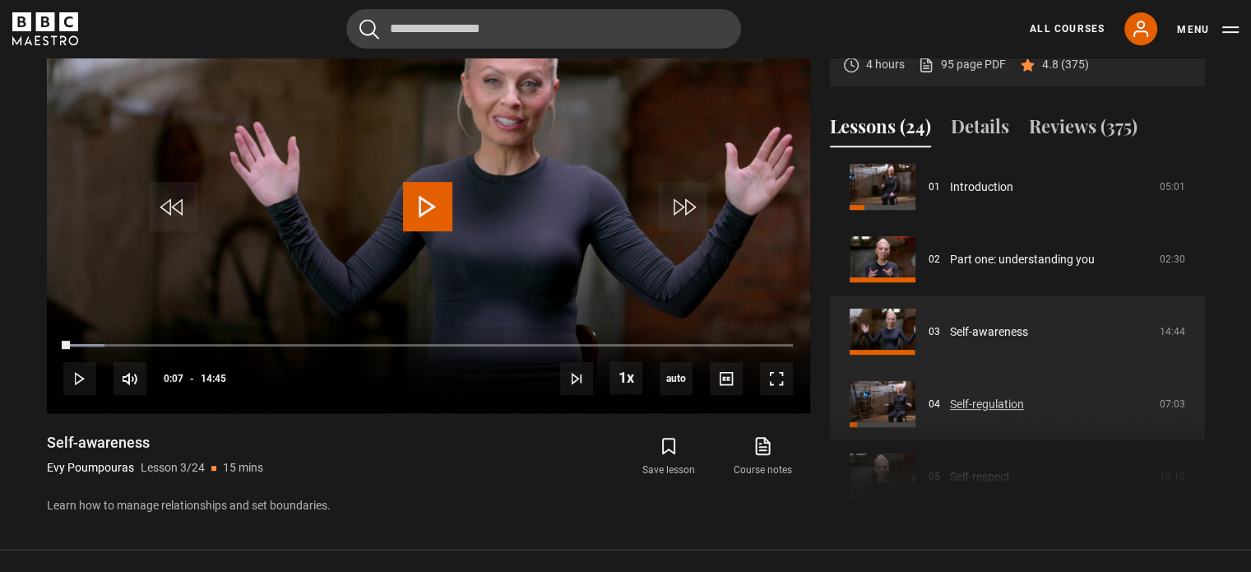
click at [952, 410] on link "Self-regulation" at bounding box center [987, 404] width 74 height 17
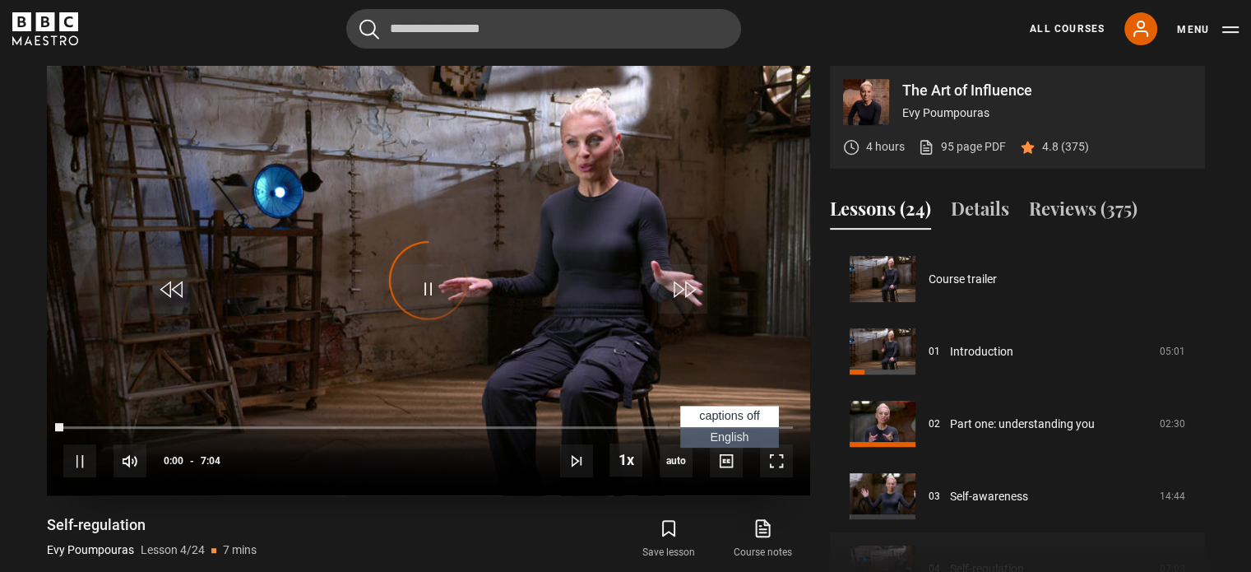
scroll to position [217, 0]
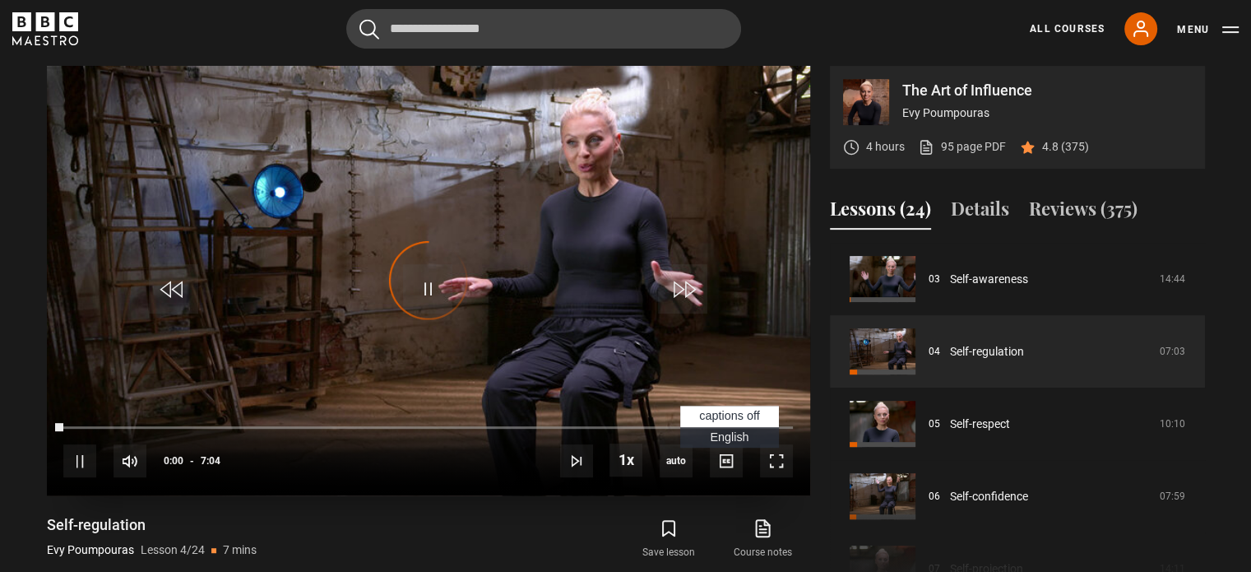
click at [727, 432] on span "English Captions" at bounding box center [729, 436] width 39 height 13
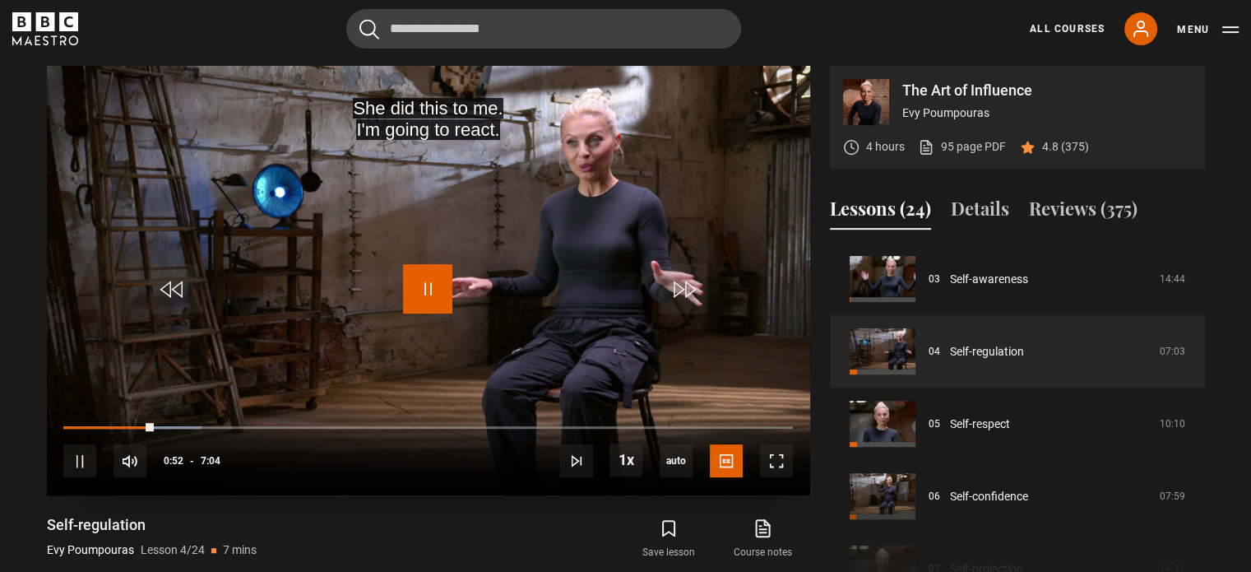
click at [433, 280] on span "Video Player" at bounding box center [427, 288] width 49 height 49
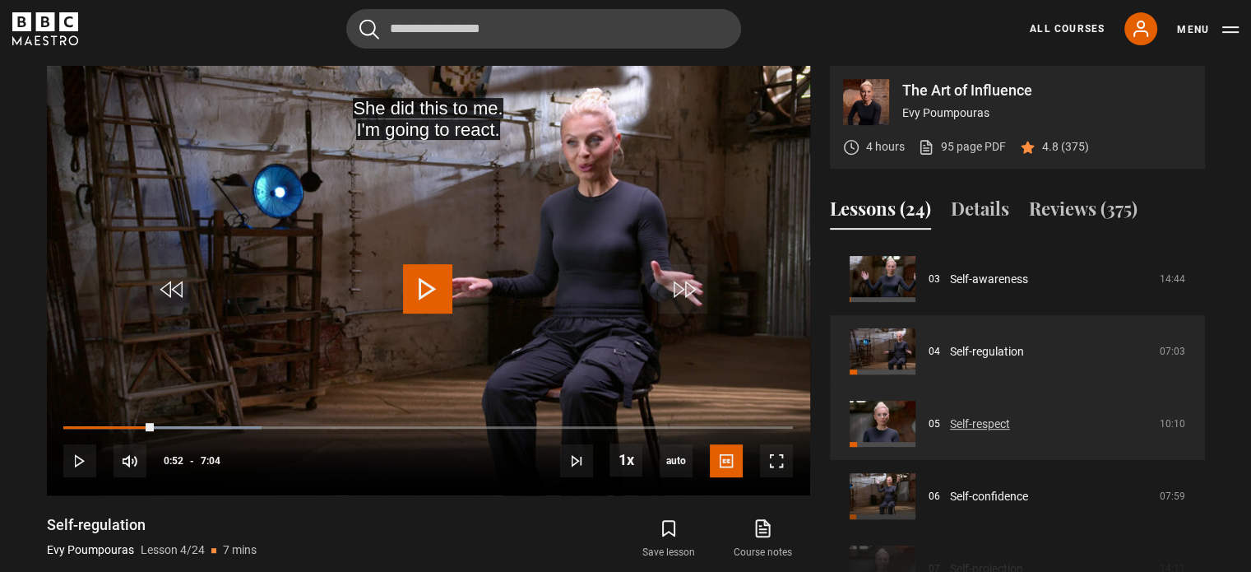
click at [979, 420] on link "Self-respect" at bounding box center [980, 423] width 60 height 17
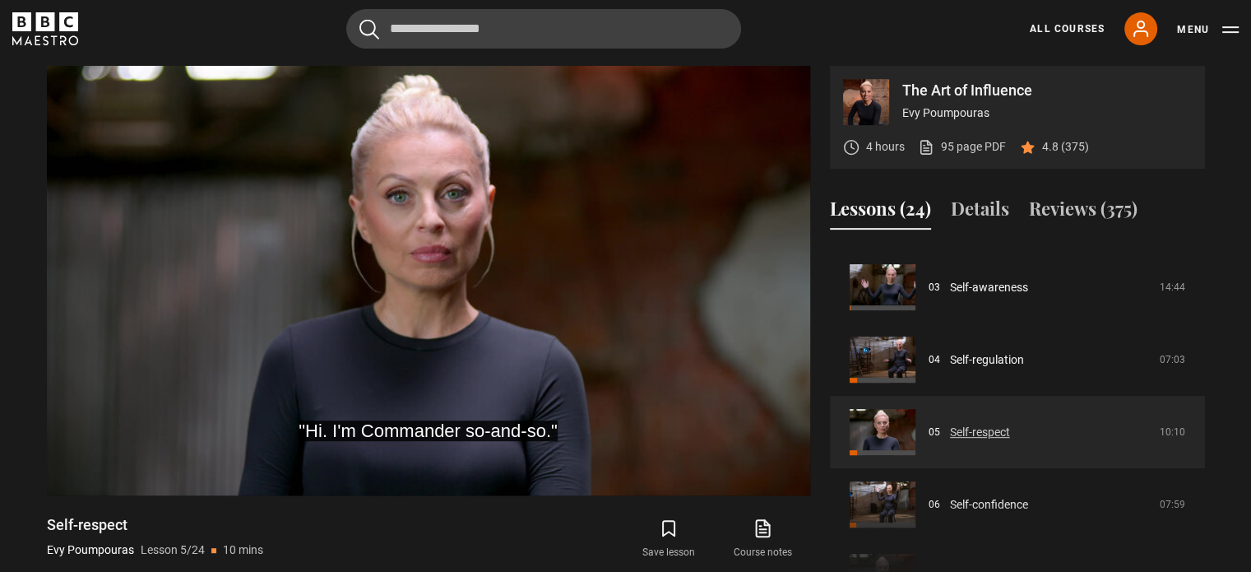
scroll to position [207, 0]
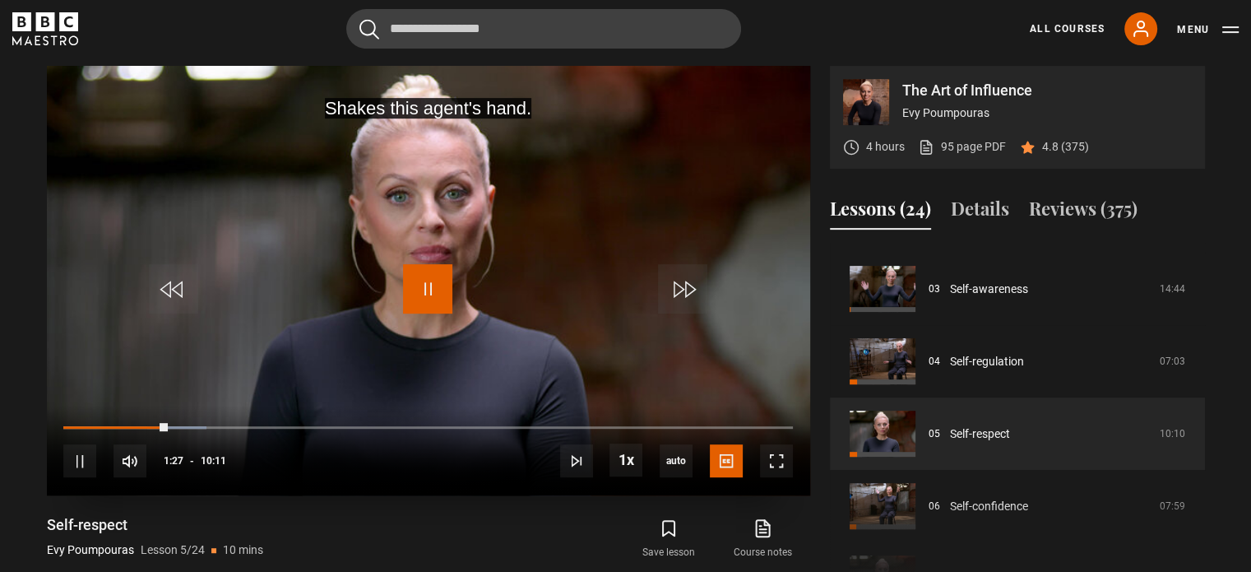
click at [434, 296] on span "Video Player" at bounding box center [427, 288] width 49 height 49
click at [780, 17] on div "Cancel Courses Previous courses Next courses Lessons Recent searches evy pom ma…" at bounding box center [625, 28] width 1226 height 39
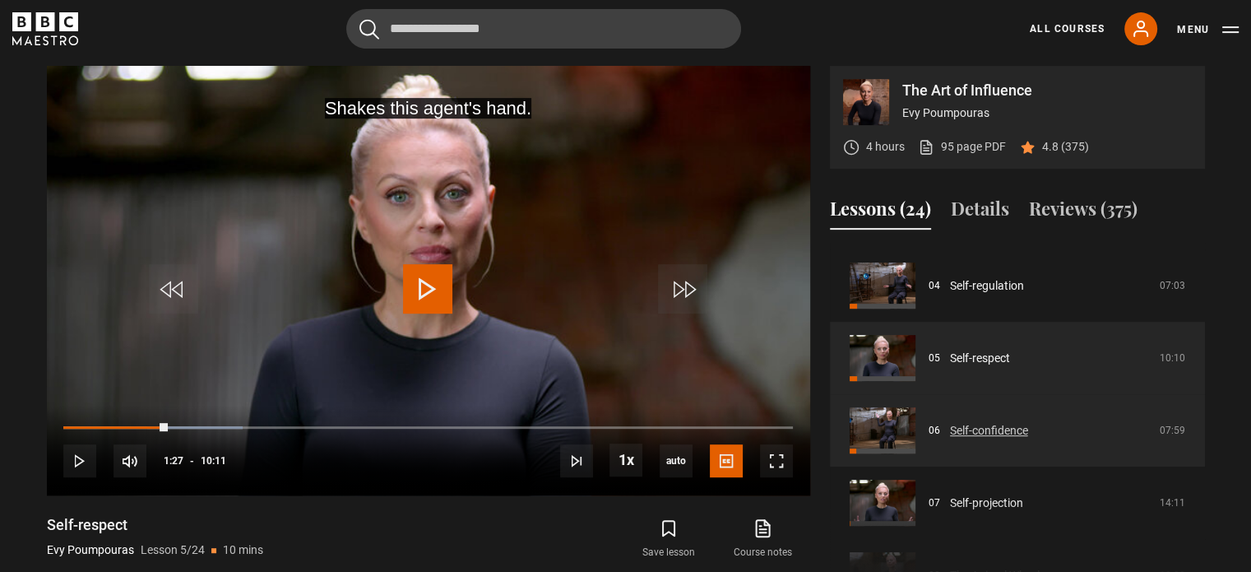
scroll to position [289, 0]
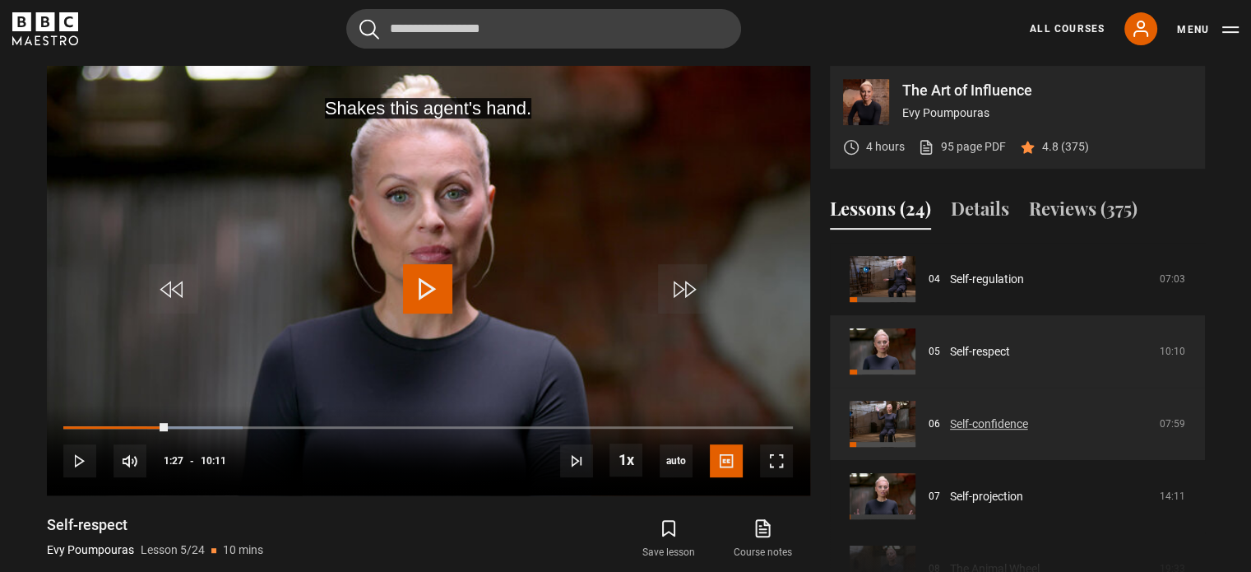
click at [1003, 425] on link "Self-confidence" at bounding box center [989, 423] width 78 height 17
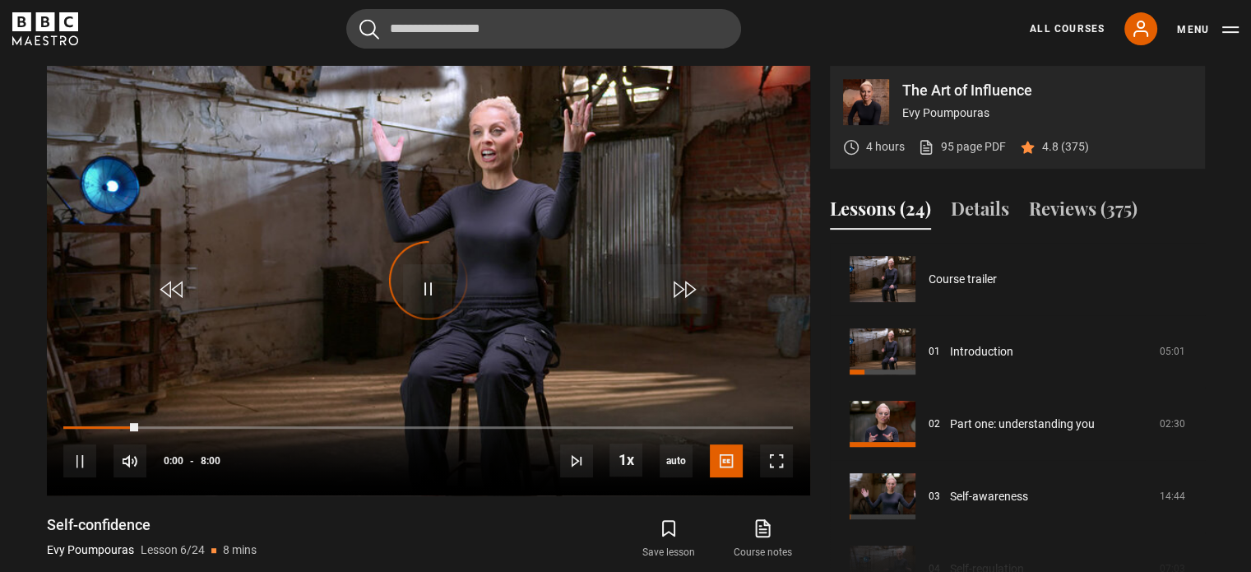
scroll to position [362, 0]
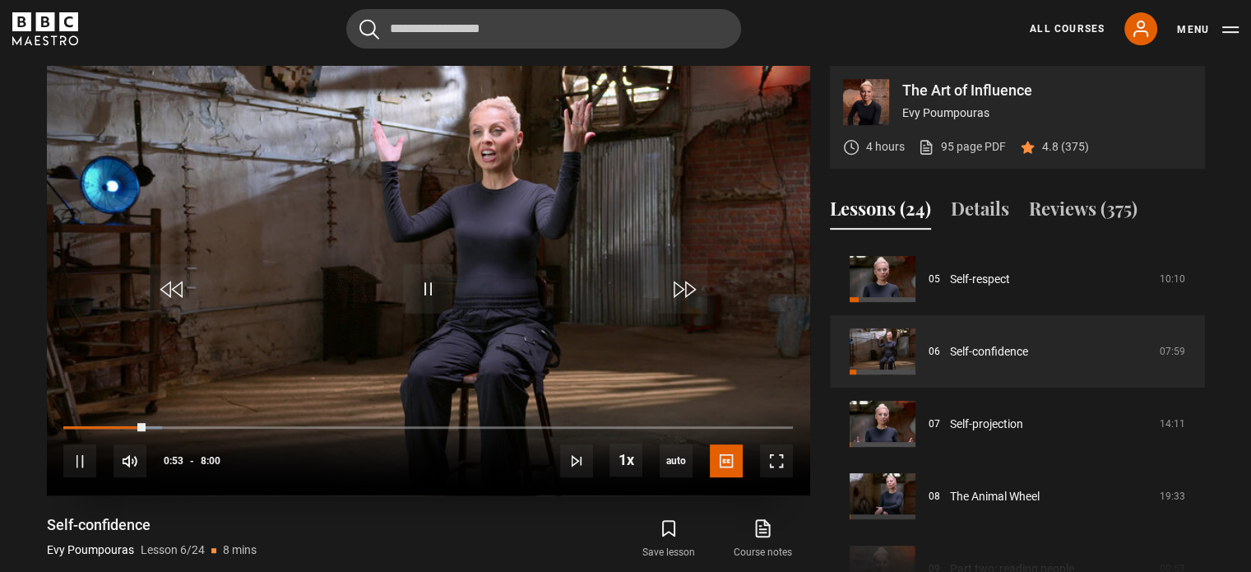
click at [703, 243] on video "Video Player" at bounding box center [428, 280] width 763 height 429
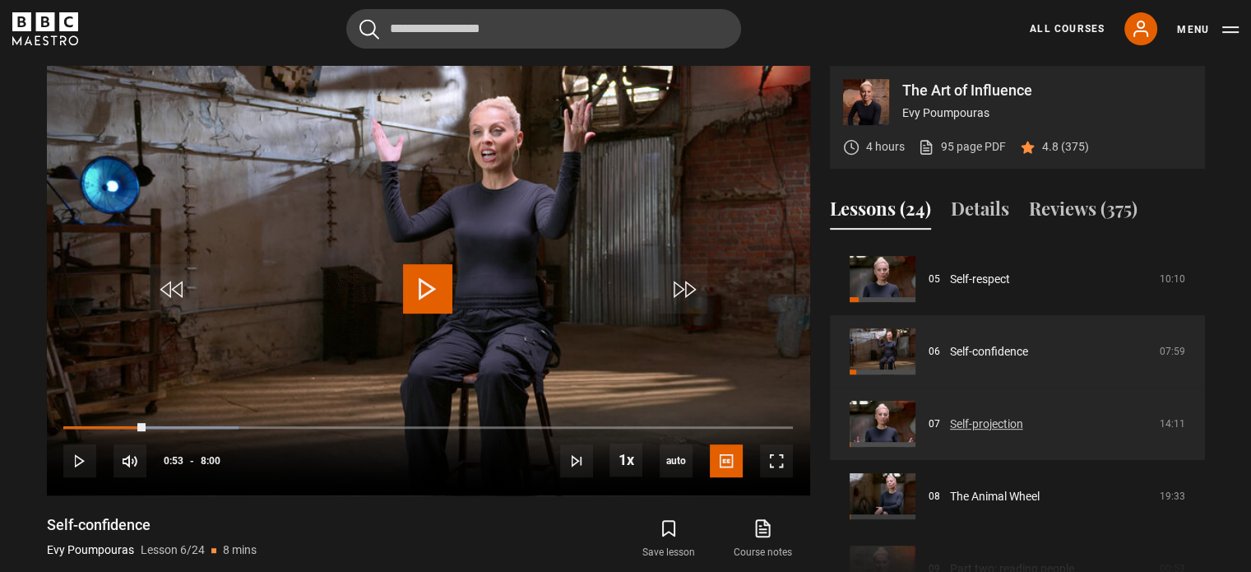
click at [1011, 422] on link "Self-projection" at bounding box center [986, 423] width 73 height 17
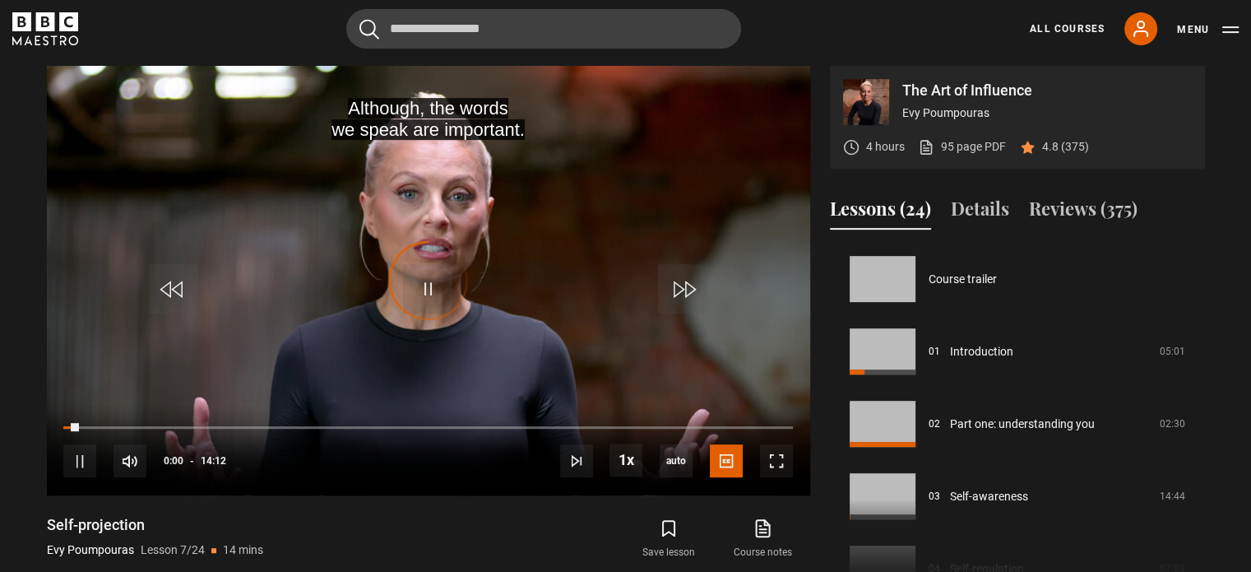
scroll to position [434, 0]
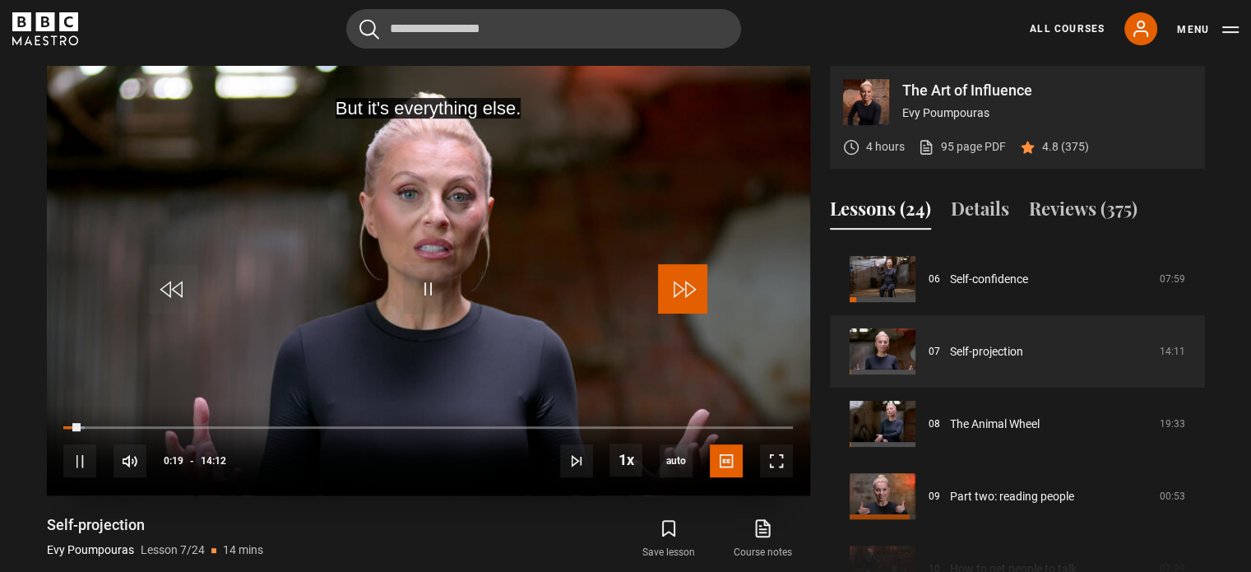
click at [663, 281] on span "Video Player" at bounding box center [682, 288] width 49 height 49
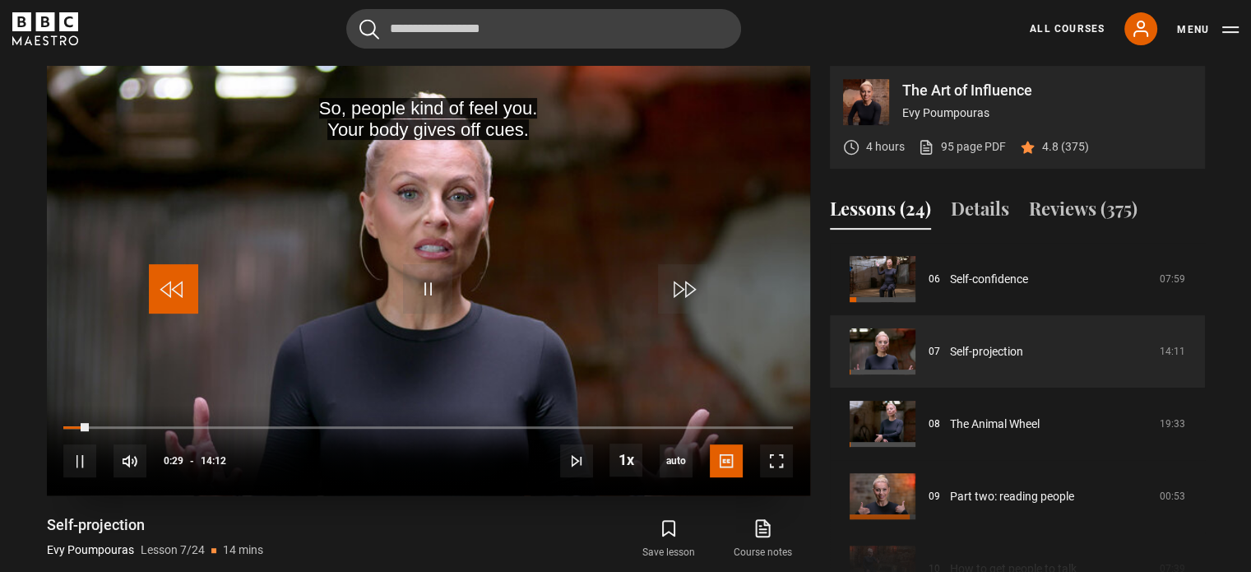
click at [178, 289] on span "Video Player" at bounding box center [173, 288] width 49 height 49
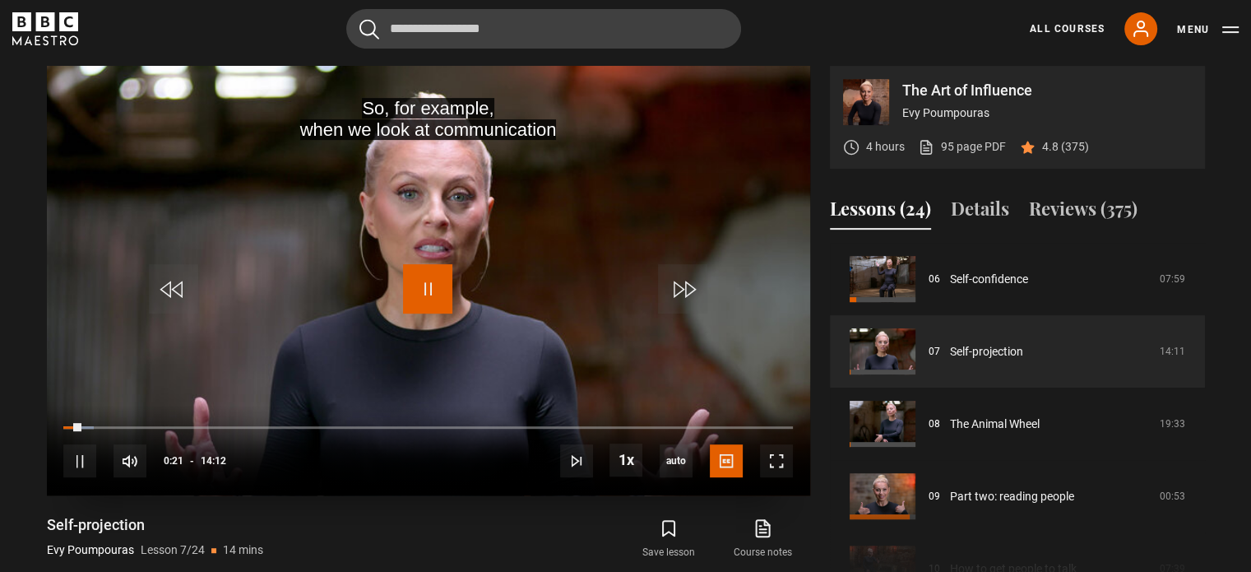
click at [443, 273] on span "Video Player" at bounding box center [427, 288] width 49 height 49
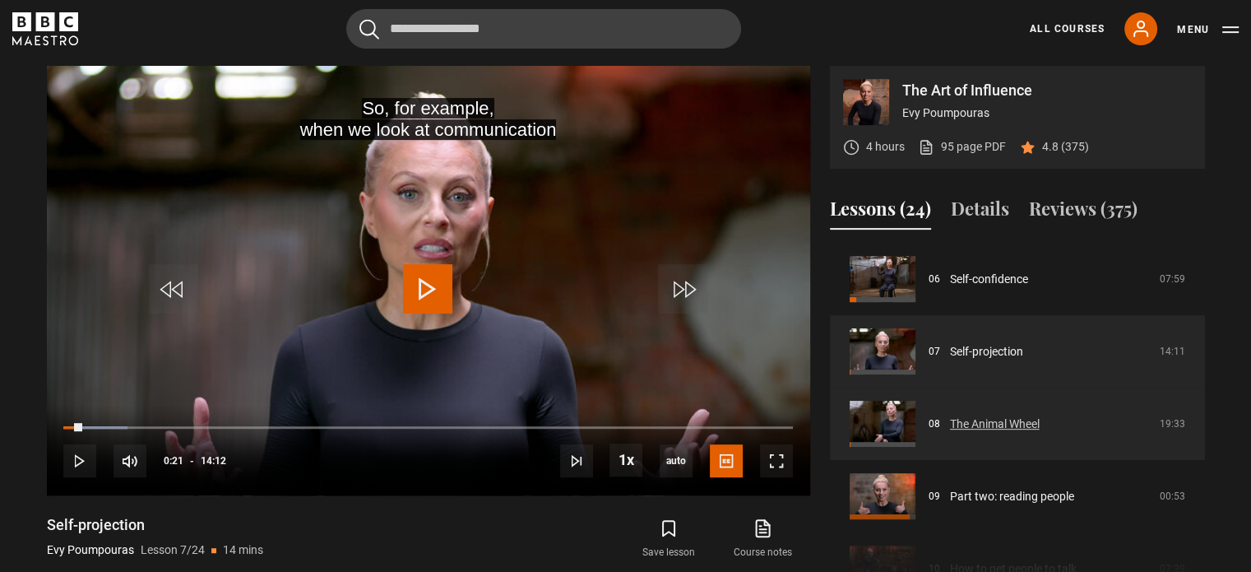
click at [993, 421] on link "The Animal Wheel" at bounding box center [995, 423] width 90 height 17
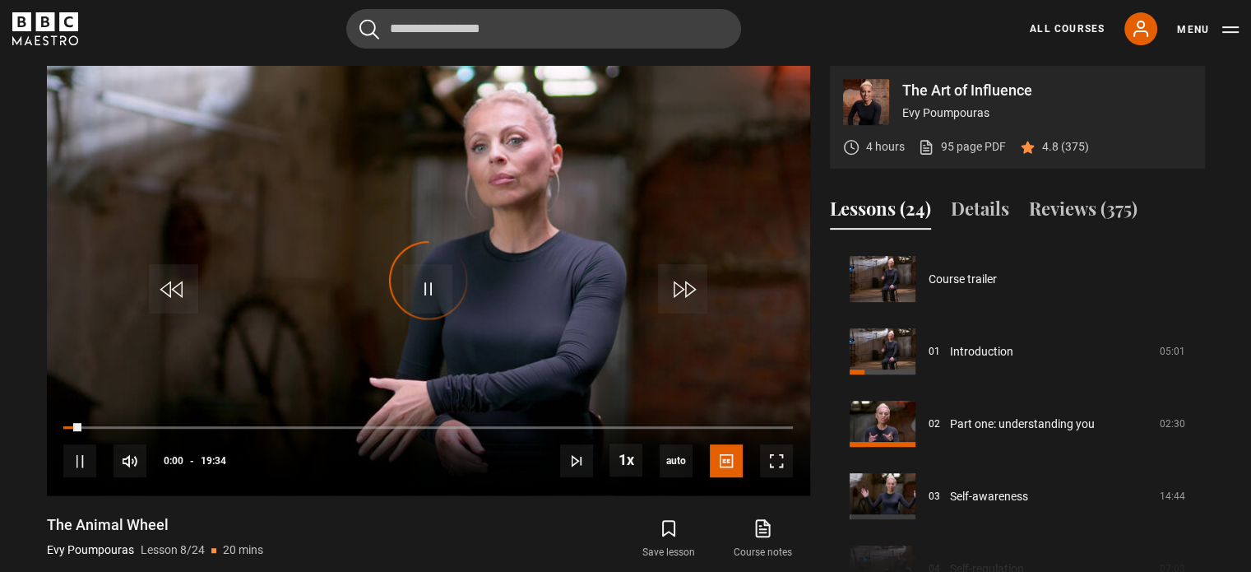
scroll to position [507, 0]
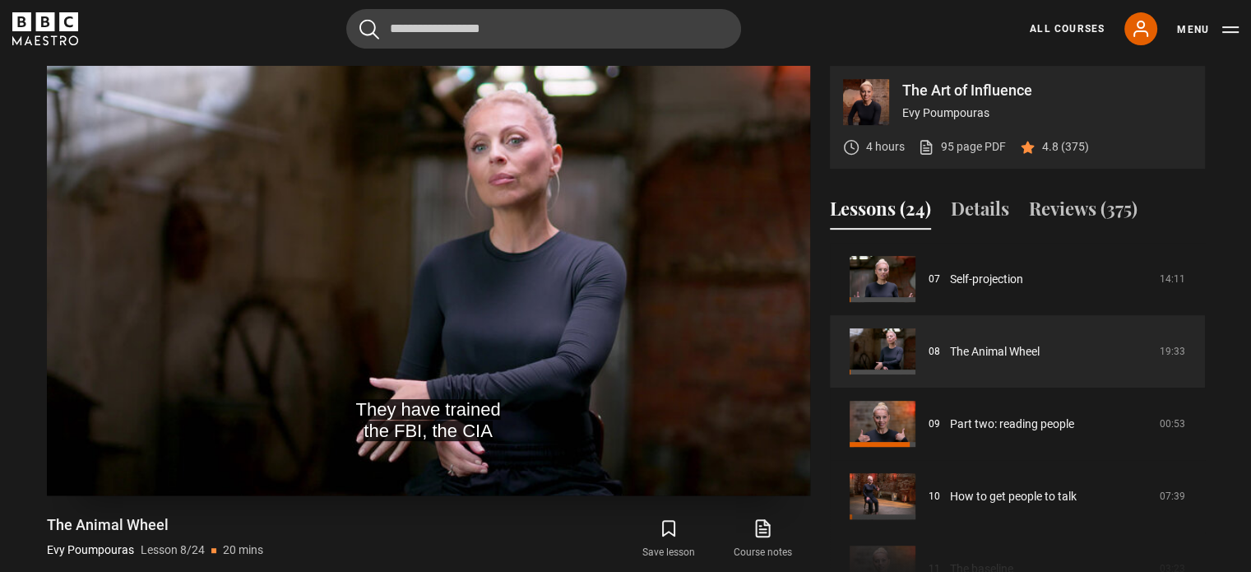
click at [624, 268] on video "Video Player" at bounding box center [428, 280] width 763 height 429
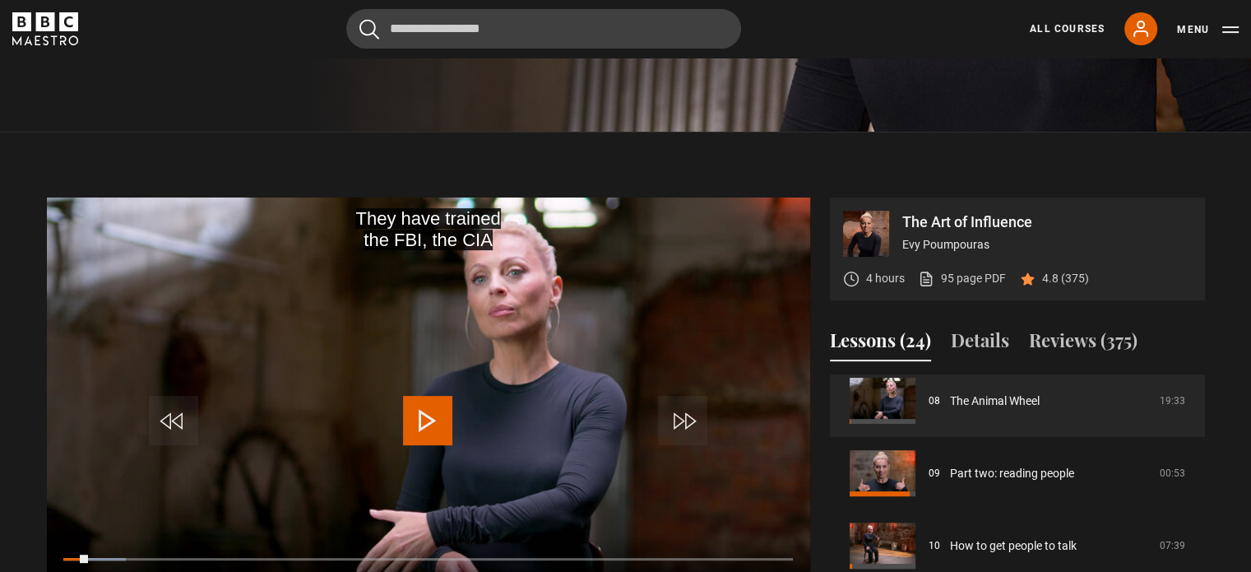
scroll to position [549, 0]
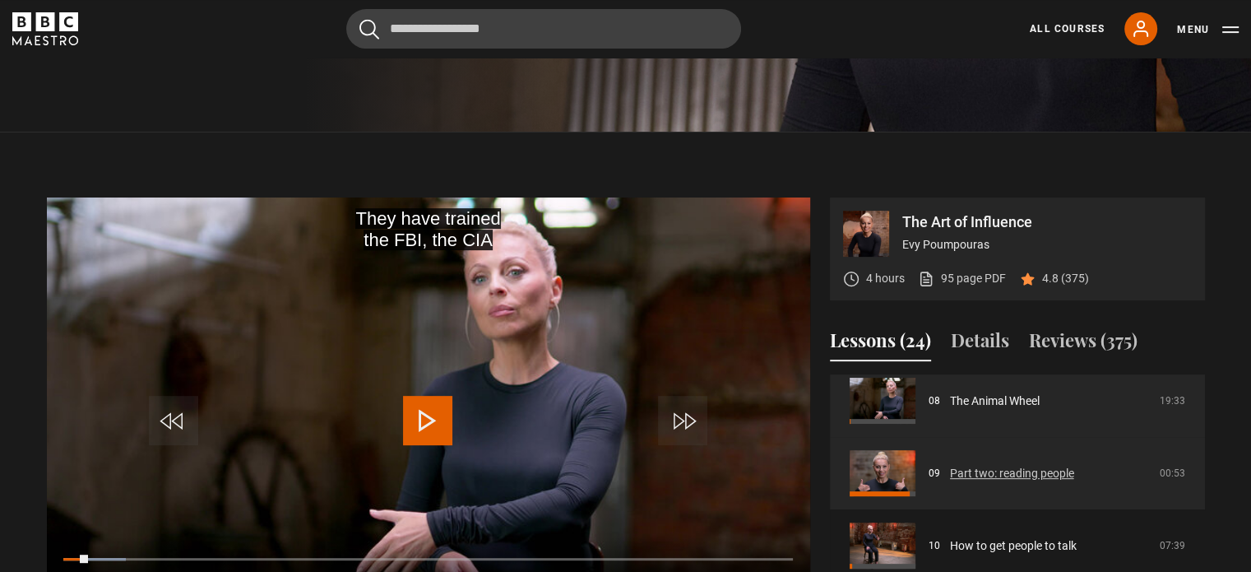
click at [1007, 482] on link "Part two: reading people" at bounding box center [1012, 473] width 124 height 17
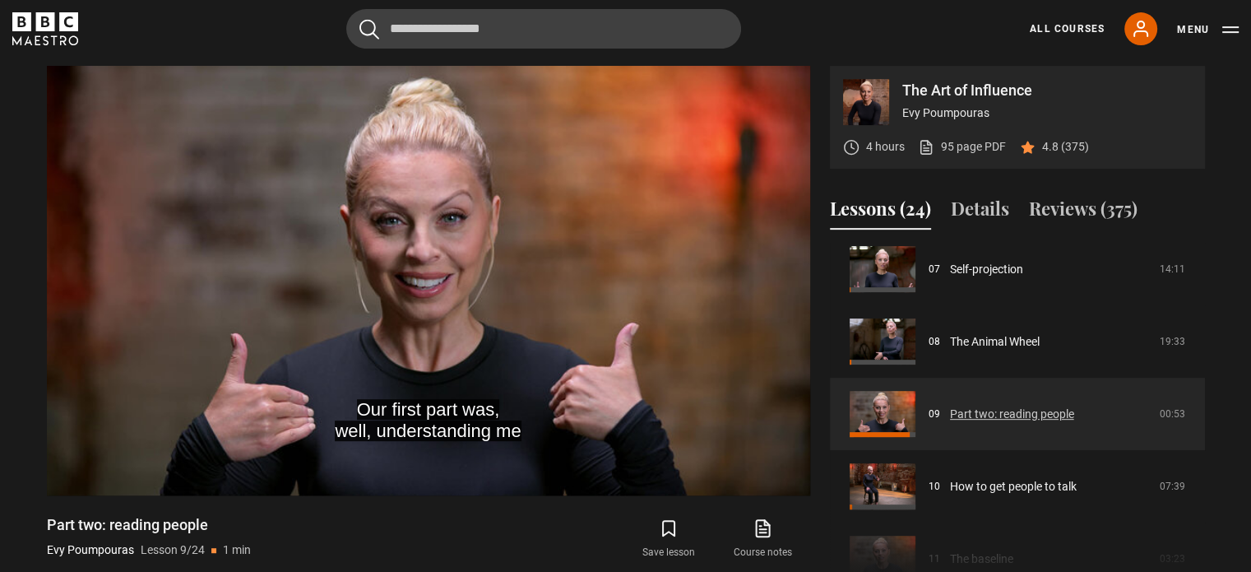
scroll to position [515, 0]
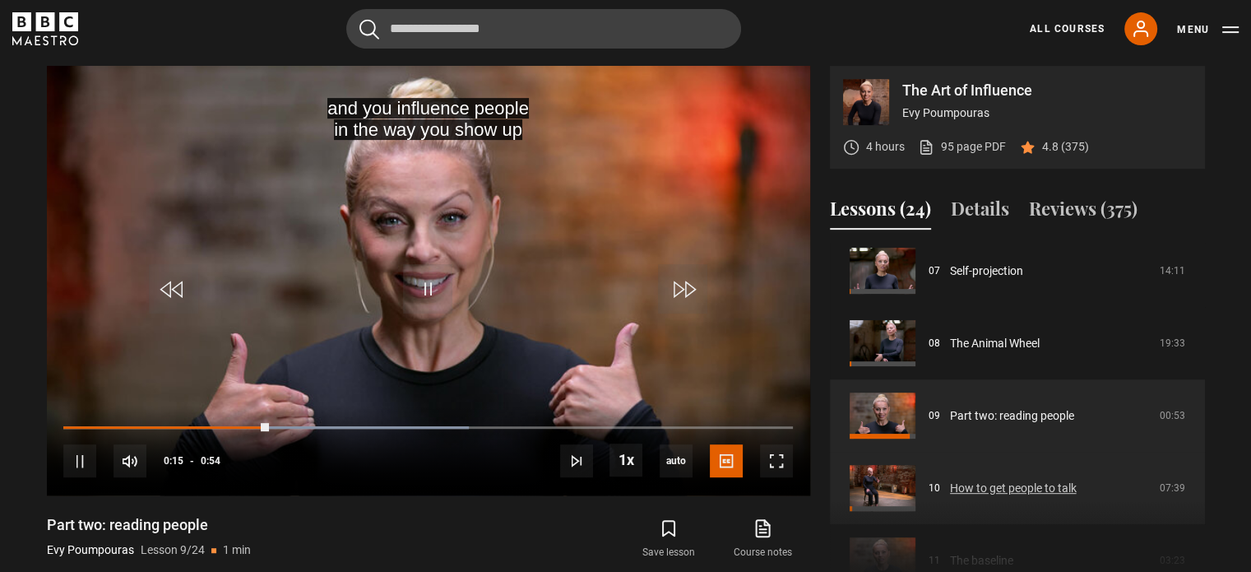
click at [996, 485] on link "How to get people to talk" at bounding box center [1013, 487] width 127 height 17
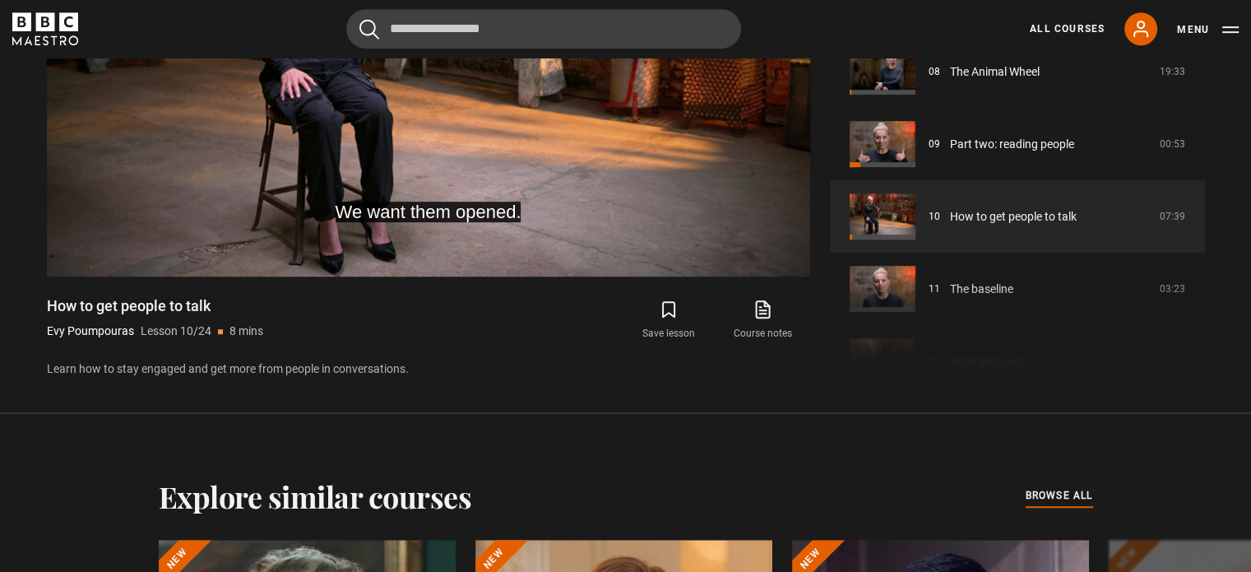
scroll to position [569, 0]
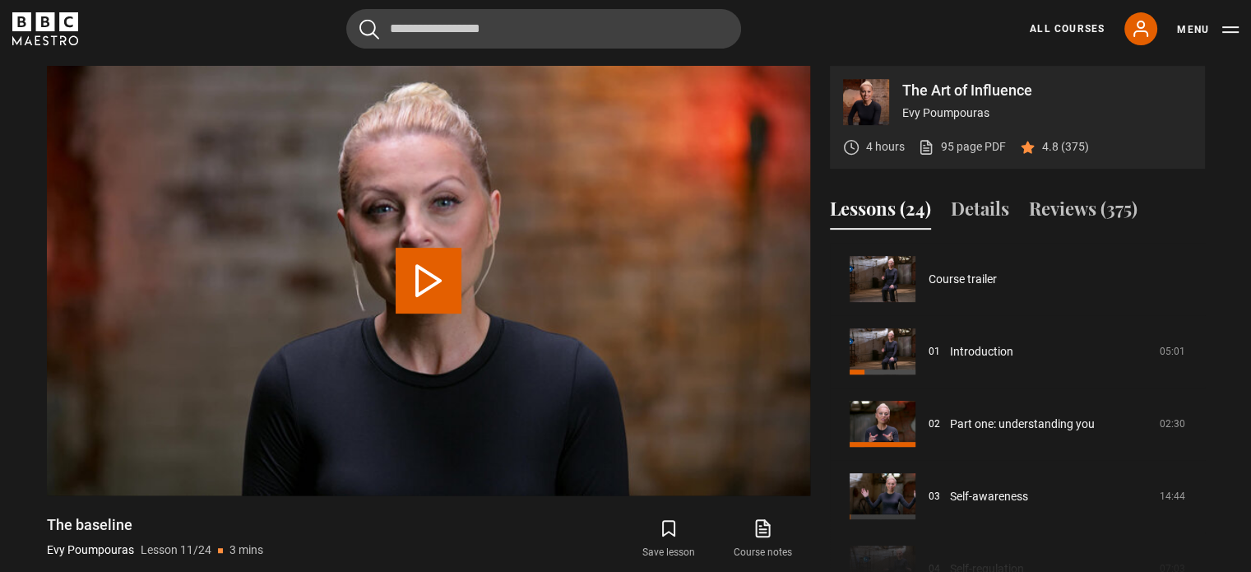
scroll to position [724, 0]
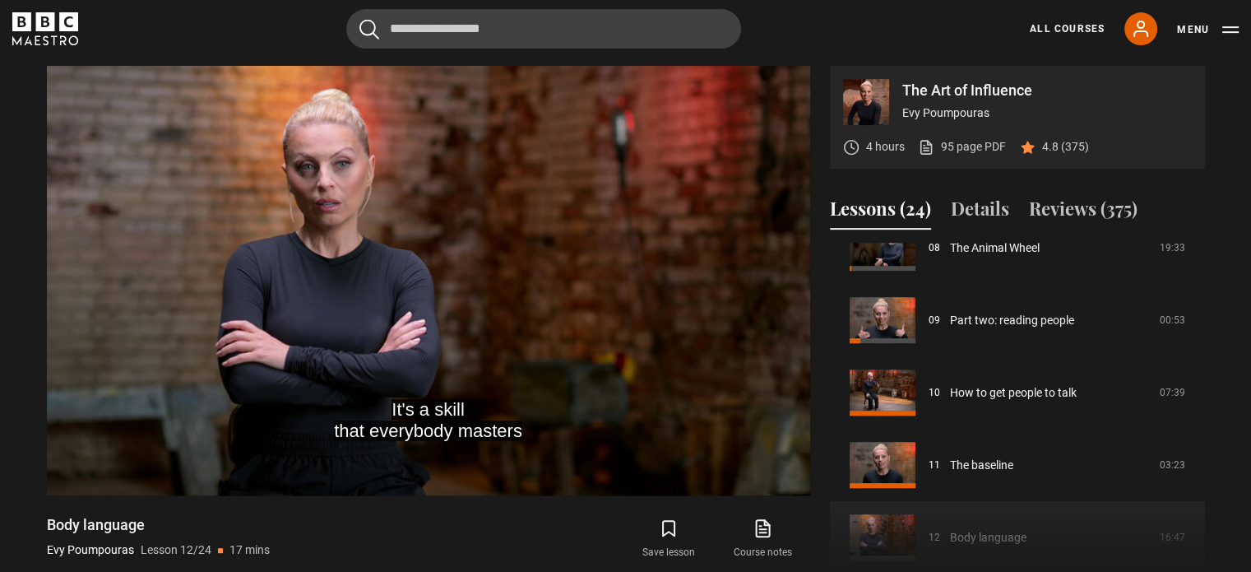
scroll to position [609, 0]
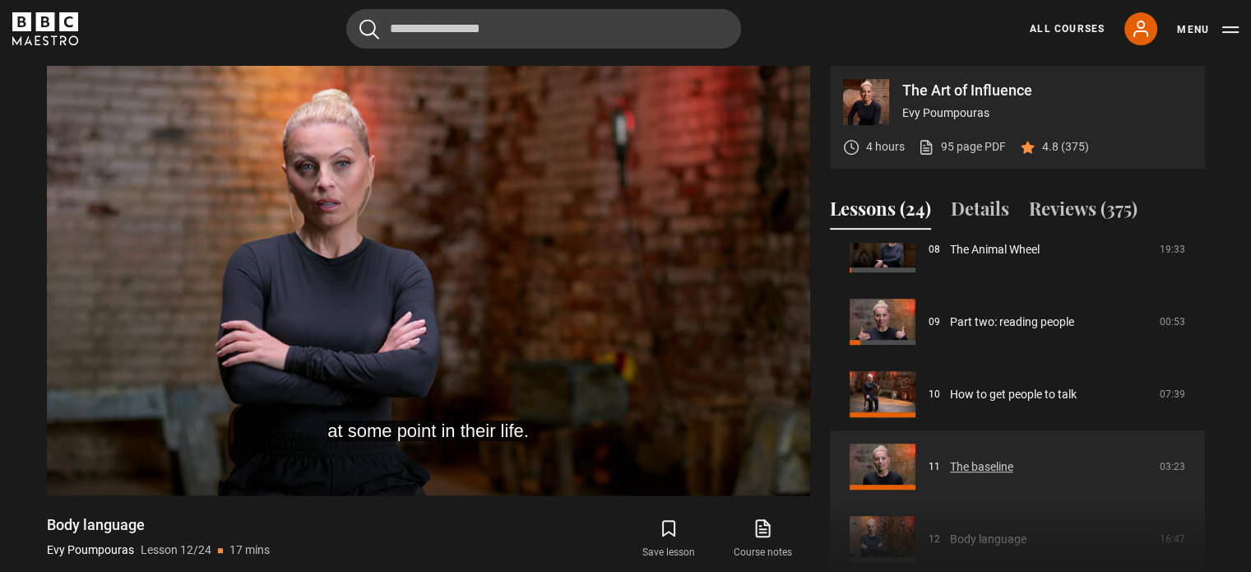
click at [972, 466] on link "The baseline" at bounding box center [981, 466] width 63 height 17
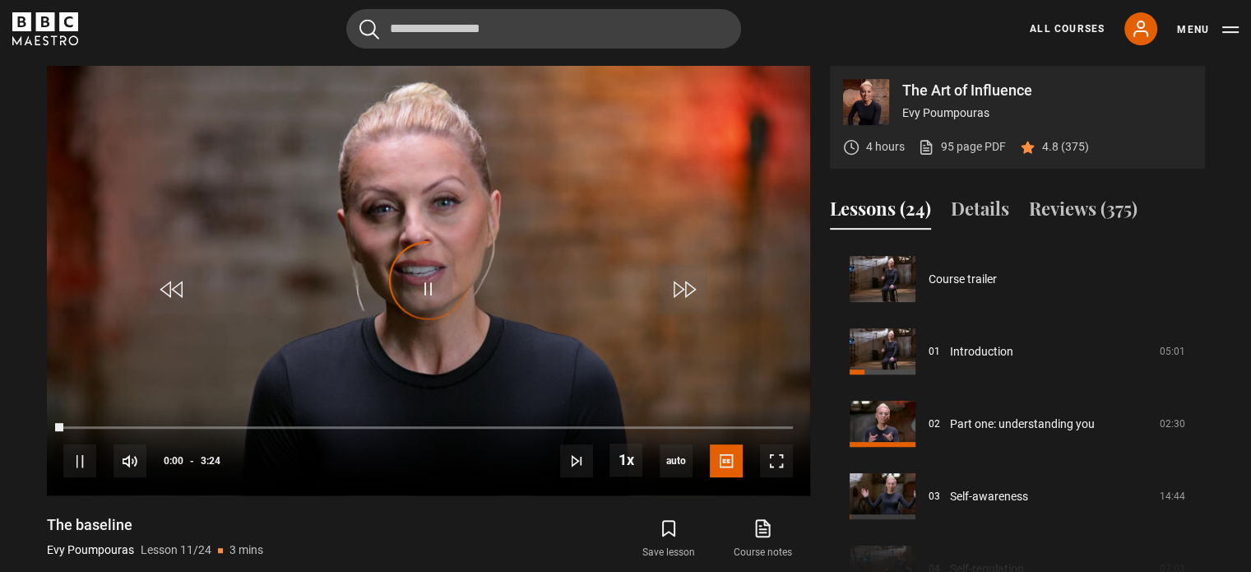
scroll to position [724, 0]
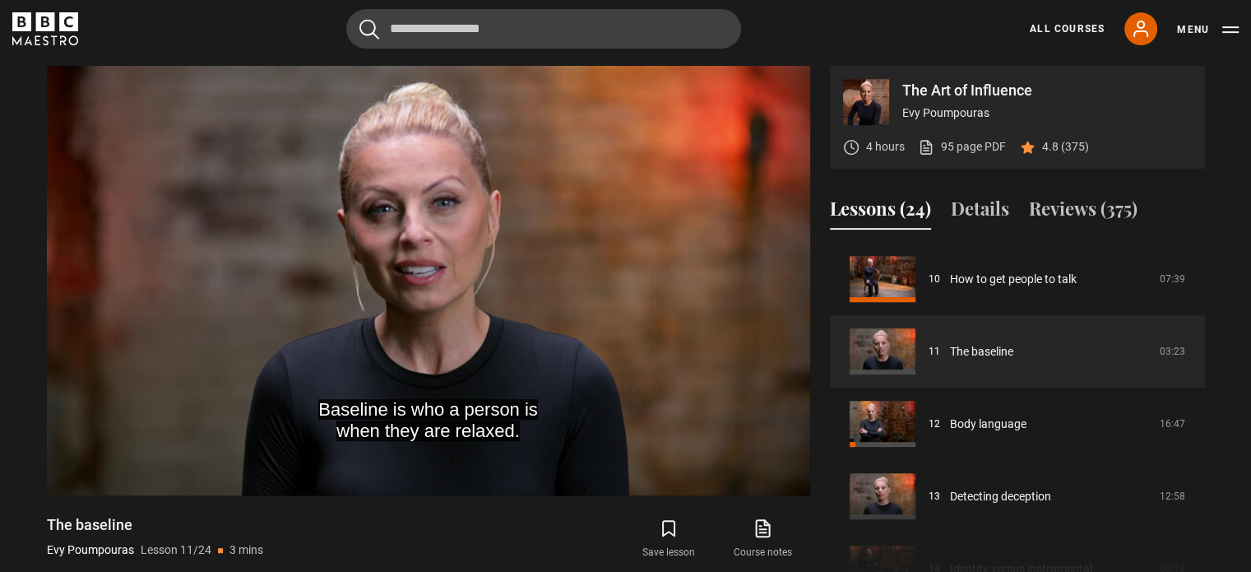
click at [776, 49] on header "Cancel Courses Previous courses Next courses Lessons Recent searches evy pom ma…" at bounding box center [625, 29] width 1251 height 58
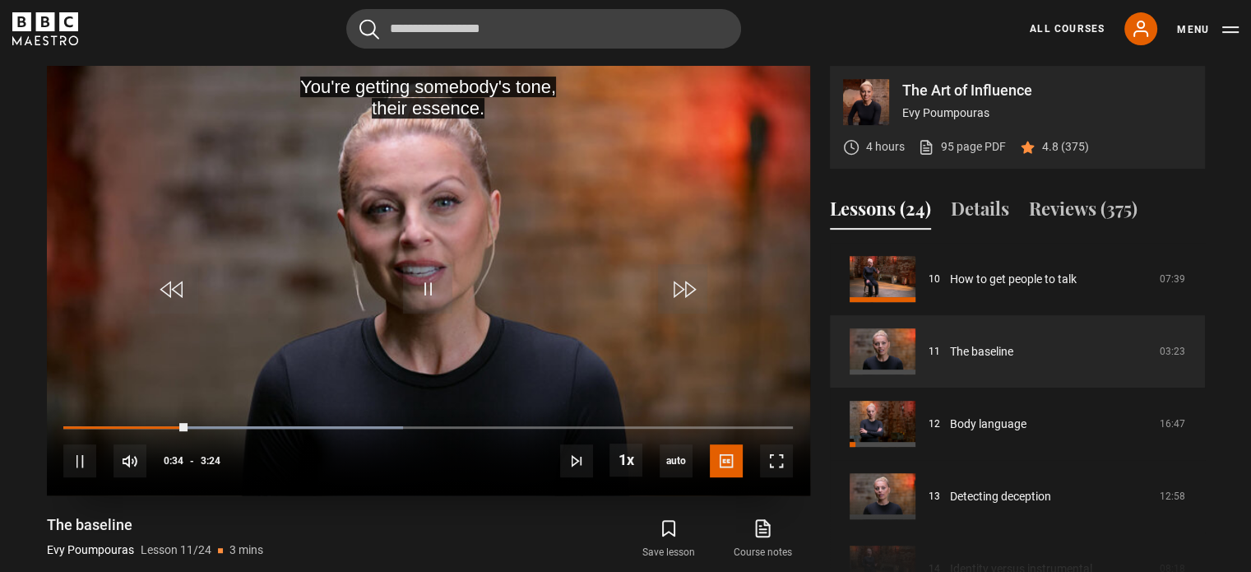
click at [459, 284] on video "Video Player" at bounding box center [428, 280] width 763 height 429
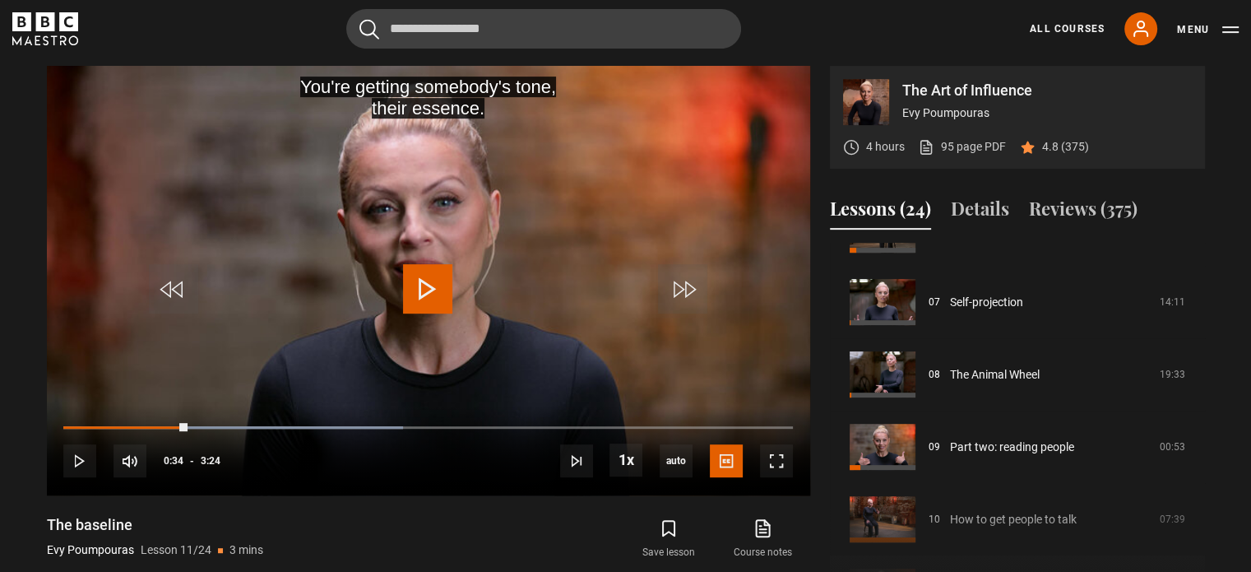
scroll to position [477, 0]
